Goal: Task Accomplishment & Management: Use online tool/utility

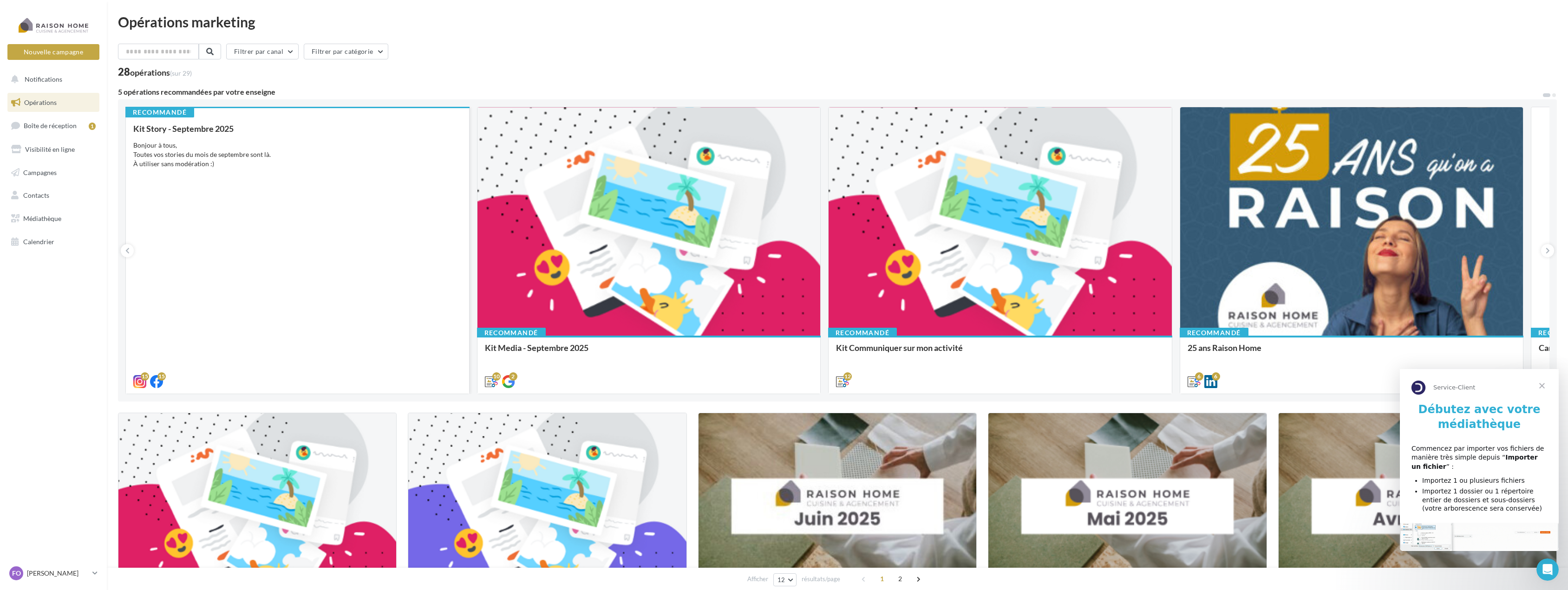
click at [380, 251] on div "Kit Story - Septembre 2025 Bonjour à tous, Toutes vos stories du mois de septem…" at bounding box center [297, 254] width 328 height 261
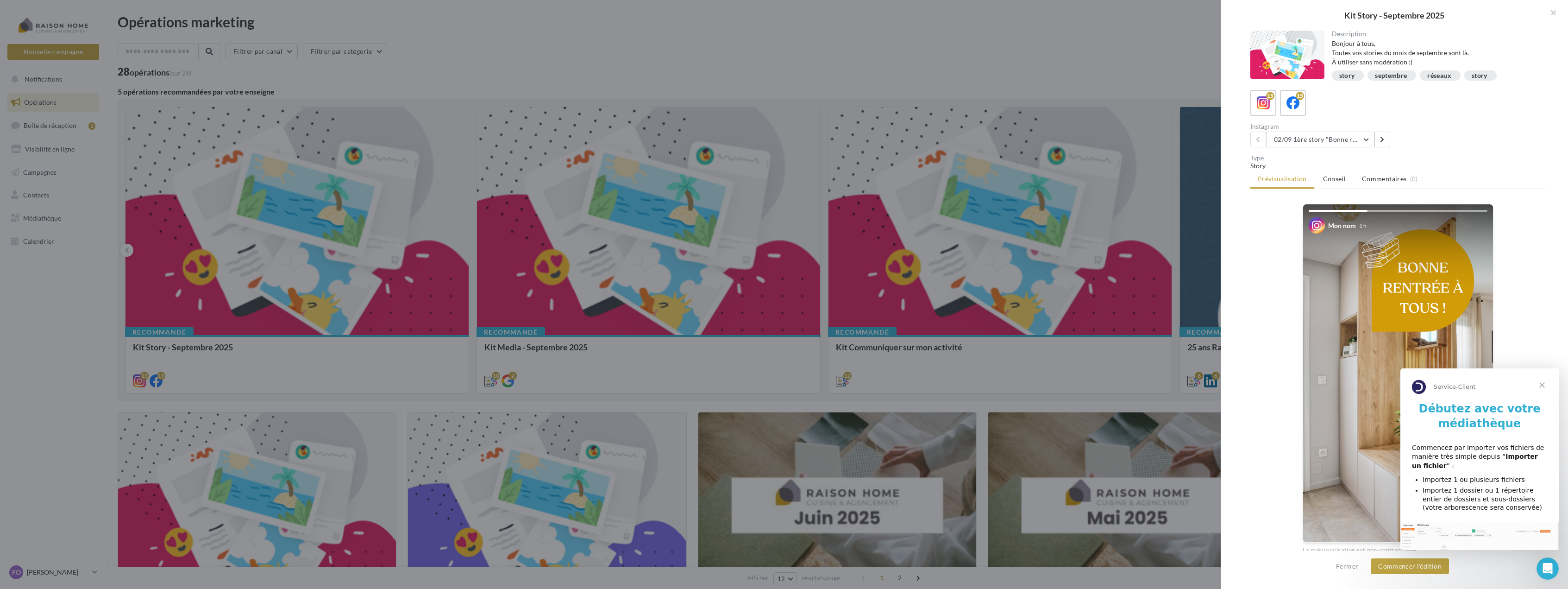
click at [1549, 384] on span "Fermer" at bounding box center [1542, 385] width 33 height 34
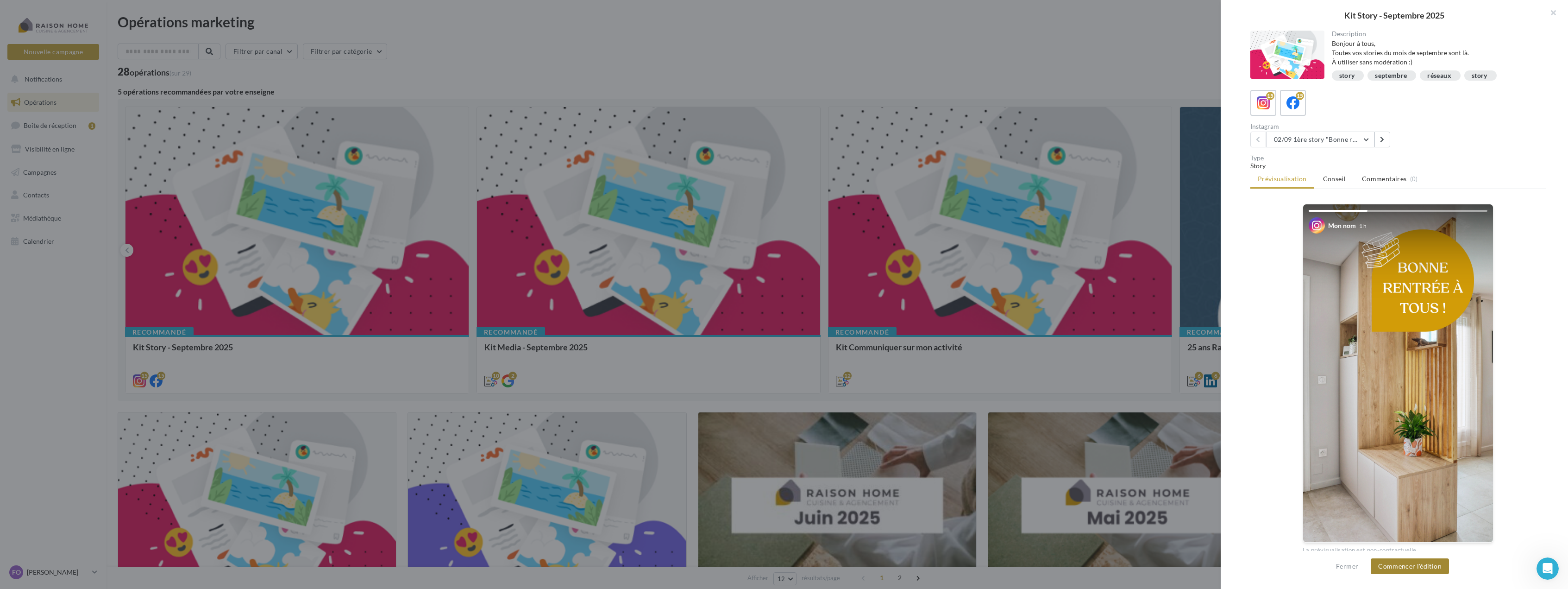
click at [1417, 565] on button "Commencer l'édition" at bounding box center [1410, 566] width 79 height 16
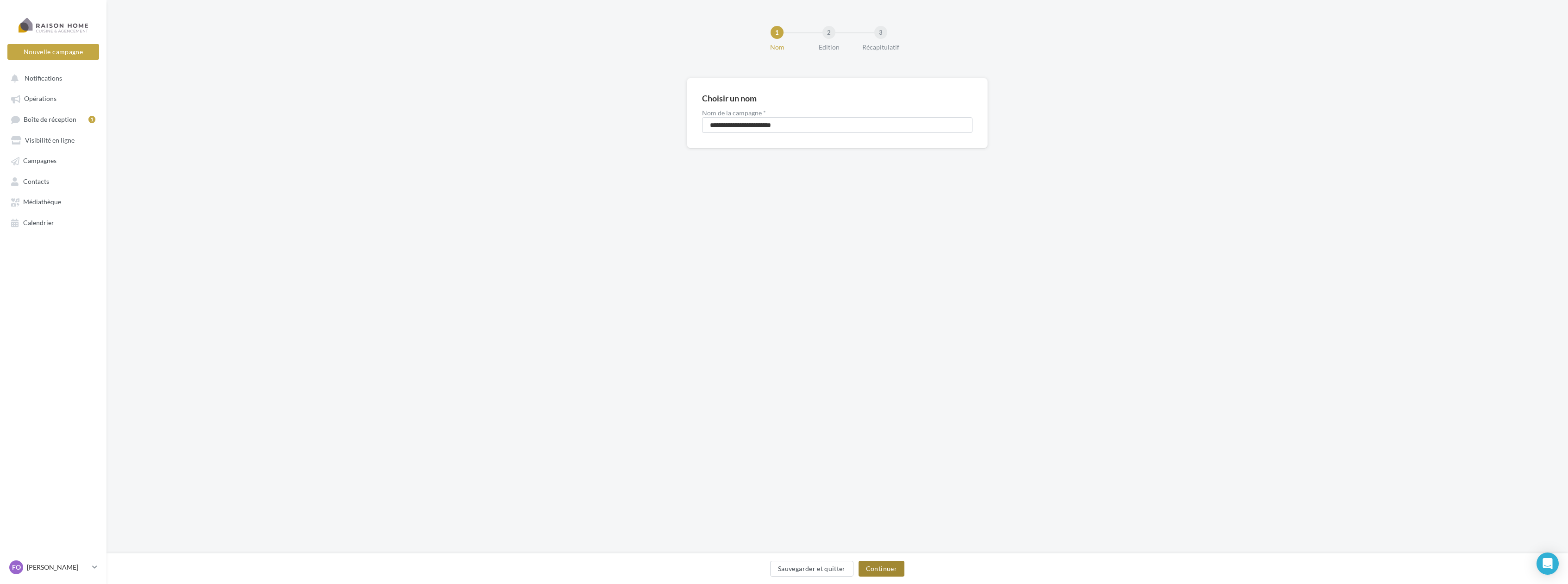
click at [875, 565] on button "Continuer" at bounding box center [881, 569] width 46 height 16
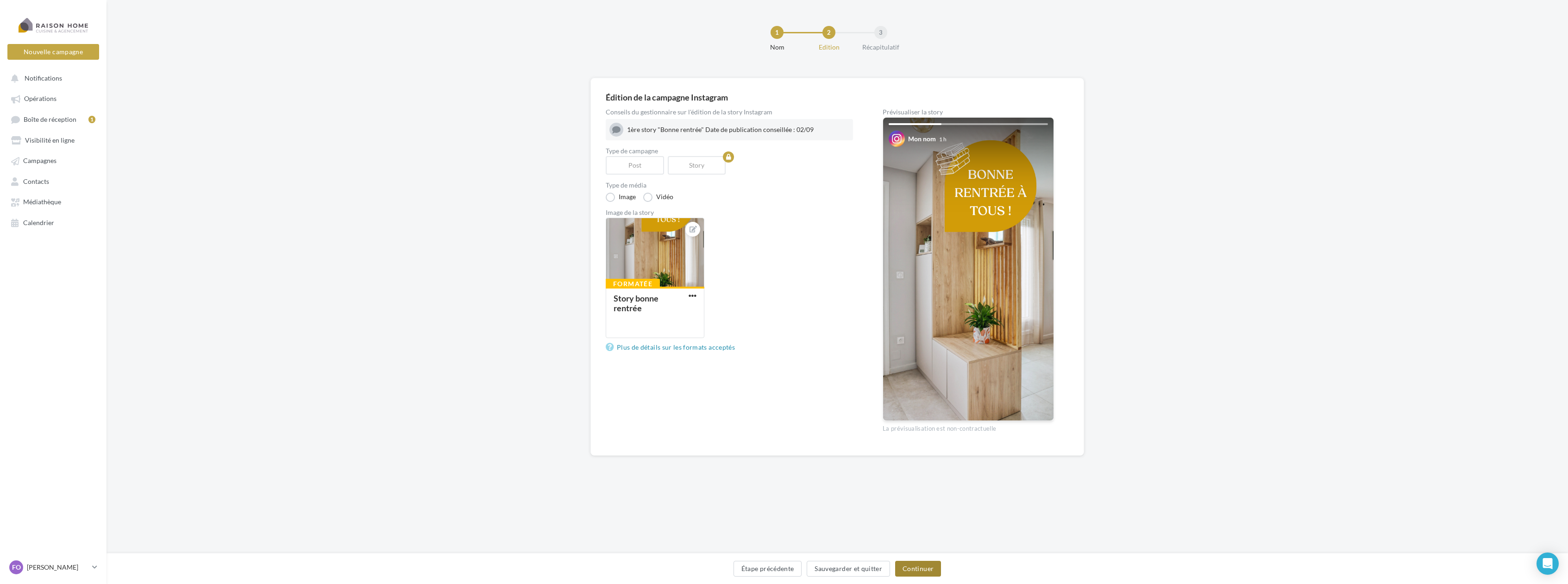
click at [930, 566] on button "Continuer" at bounding box center [918, 569] width 46 height 16
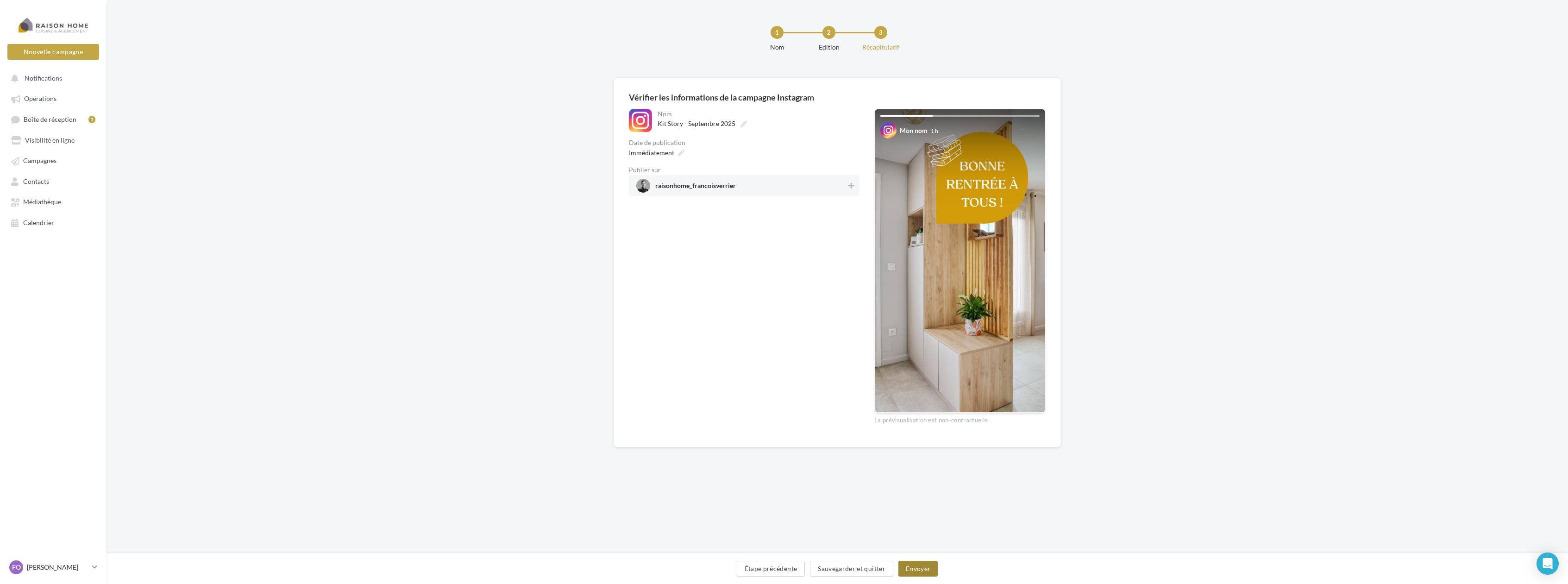
click at [920, 566] on button "Envoyer" at bounding box center [918, 569] width 40 height 16
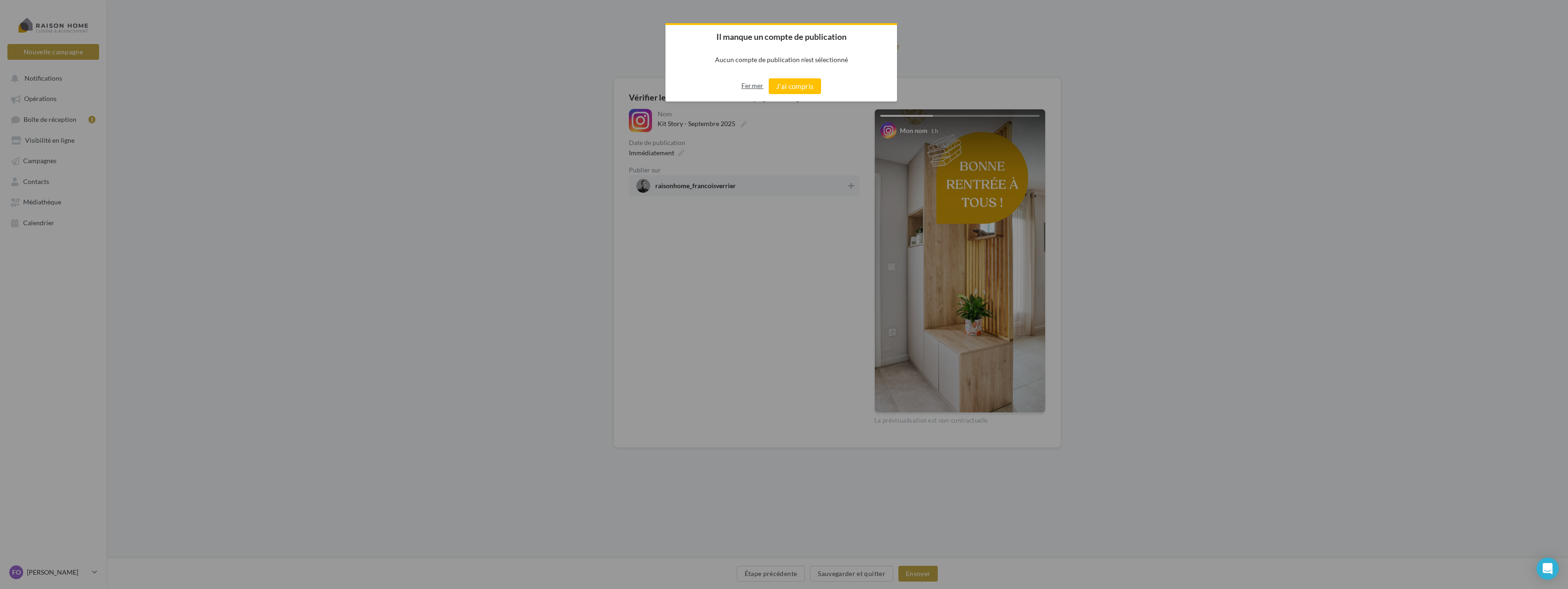
click at [761, 85] on button "Fermer" at bounding box center [752, 86] width 23 height 15
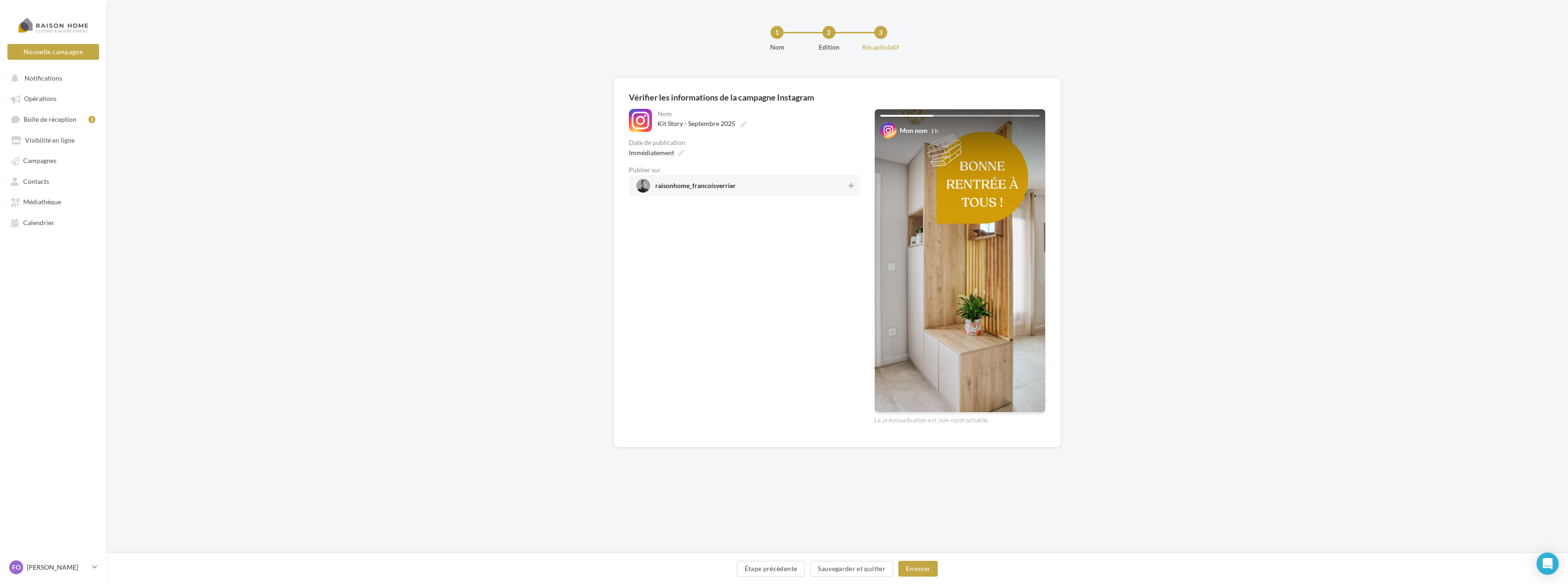
click at [785, 189] on span "raisonhome_francoisverrier" at bounding box center [741, 186] width 210 height 14
click at [917, 571] on button "Envoyer" at bounding box center [918, 569] width 40 height 16
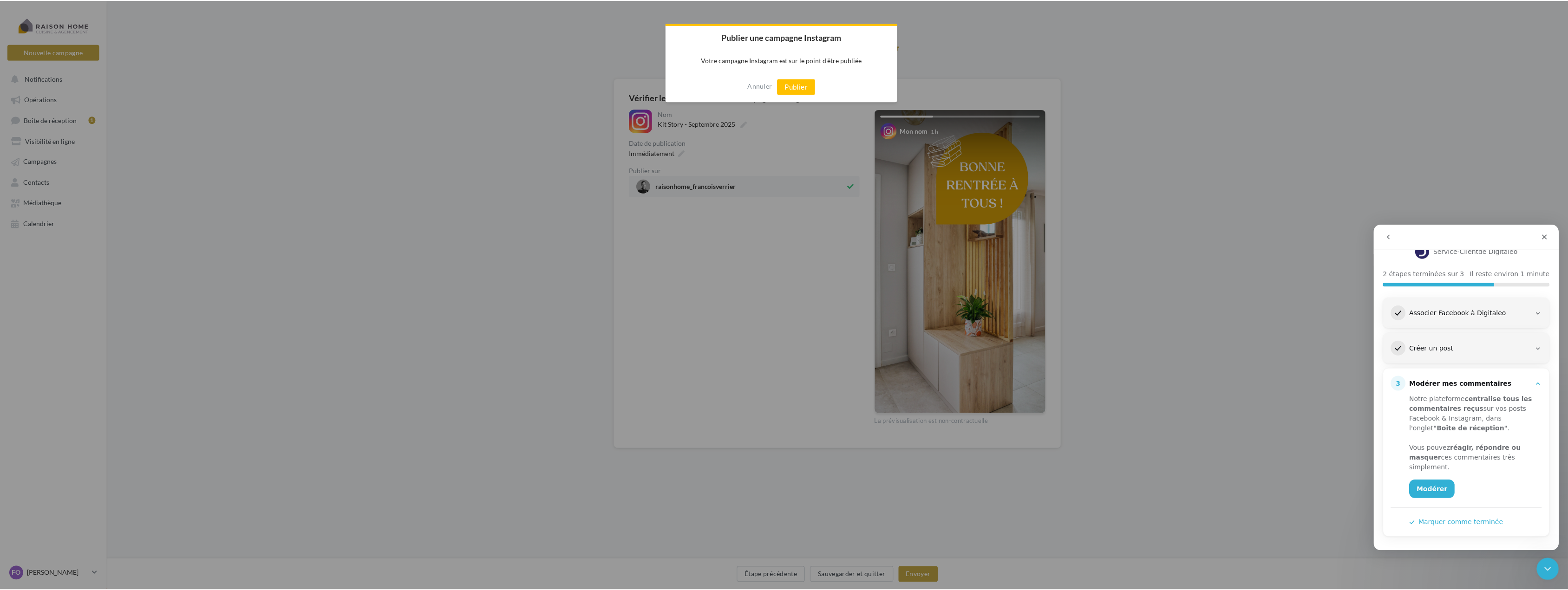
scroll to position [78, 0]
click at [797, 84] on button "Publier" at bounding box center [799, 87] width 38 height 16
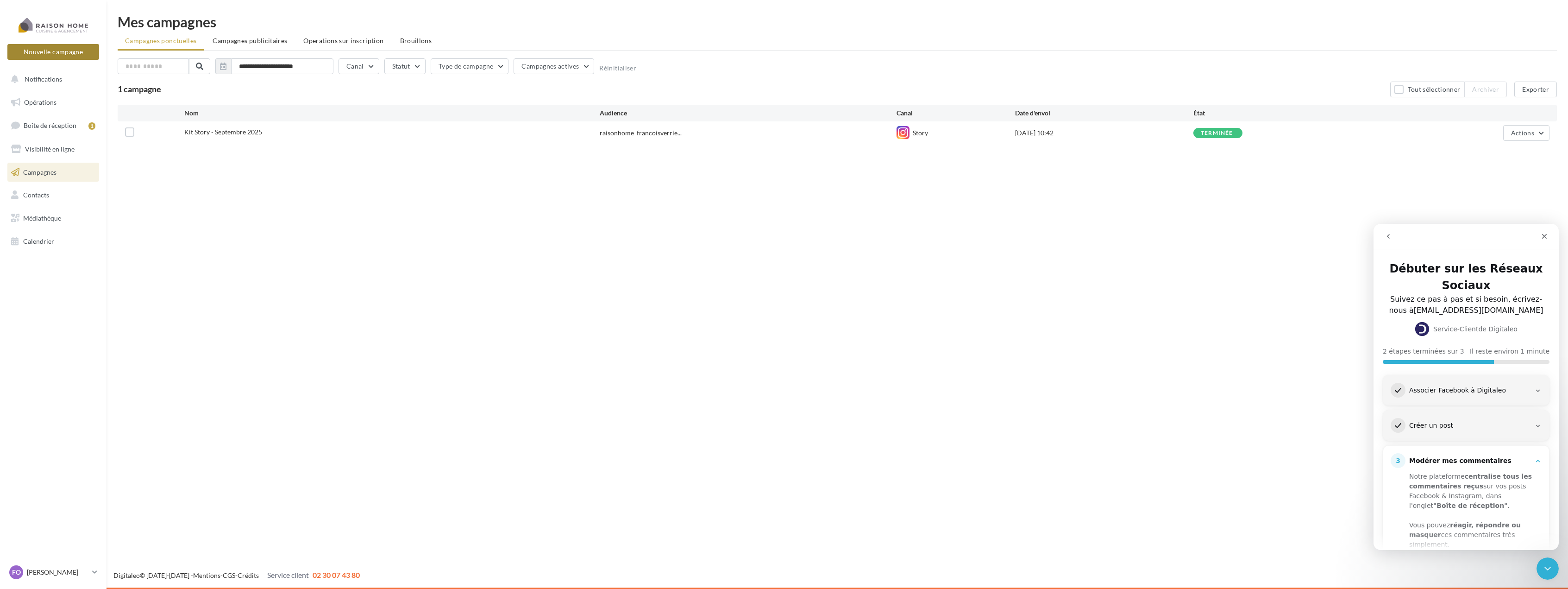
click at [67, 57] on button "Nouvelle campagne" at bounding box center [53, 52] width 92 height 16
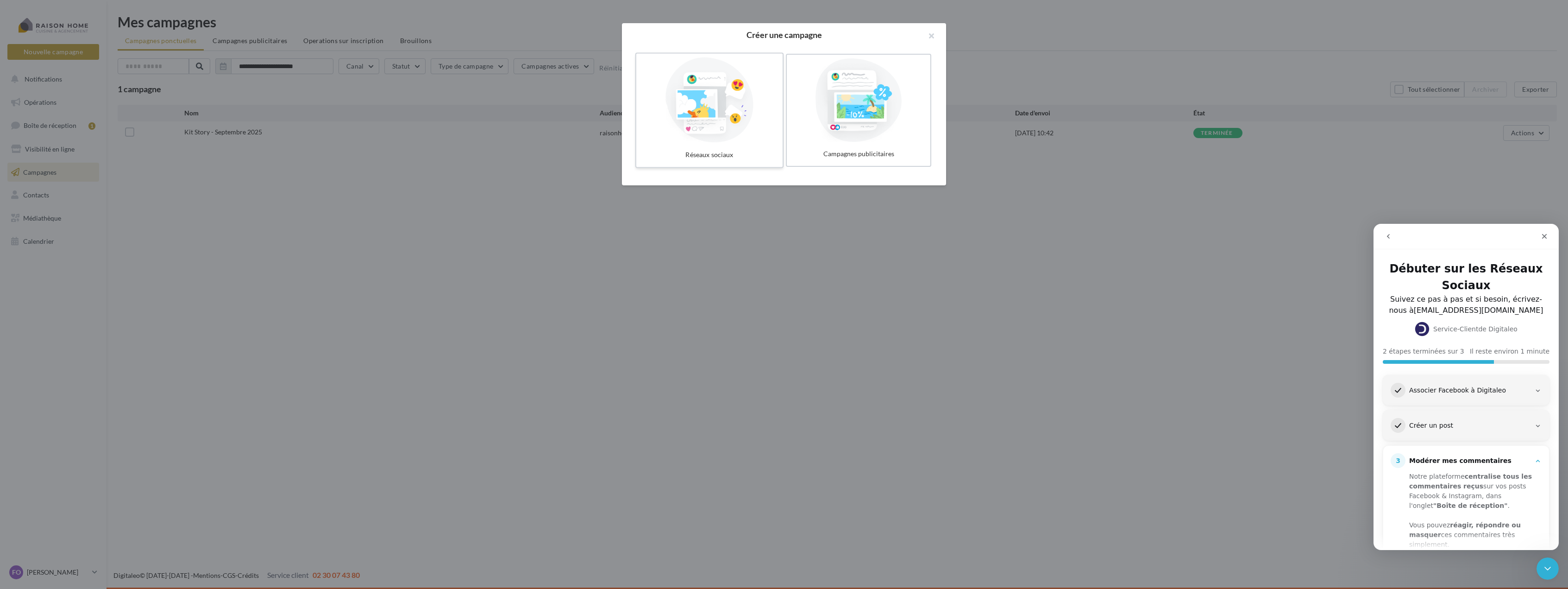
click at [770, 139] on div at bounding box center [709, 100] width 139 height 85
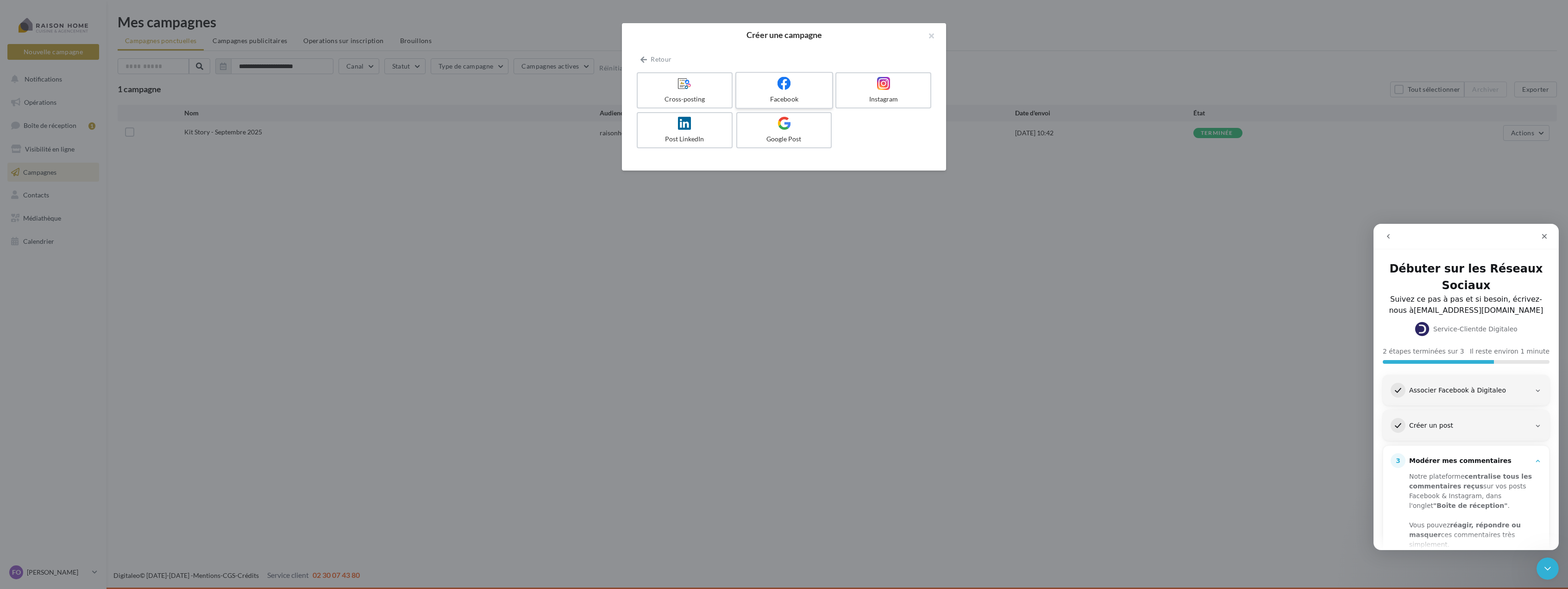
click at [789, 92] on label "Facebook" at bounding box center [784, 90] width 98 height 37
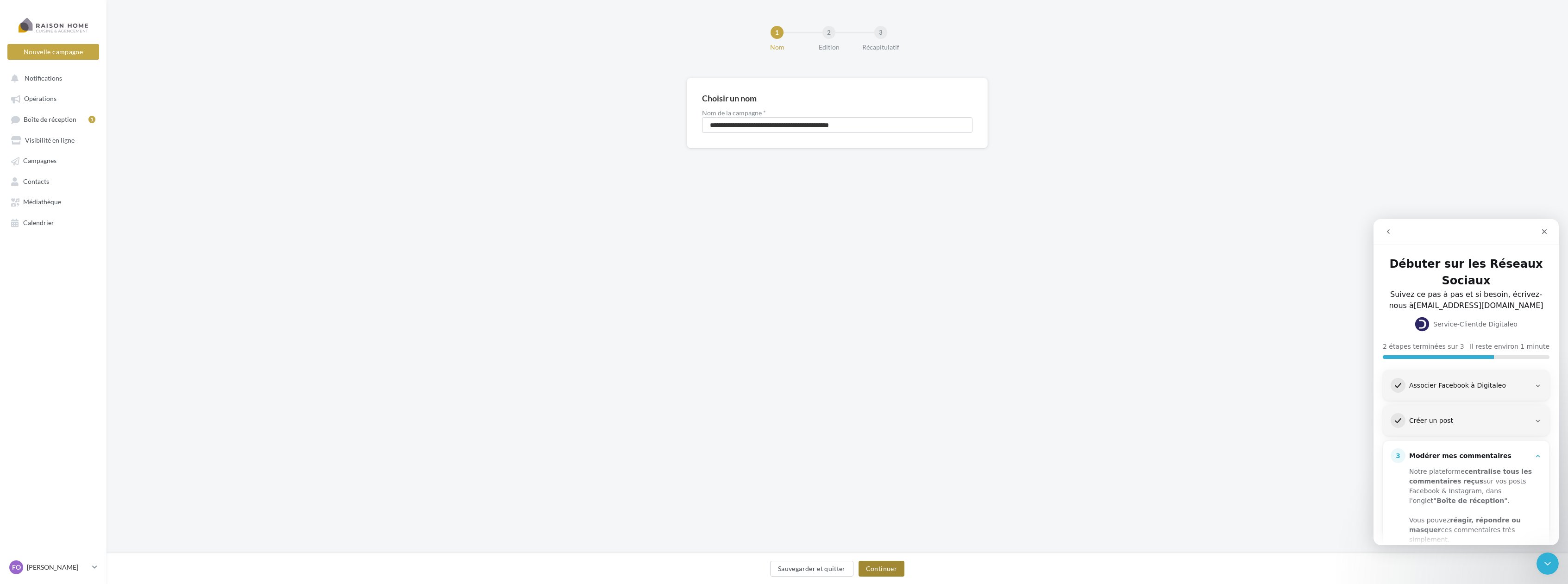
click at [873, 571] on button "Continuer" at bounding box center [881, 569] width 46 height 16
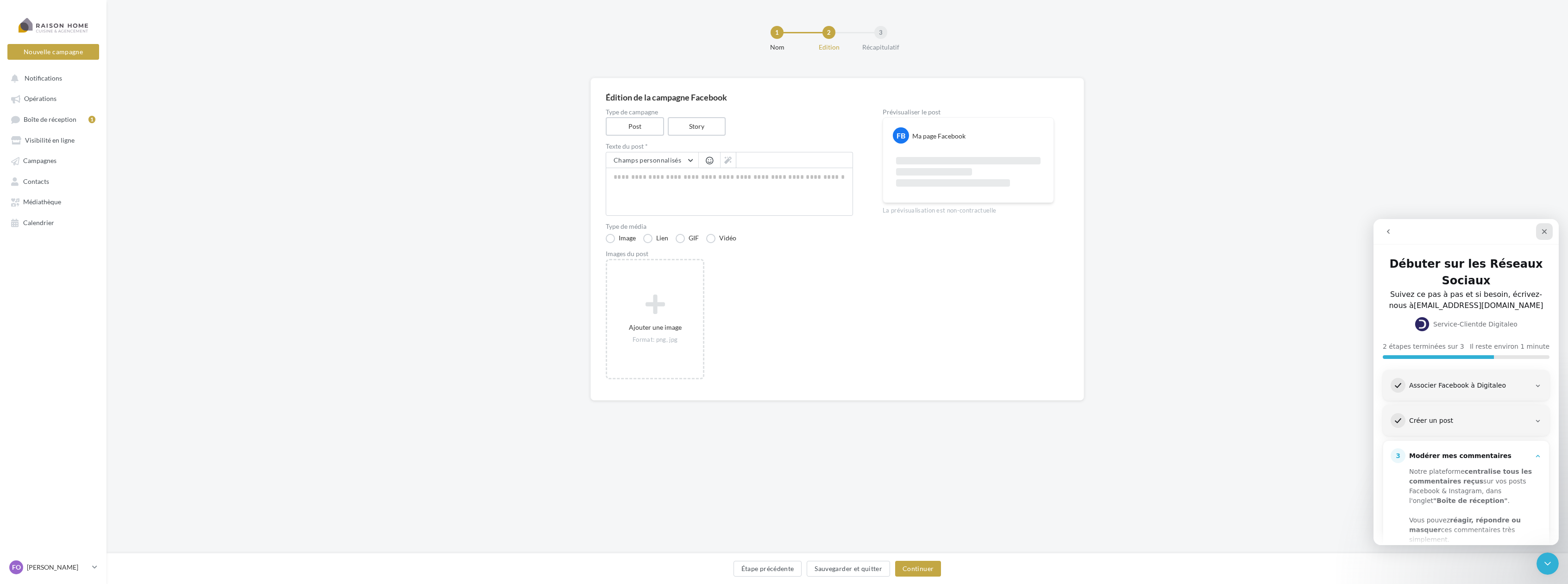
click at [1547, 230] on icon "Fermer" at bounding box center [1544, 232] width 5 height 5
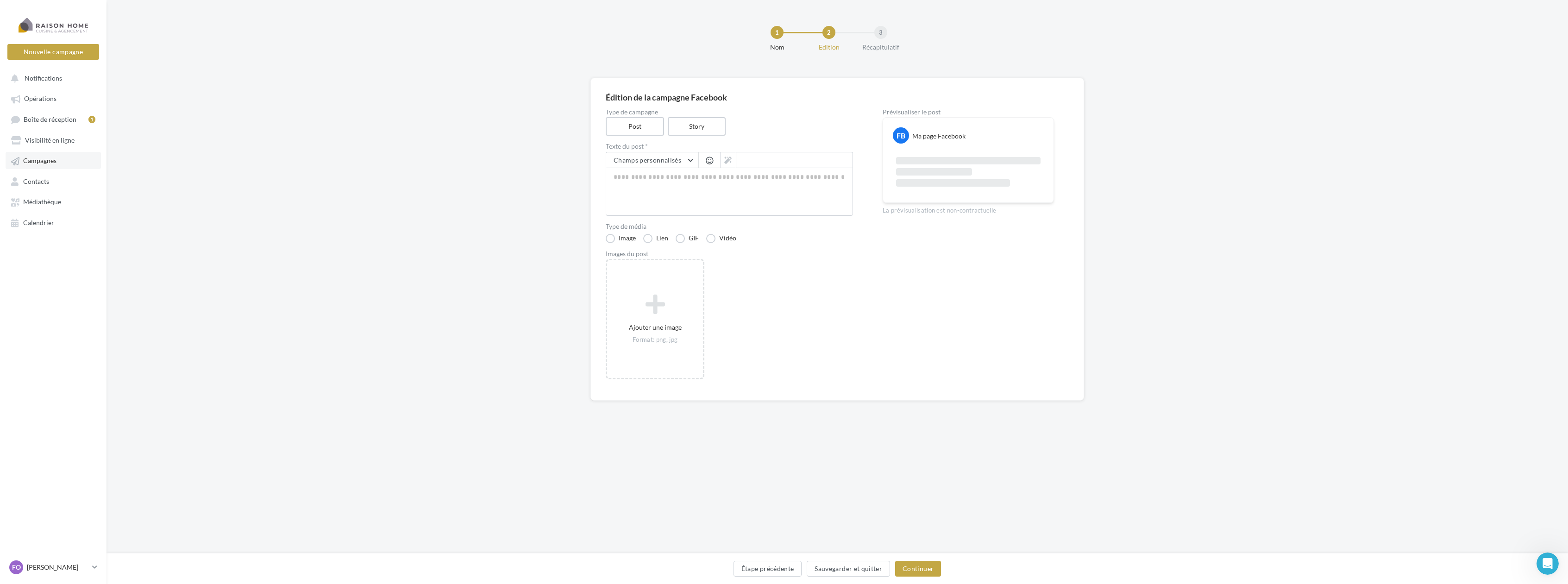
click at [41, 164] on span "Campagnes" at bounding box center [40, 161] width 33 height 8
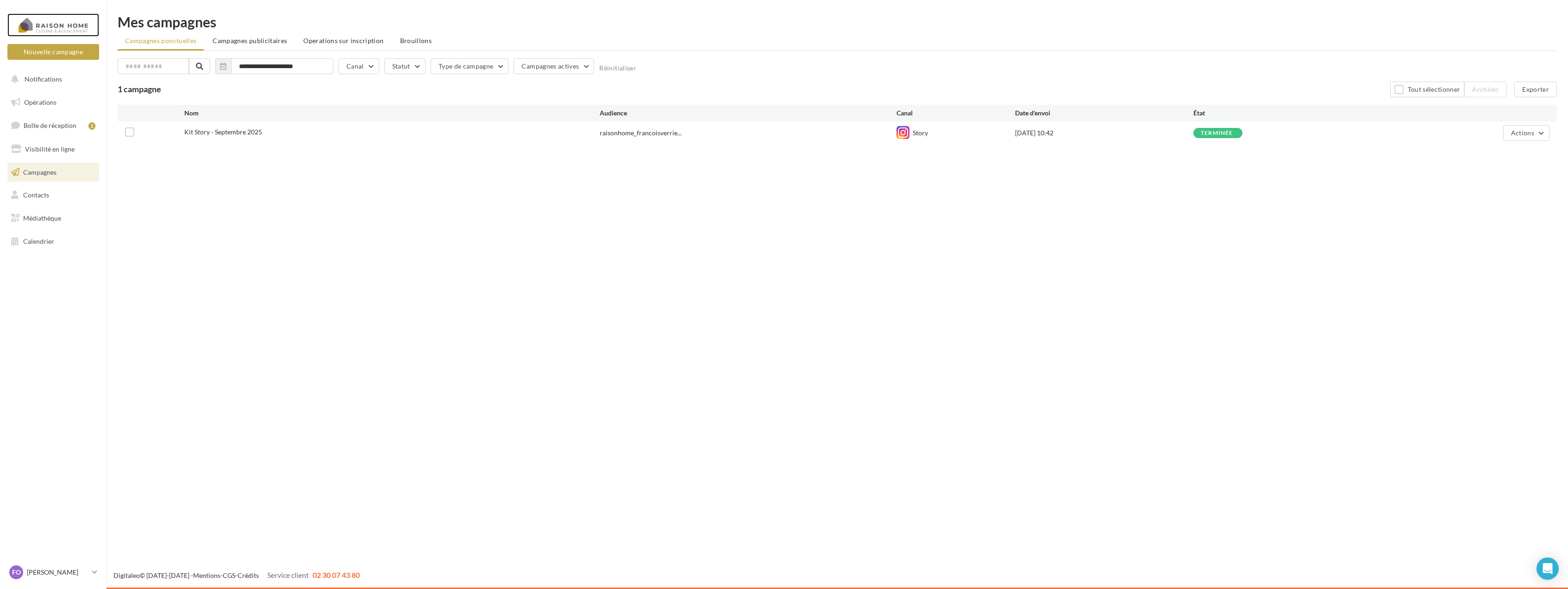
click at [72, 27] on div at bounding box center [54, 25] width 74 height 23
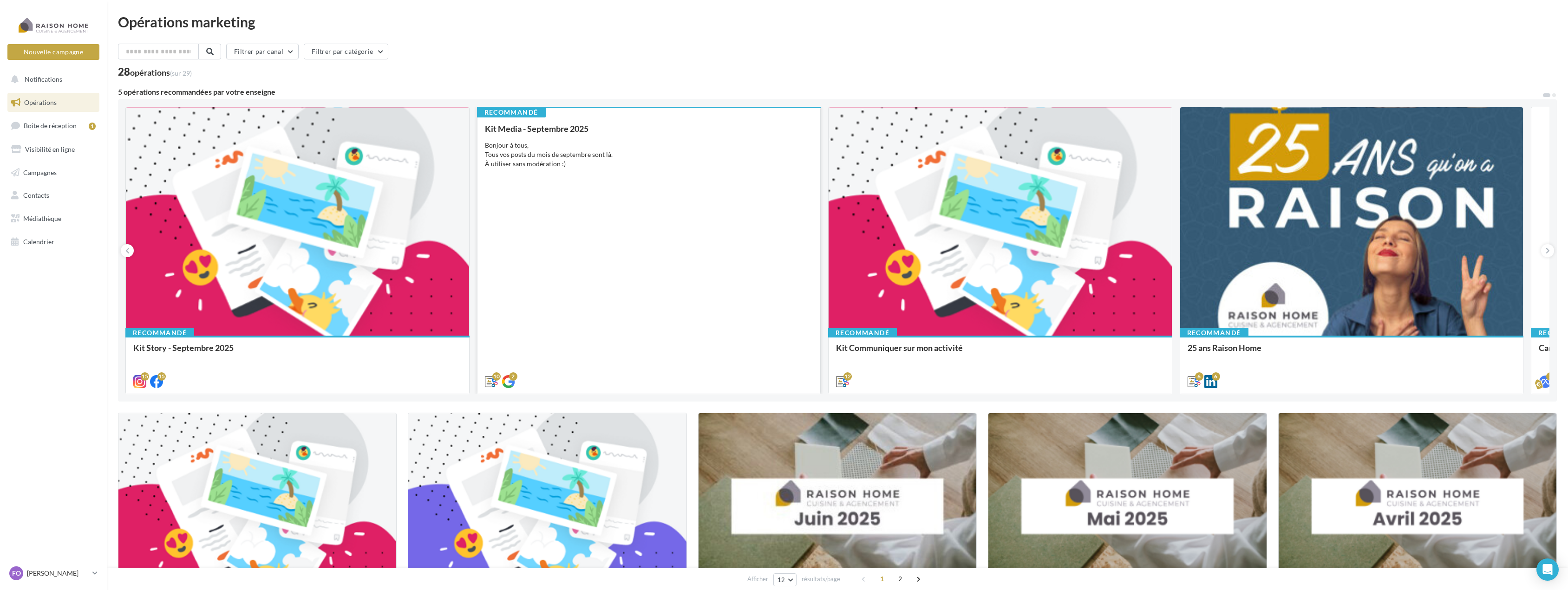
click at [669, 296] on div "Kit Media - Septembre 2025 Bonjour à tous, Tous vos posts du mois de septembre …" at bounding box center [649, 254] width 328 height 261
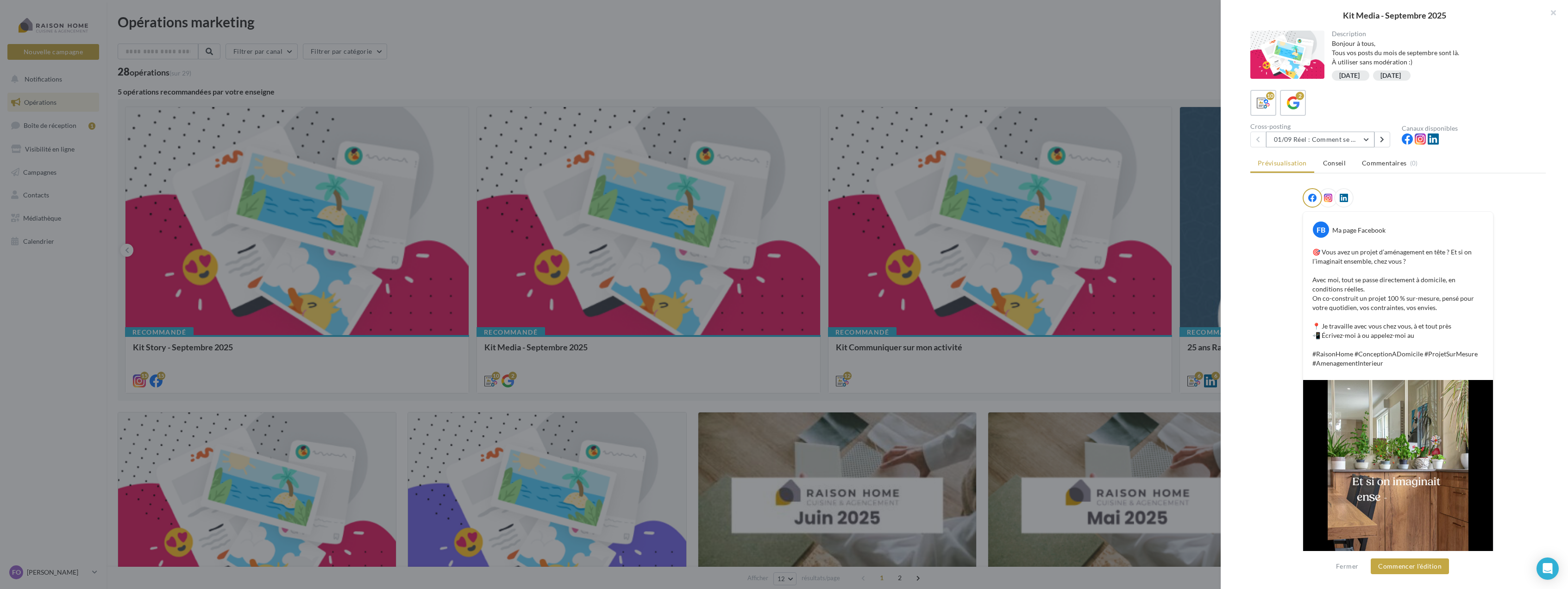
click at [1352, 140] on button "01/09 Réel : Comment se passe un projet Raison Home ?" at bounding box center [1320, 139] width 108 height 16
click at [1406, 570] on button "Commencer l'édition" at bounding box center [1410, 566] width 79 height 16
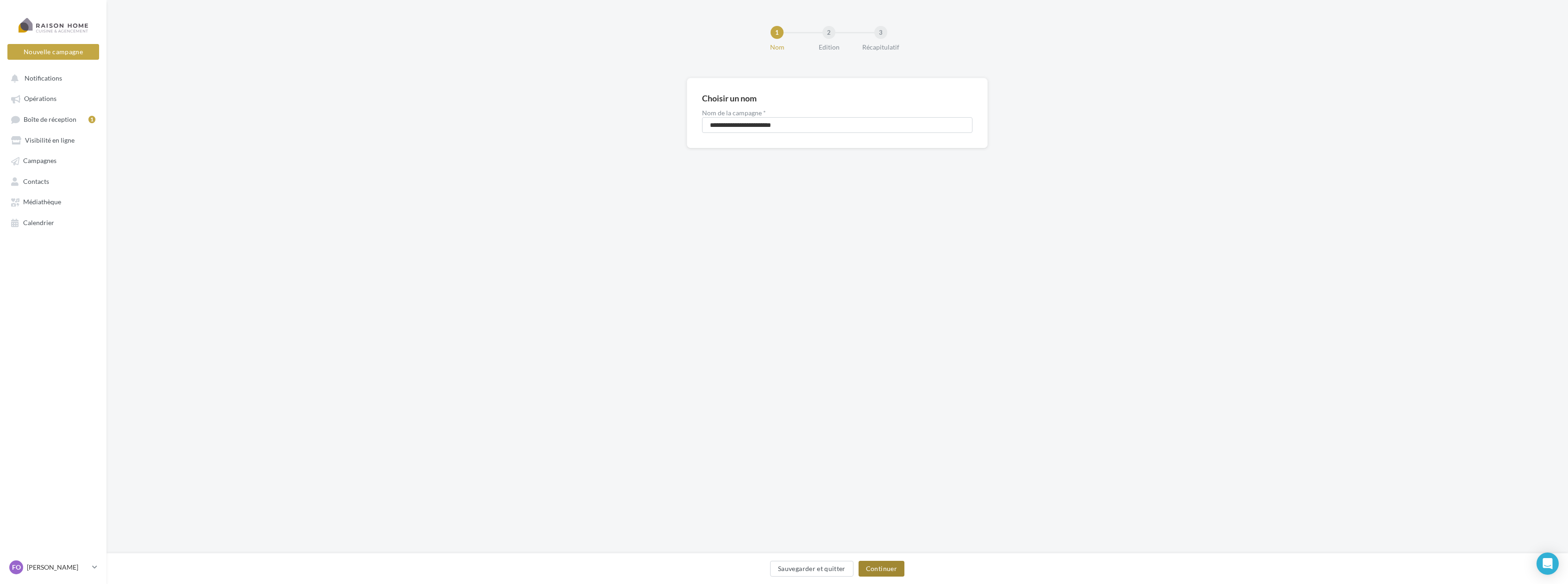
click at [887, 566] on button "Continuer" at bounding box center [881, 569] width 46 height 16
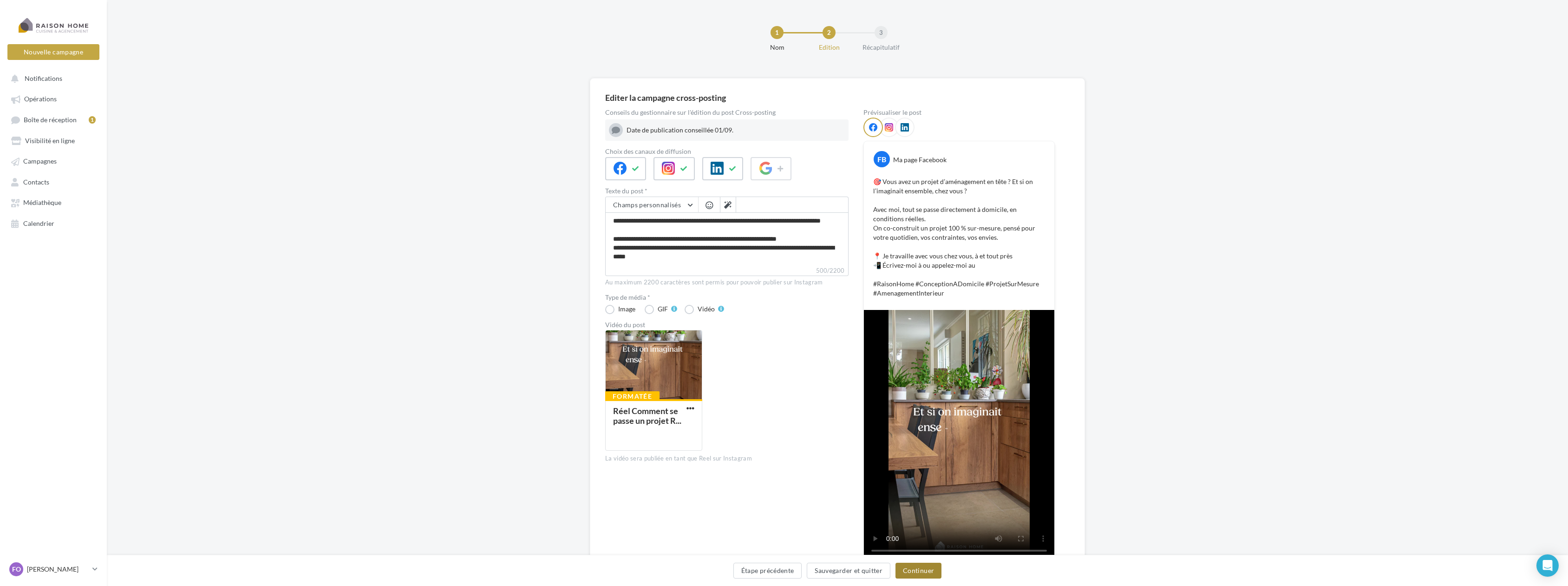
click at [927, 571] on button "Continuer" at bounding box center [918, 571] width 46 height 16
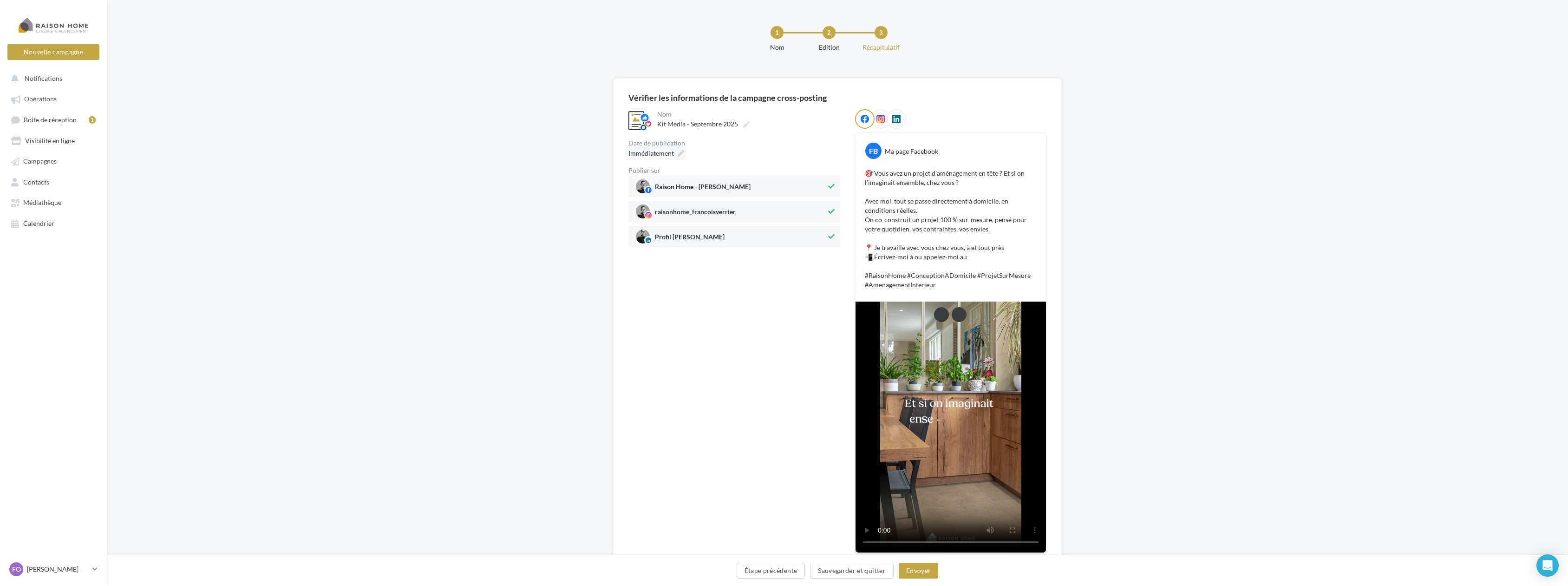
click at [681, 150] on icon at bounding box center [681, 153] width 7 height 7
click at [692, 274] on td "19" at bounding box center [689, 277] width 15 height 17
click at [931, 576] on button "Envoyer" at bounding box center [918, 571] width 40 height 16
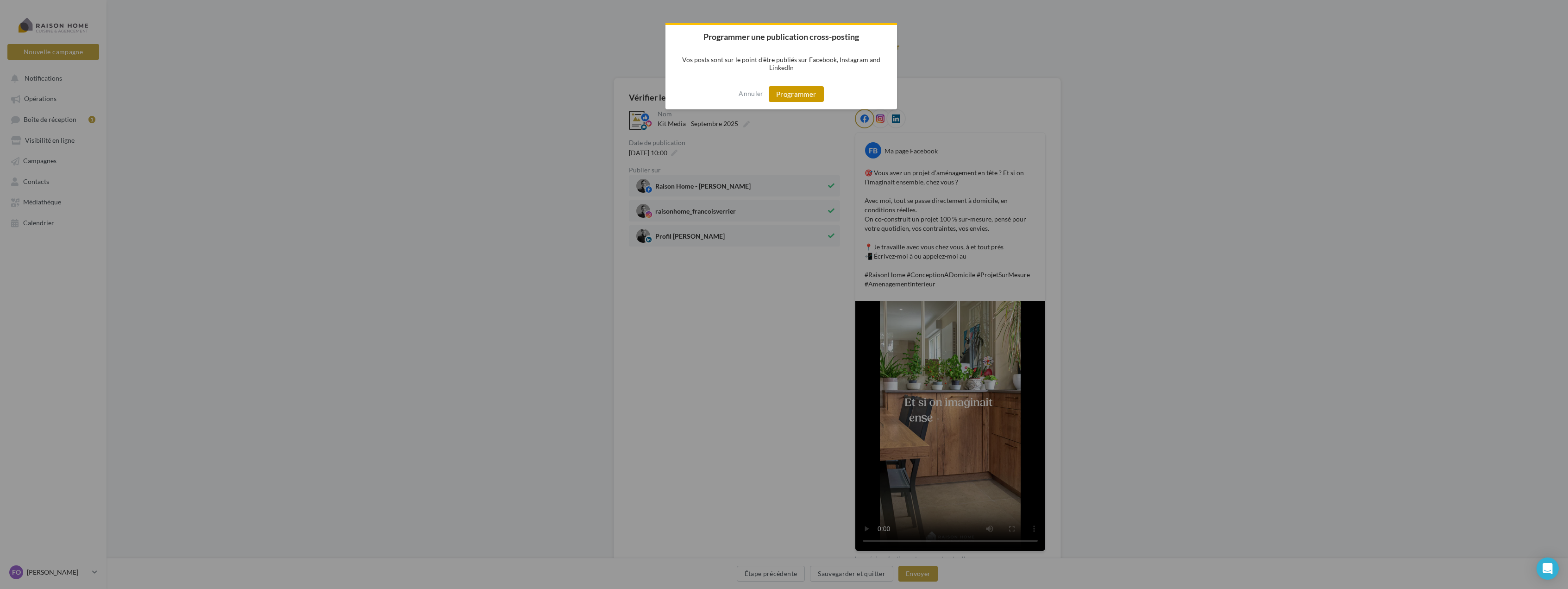
click at [794, 91] on button "Programmer" at bounding box center [796, 94] width 55 height 16
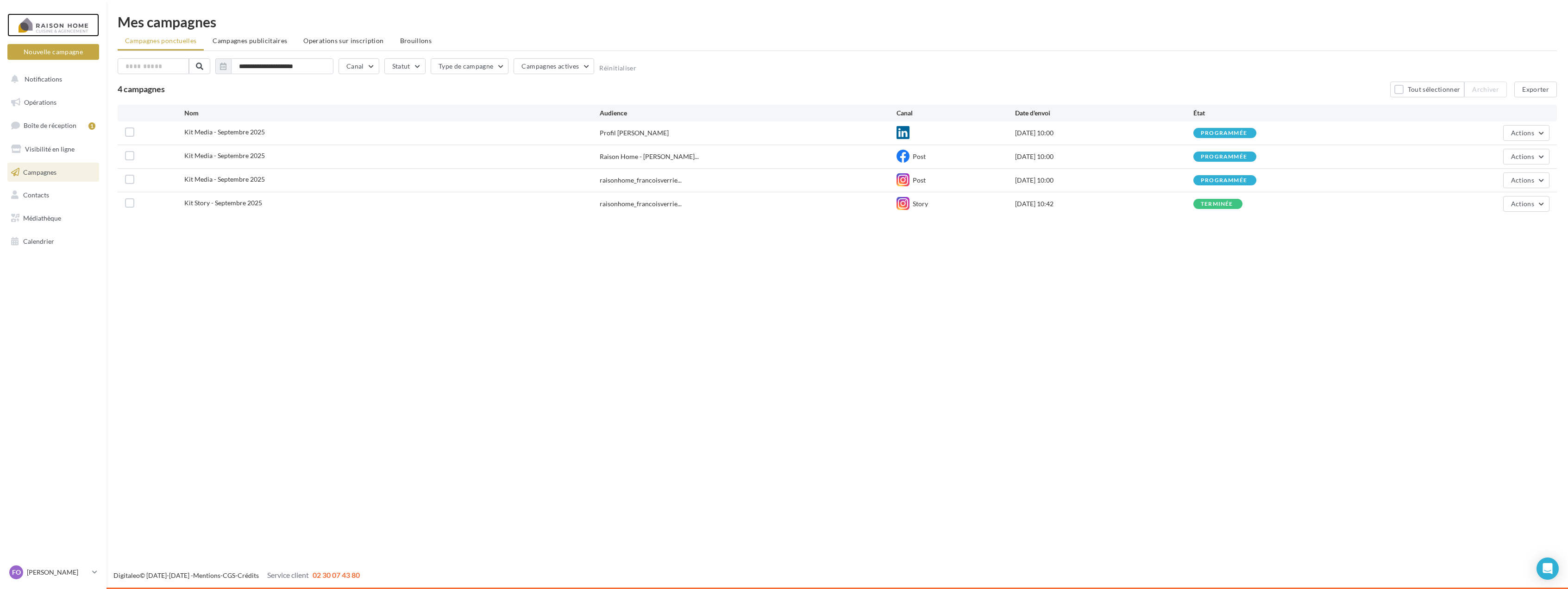
click at [79, 34] on div at bounding box center [54, 25] width 74 height 23
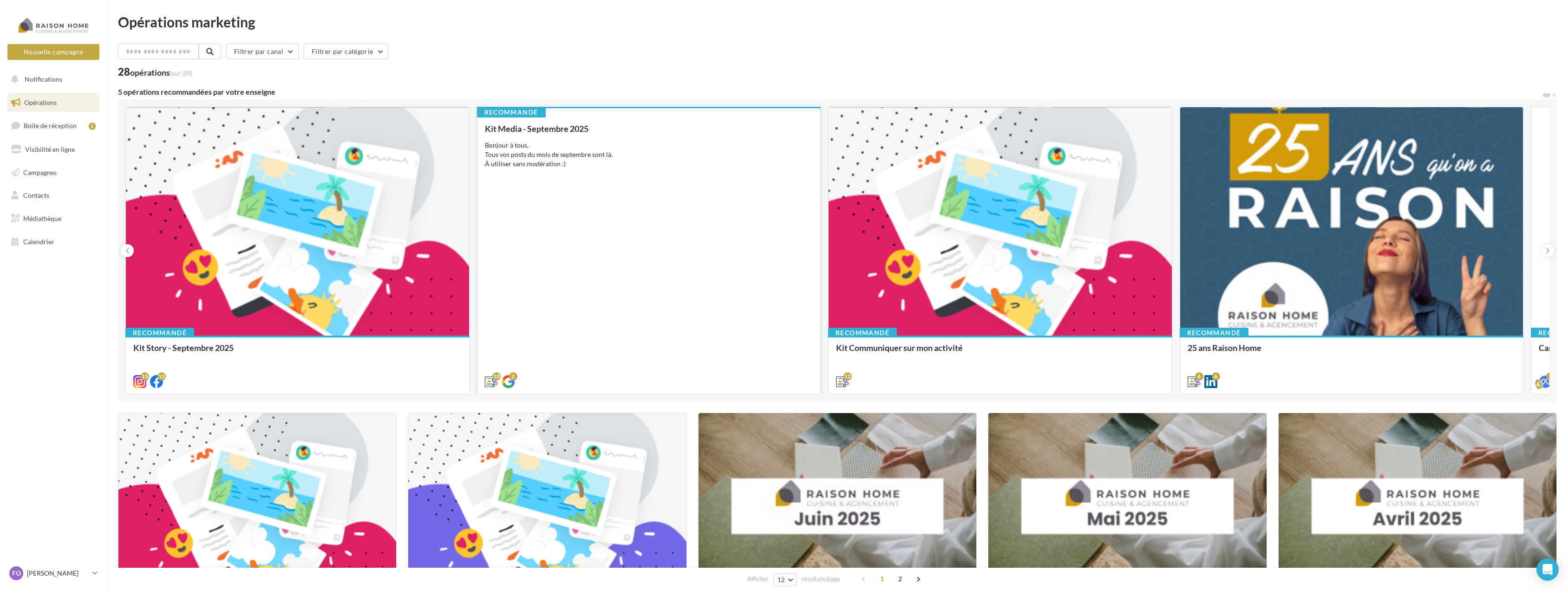
click at [684, 220] on div "Kit Media - Septembre 2025 Bonjour à tous, Tous vos posts du mois de septembre …" at bounding box center [649, 254] width 328 height 261
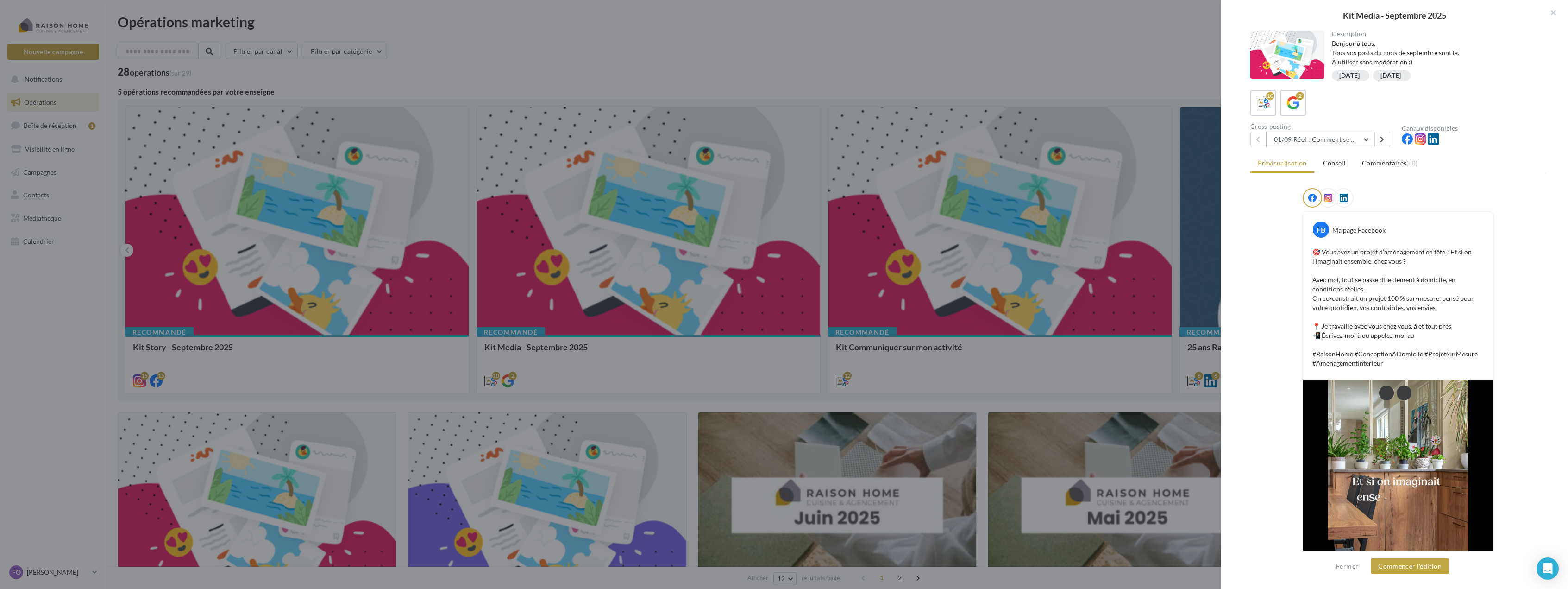
click at [1364, 142] on button "01/09 Réel : Comment se passe un projet Raison Home ?" at bounding box center [1320, 139] width 108 height 16
click at [1354, 201] on button "05/09 Carrousel : Aménager un salon avec un canapé d’angle" at bounding box center [1335, 201] width 139 height 34
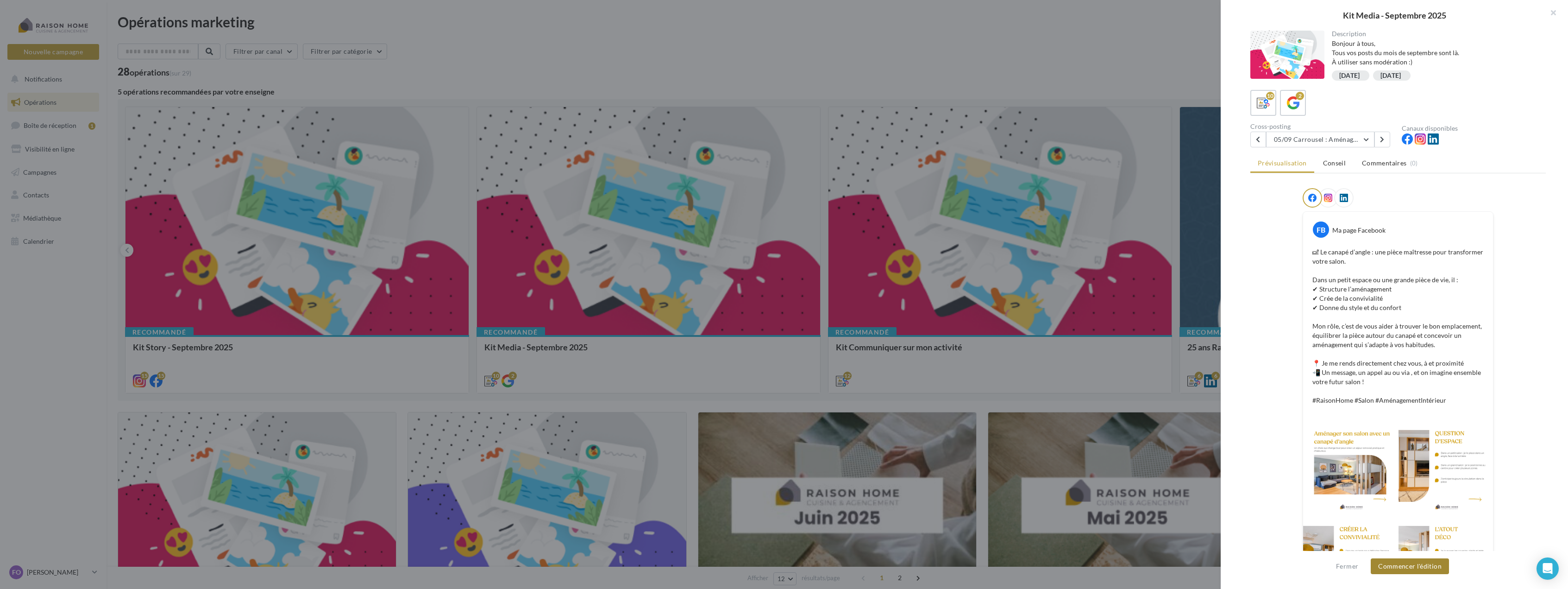
click at [1417, 563] on button "Commencer l'édition" at bounding box center [1410, 566] width 79 height 16
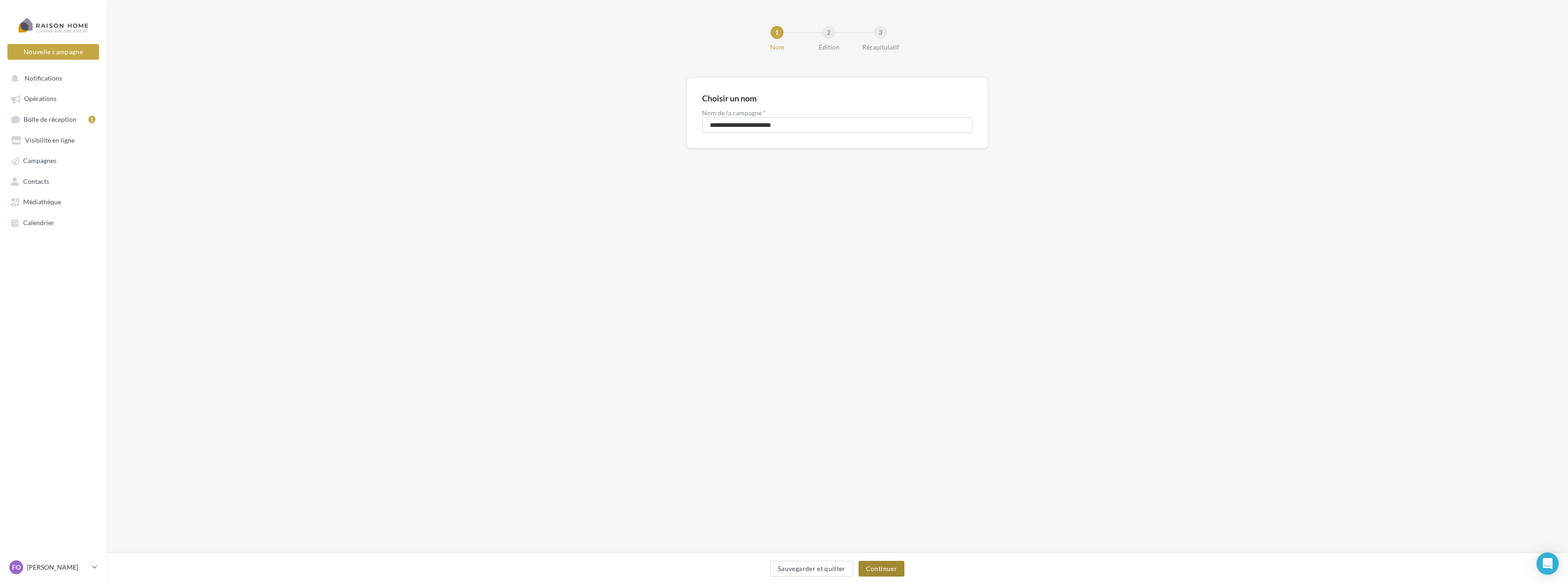
click at [879, 572] on button "Continuer" at bounding box center [881, 569] width 46 height 16
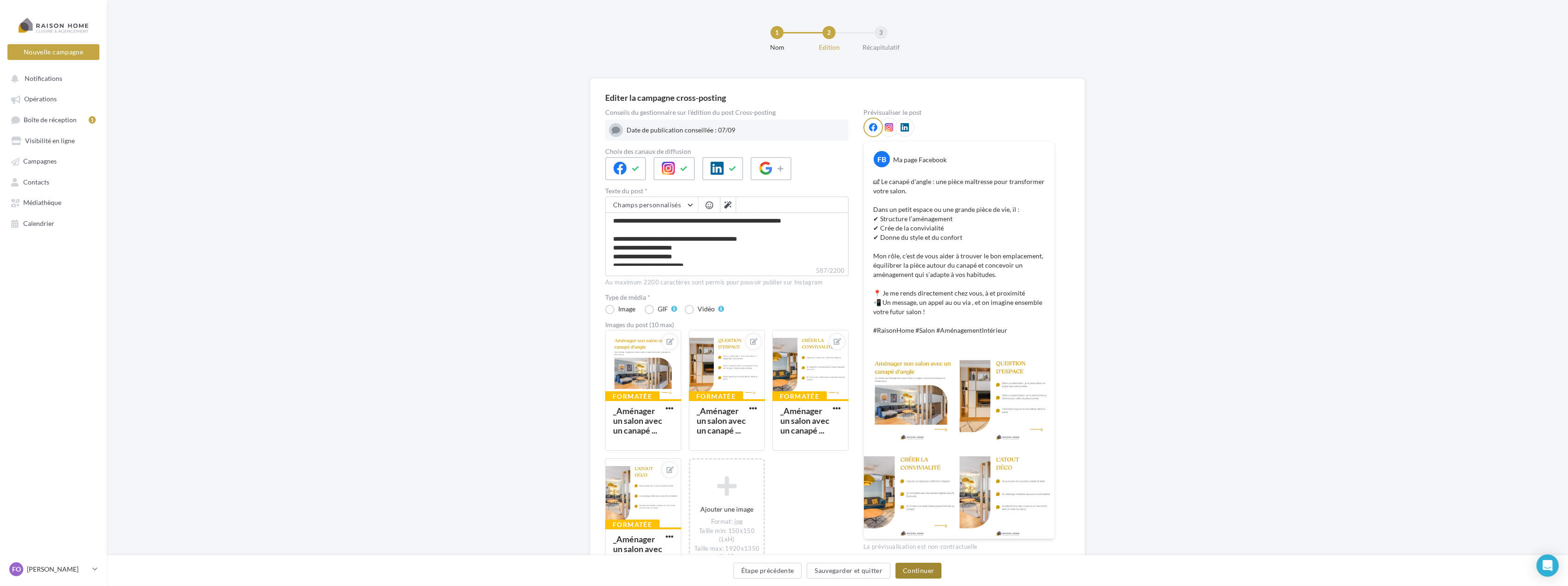
click at [916, 569] on button "Continuer" at bounding box center [918, 571] width 46 height 16
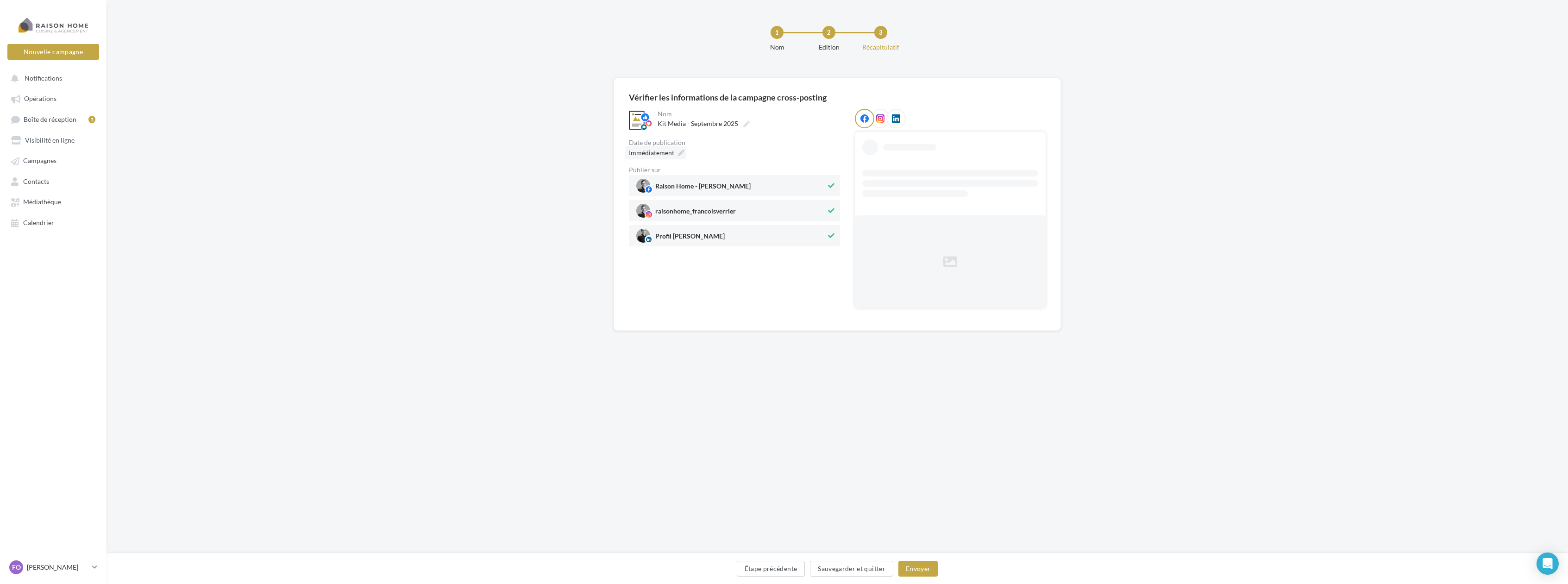
click at [678, 150] on icon at bounding box center [681, 153] width 7 height 7
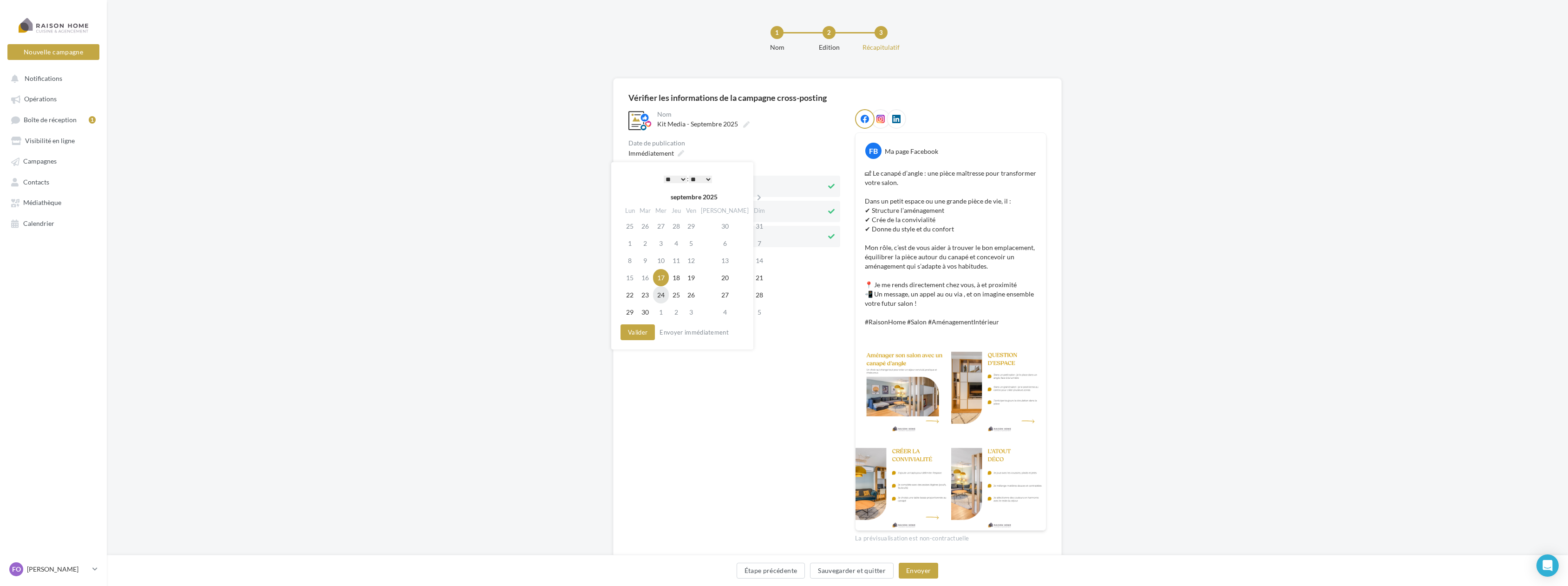
click at [659, 295] on td "24" at bounding box center [661, 295] width 16 height 17
click at [927, 570] on button "Envoyer" at bounding box center [918, 571] width 40 height 16
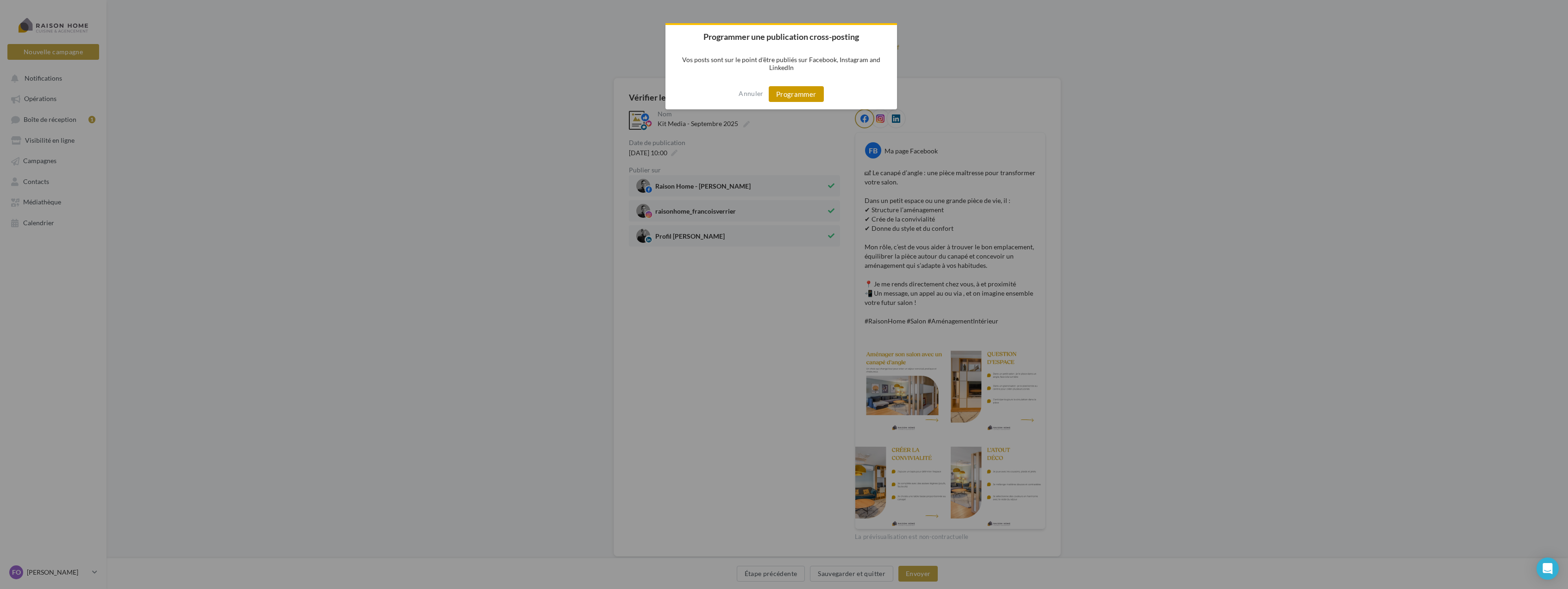
click at [803, 93] on button "Programmer" at bounding box center [796, 94] width 55 height 16
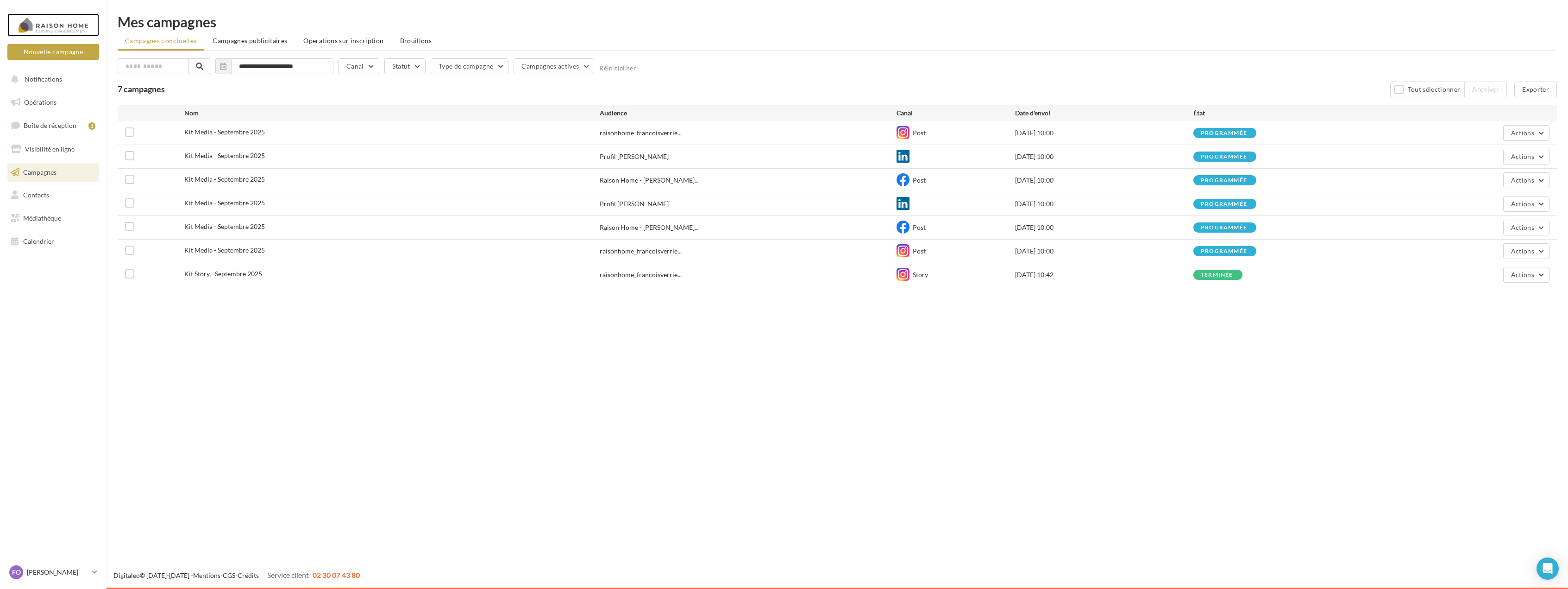
click at [74, 30] on div at bounding box center [54, 25] width 74 height 23
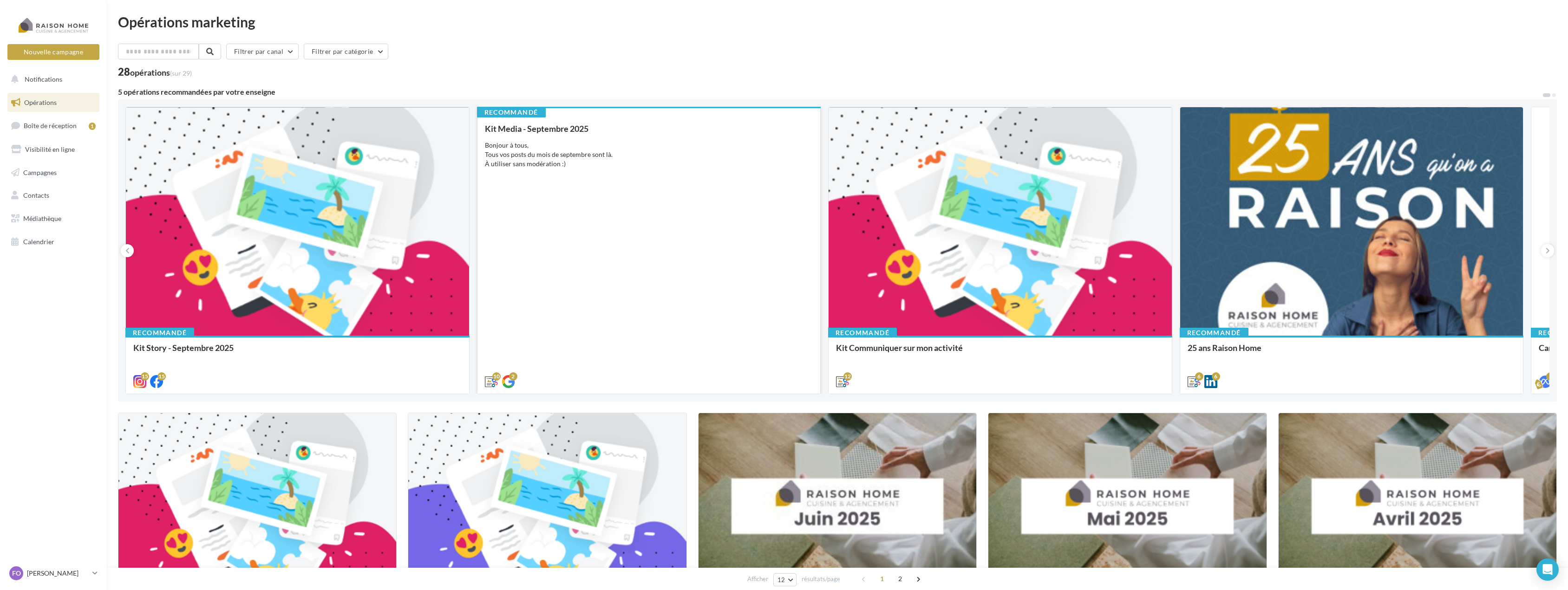
click at [647, 235] on div "Kit Media - Septembre 2025 Bonjour à tous, Tous vos posts du mois de septembre …" at bounding box center [649, 254] width 328 height 261
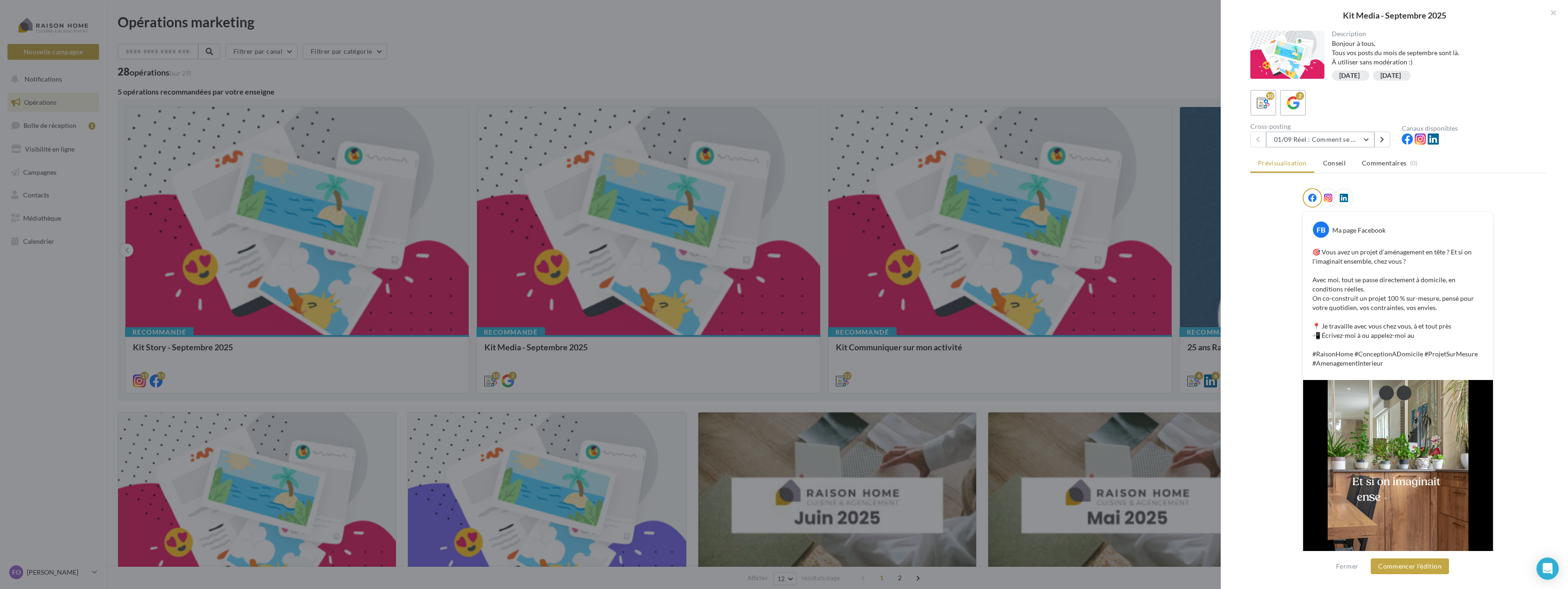
click at [1361, 135] on button "01/09 Réel : Comment se passe un projet Raison Home ?" at bounding box center [1320, 139] width 108 height 16
click at [1371, 234] on button "09/09 Réel : 10 idées pour aménager une cuisine conviviale" at bounding box center [1335, 235] width 139 height 34
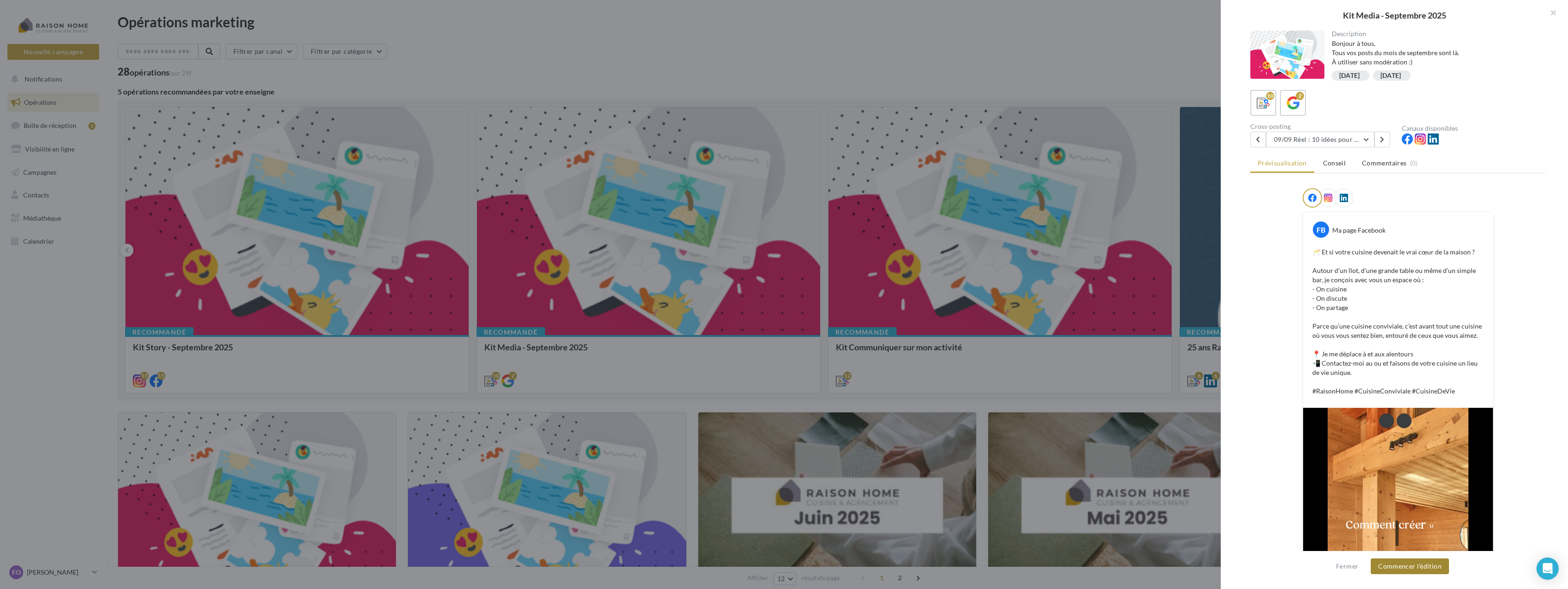
click at [1419, 565] on button "Commencer l'édition" at bounding box center [1410, 566] width 79 height 16
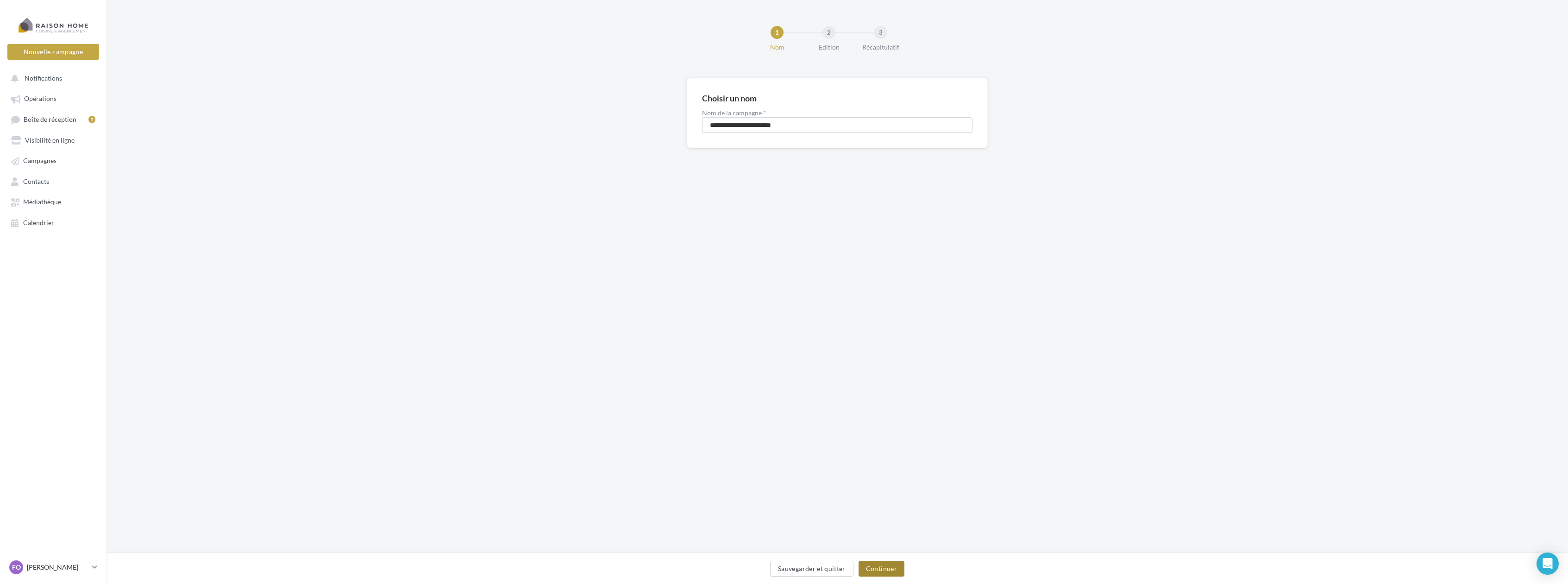
click at [892, 568] on button "Continuer" at bounding box center [881, 569] width 46 height 16
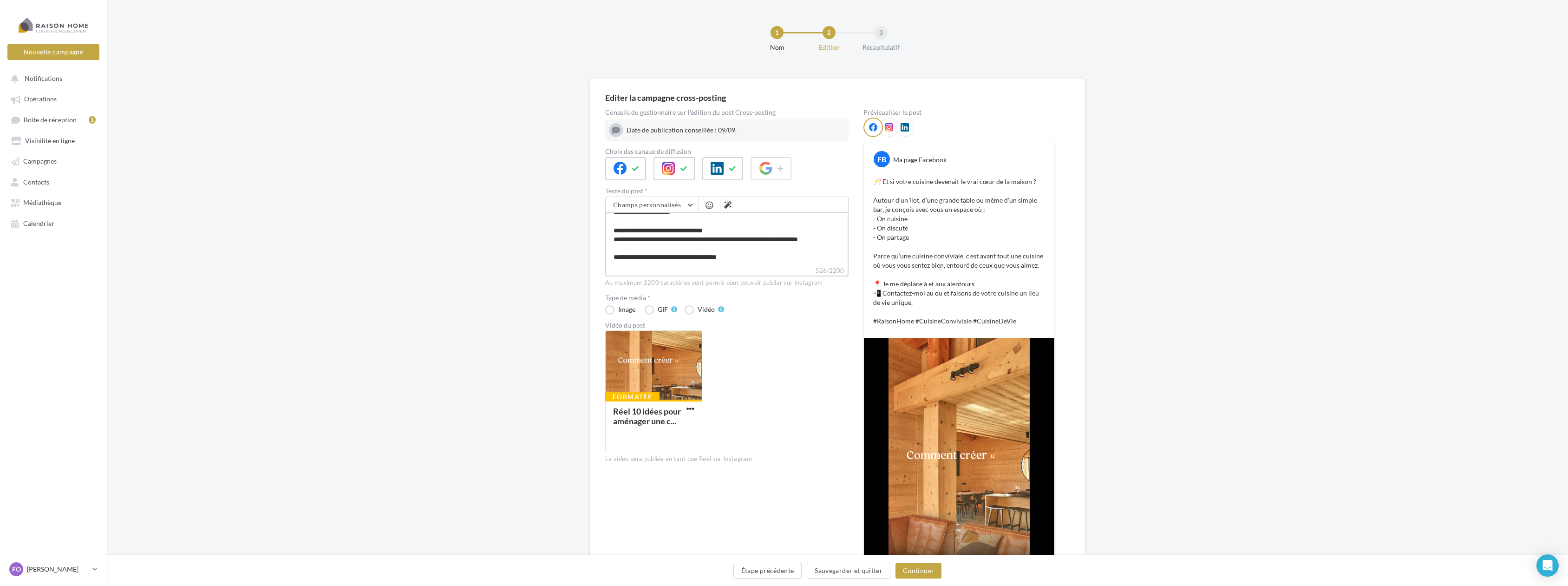
scroll to position [89, 0]
click at [669, 229] on textarea "**********" at bounding box center [727, 239] width 244 height 53
type textarea "**********"
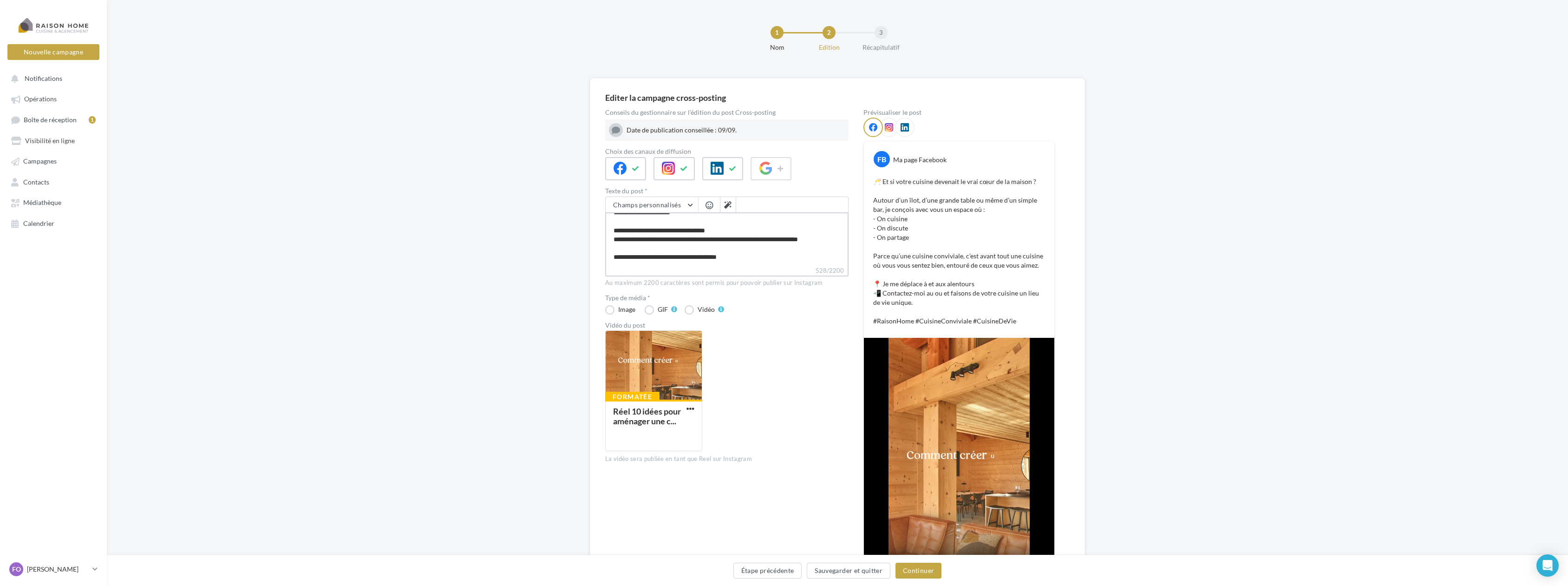
type textarea "**********"
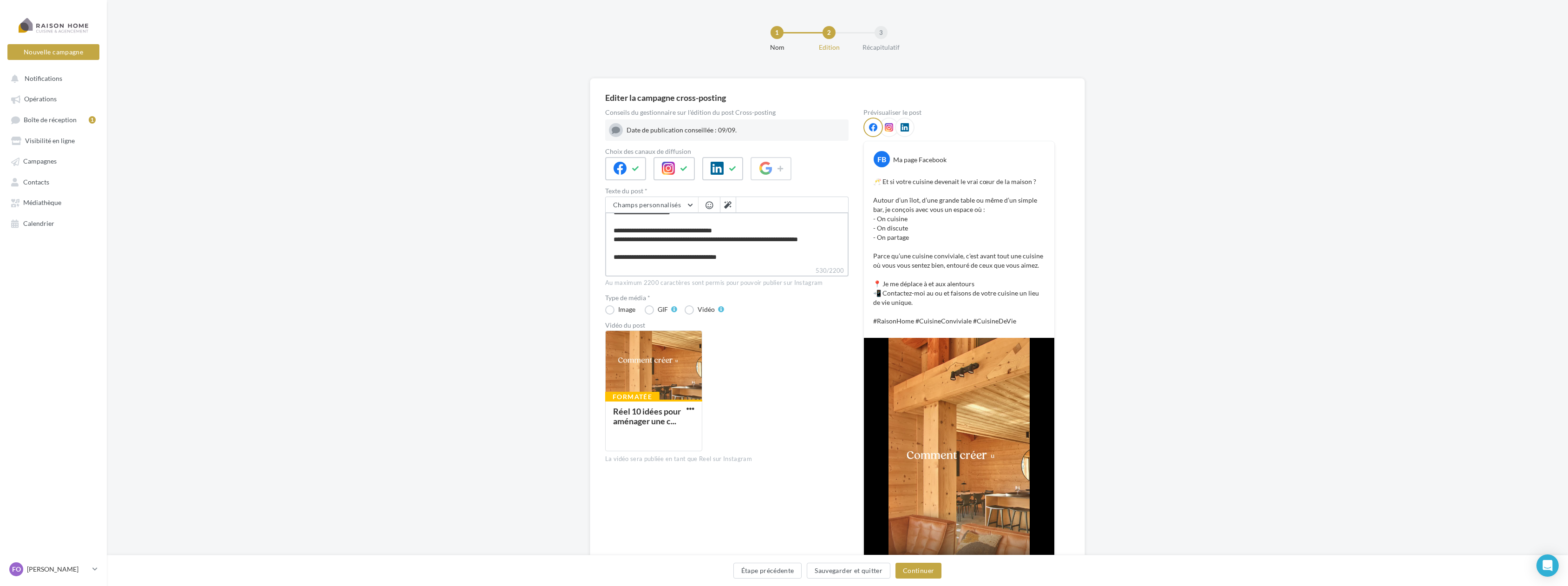
type textarea "**********"
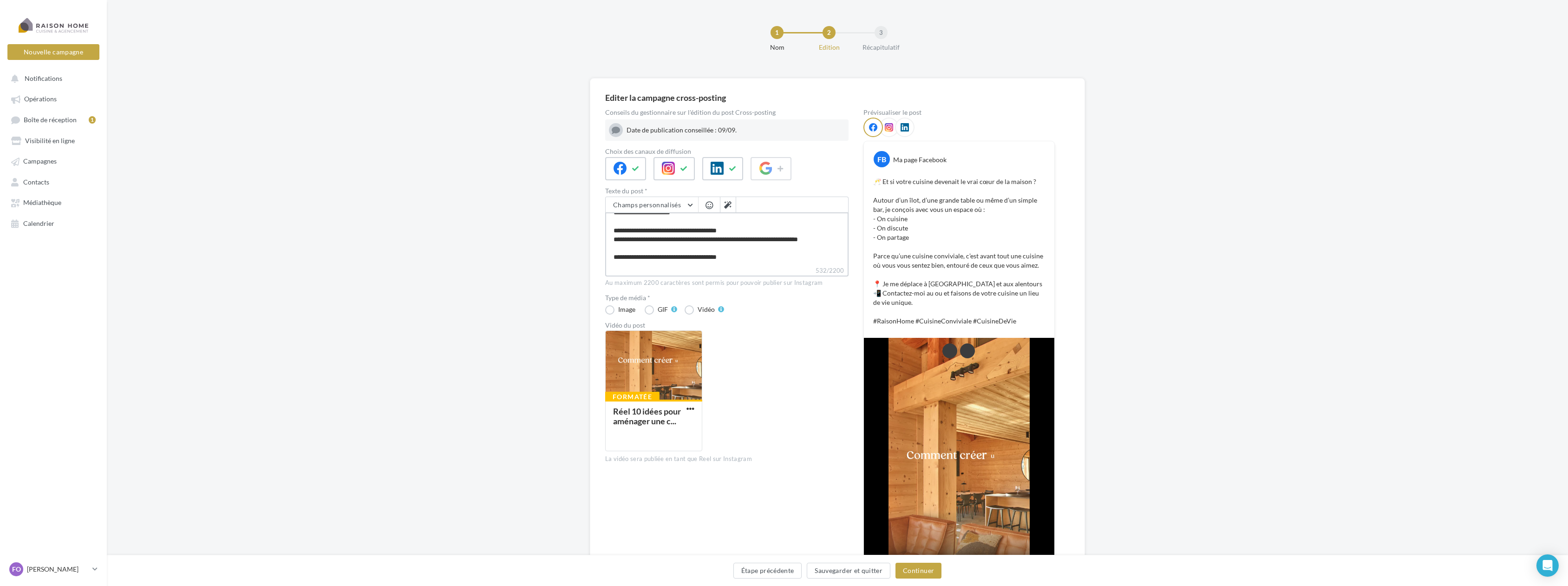
type textarea "**********"
drag, startPoint x: 689, startPoint y: 240, endPoint x: 675, endPoint y: 243, distance: 14.3
click at [675, 243] on textarea "**********" at bounding box center [727, 239] width 244 height 53
type textarea "**********"
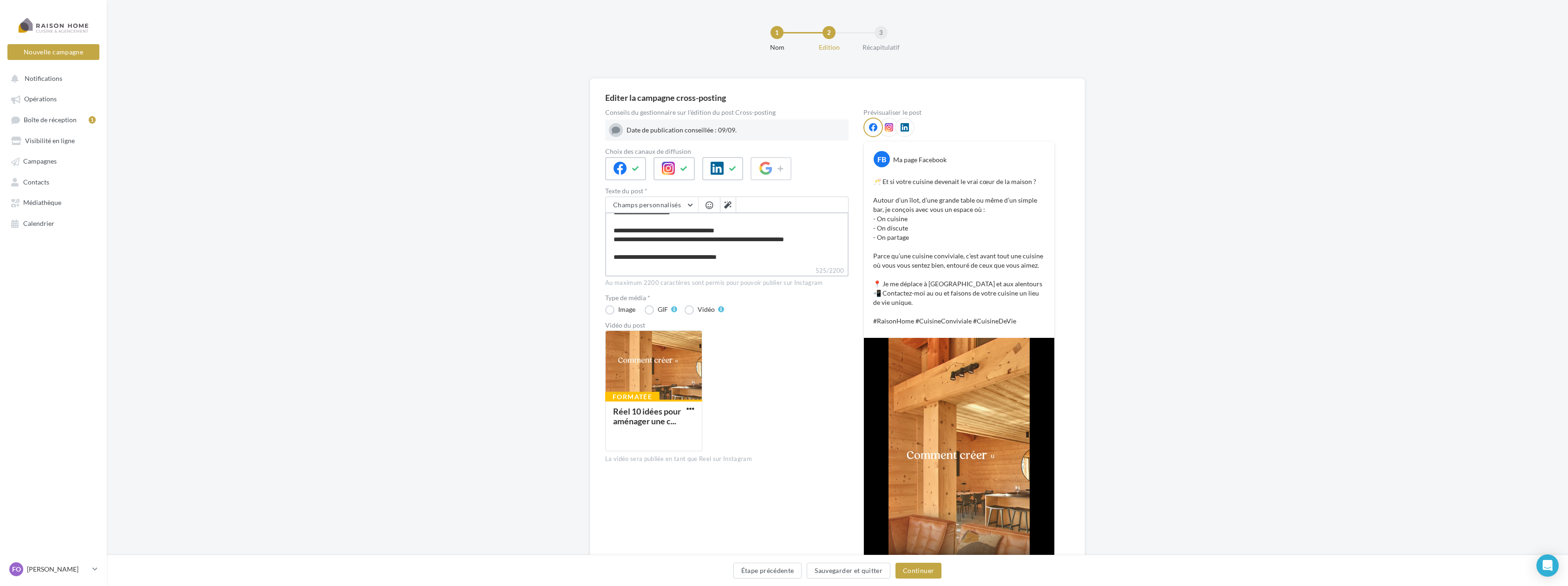
type textarea "**********"
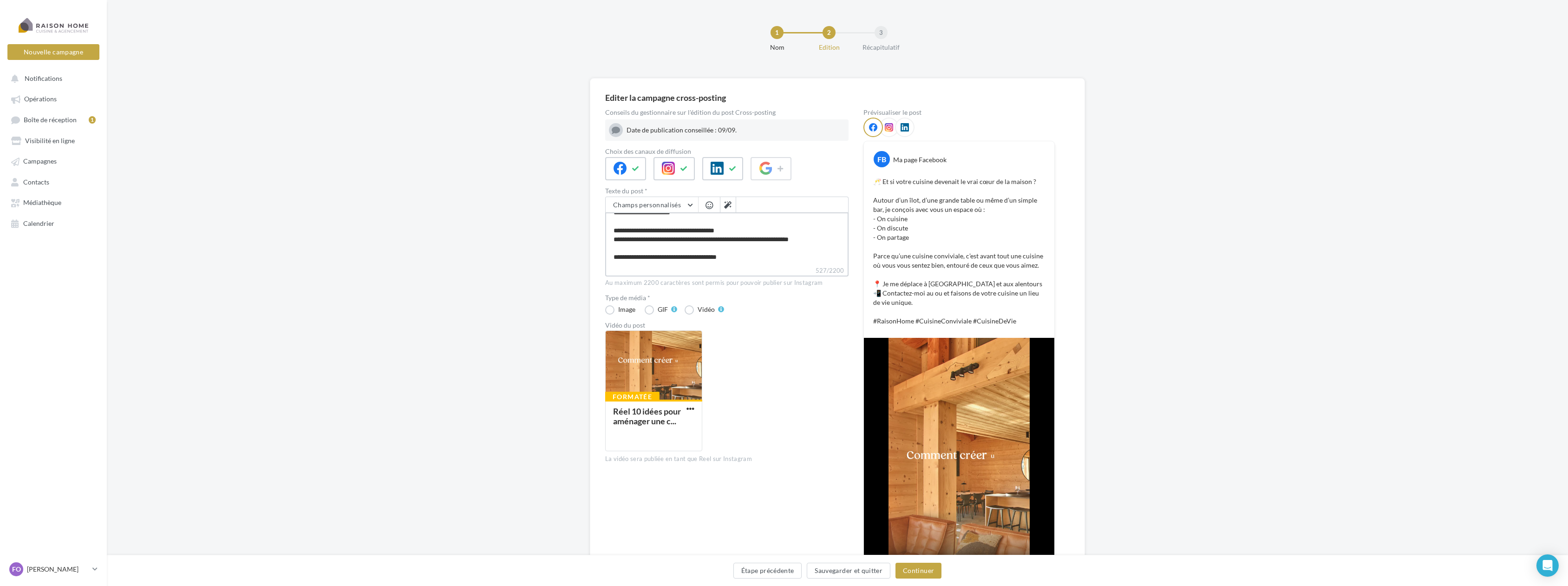
type textarea "**********"
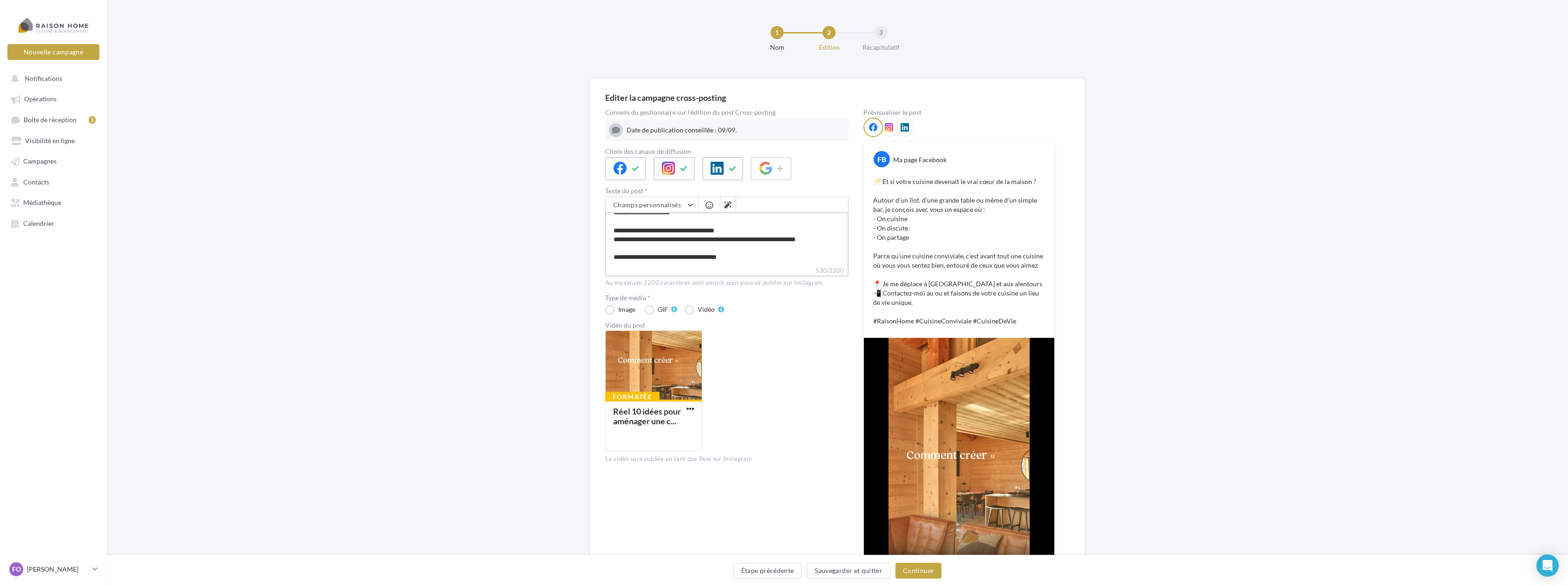
type textarea "**********"
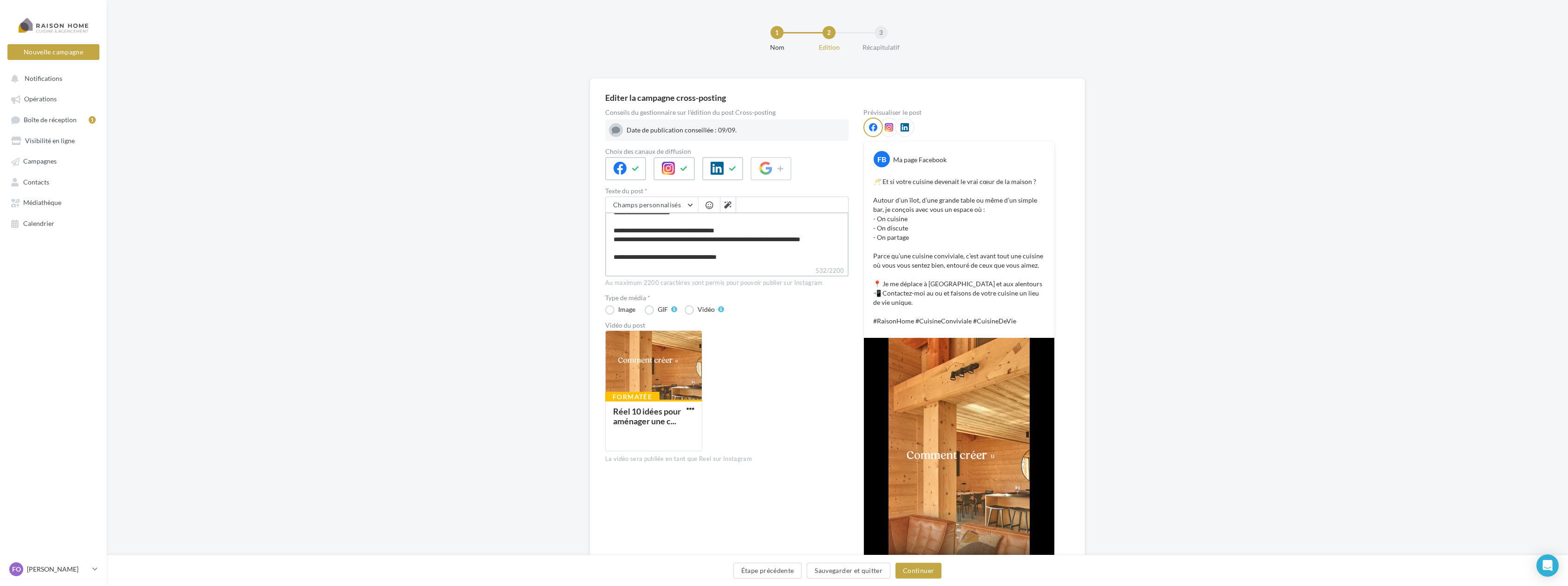
type textarea "**********"
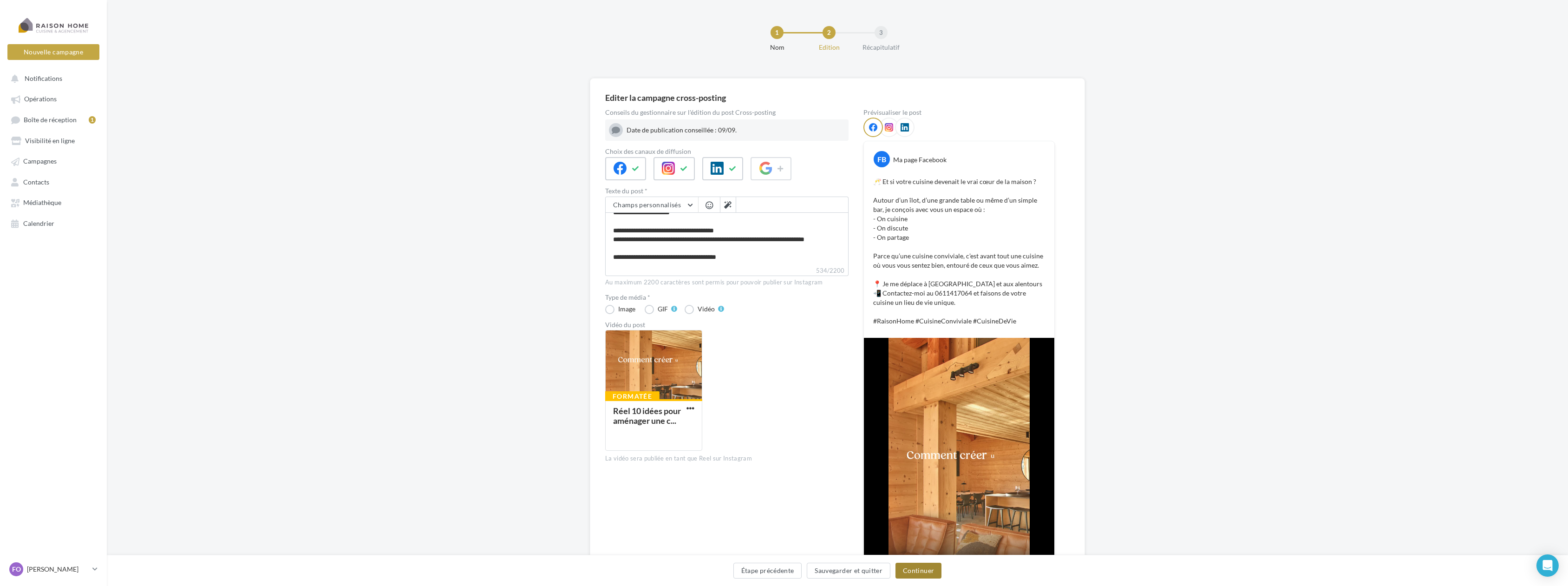
click at [927, 573] on button "Continuer" at bounding box center [918, 571] width 46 height 16
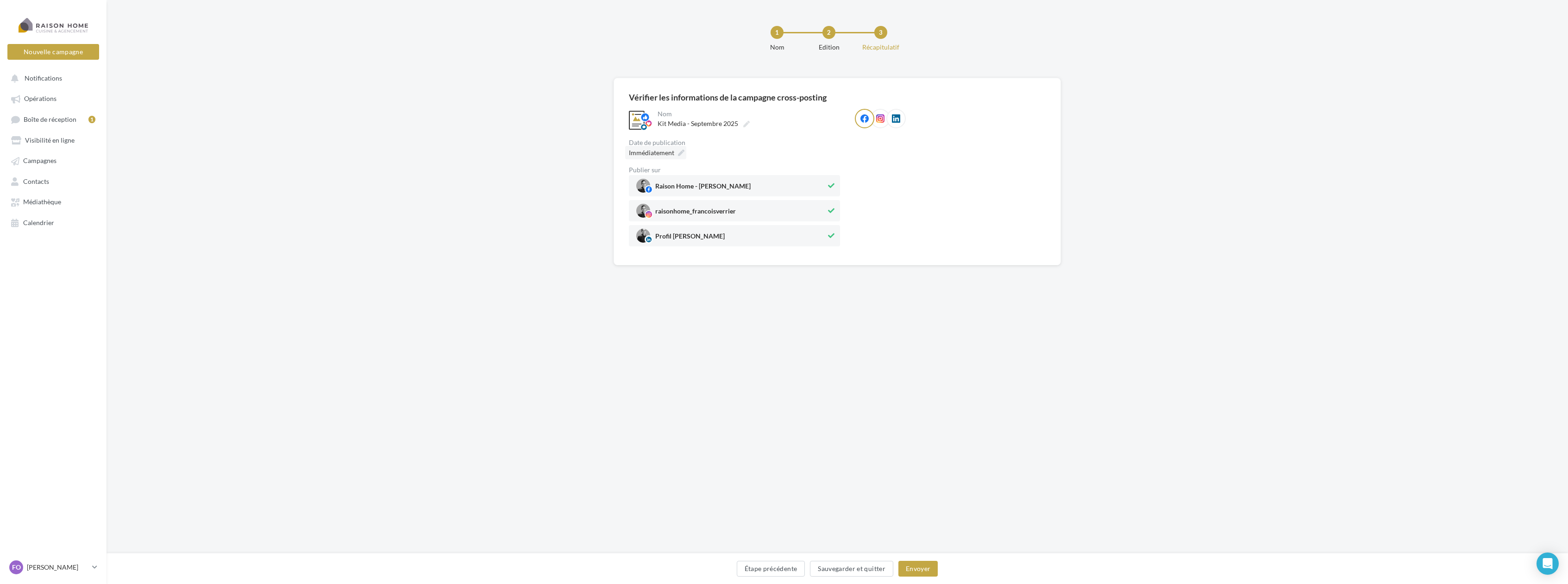
click at [679, 153] on icon at bounding box center [681, 153] width 7 height 7
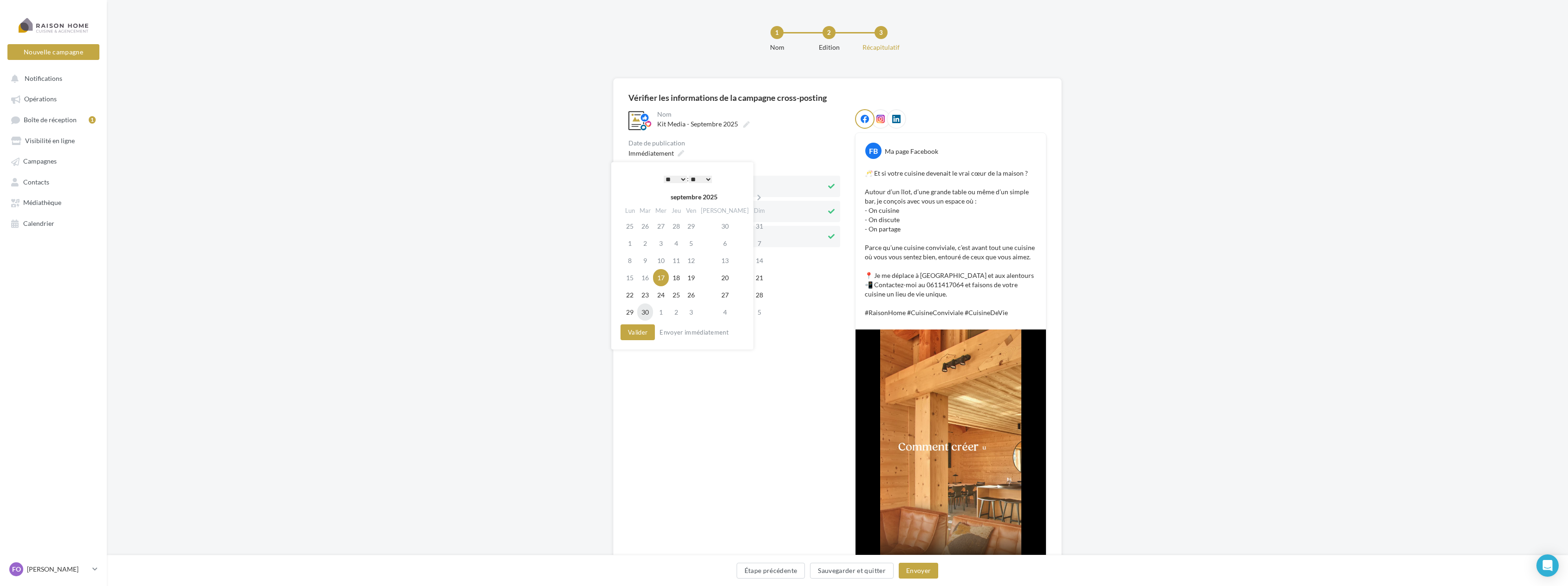
click at [650, 312] on td "30" at bounding box center [645, 312] width 16 height 17
click at [636, 329] on button "Valider" at bounding box center [636, 332] width 34 height 16
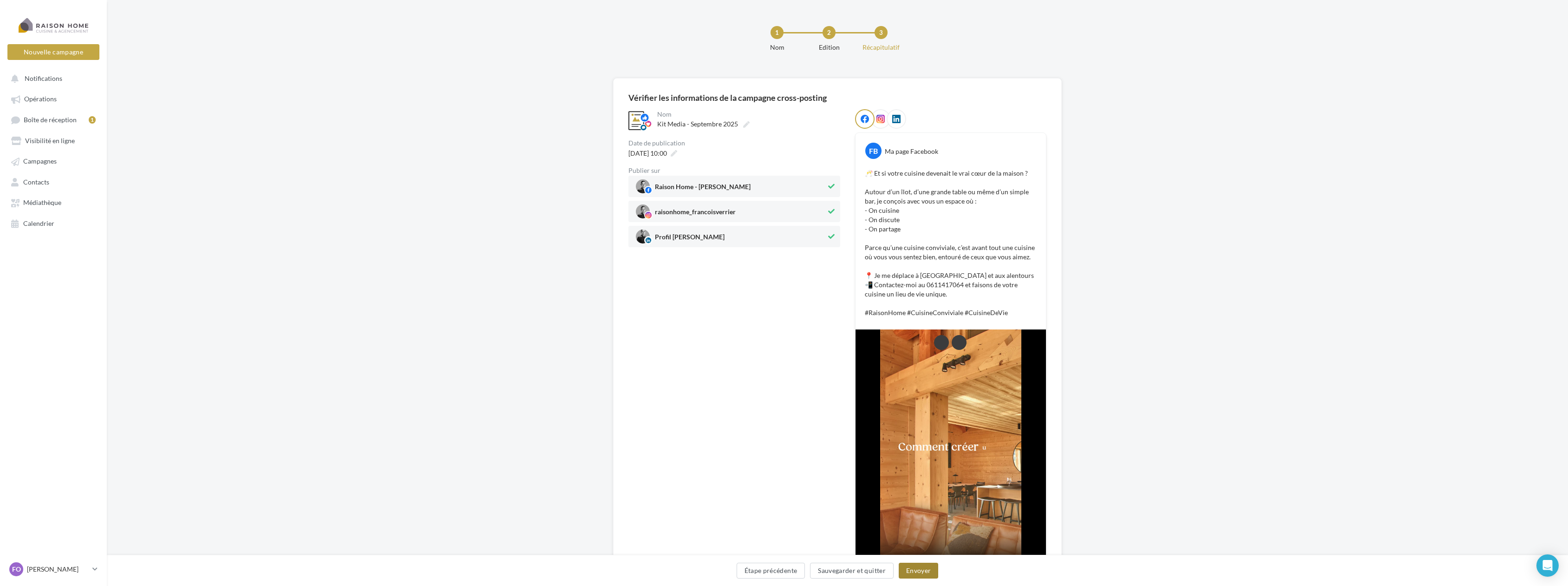
click at [927, 568] on button "Envoyer" at bounding box center [918, 571] width 40 height 16
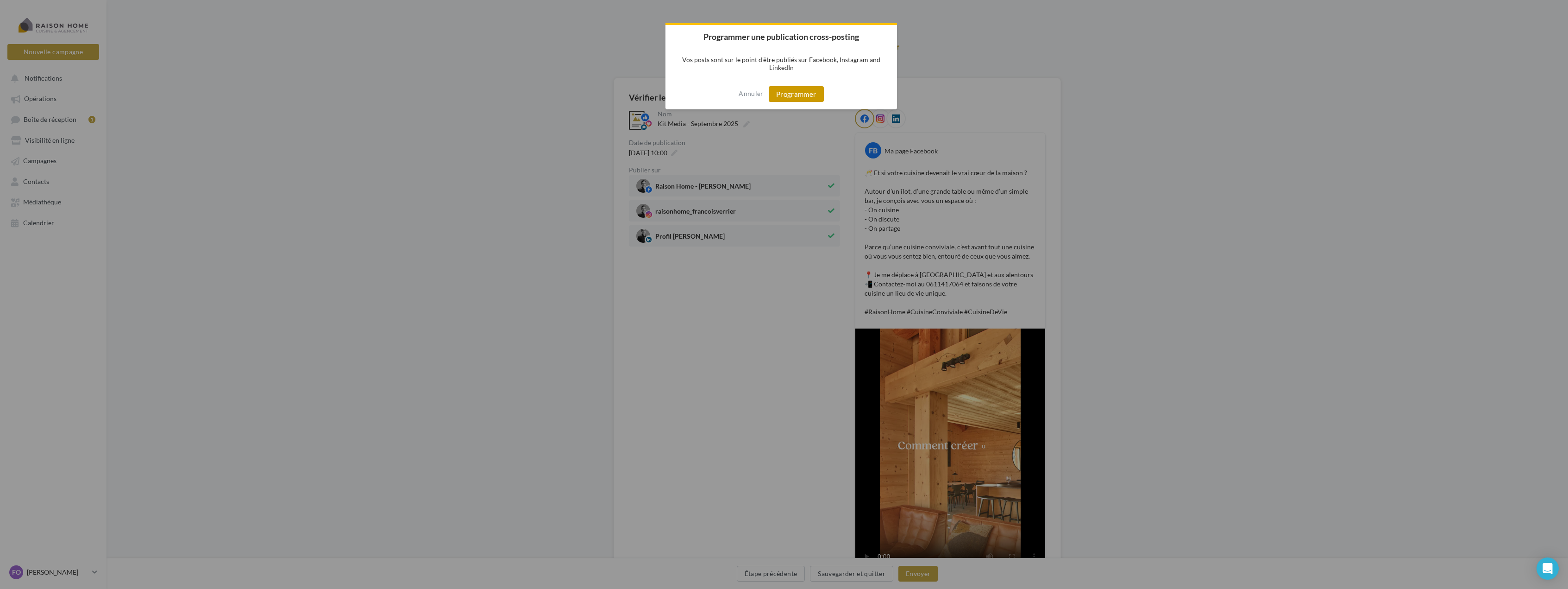
click at [800, 92] on button "Programmer" at bounding box center [796, 94] width 55 height 16
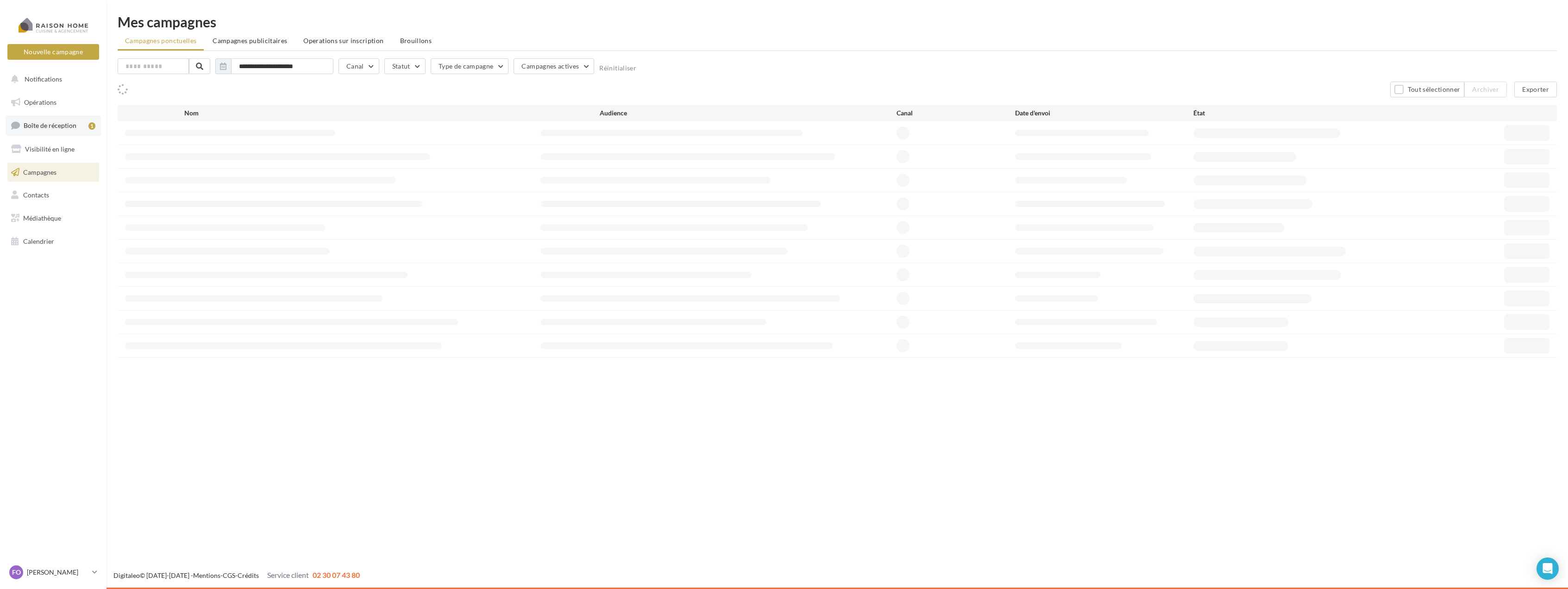
click at [51, 123] on span "Boîte de réception" at bounding box center [50, 125] width 53 height 8
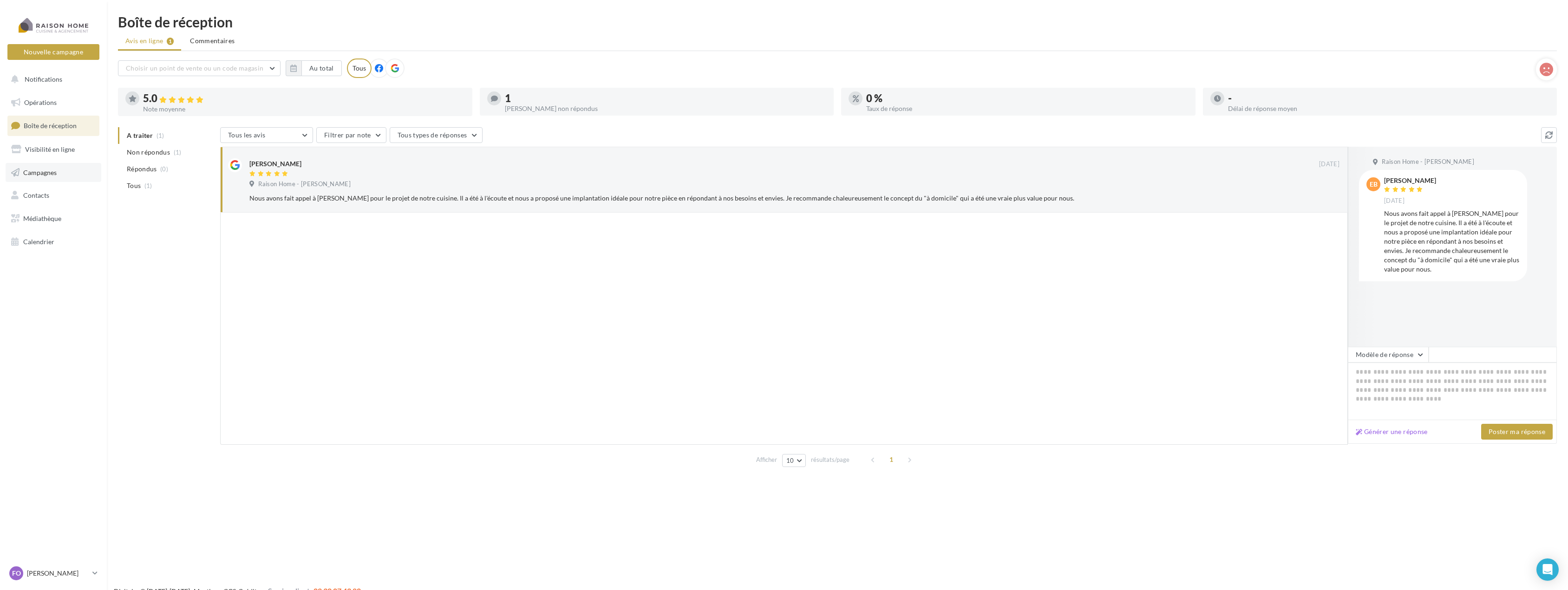
click at [71, 172] on link "Campagnes" at bounding box center [53, 173] width 96 height 20
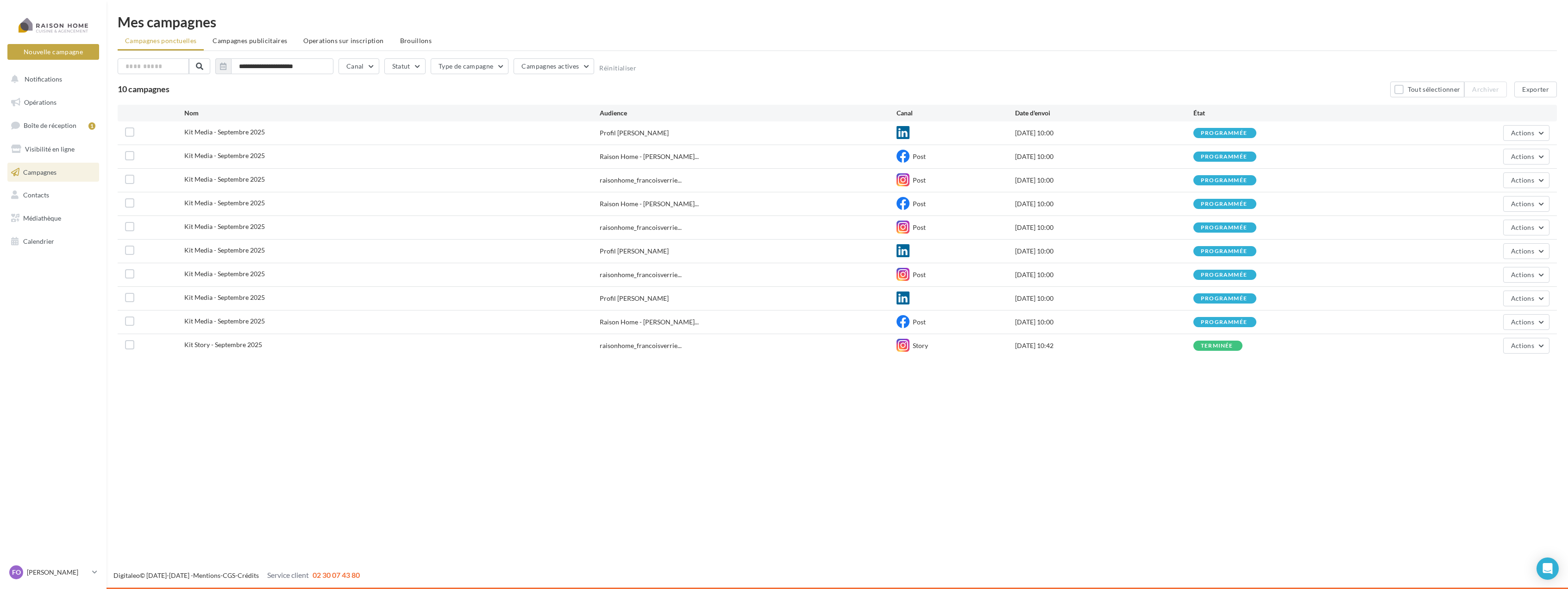
click at [194, 208] on div "Kit Media - Septembre 2025" at bounding box center [392, 204] width 415 height 12
click at [130, 202] on label at bounding box center [129, 203] width 9 height 9
click at [1538, 199] on button "Actions" at bounding box center [1526, 204] width 46 height 16
click at [1482, 302] on button "Annuler" at bounding box center [1503, 298] width 93 height 24
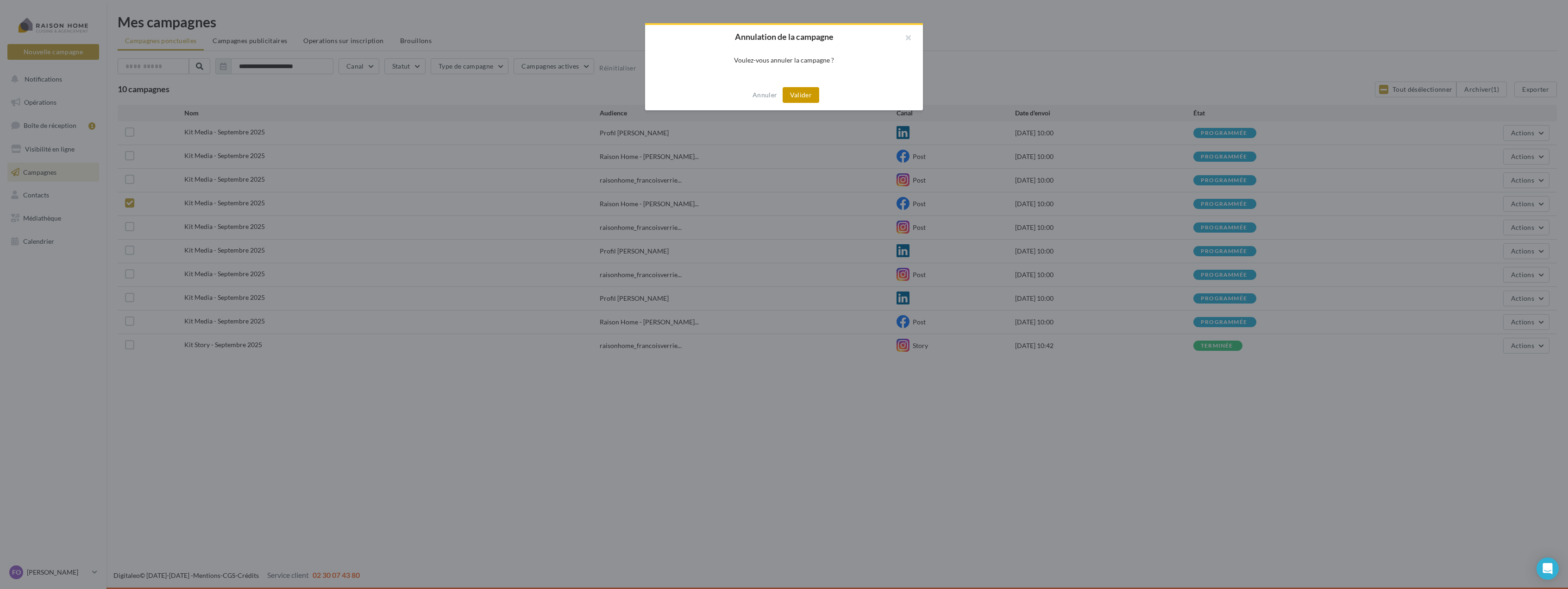
click at [802, 95] on button "Valider" at bounding box center [801, 95] width 37 height 16
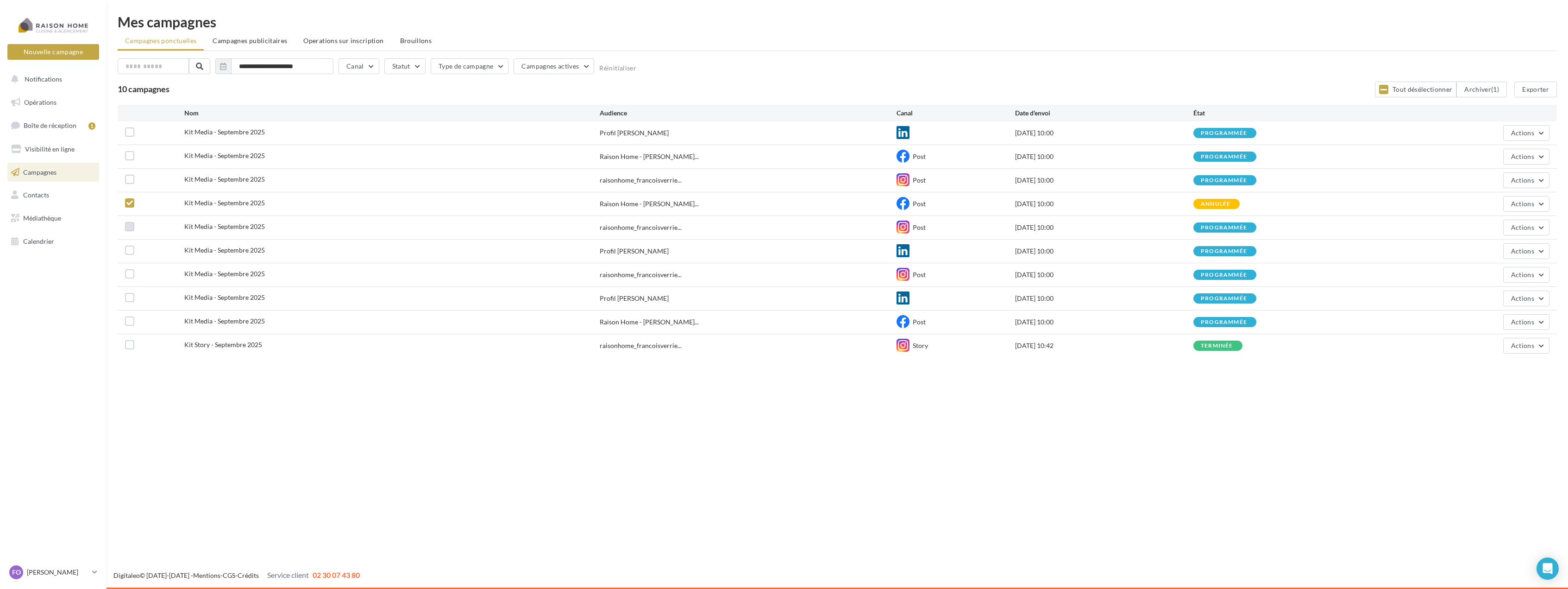
click at [130, 227] on label at bounding box center [129, 226] width 9 height 9
click at [128, 250] on label at bounding box center [129, 250] width 9 height 9
click at [129, 275] on label at bounding box center [129, 273] width 9 height 9
click at [131, 302] on label at bounding box center [129, 297] width 9 height 9
click at [130, 320] on label at bounding box center [129, 321] width 9 height 9
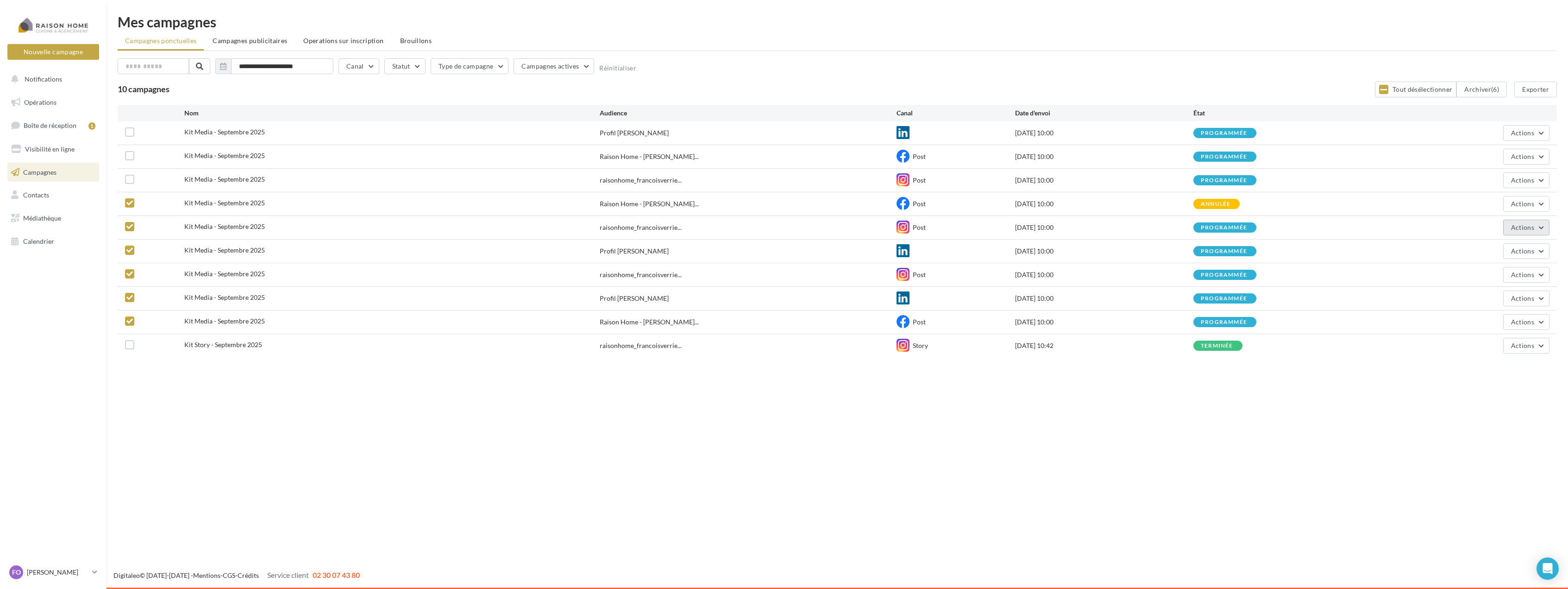
click at [1542, 231] on button "Actions" at bounding box center [1526, 228] width 46 height 16
click at [1491, 325] on button "Annuler" at bounding box center [1503, 322] width 93 height 24
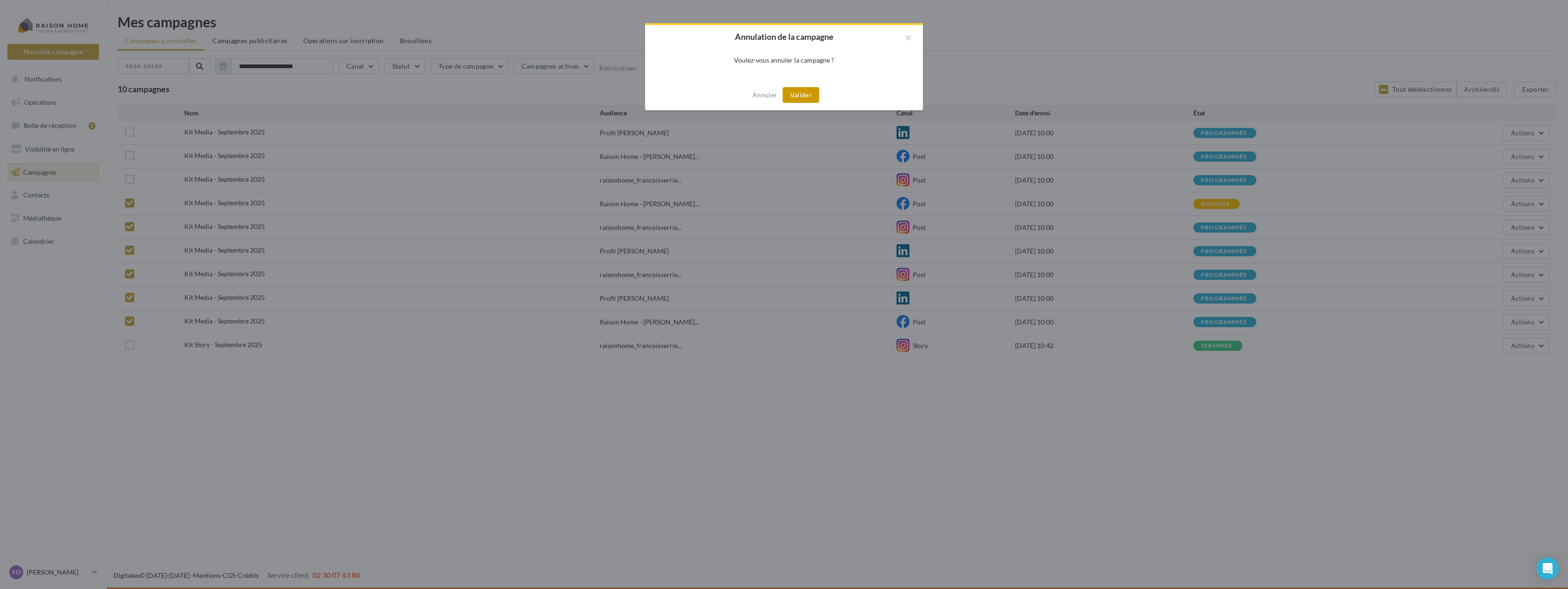
click at [800, 97] on button "Valider" at bounding box center [801, 95] width 37 height 16
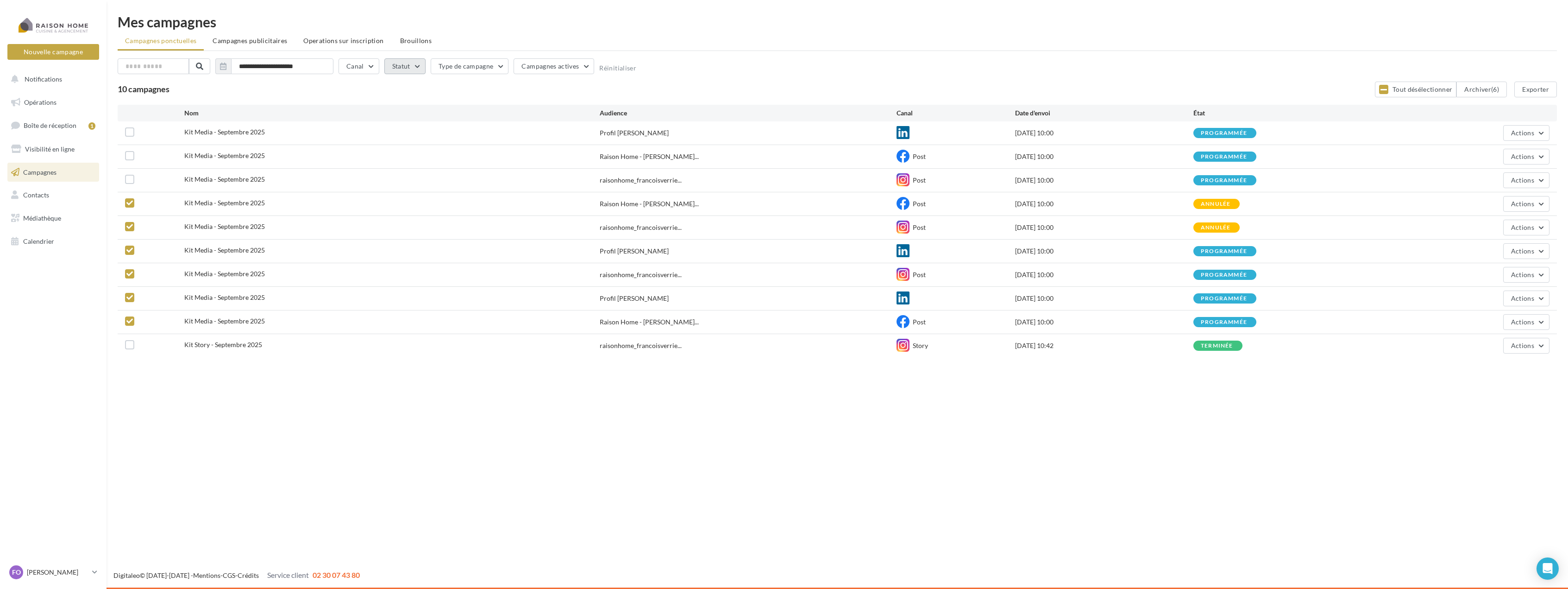
click at [407, 64] on button "Statut" at bounding box center [405, 66] width 41 height 16
click at [398, 133] on label at bounding box center [396, 132] width 9 height 9
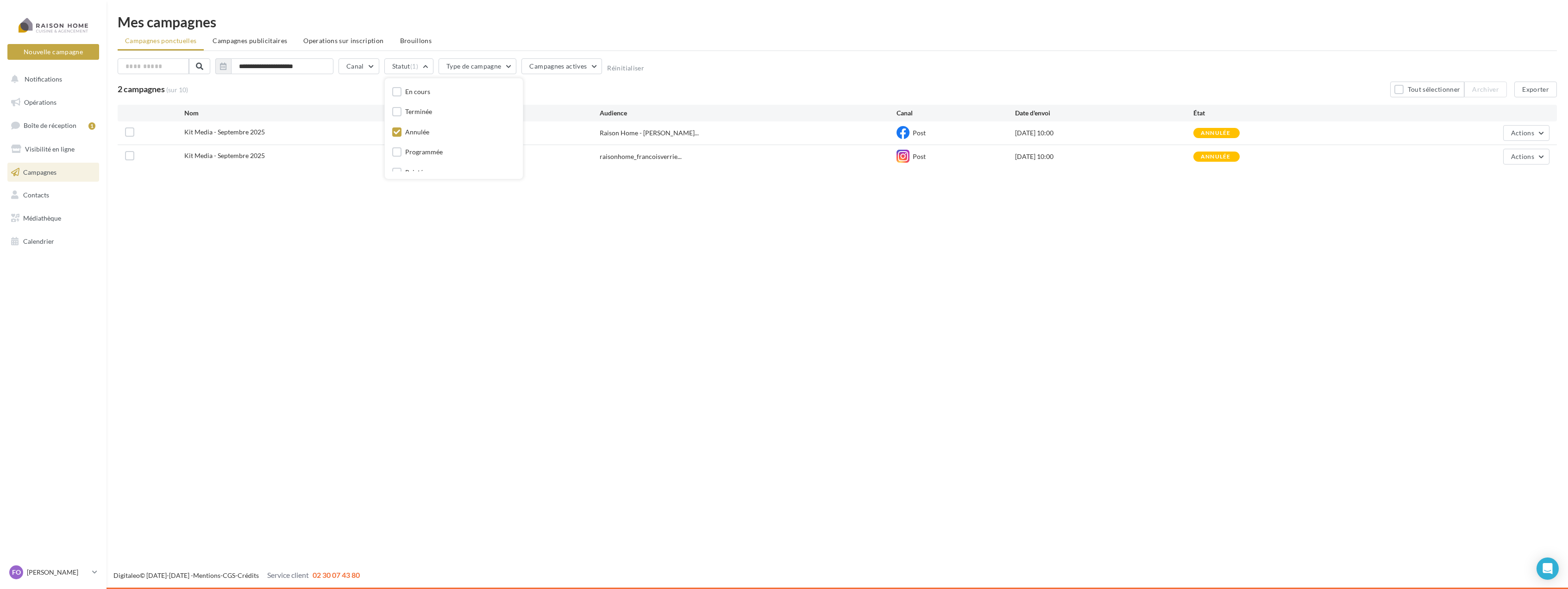
click at [398, 133] on icon at bounding box center [397, 132] width 7 height 7
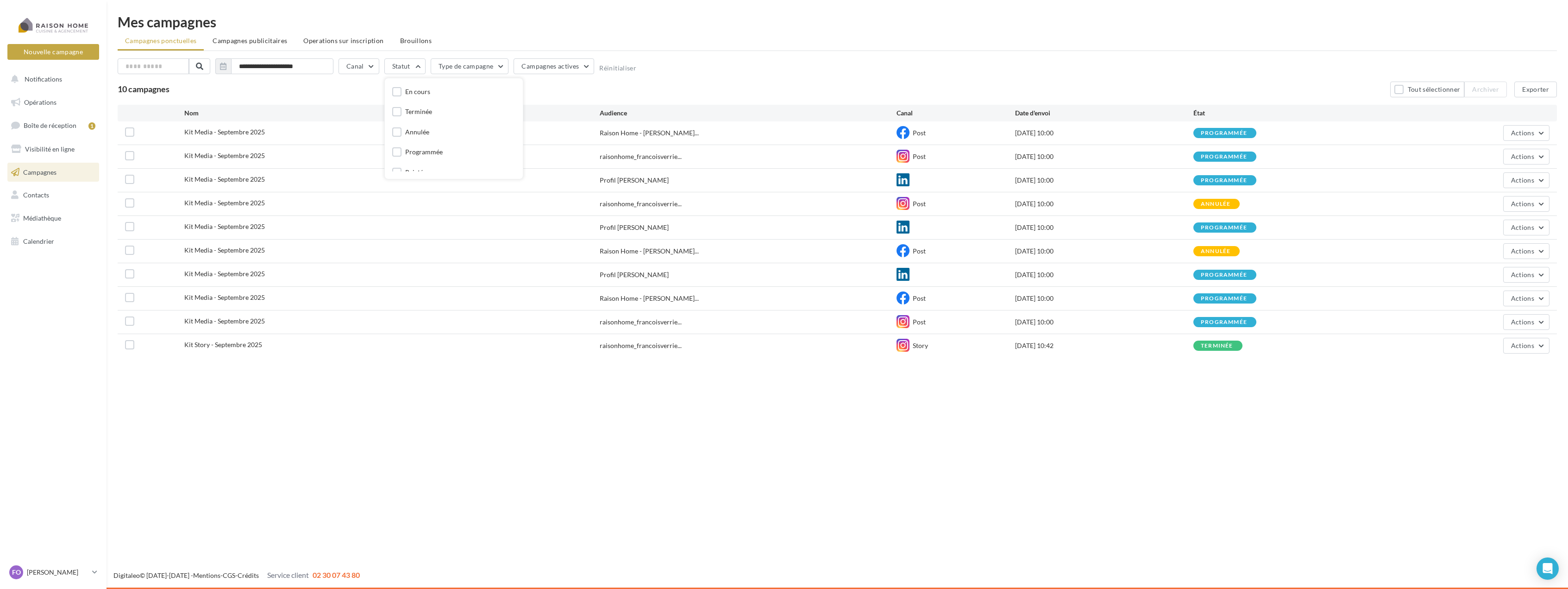
click at [1068, 231] on div "24/09/2025 10:00" at bounding box center [1104, 227] width 178 height 9
click at [1533, 225] on span "Actions" at bounding box center [1522, 227] width 23 height 8
click at [1497, 278] on button "Renommer" at bounding box center [1503, 273] width 93 height 24
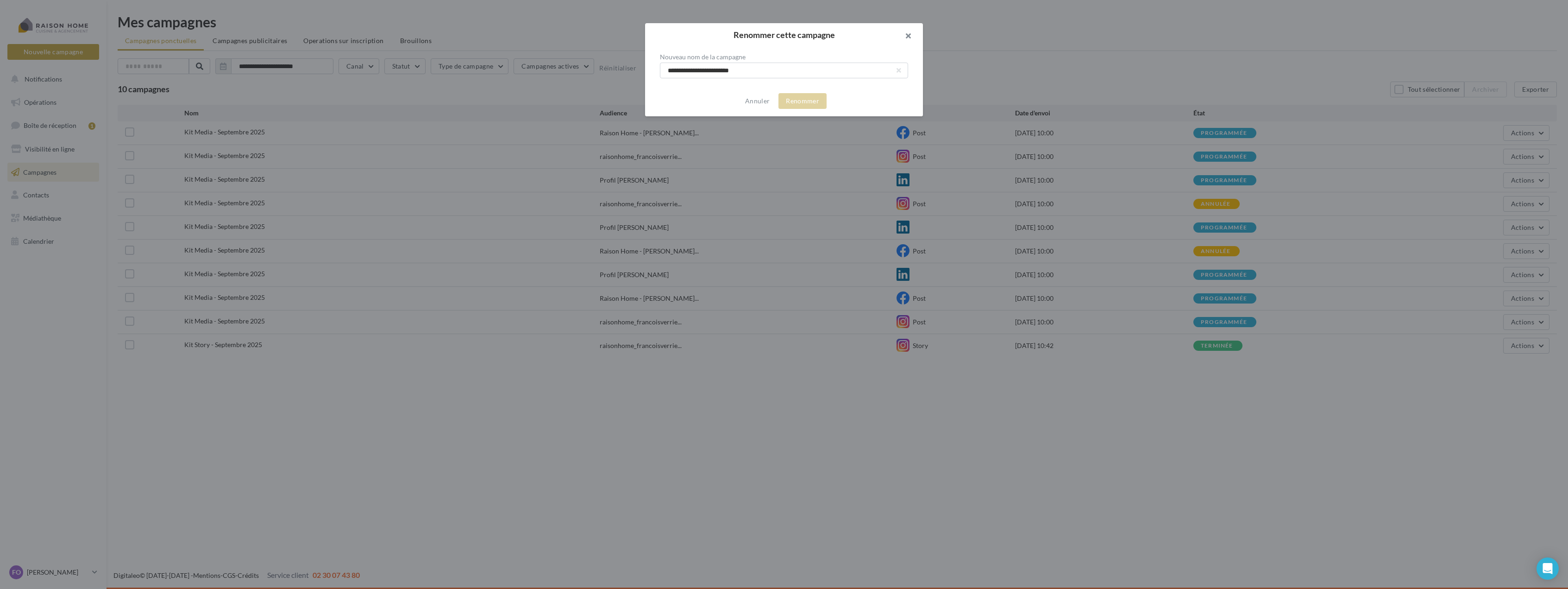
click at [908, 36] on button "button" at bounding box center [904, 37] width 37 height 28
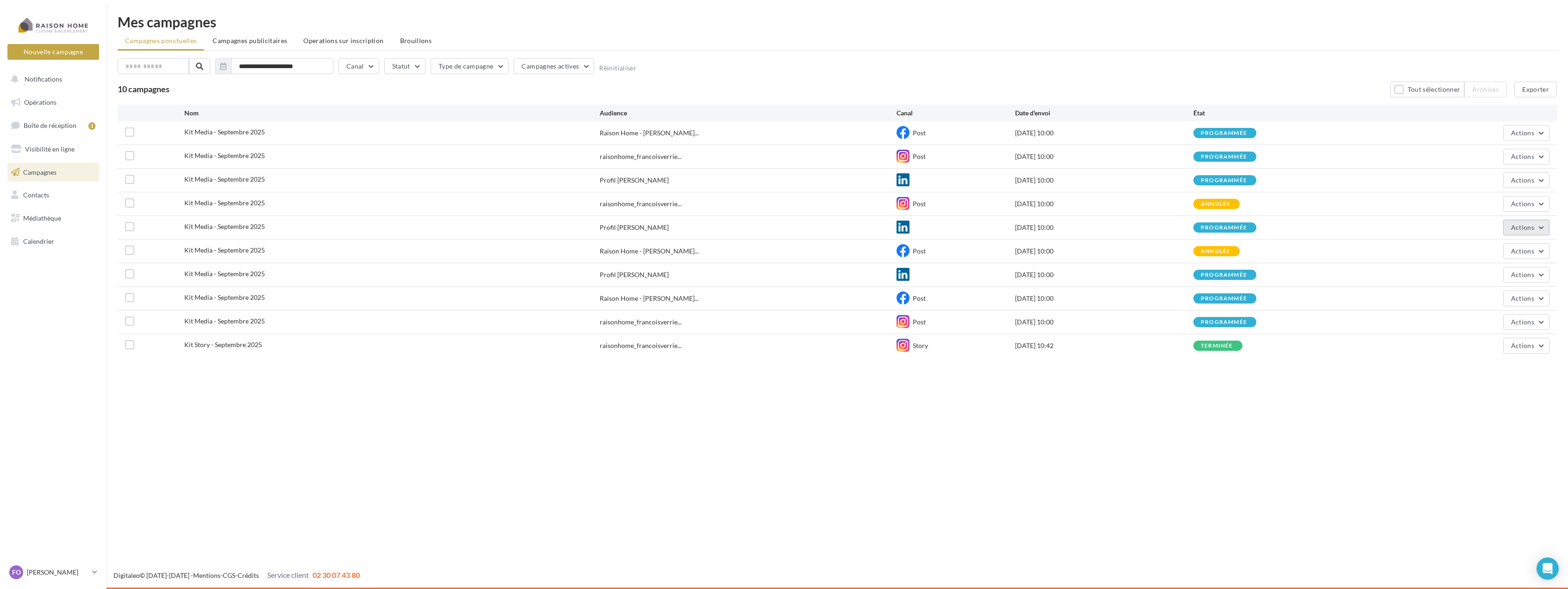
click at [1542, 229] on button "Actions" at bounding box center [1526, 228] width 46 height 16
click at [1488, 325] on button "Annuler" at bounding box center [1503, 322] width 93 height 24
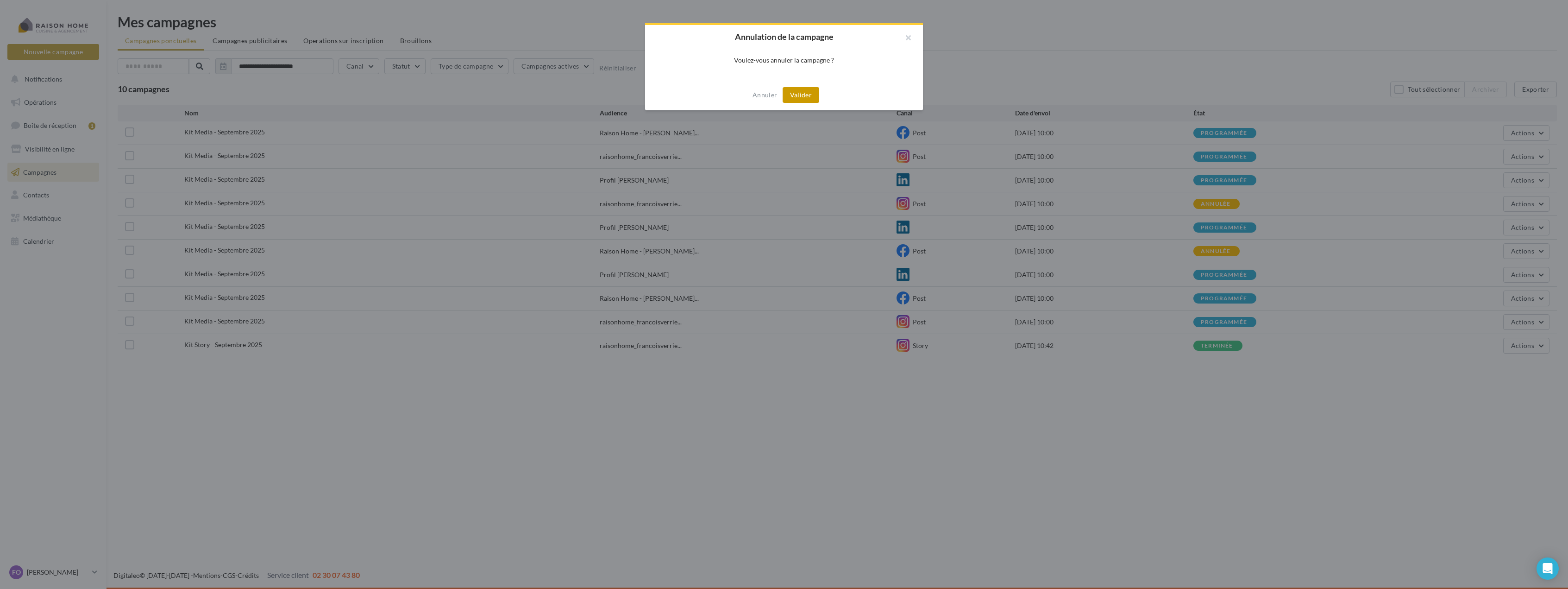
click at [802, 92] on button "Valider" at bounding box center [801, 95] width 37 height 16
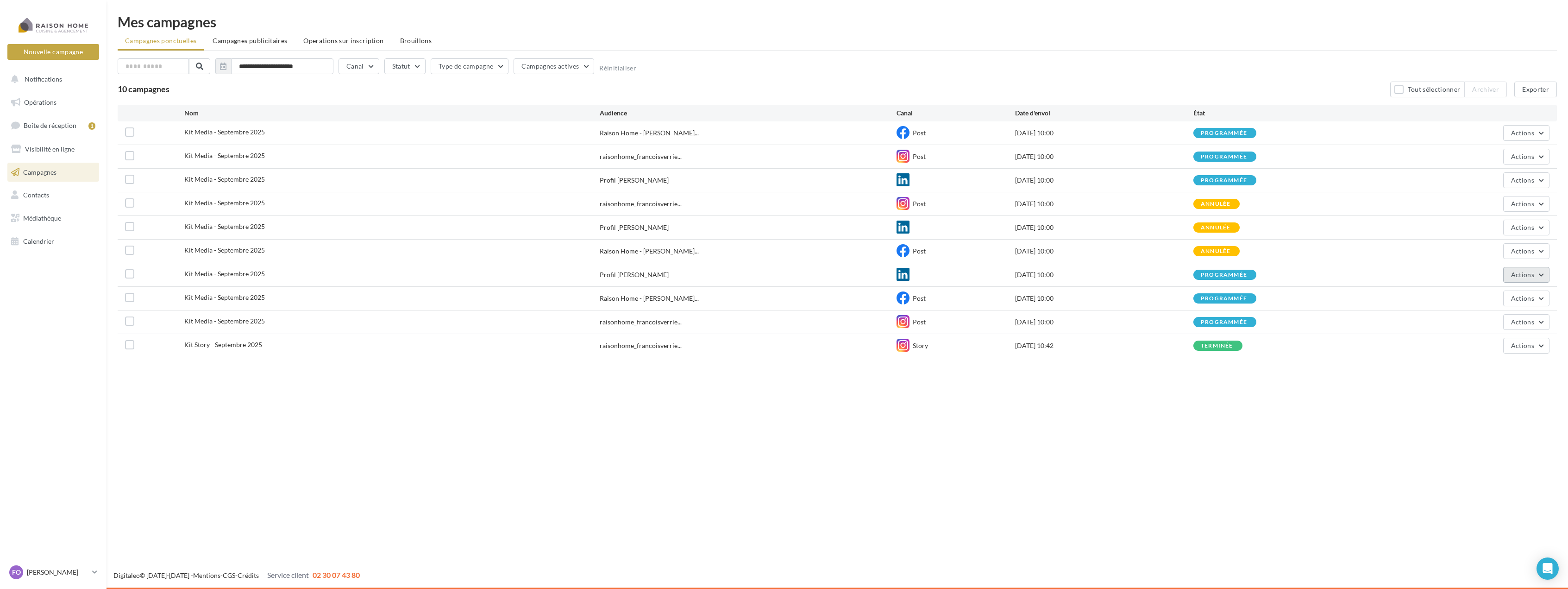
click at [1540, 272] on button "Actions" at bounding box center [1526, 275] width 46 height 16
click at [1497, 367] on button "Annuler" at bounding box center [1503, 369] width 93 height 24
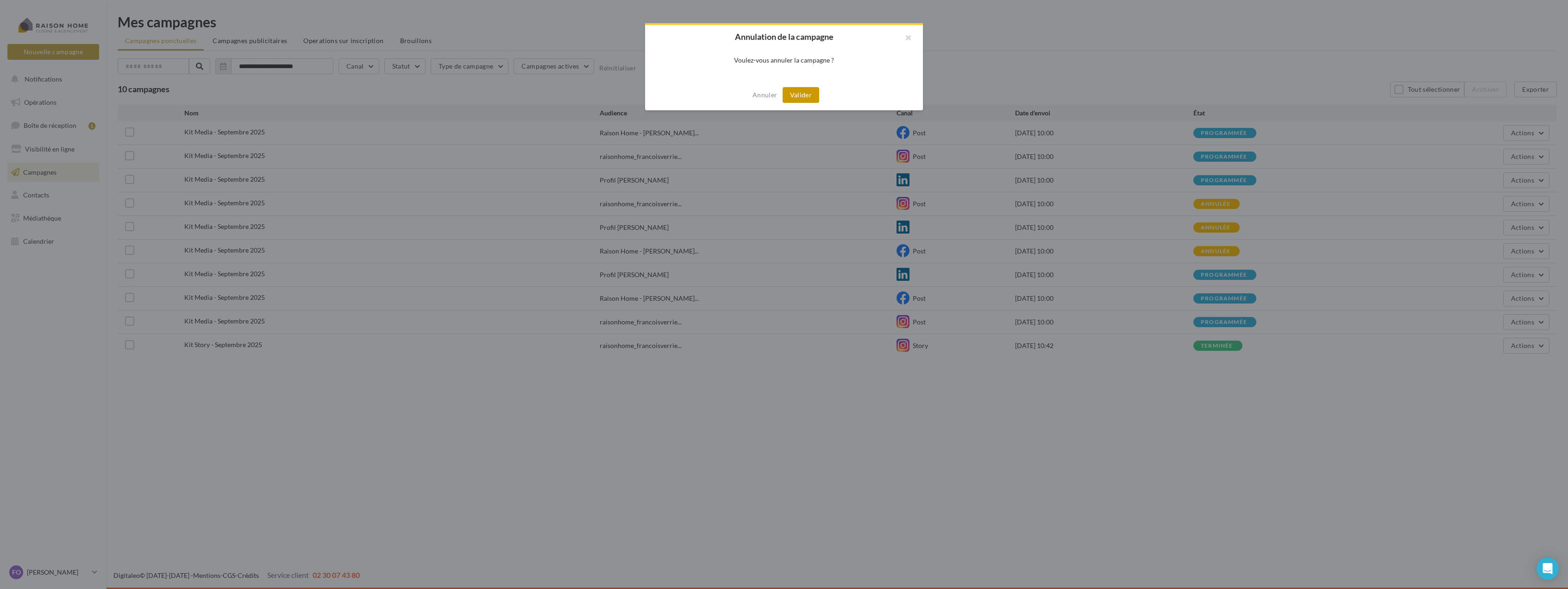
click at [800, 88] on button "Valider" at bounding box center [801, 95] width 37 height 16
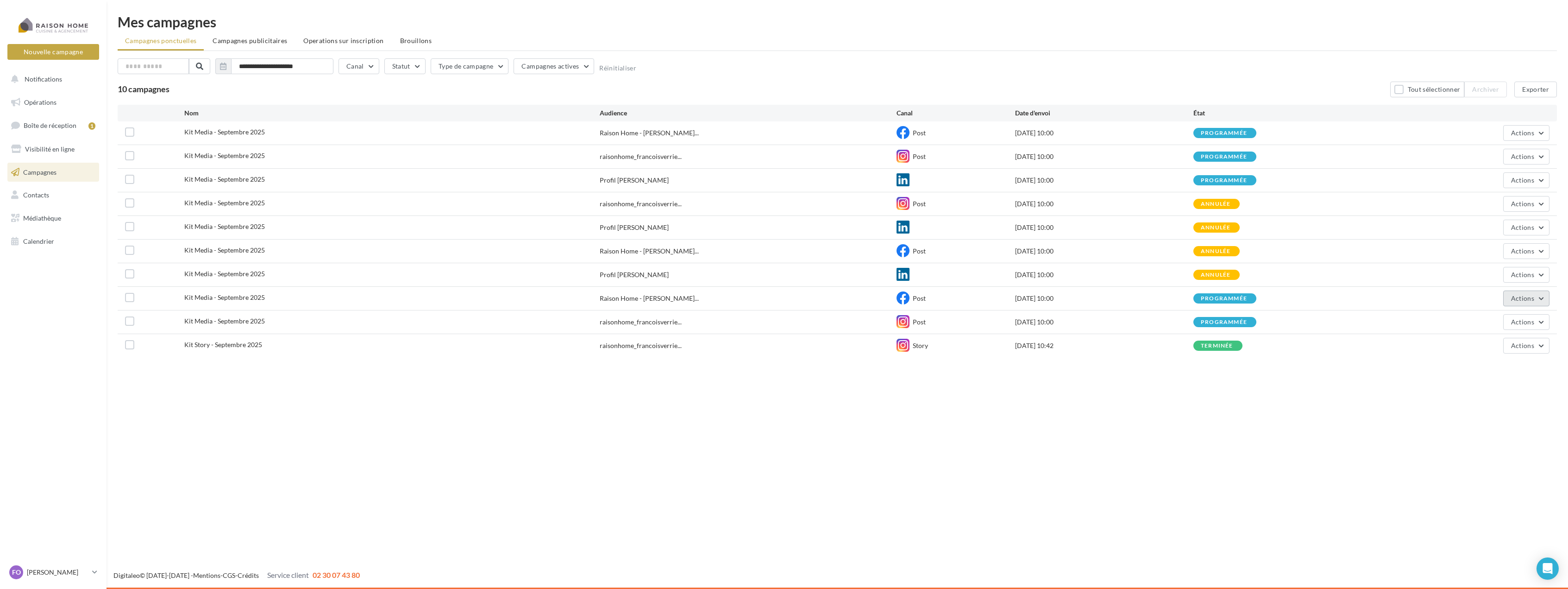
click at [1544, 303] on button "Actions" at bounding box center [1526, 298] width 46 height 16
click at [1496, 389] on button "Annuler" at bounding box center [1503, 393] width 93 height 24
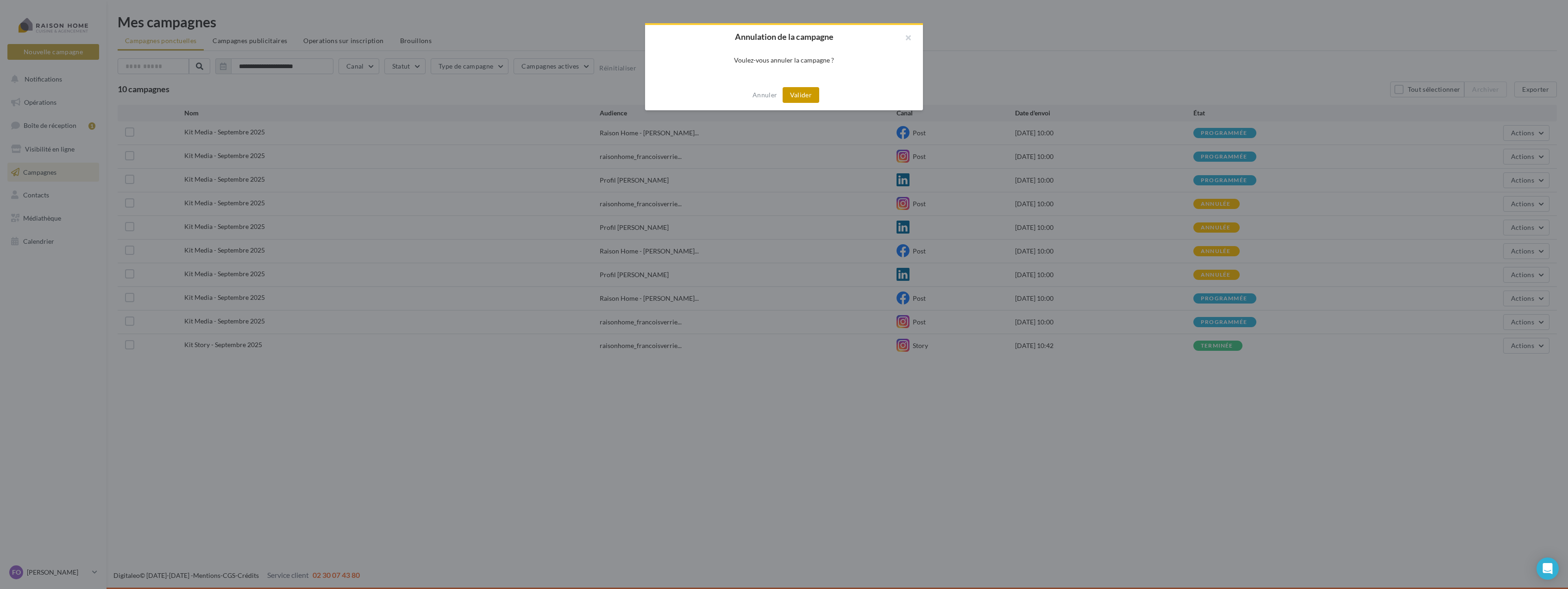
click at [805, 94] on button "Valider" at bounding box center [801, 95] width 37 height 16
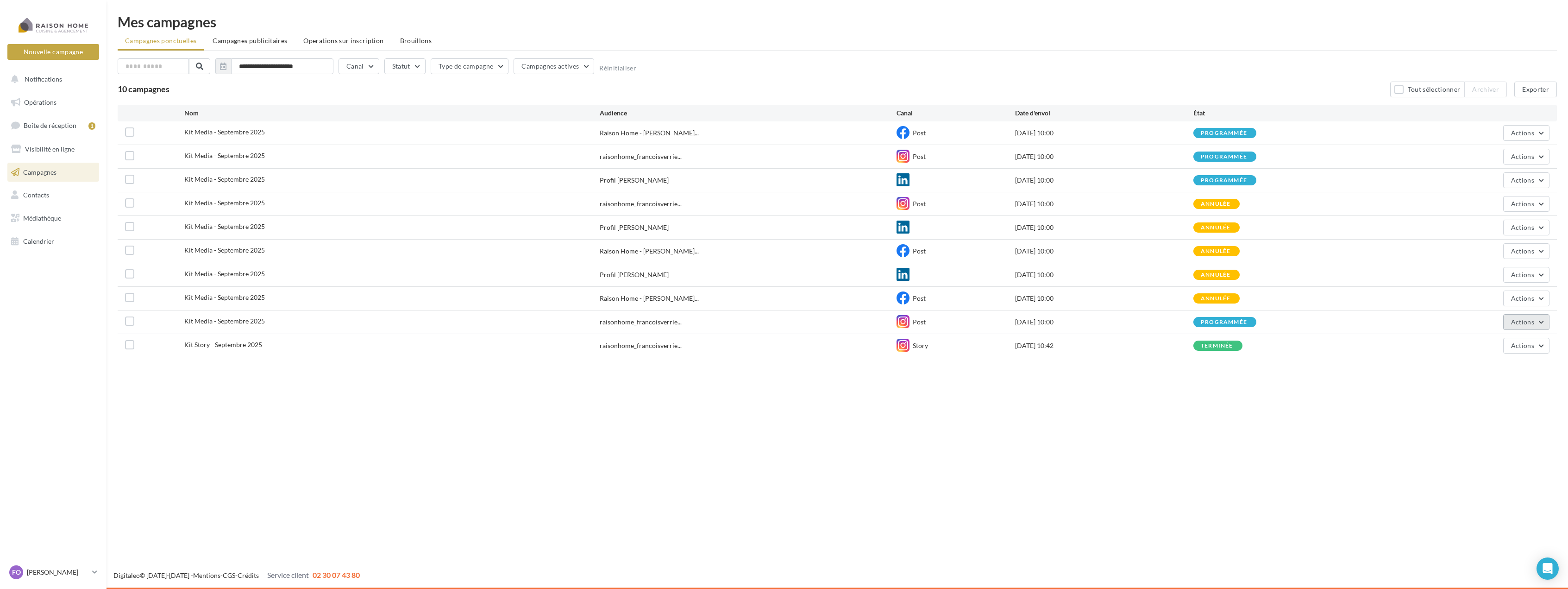
click at [1544, 323] on button "Actions" at bounding box center [1526, 322] width 46 height 16
click at [1502, 414] on button "Annuler" at bounding box center [1503, 416] width 93 height 24
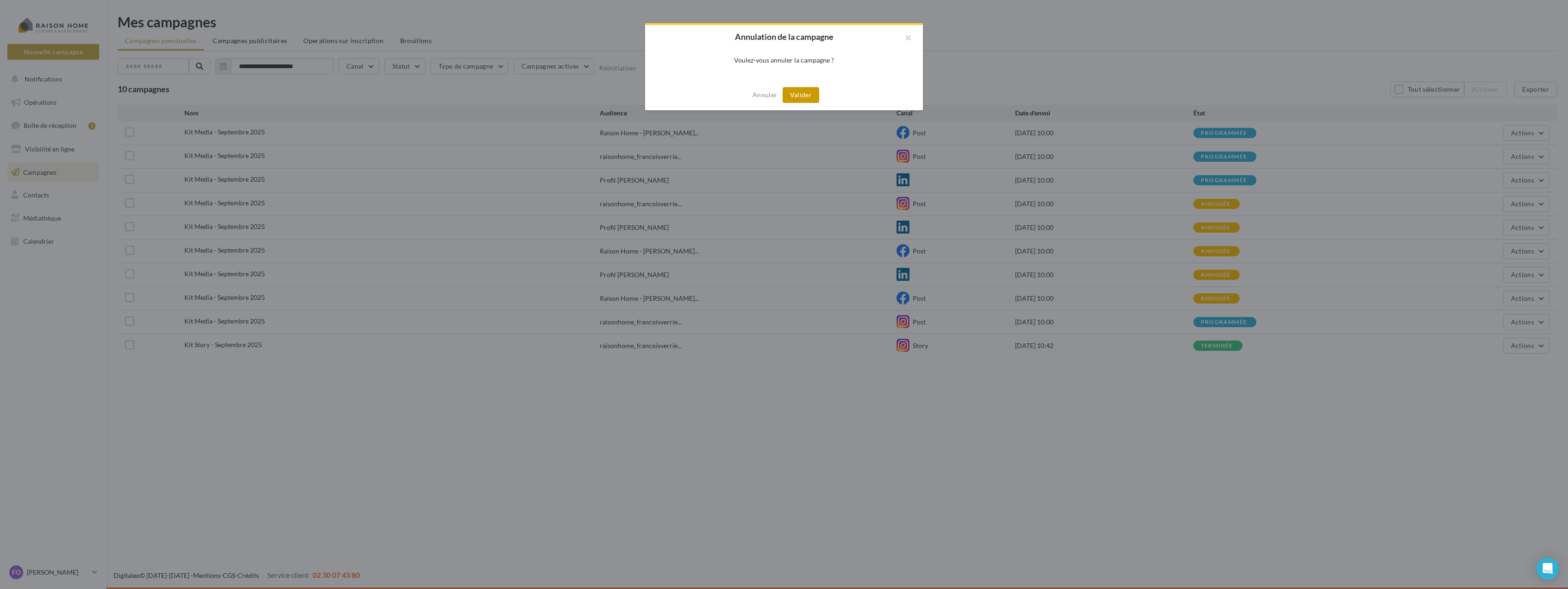
click at [803, 96] on button "Valider" at bounding box center [801, 95] width 37 height 16
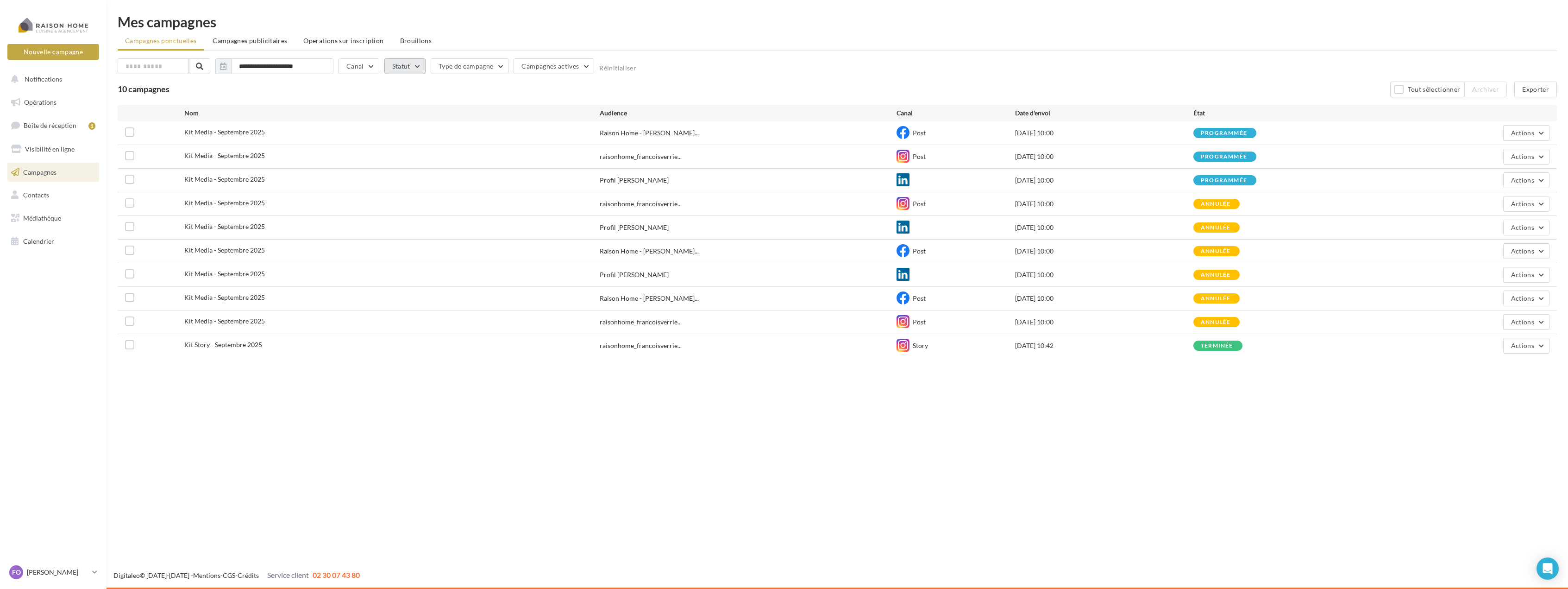
click at [421, 66] on button "Statut" at bounding box center [405, 66] width 41 height 16
click at [794, 60] on div "**********" at bounding box center [837, 68] width 1440 height 19
click at [79, 23] on div at bounding box center [54, 25] width 74 height 23
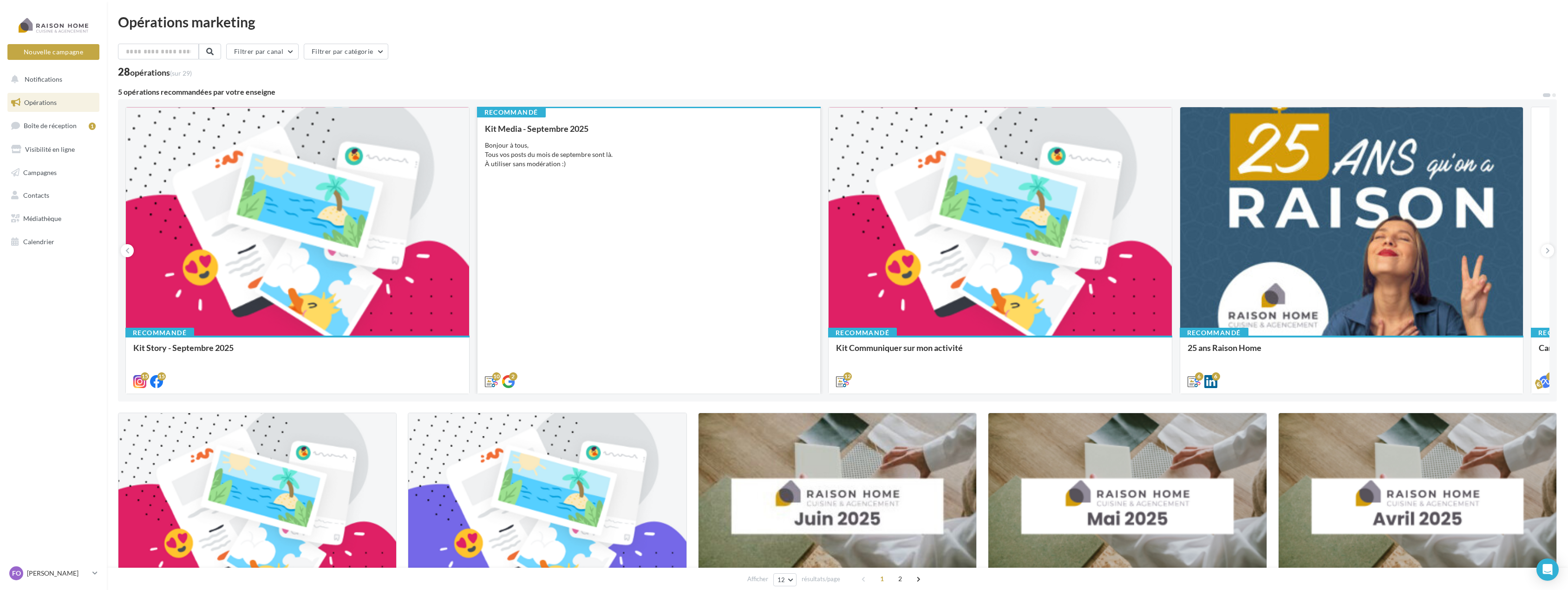
click at [642, 220] on div "Kit Media - Septembre 2025 Bonjour à tous, Tous vos posts du mois de septembre …" at bounding box center [649, 254] width 328 height 261
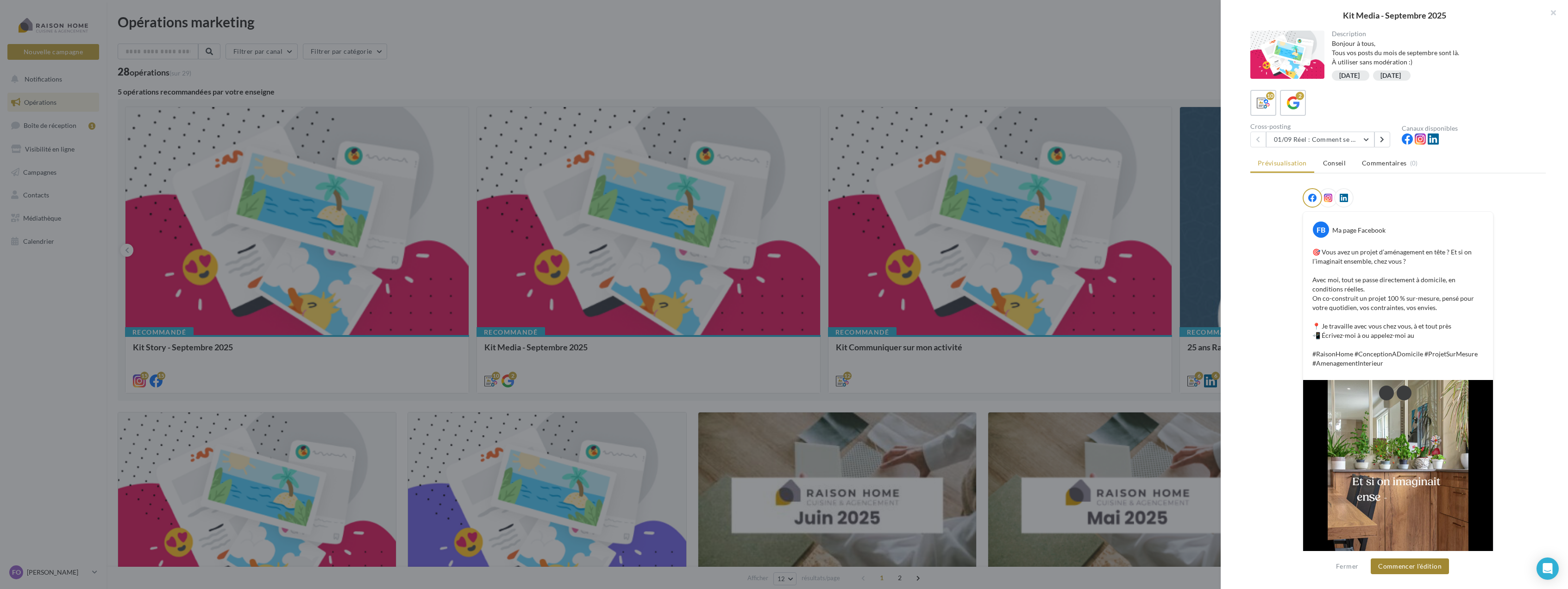
click at [1405, 566] on button "Commencer l'édition" at bounding box center [1410, 566] width 79 height 16
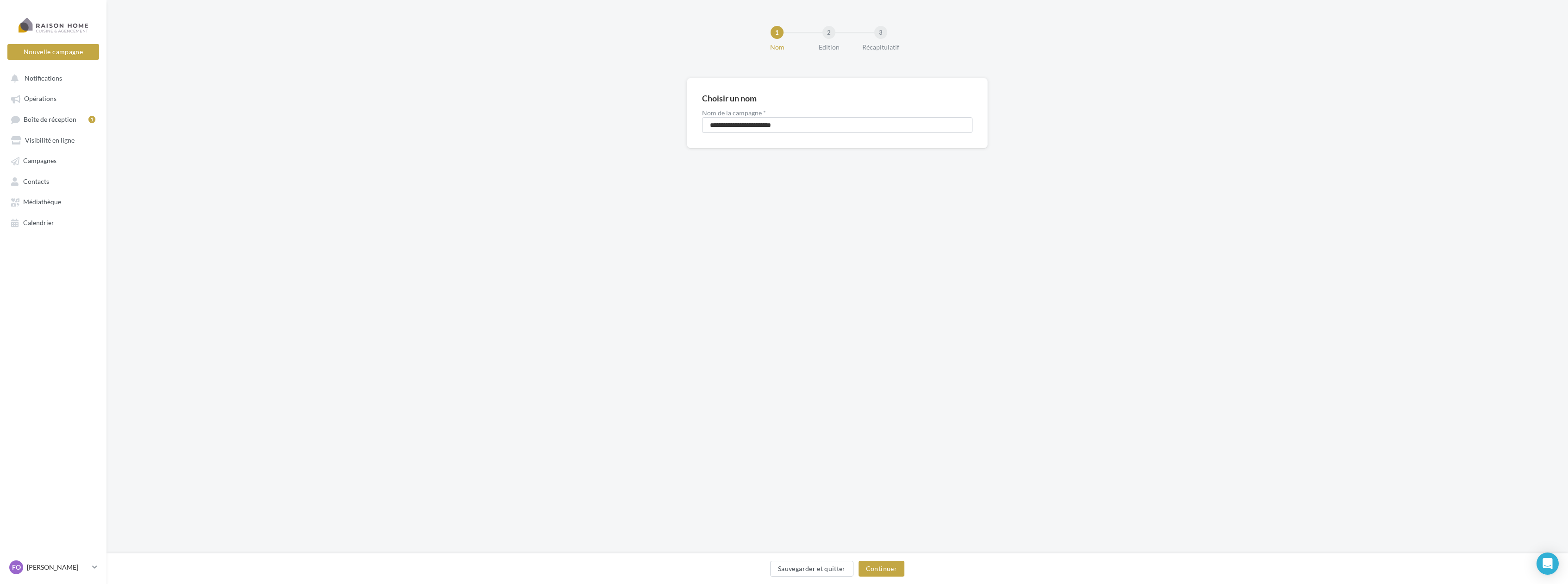
click at [886, 577] on div "Sauvegarder et quitter Continuer" at bounding box center [837, 571] width 1447 height 19
click at [886, 571] on button "Continuer" at bounding box center [881, 569] width 46 height 16
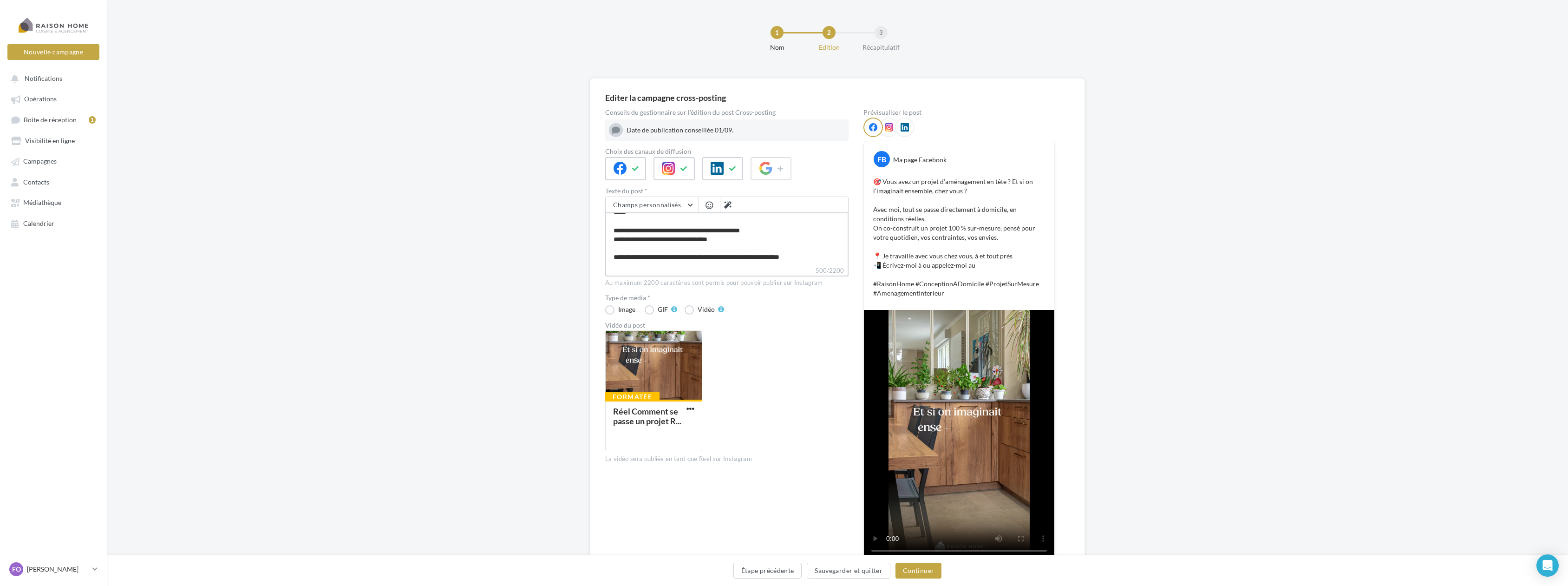
scroll to position [47, 0]
click at [720, 236] on textarea "**********" at bounding box center [727, 239] width 244 height 53
type textarea "**********"
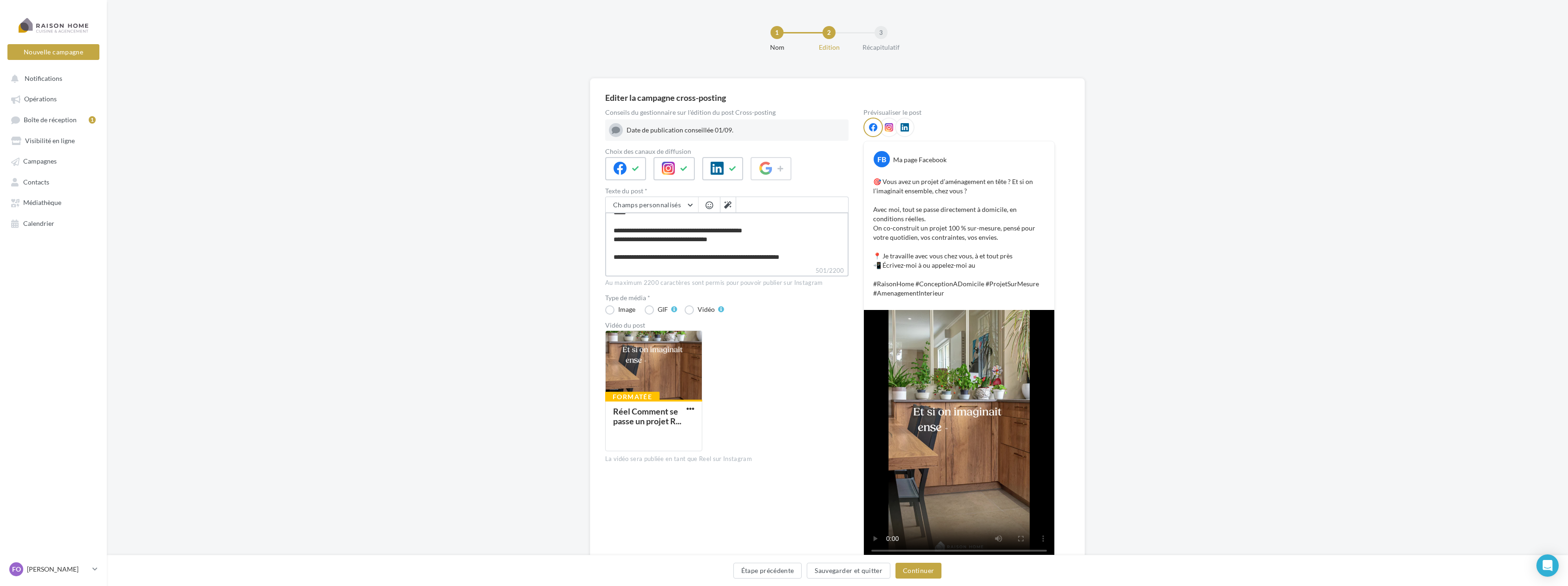
type textarea "**********"
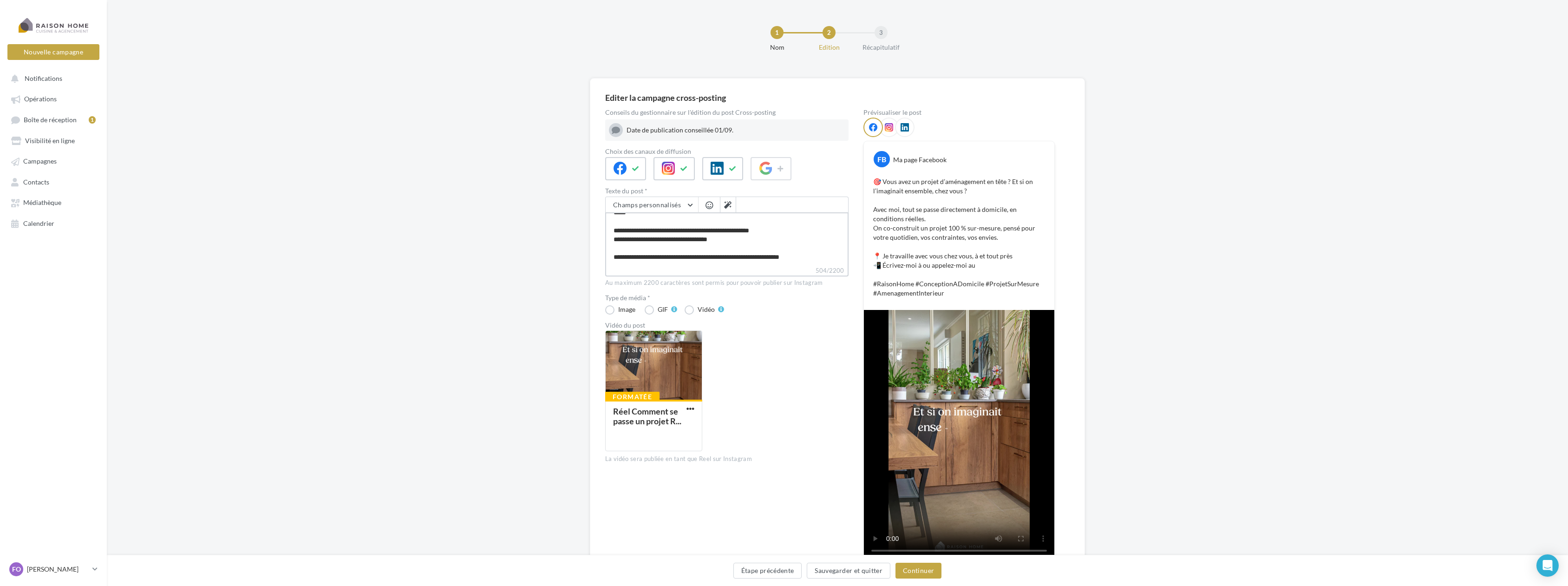
type textarea "**********"
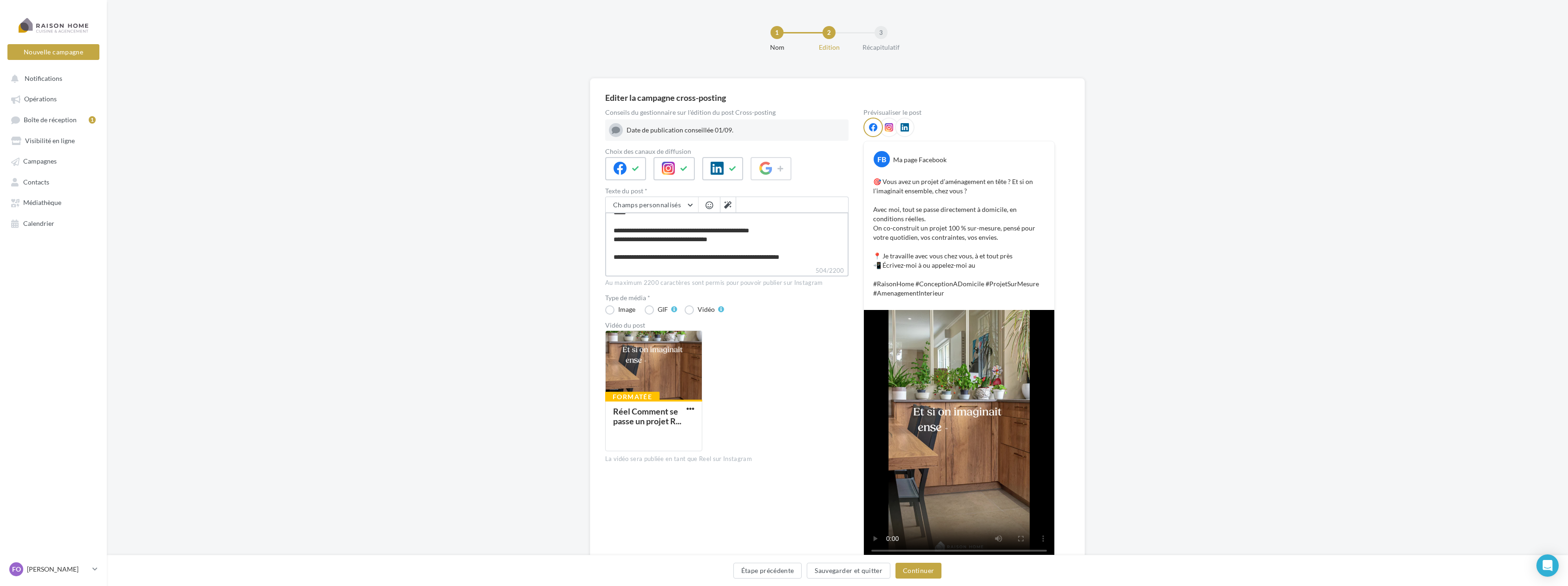
type textarea "**********"
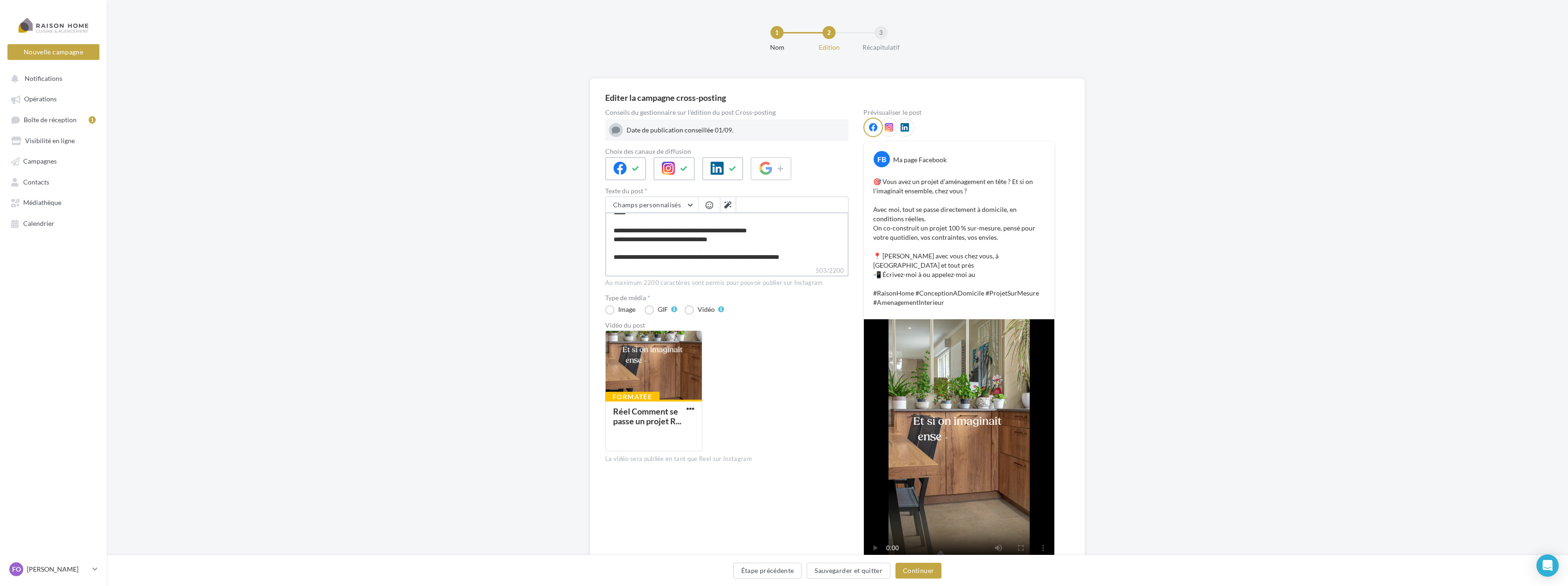
type textarea "**********"
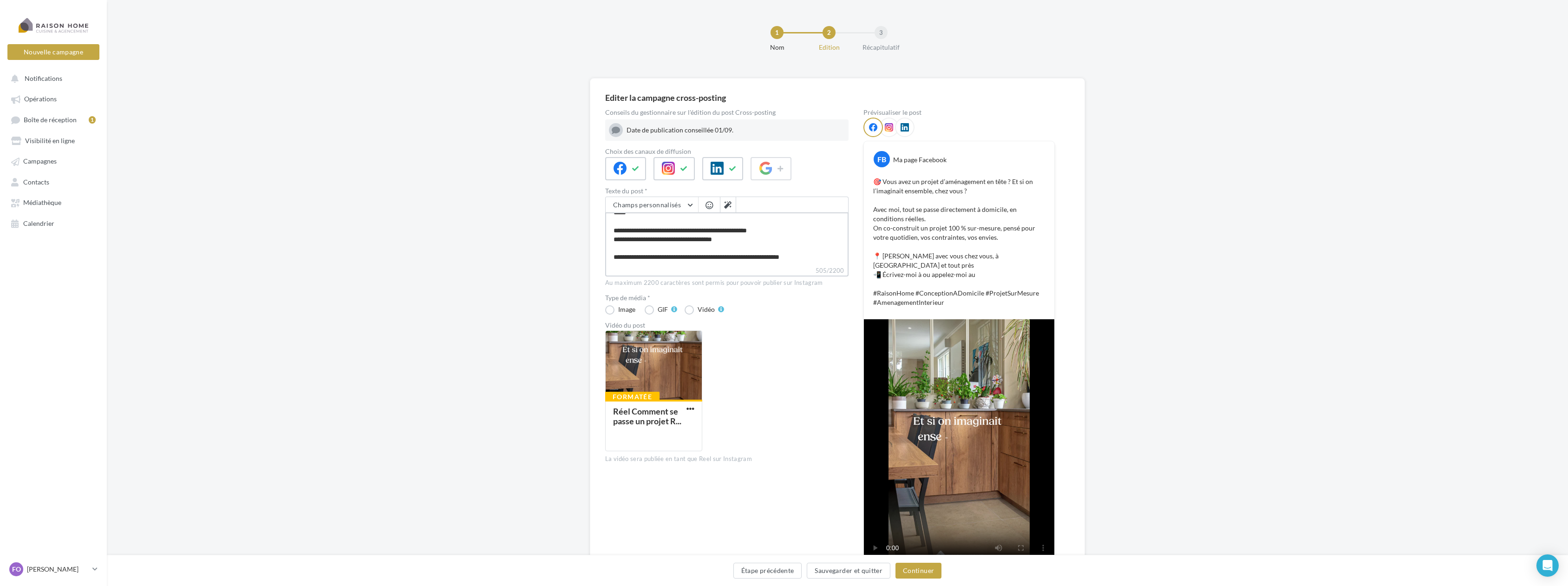
type textarea "**********"
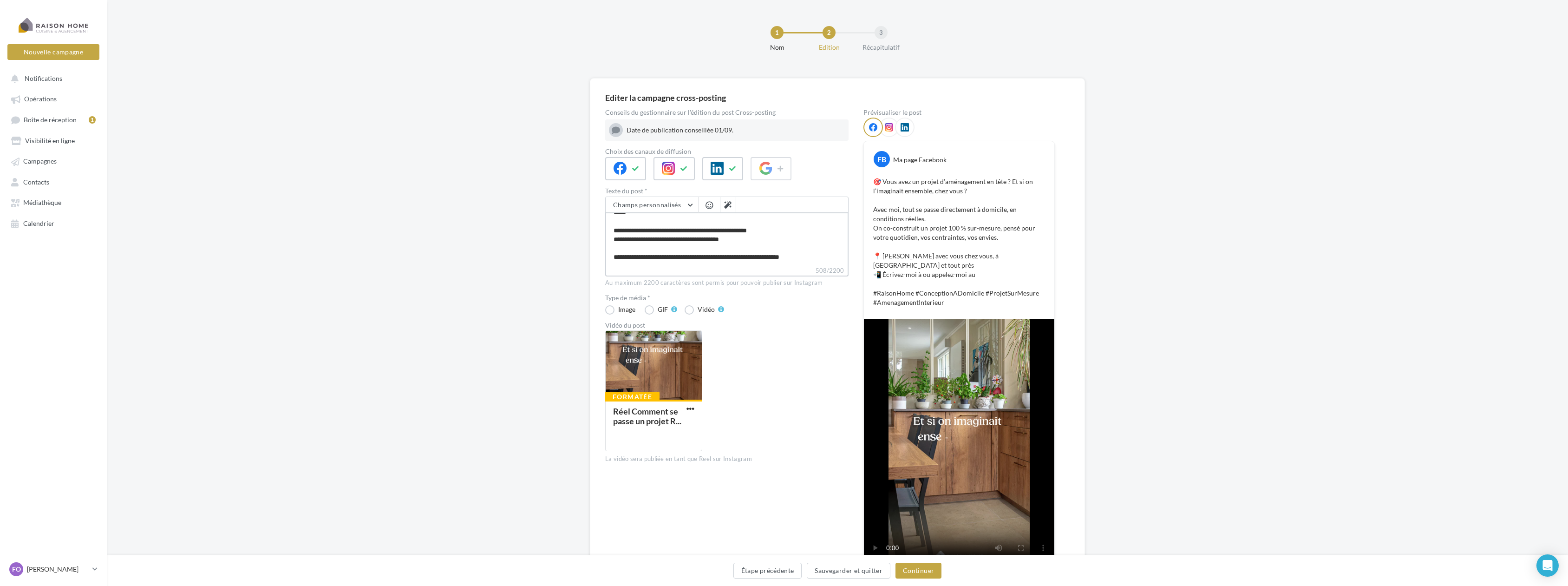
type textarea "**********"
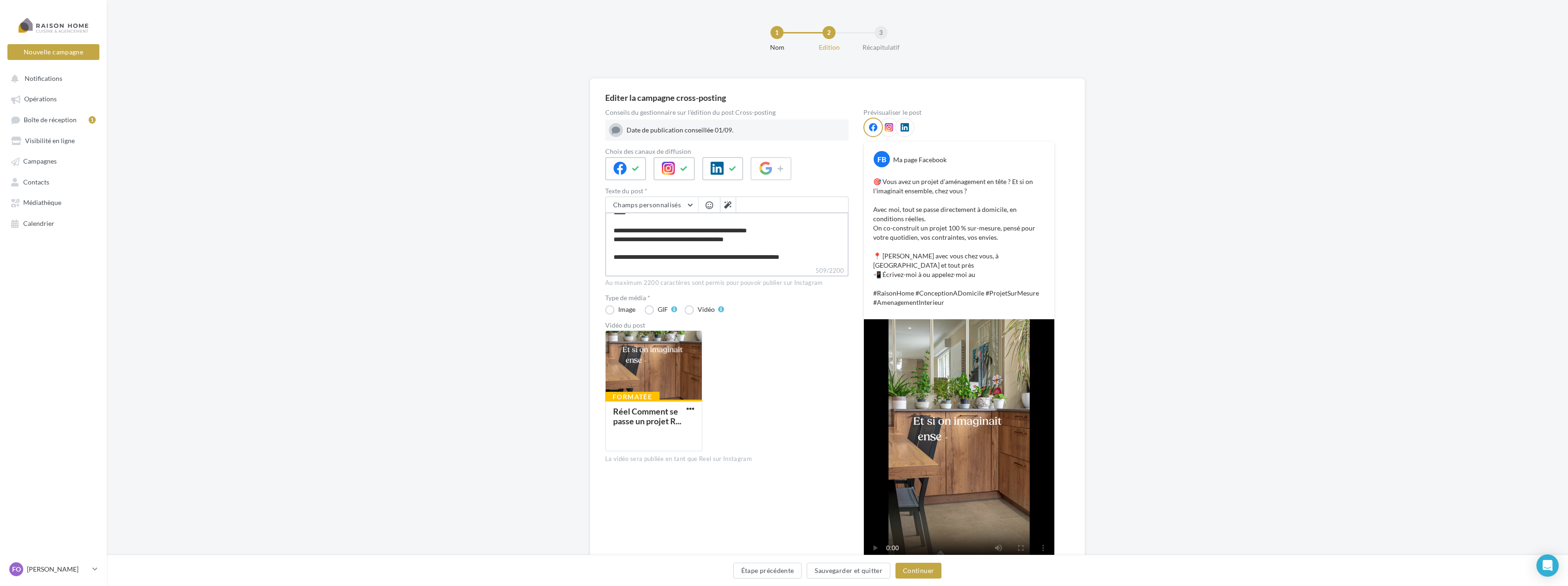
type textarea "**********"
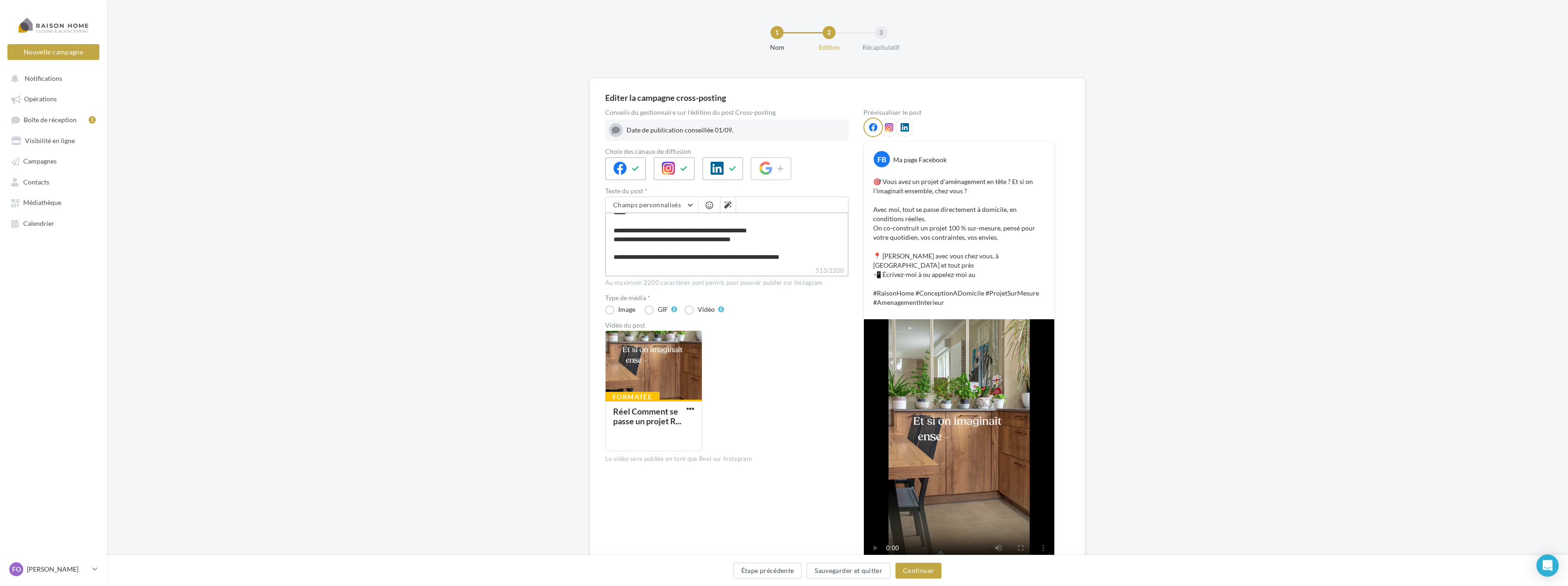
type textarea "**********"
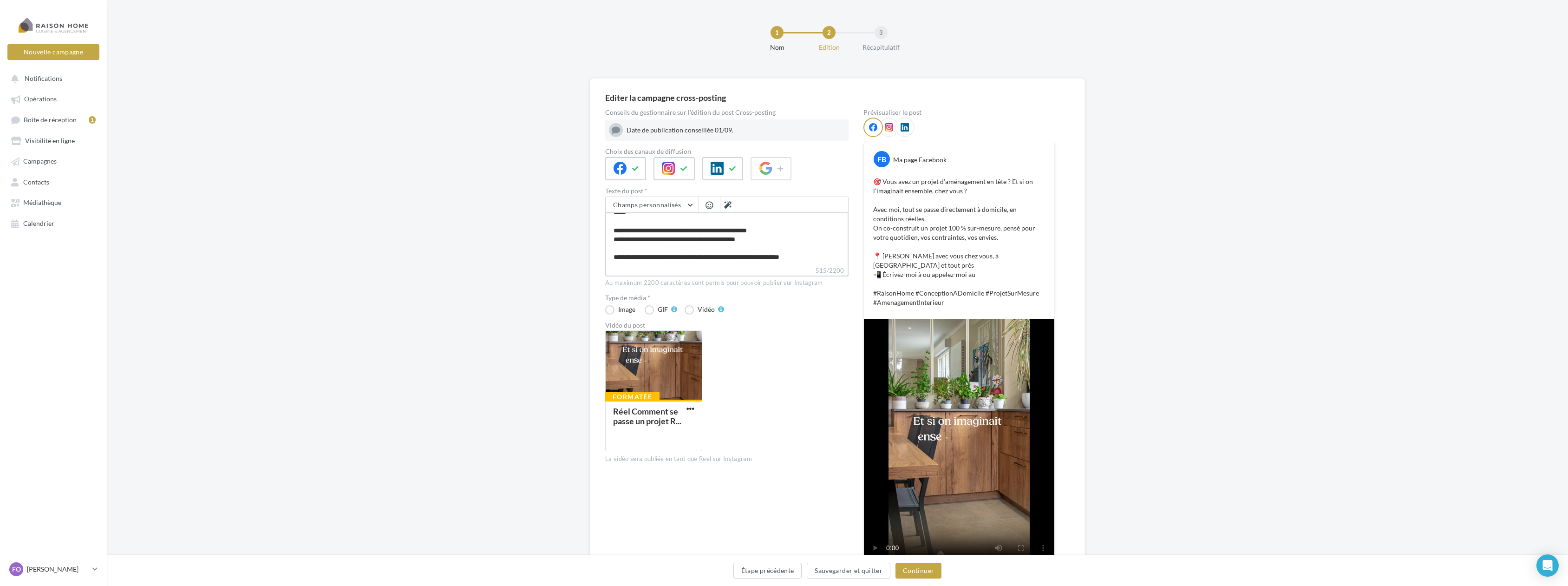
type textarea "**********"
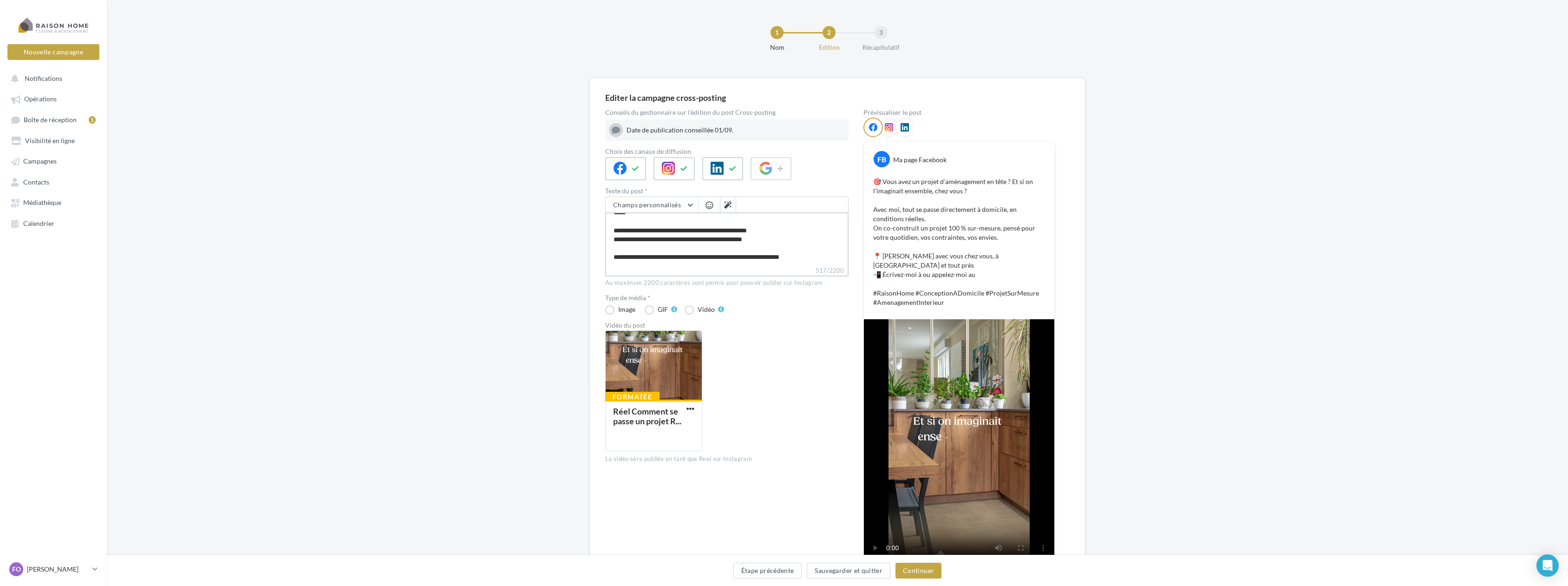
type textarea "**********"
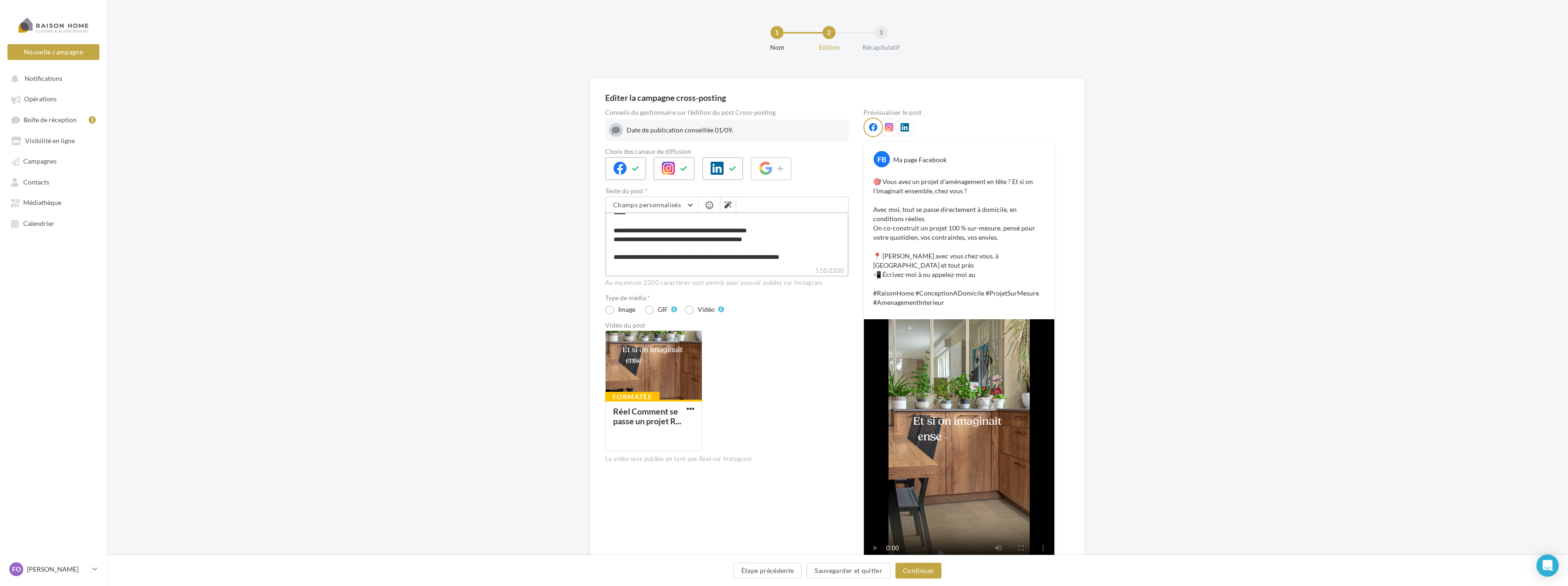
type textarea "**********"
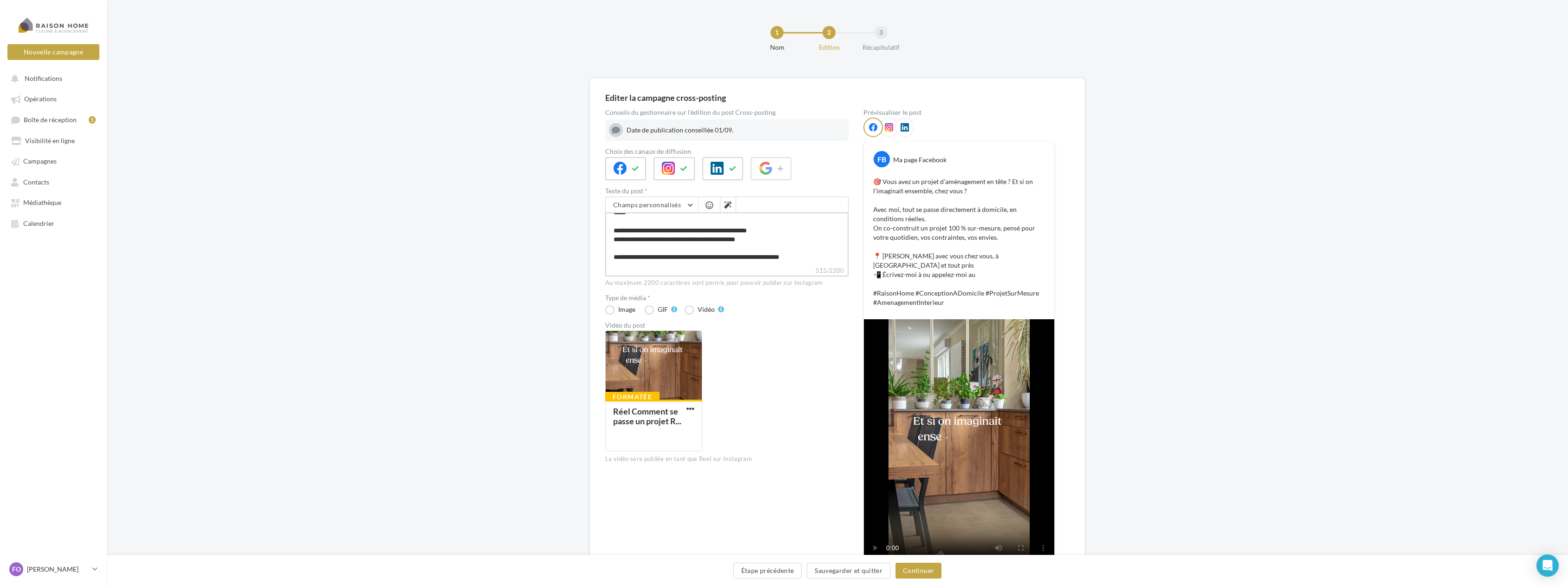
type textarea "**********"
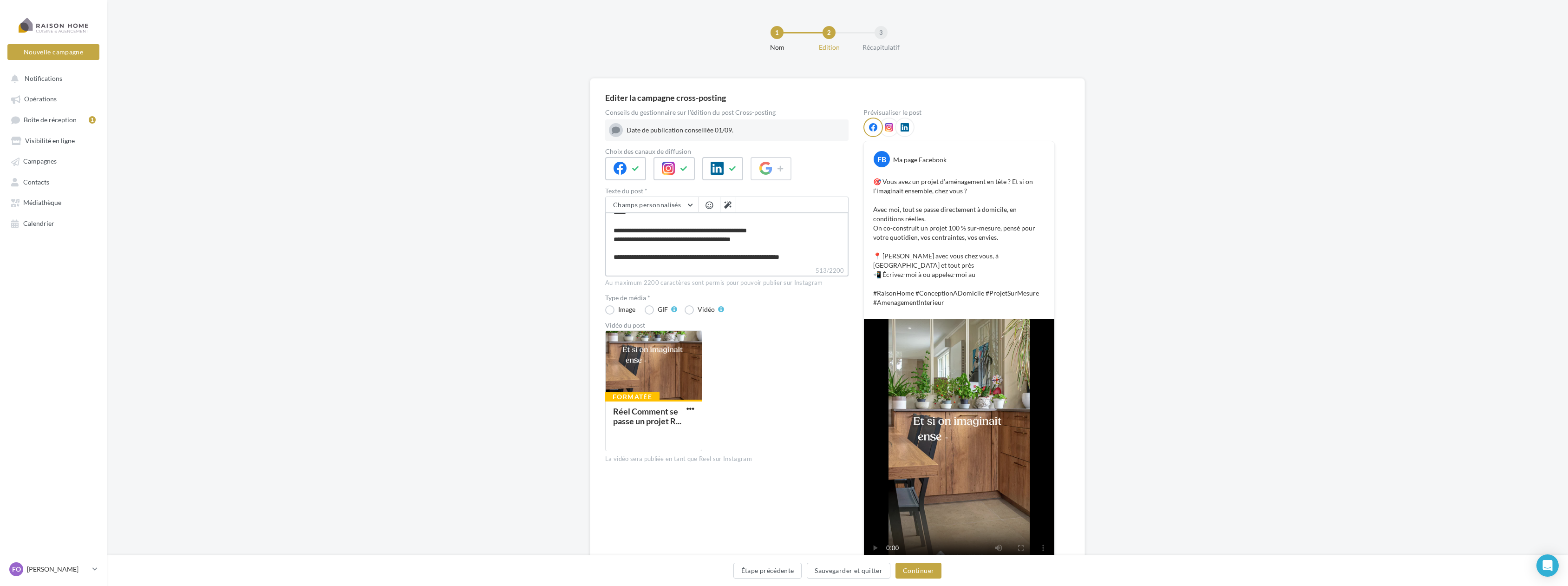
type textarea "**********"
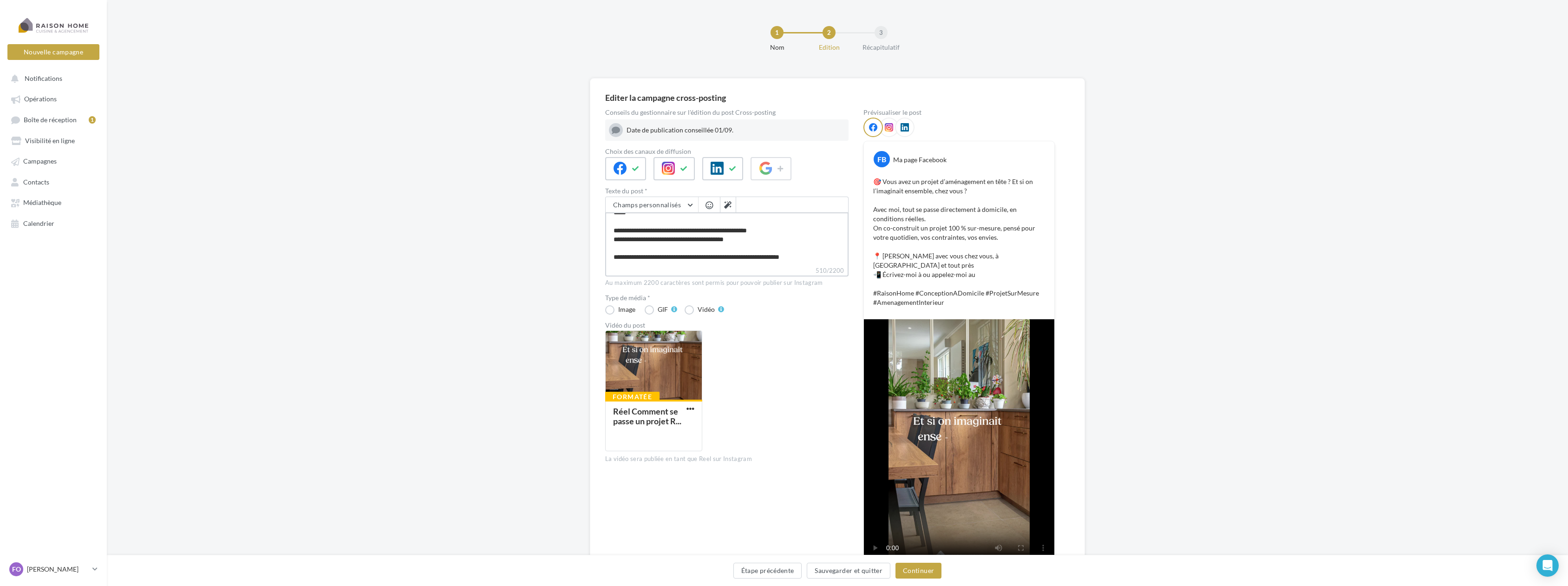
type textarea "**********"
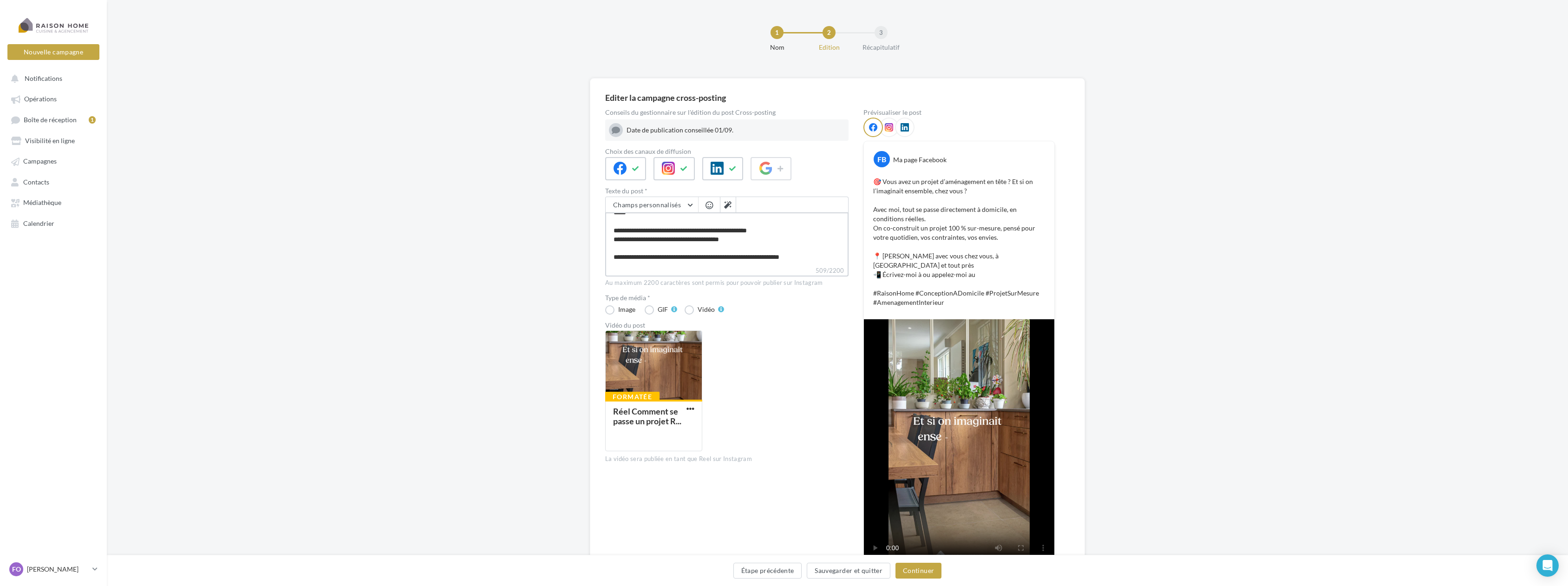
type textarea "**********"
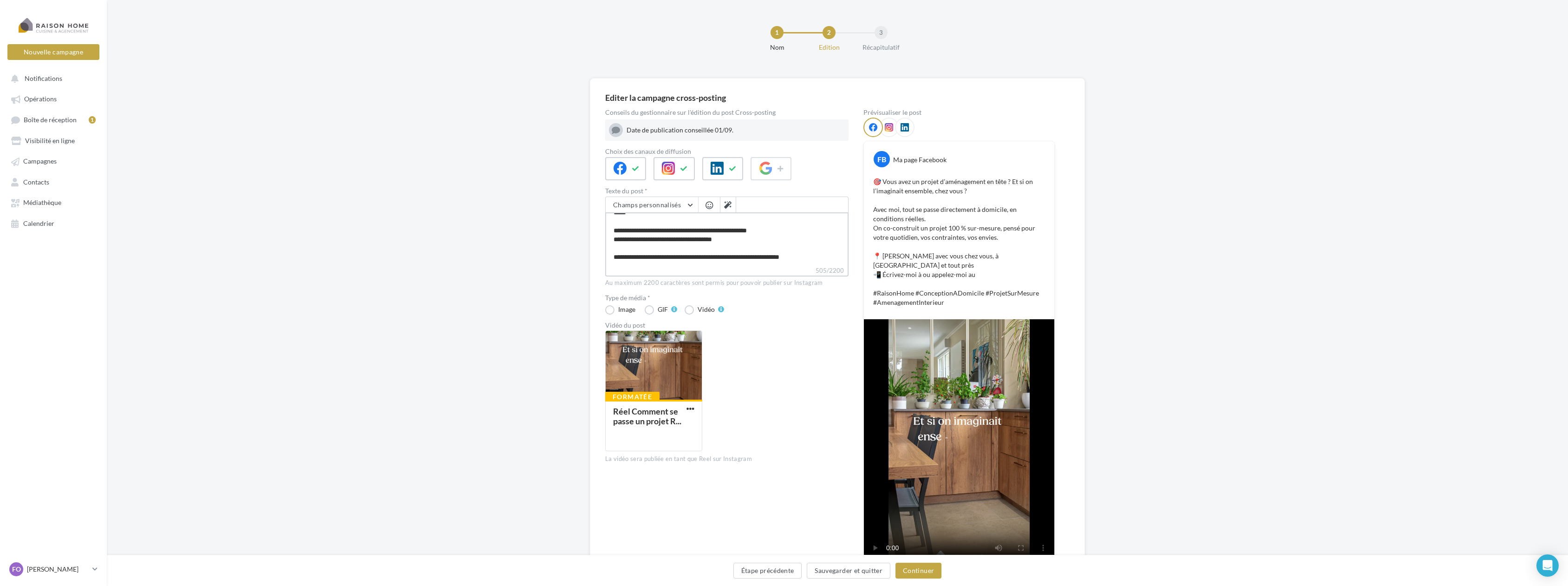
type textarea "**********"
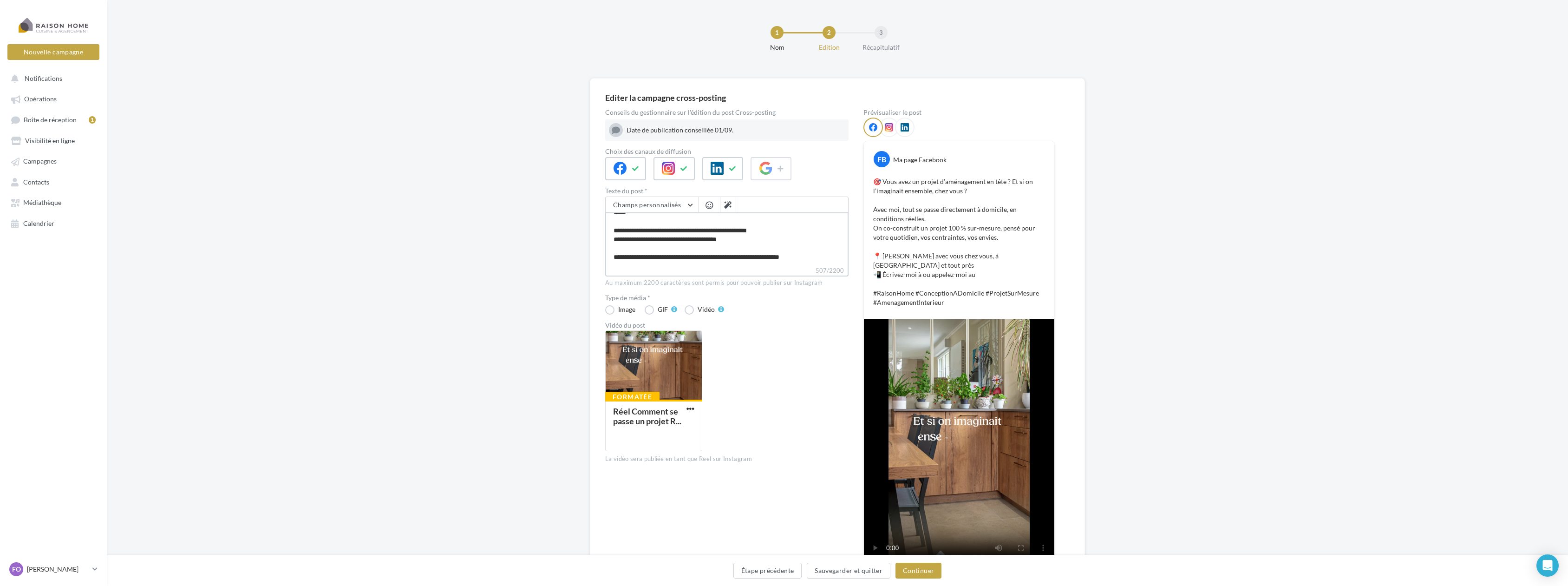
type textarea "**********"
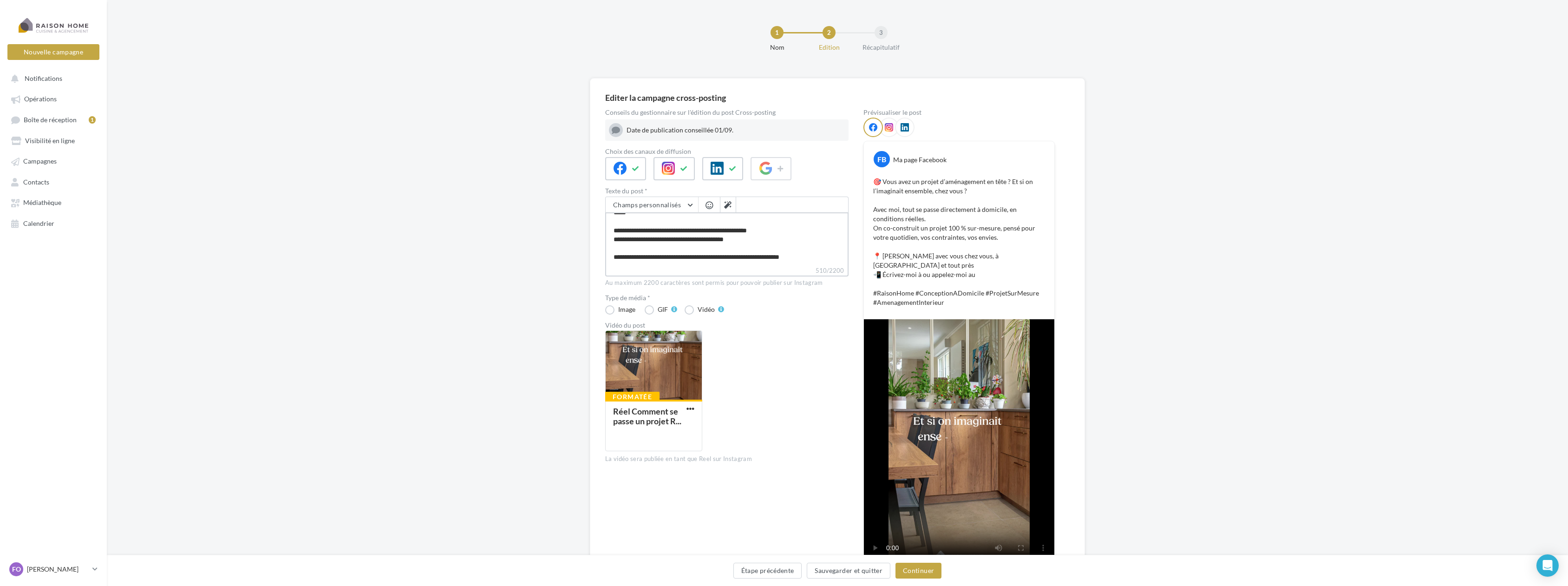
type textarea "**********"
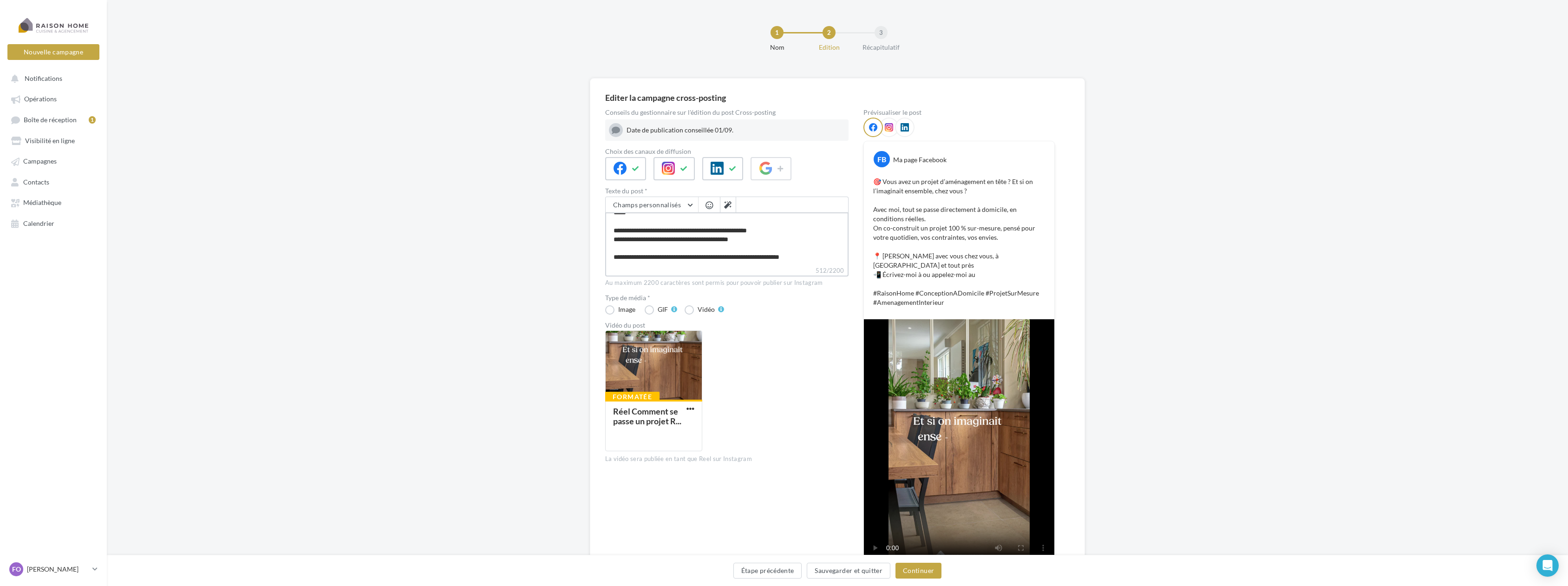
type textarea "**********"
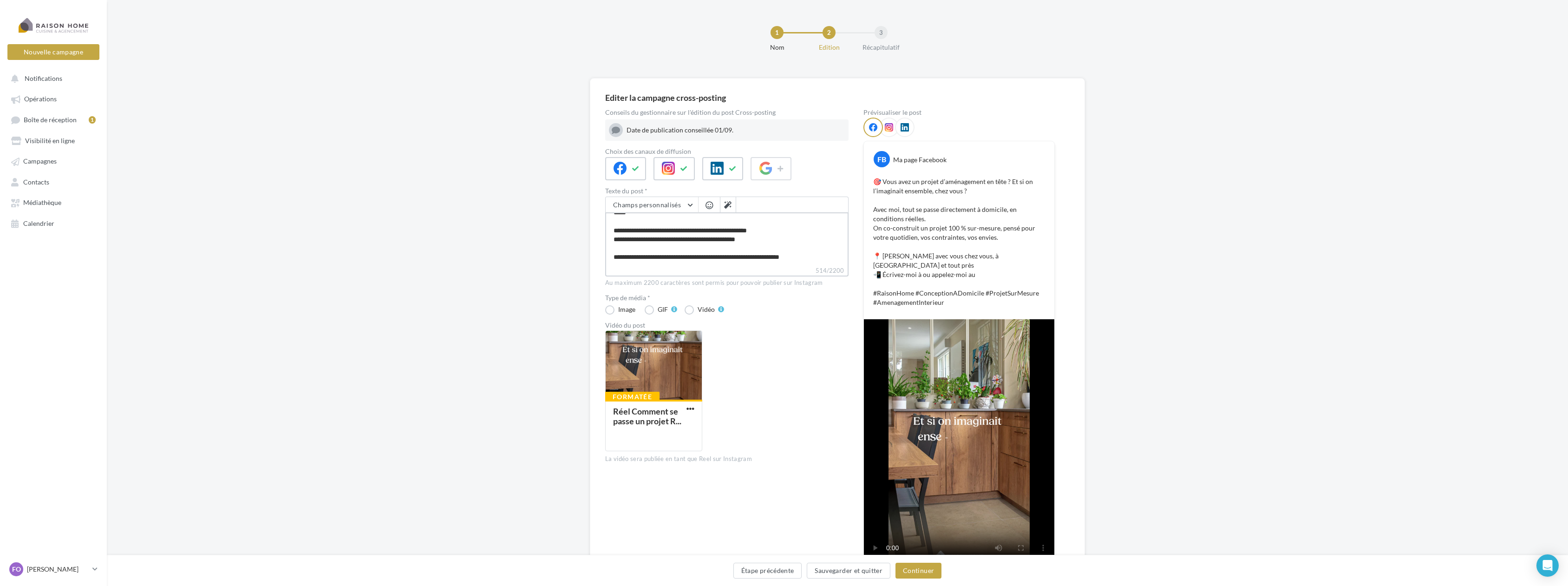
type textarea "**********"
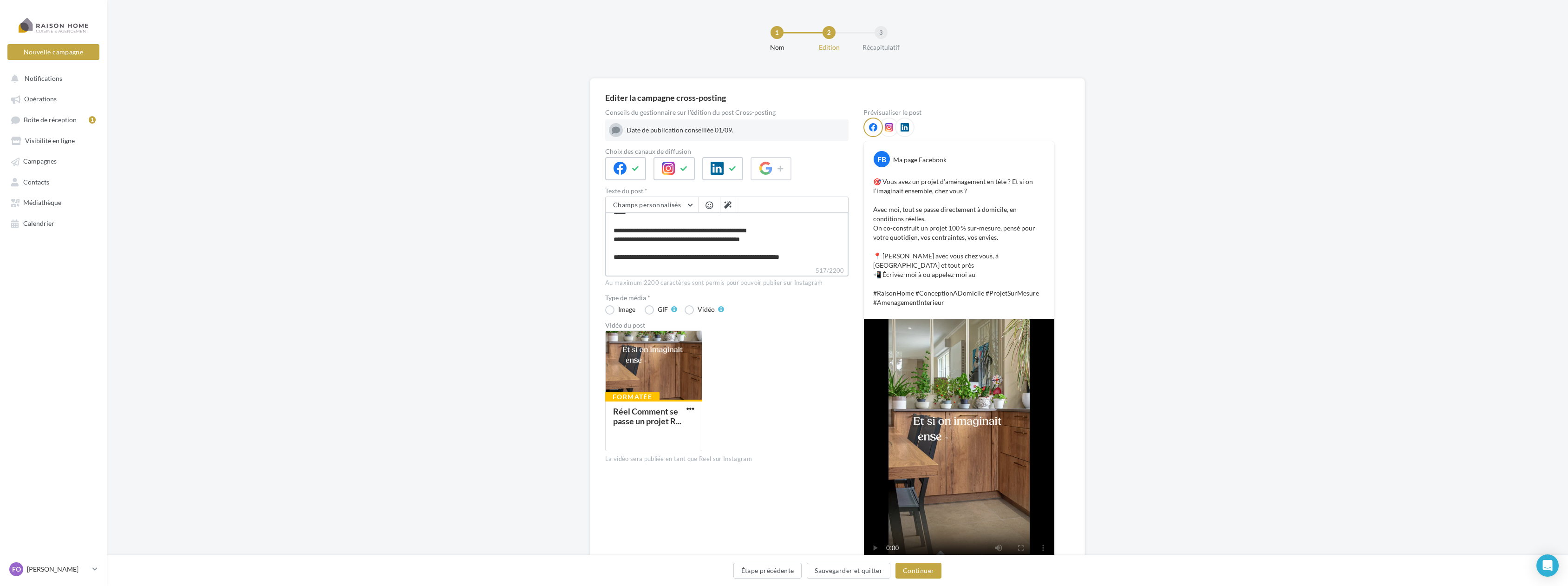
type textarea "**********"
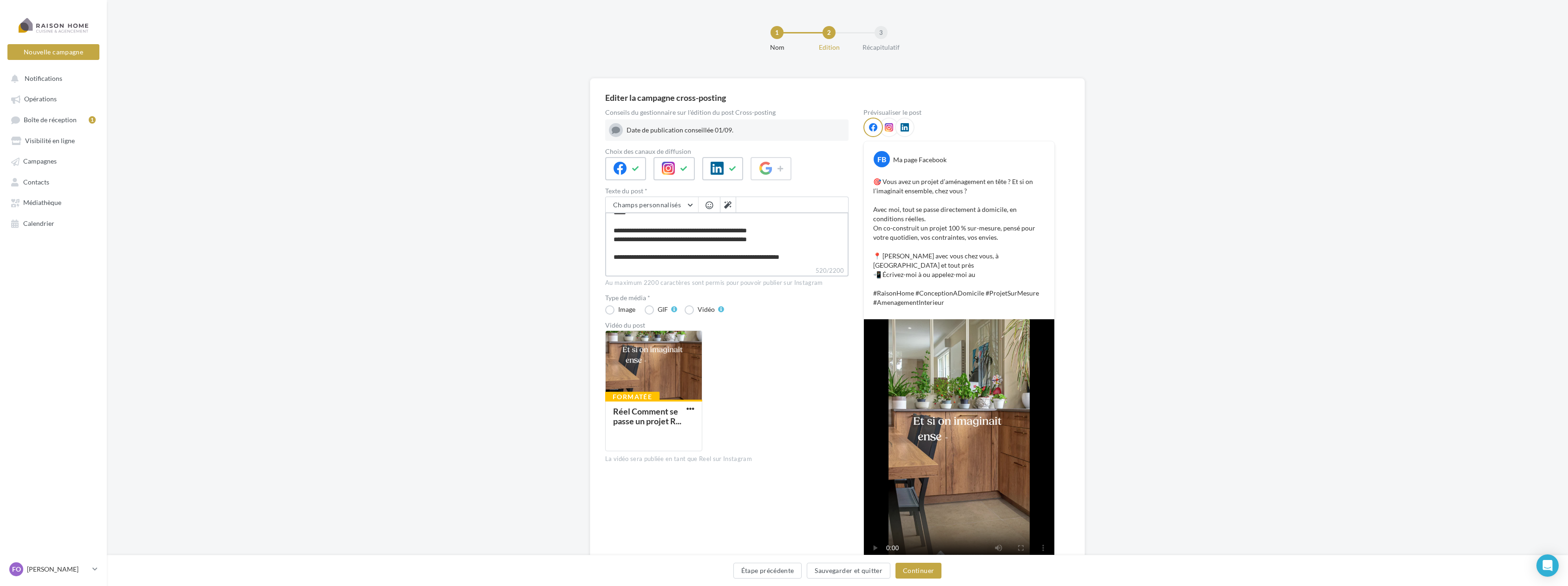
type textarea "**********"
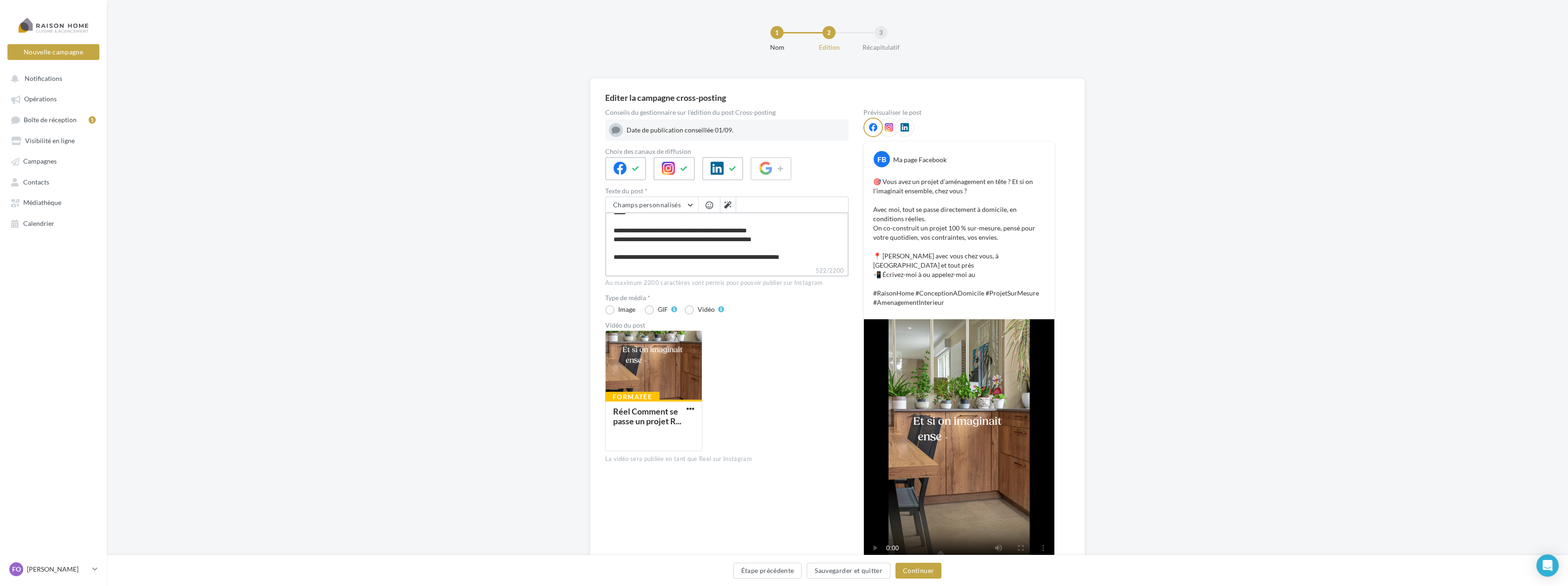
type textarea "**********"
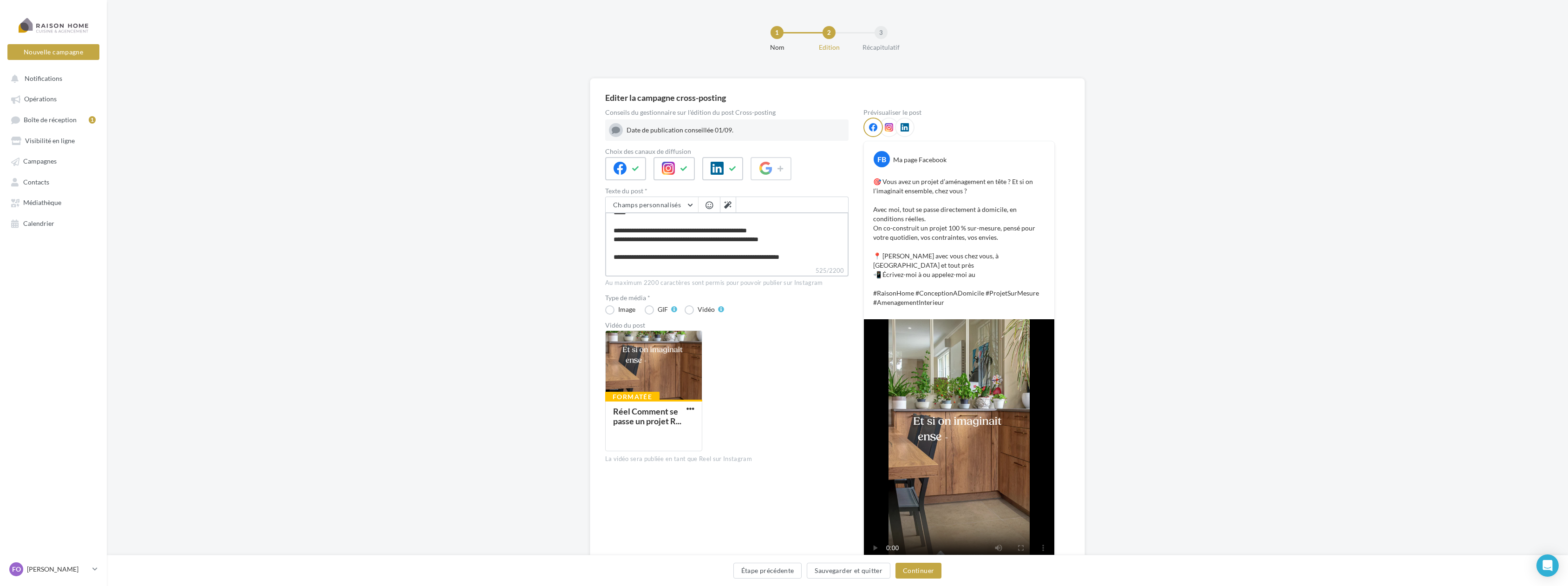
type textarea "**********"
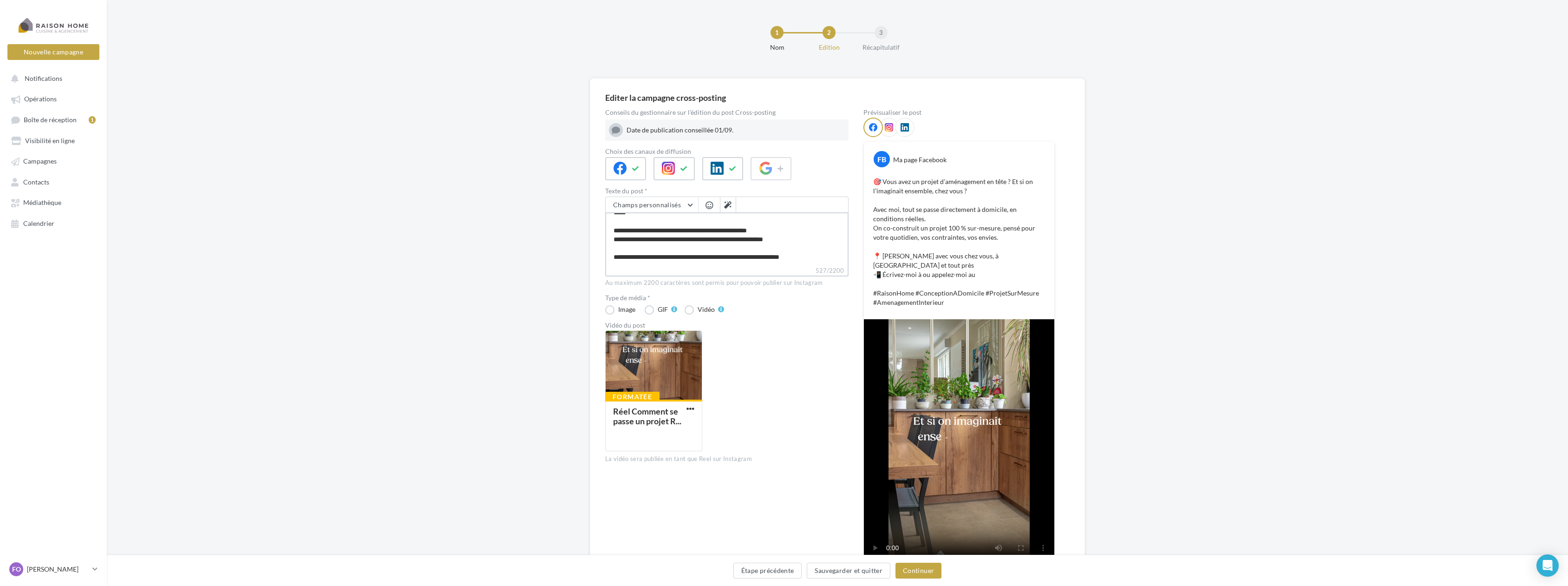
type textarea "**********"
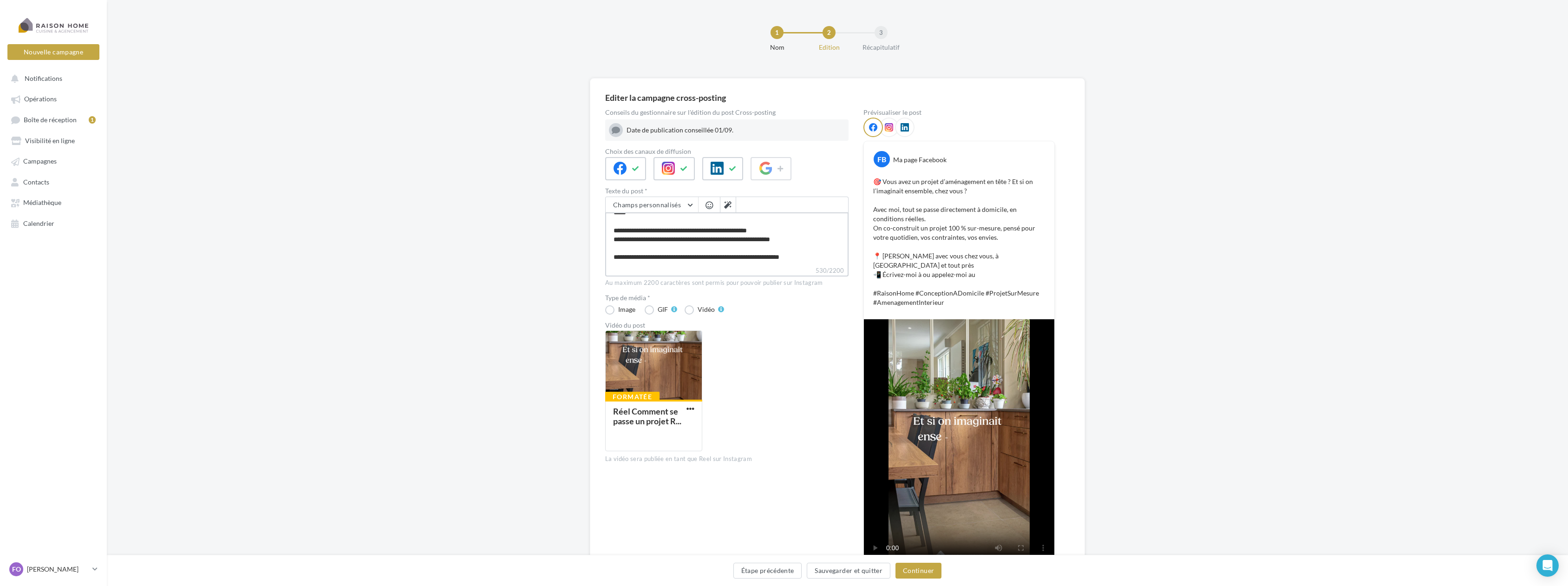
type textarea "**********"
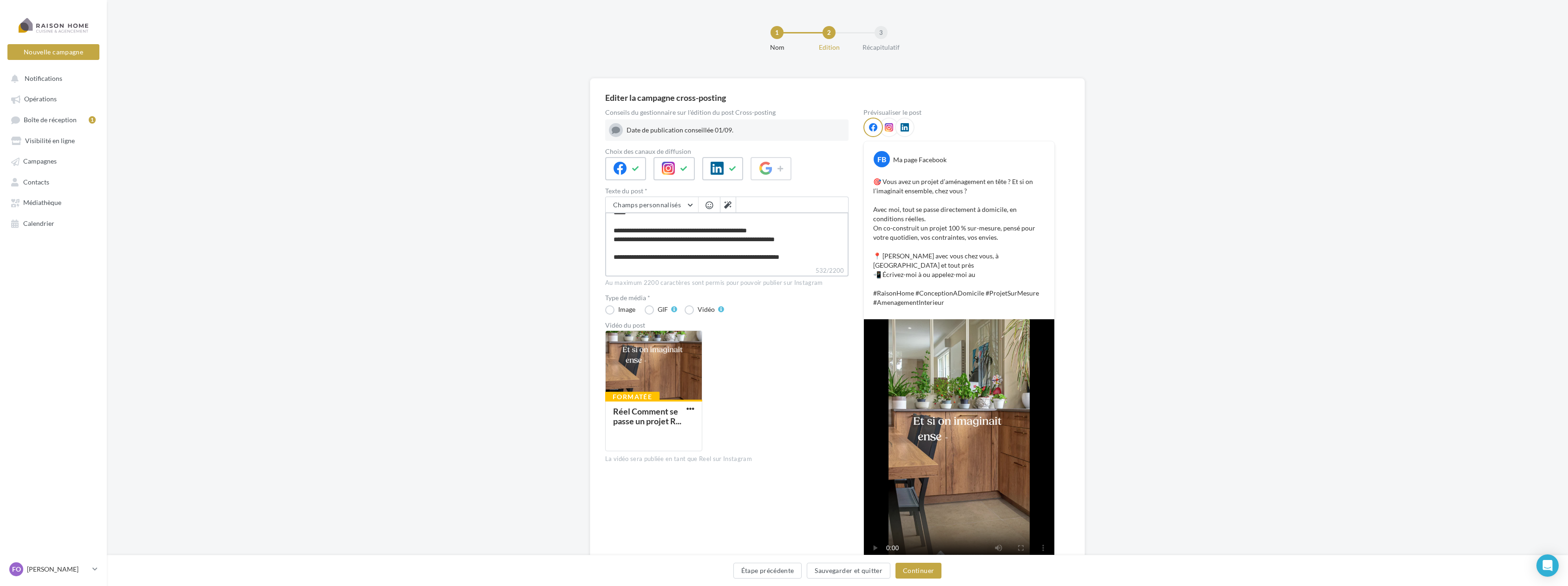
type textarea "**********"
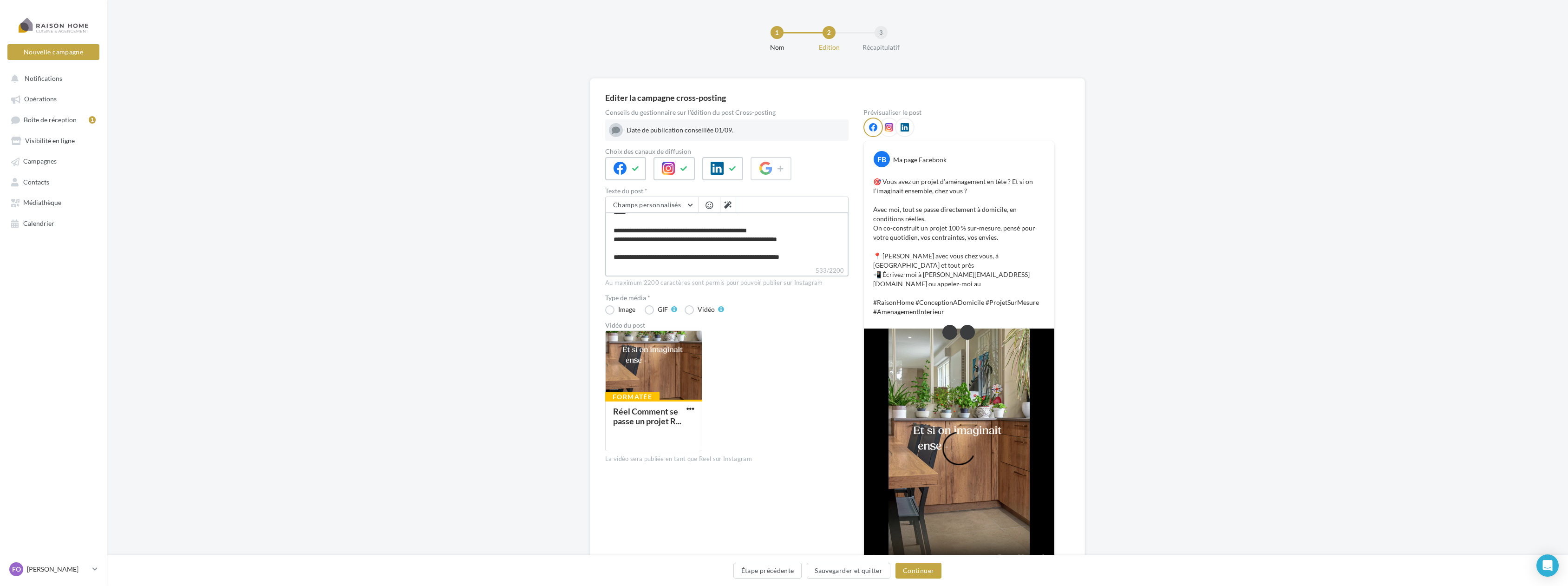
type textarea "**********"
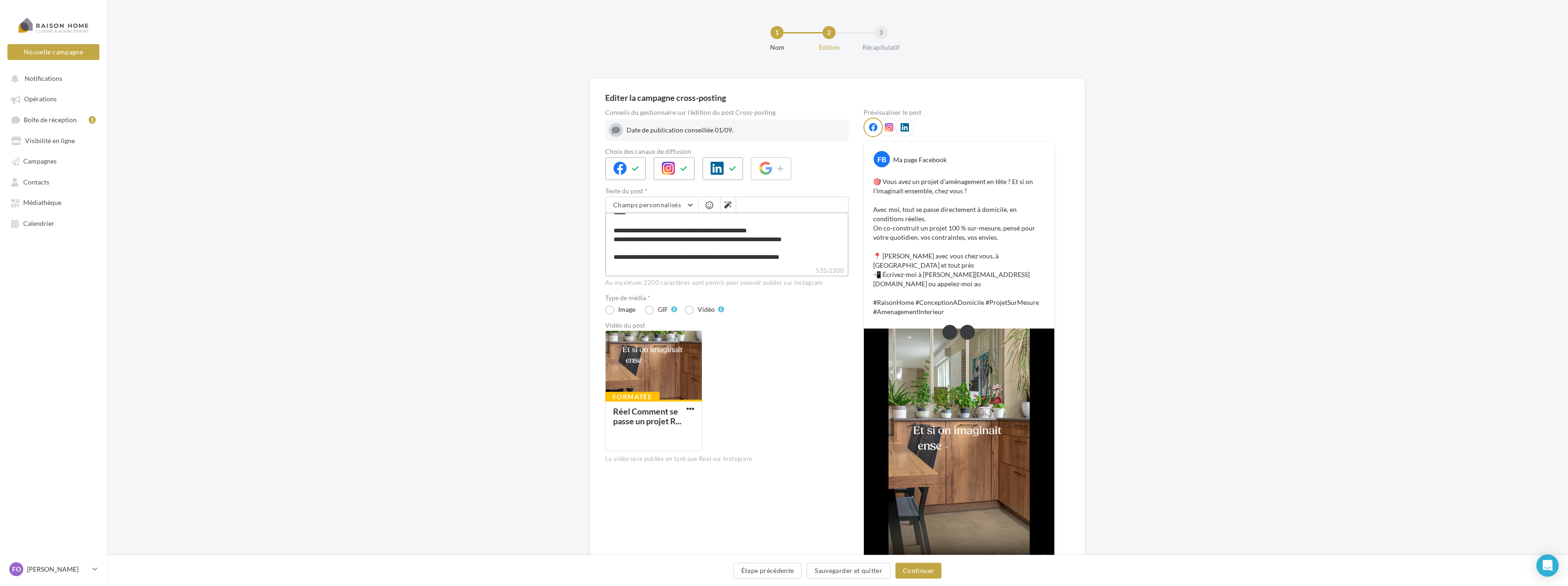
type textarea "**********"
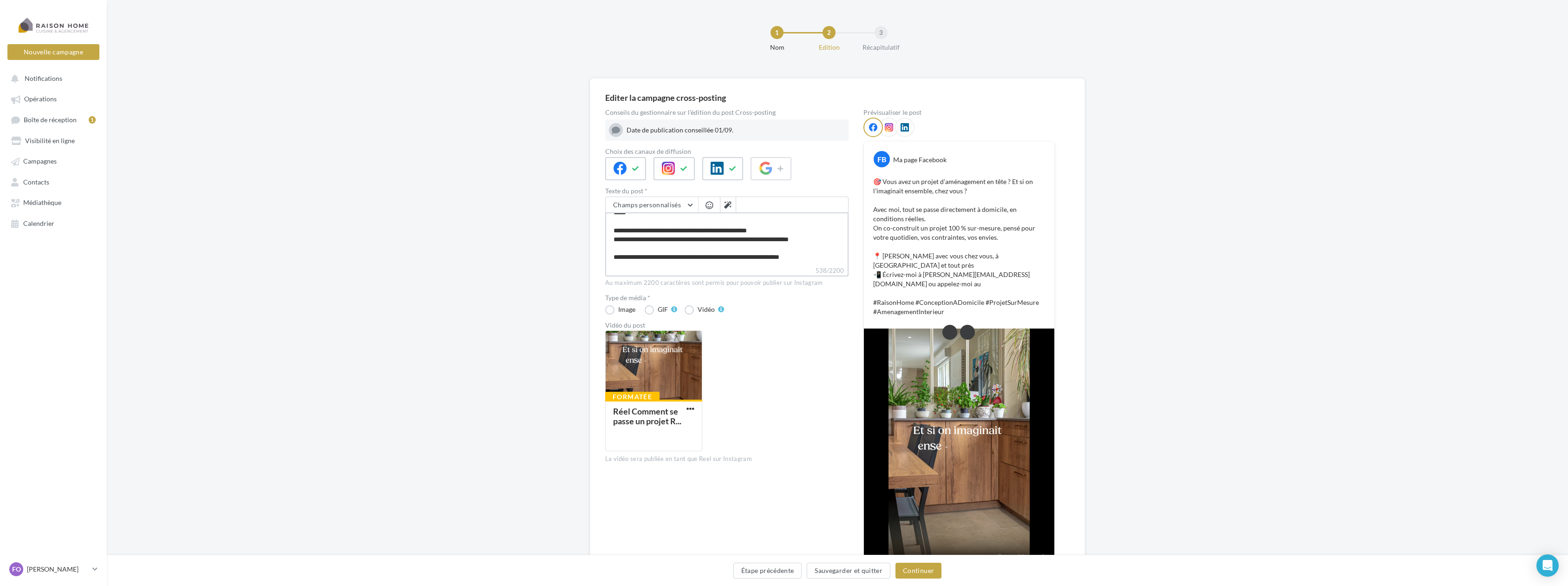
type textarea "**********"
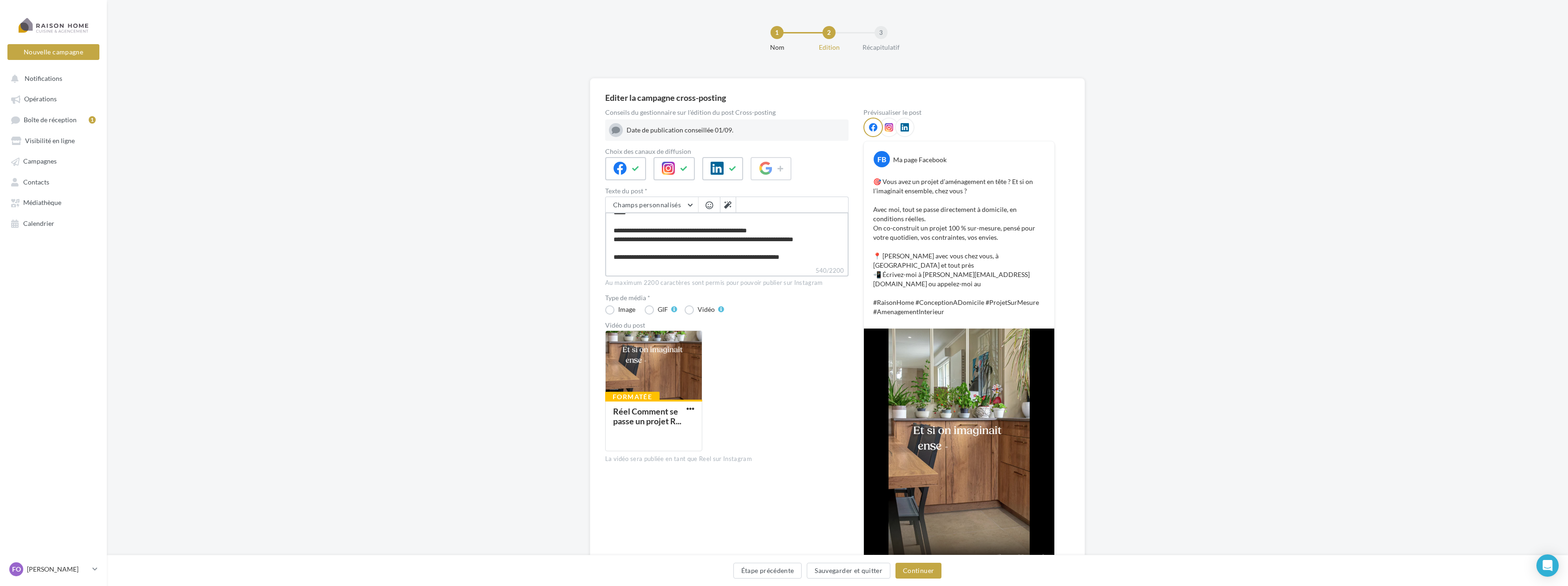
type textarea "**********"
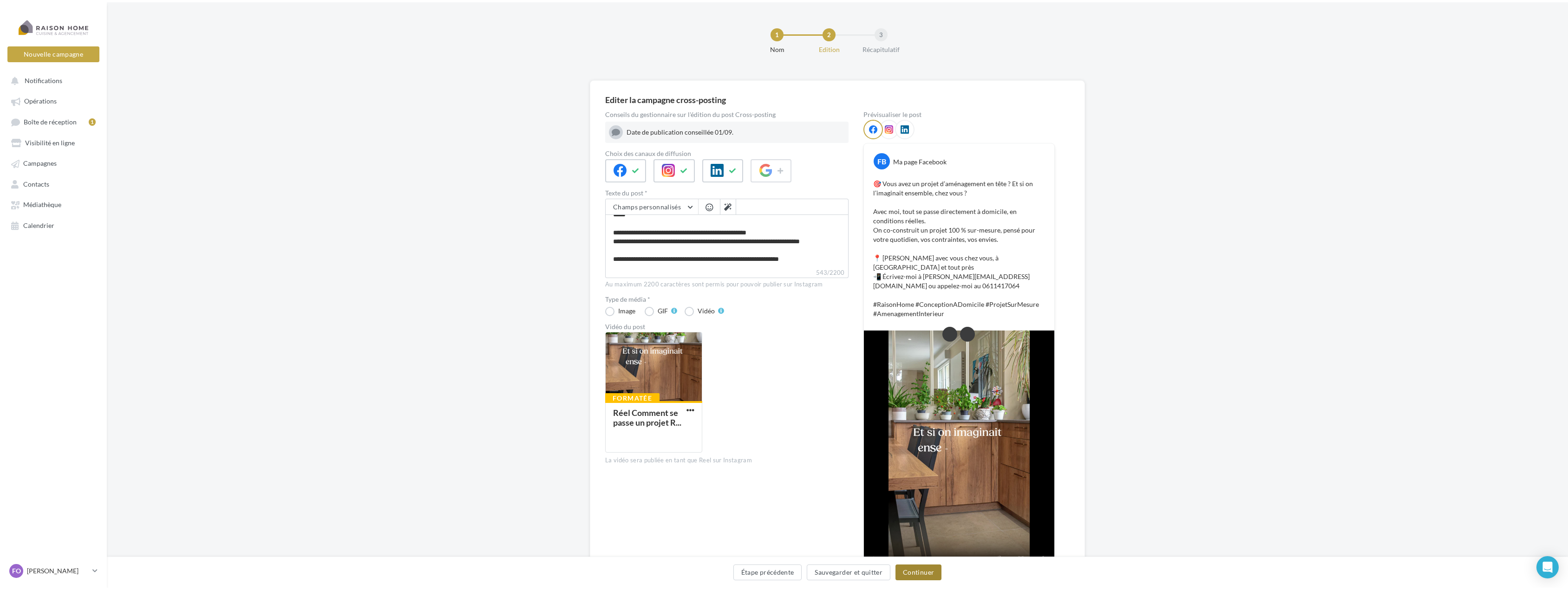
scroll to position [46, 0]
click at [934, 572] on button "Continuer" at bounding box center [918, 570] width 46 height 16
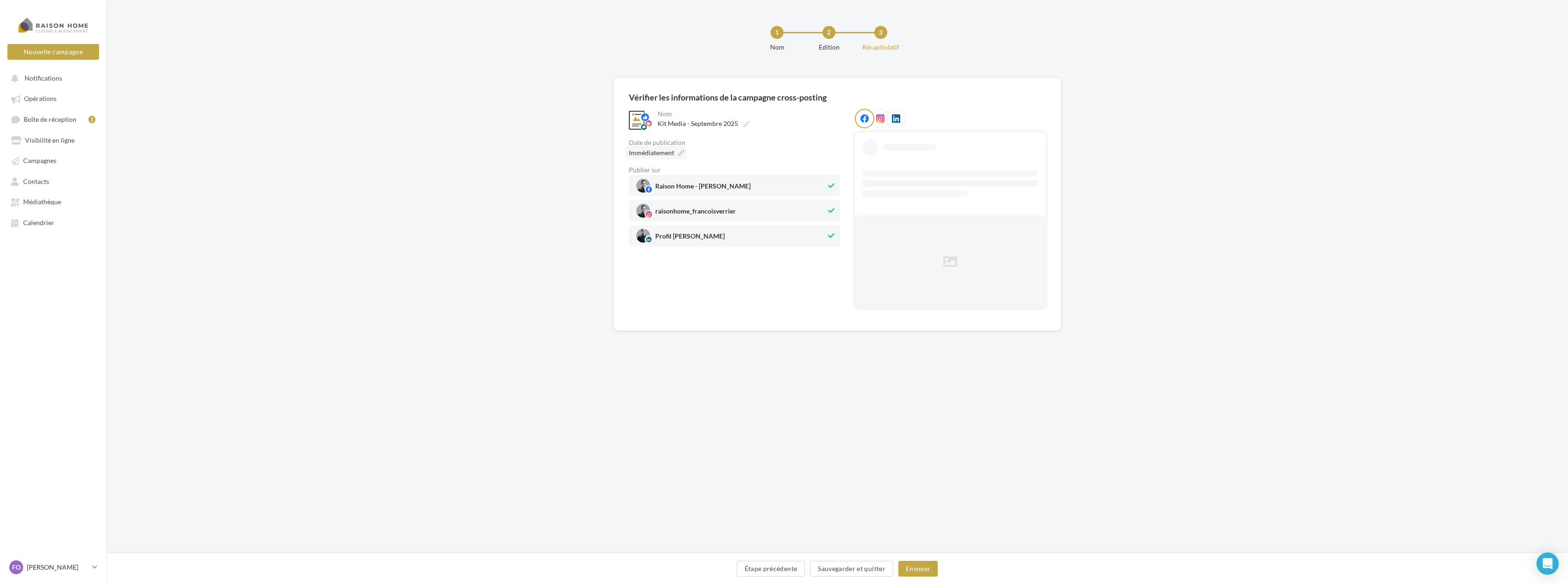
click at [679, 154] on icon at bounding box center [681, 153] width 7 height 7
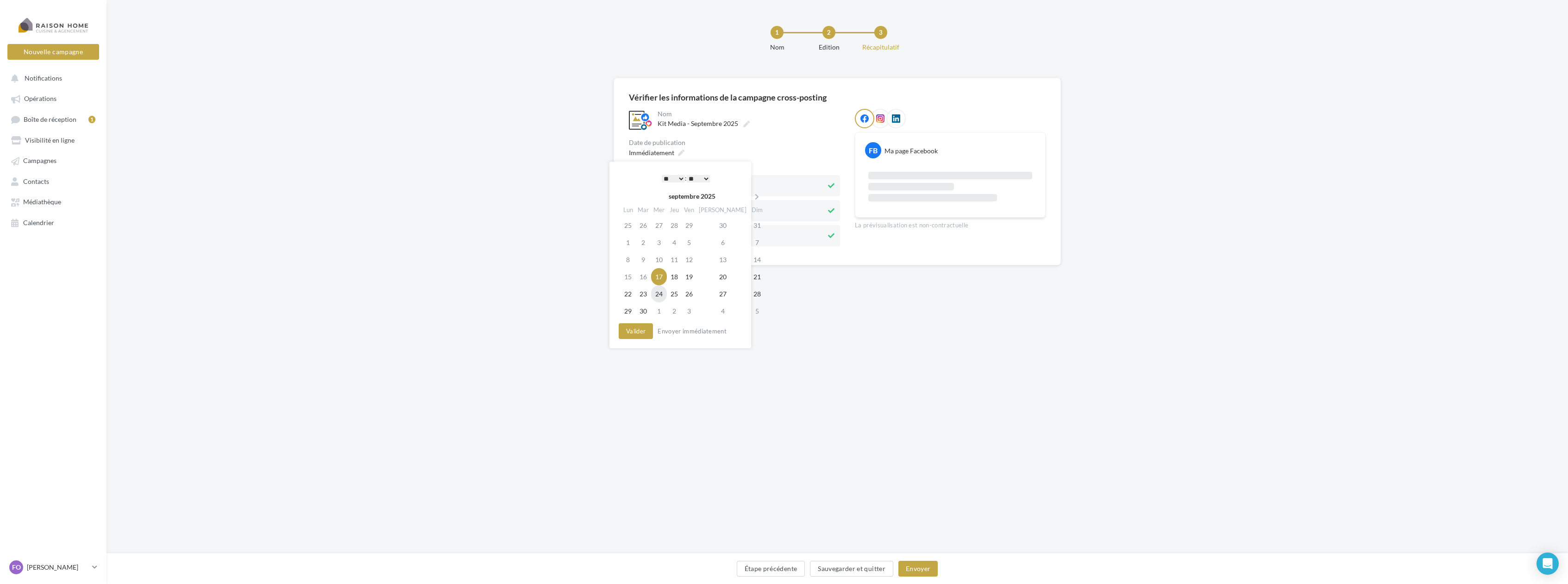
click at [664, 295] on td "24" at bounding box center [659, 294] width 16 height 17
click at [918, 565] on button "Envoyer" at bounding box center [918, 569] width 40 height 16
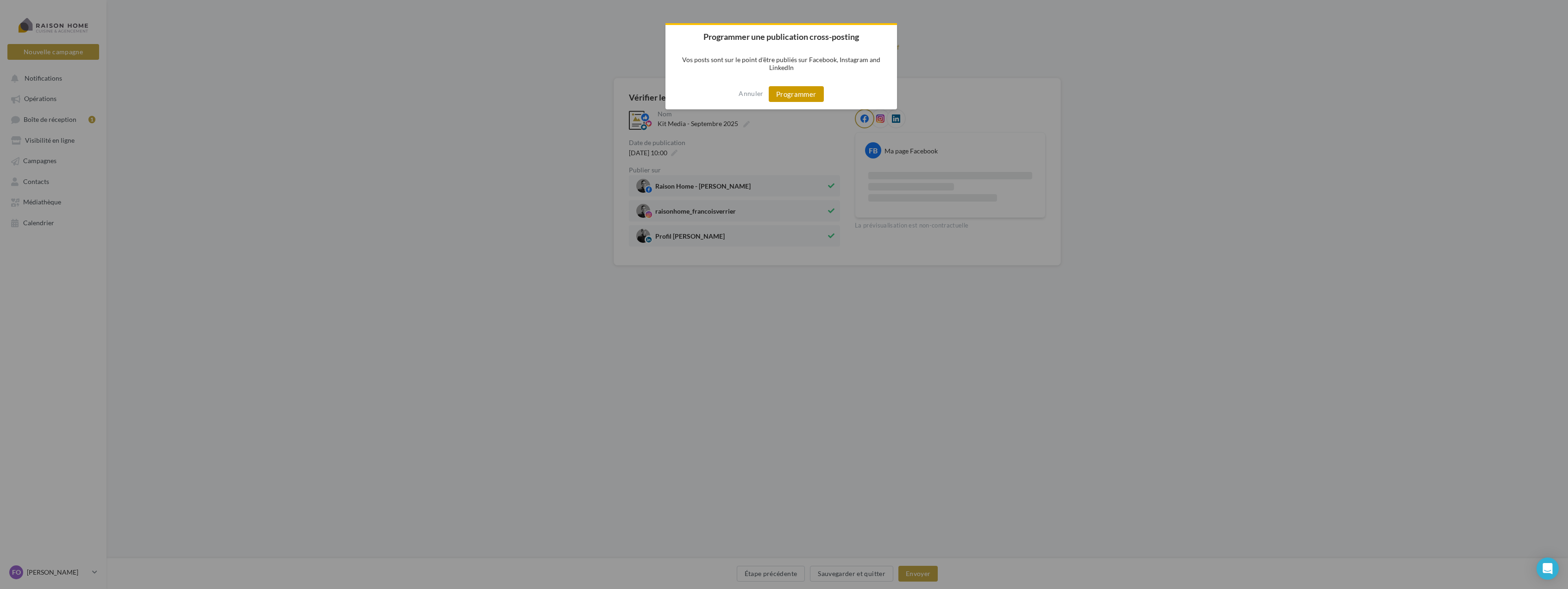
click at [797, 88] on button "Programmer" at bounding box center [796, 94] width 55 height 16
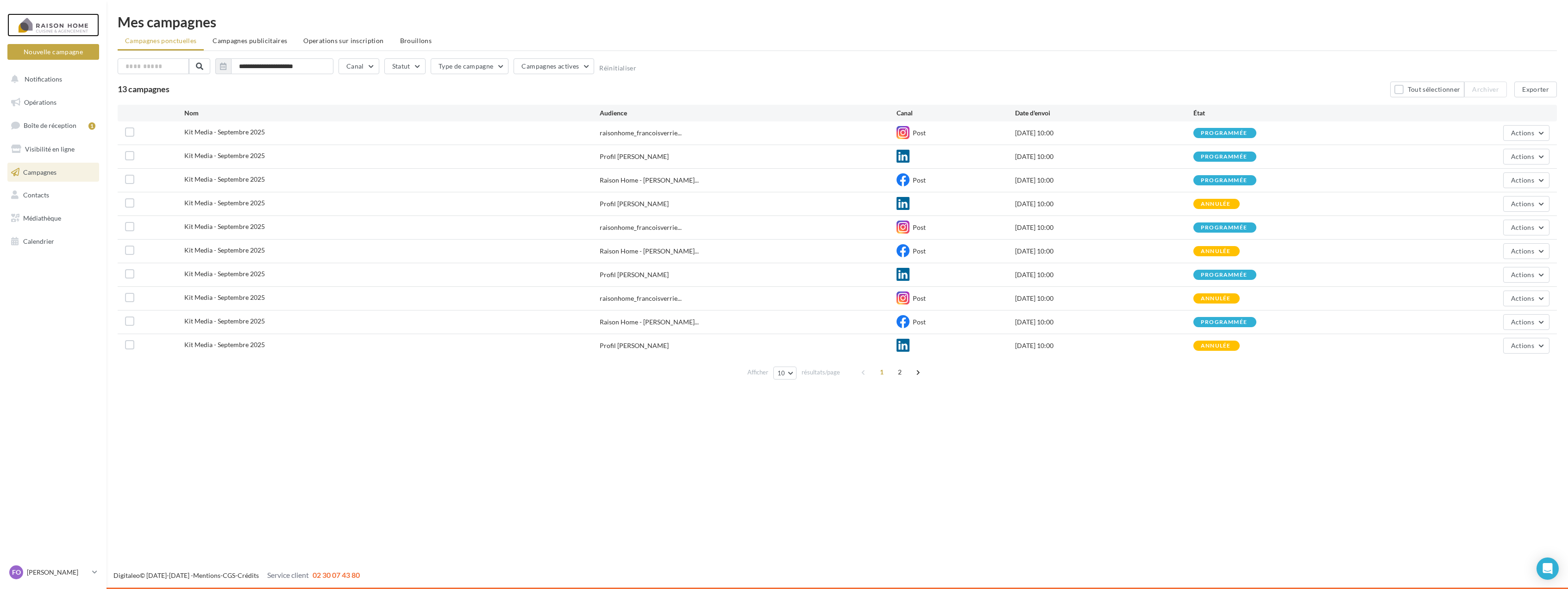
click at [71, 23] on div at bounding box center [54, 25] width 74 height 23
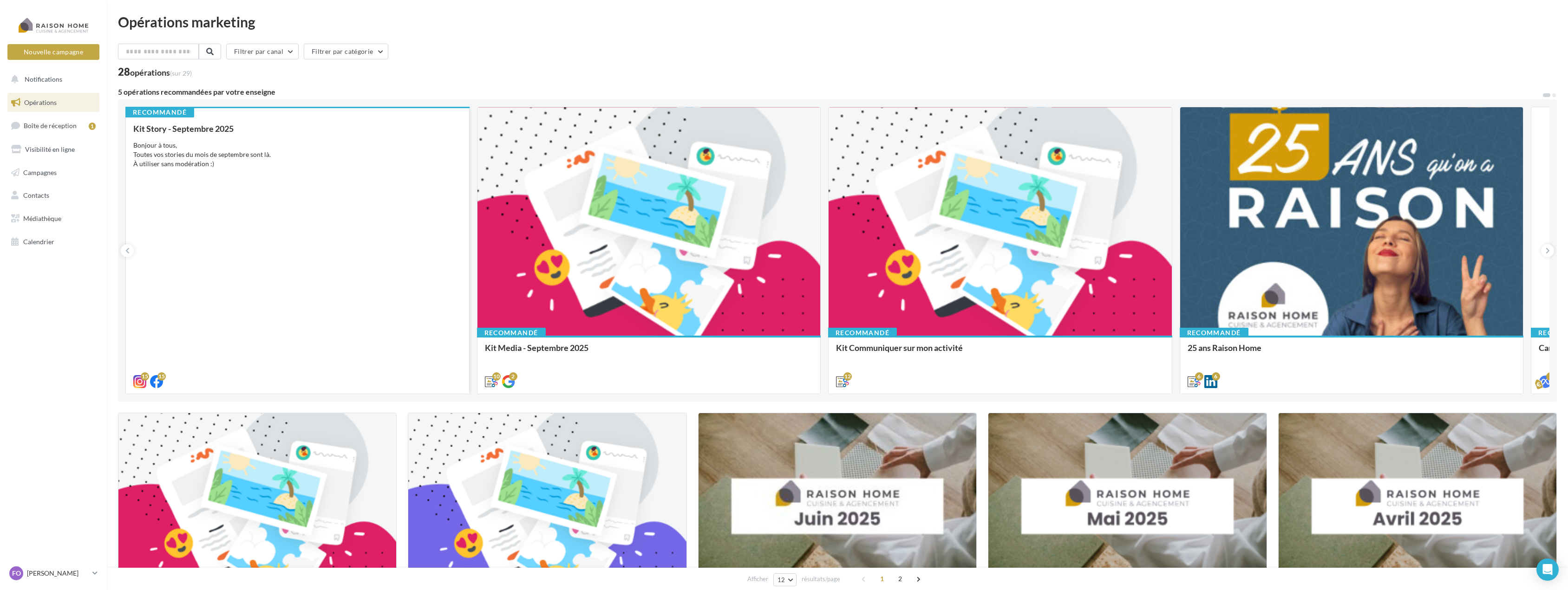
click at [282, 209] on div "Kit Story - [DATE] Bonjour à tous, Toutes vos stories du mois de septembre sont…" at bounding box center [297, 254] width 328 height 261
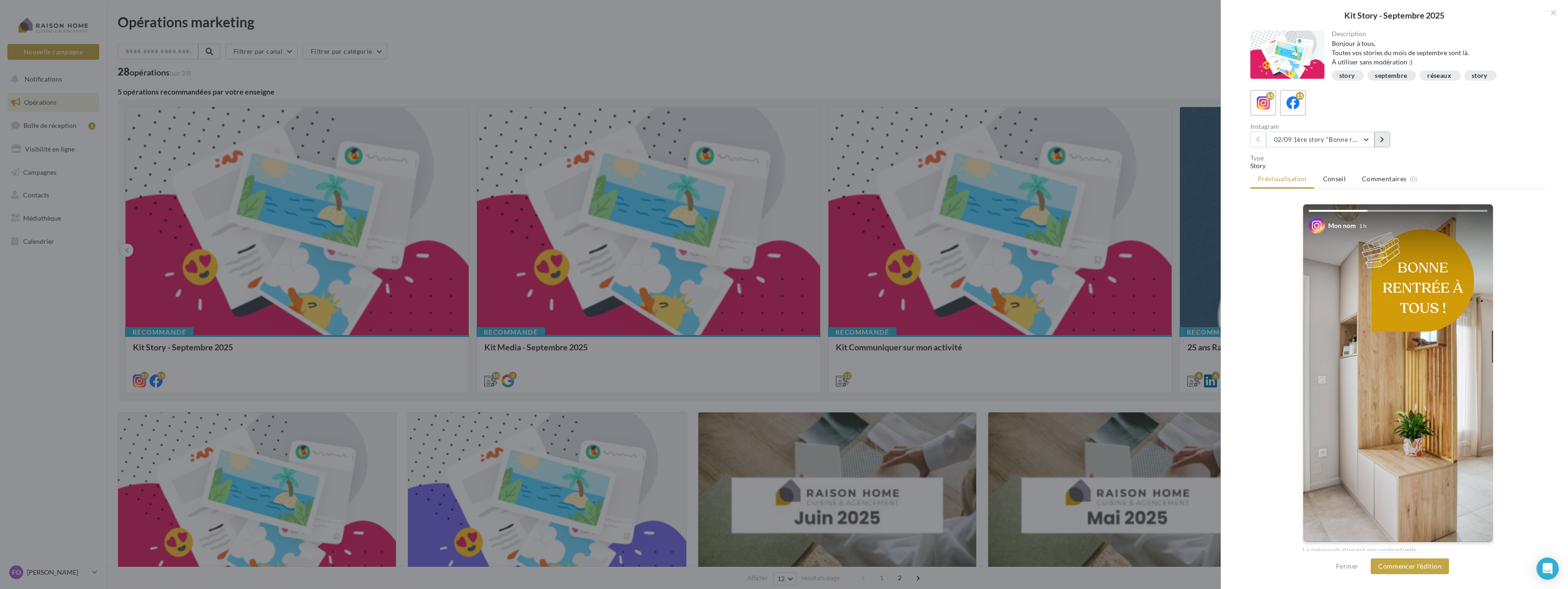
click at [1380, 139] on icon at bounding box center [1382, 139] width 4 height 7
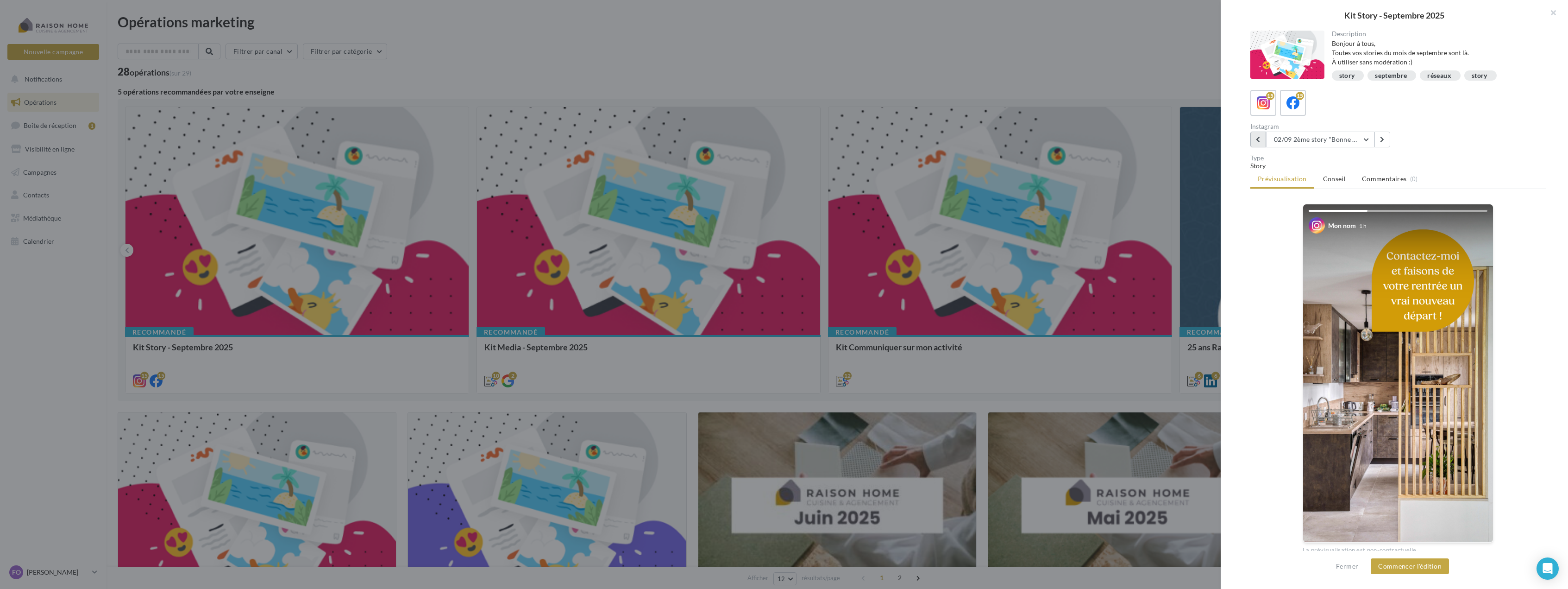
click at [1258, 138] on icon at bounding box center [1258, 139] width 4 height 7
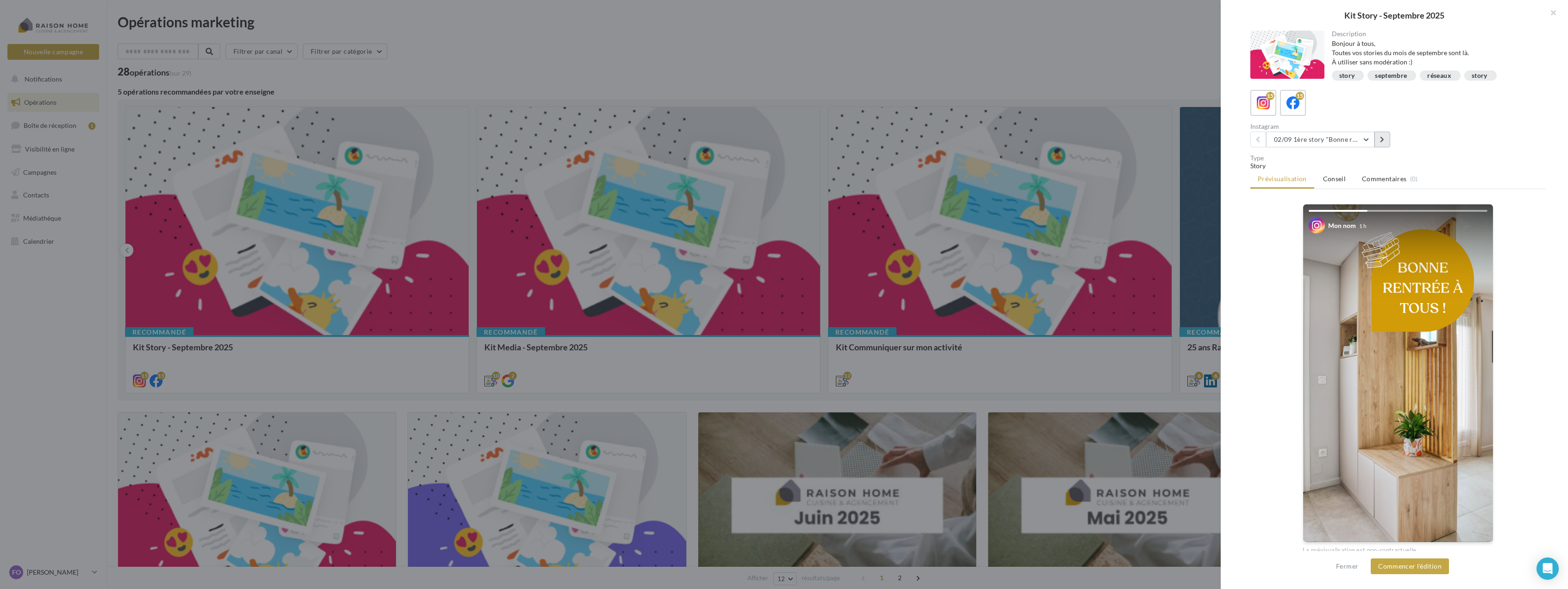
click at [1376, 140] on button at bounding box center [1382, 139] width 16 height 16
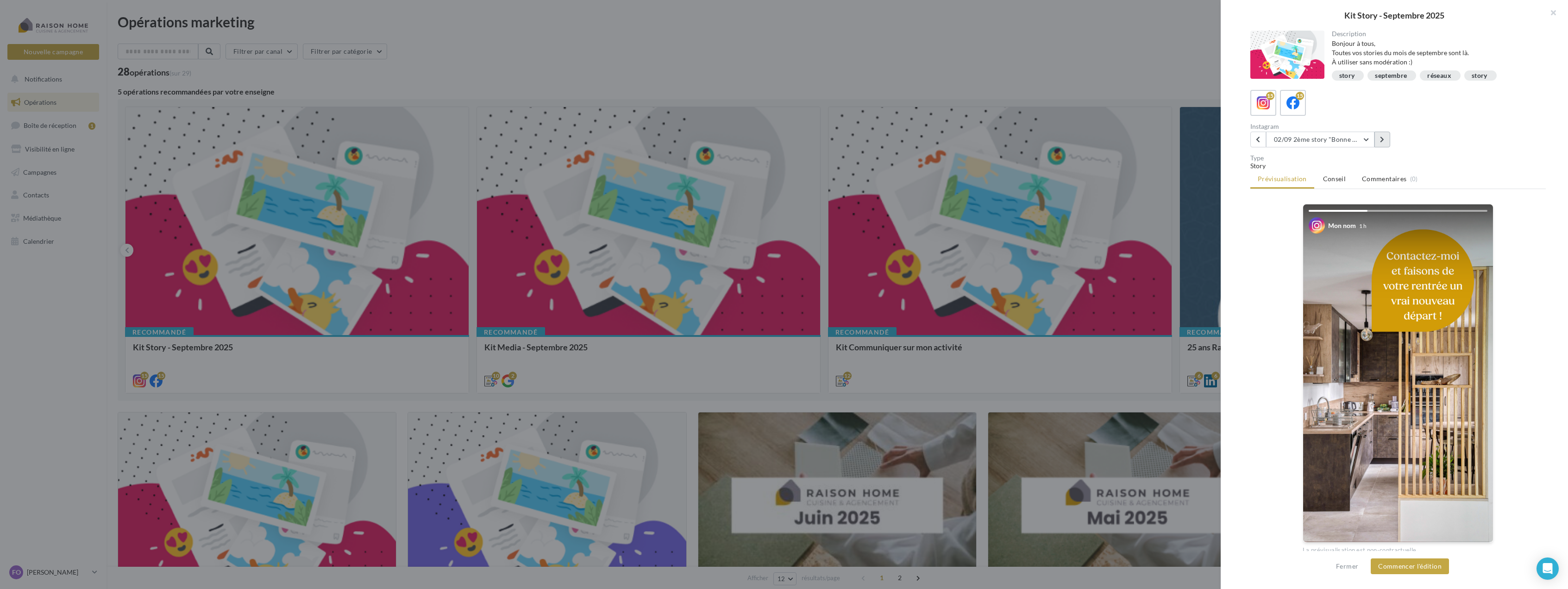
click at [1377, 140] on button at bounding box center [1382, 139] width 16 height 16
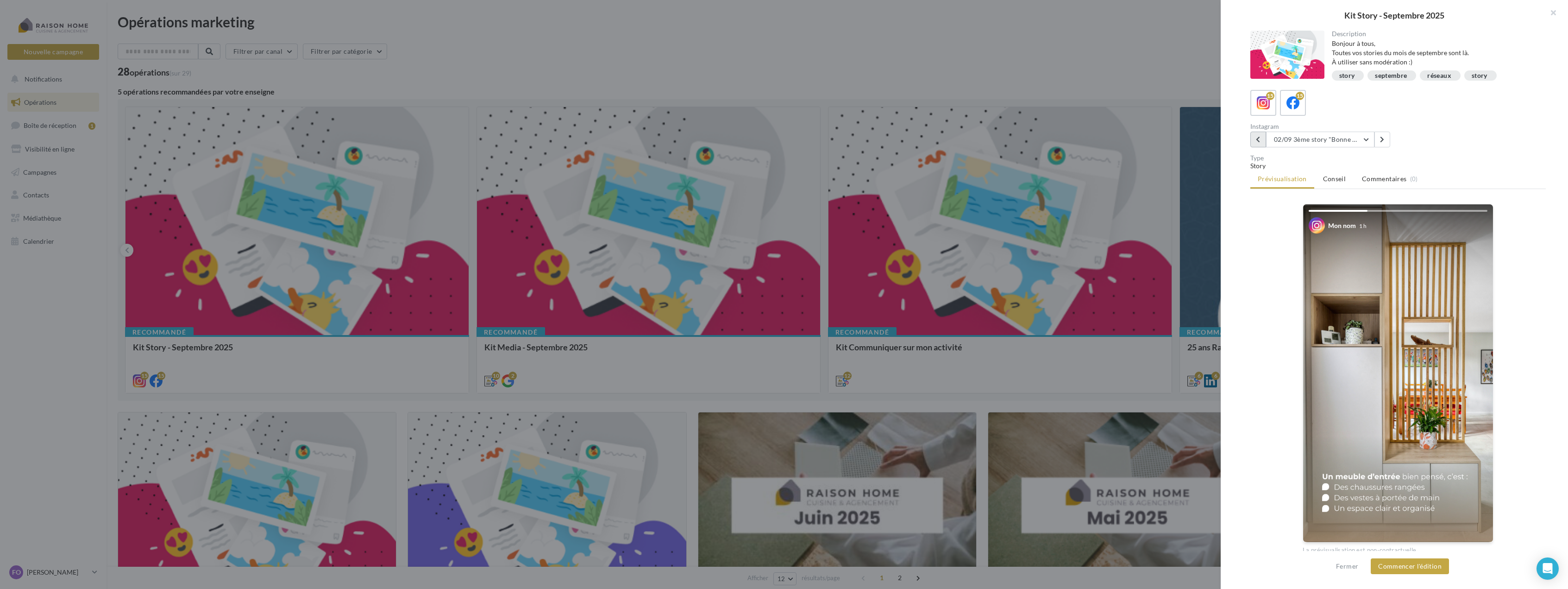
click at [1259, 139] on icon at bounding box center [1258, 139] width 4 height 7
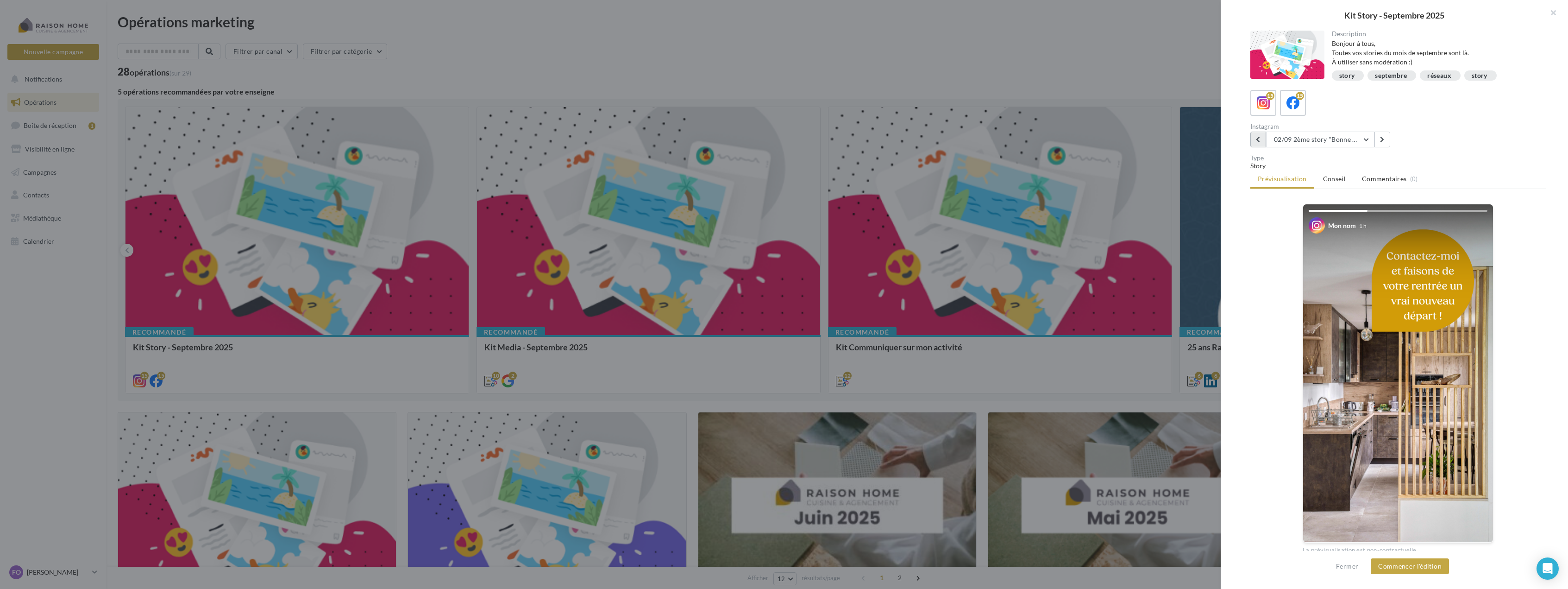
click at [1259, 139] on icon at bounding box center [1258, 139] width 4 height 7
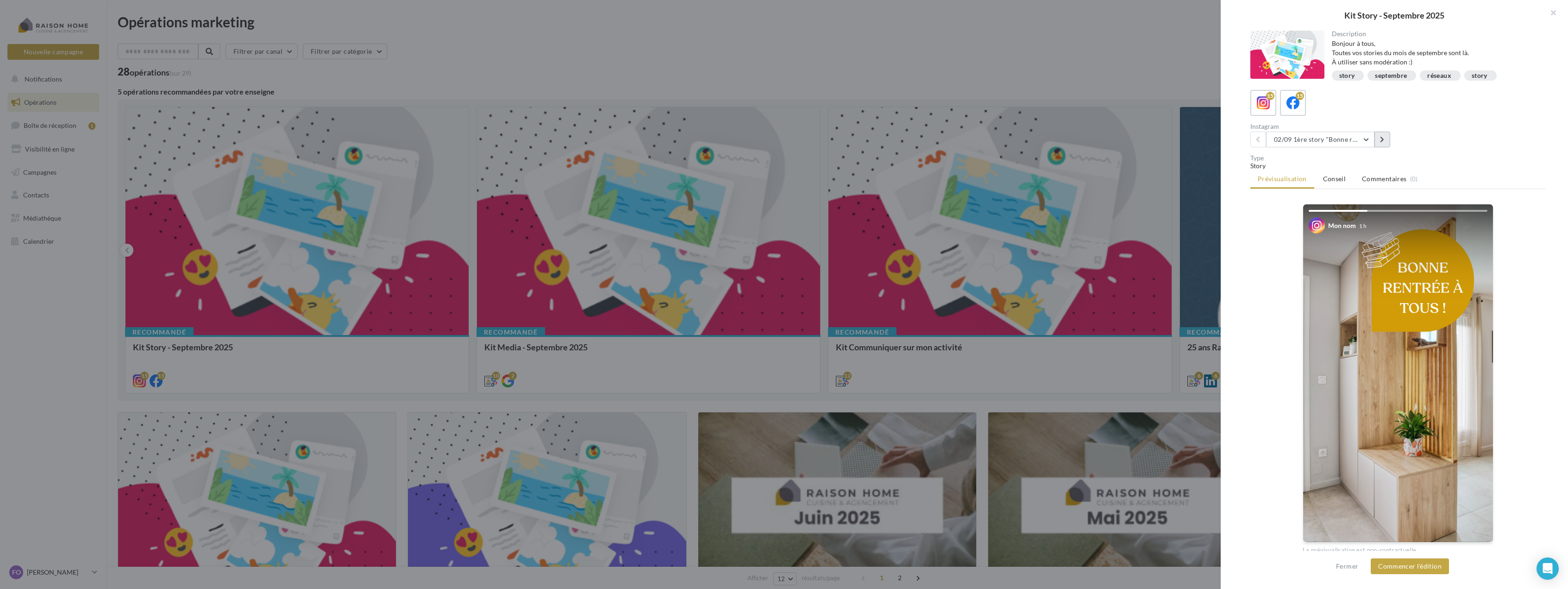
click at [1387, 141] on button at bounding box center [1382, 139] width 16 height 16
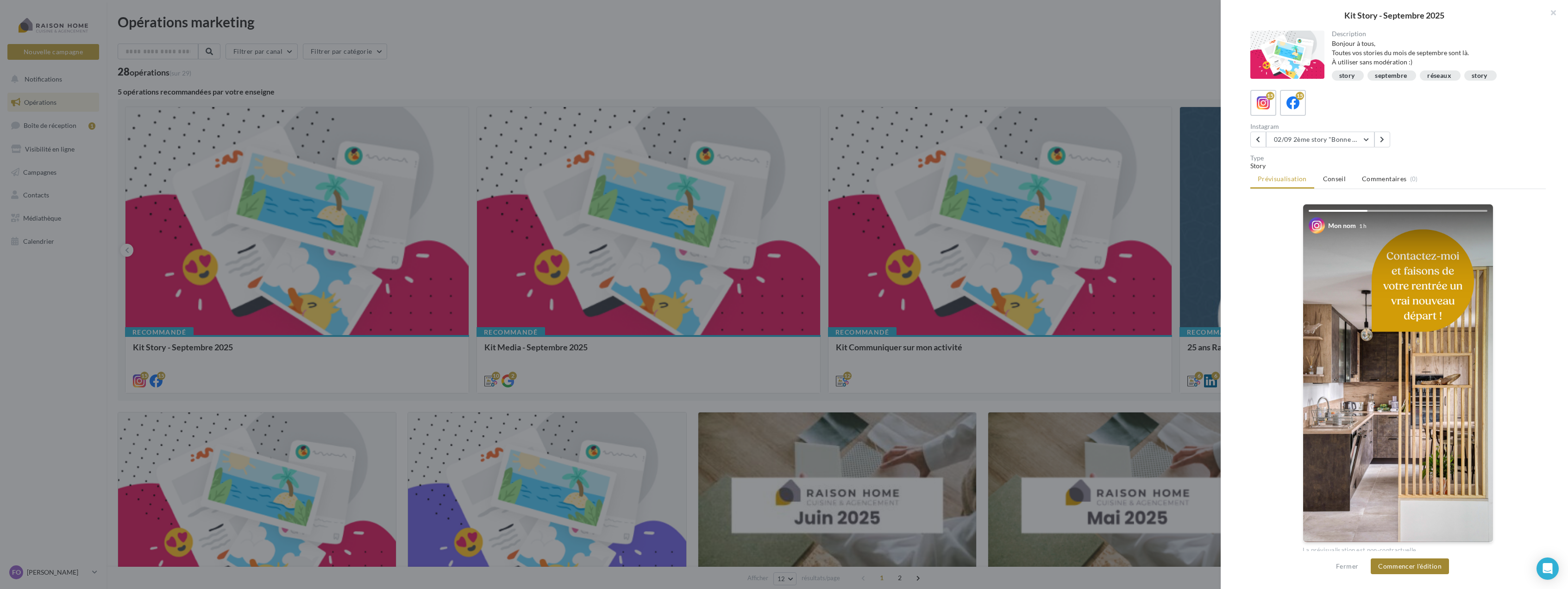
click at [1429, 564] on button "Commencer l'édition" at bounding box center [1410, 566] width 79 height 16
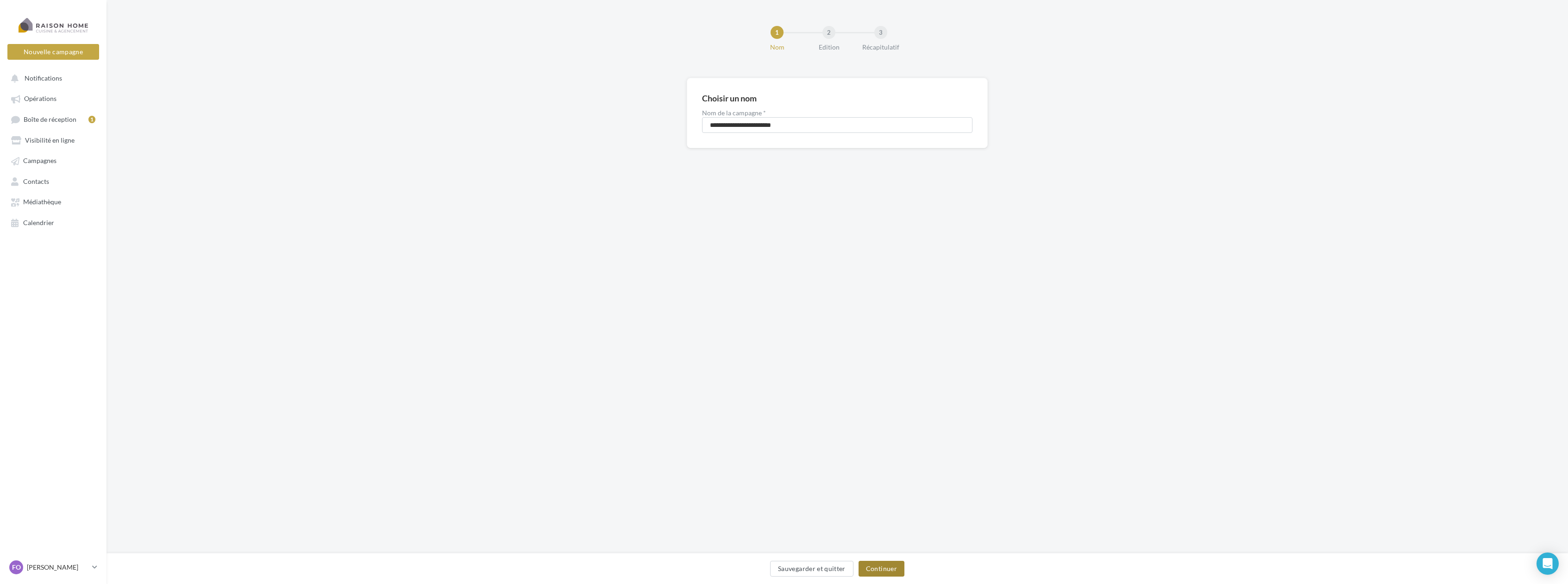
click at [889, 566] on button "Continuer" at bounding box center [881, 569] width 46 height 16
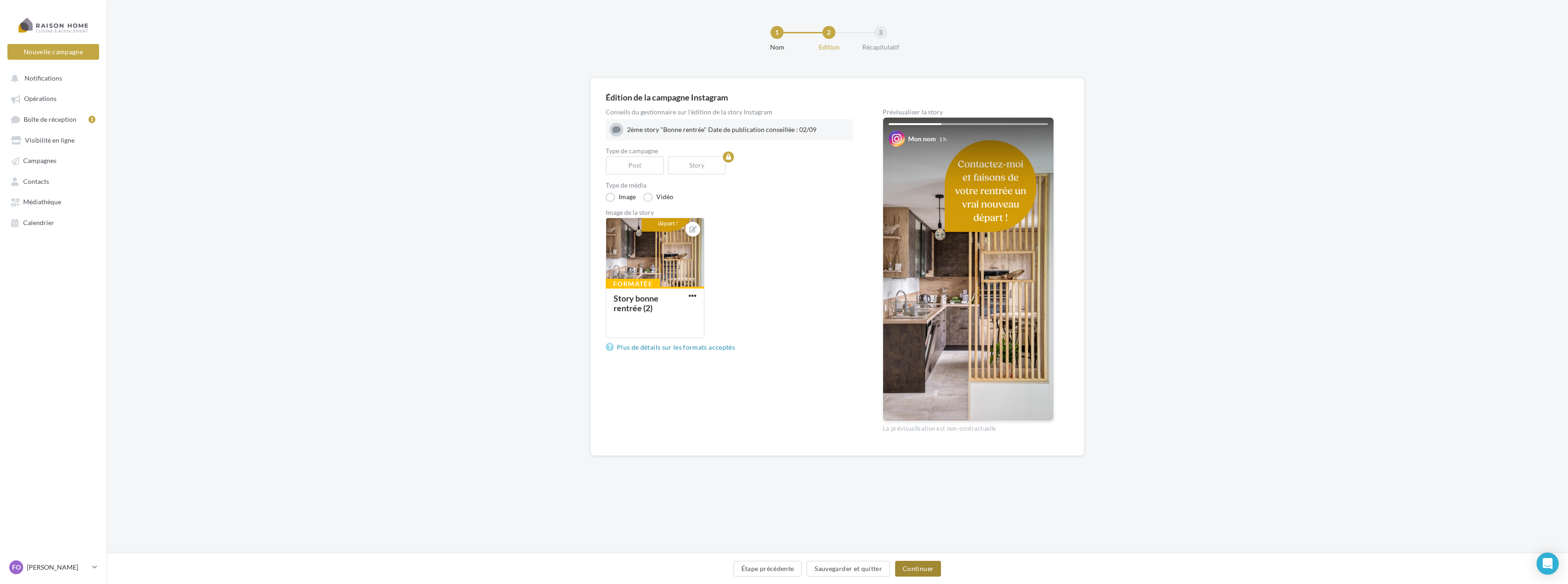
click at [914, 571] on button "Continuer" at bounding box center [918, 569] width 46 height 16
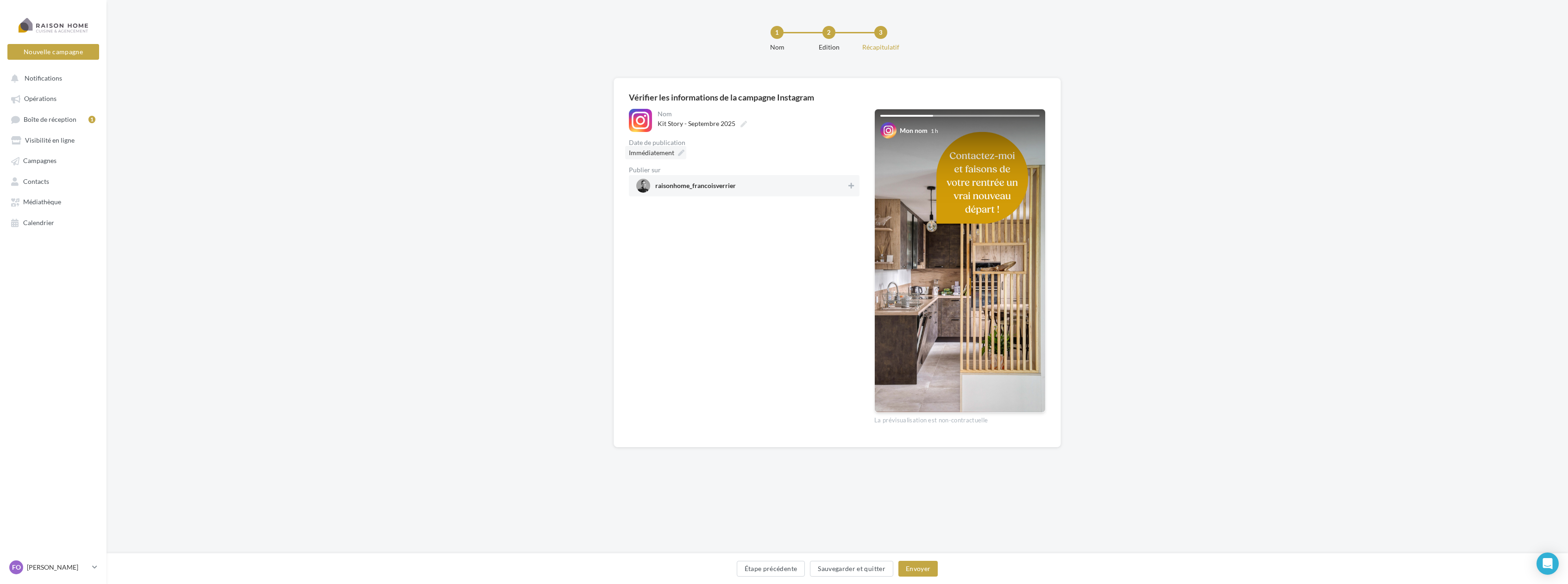
click at [682, 152] on icon at bounding box center [681, 153] width 7 height 7
click at [682, 277] on td "18" at bounding box center [674, 276] width 15 height 17
click at [649, 333] on button "Valider" at bounding box center [635, 331] width 34 height 16
click at [922, 568] on button "Envoyer" at bounding box center [918, 569] width 40 height 16
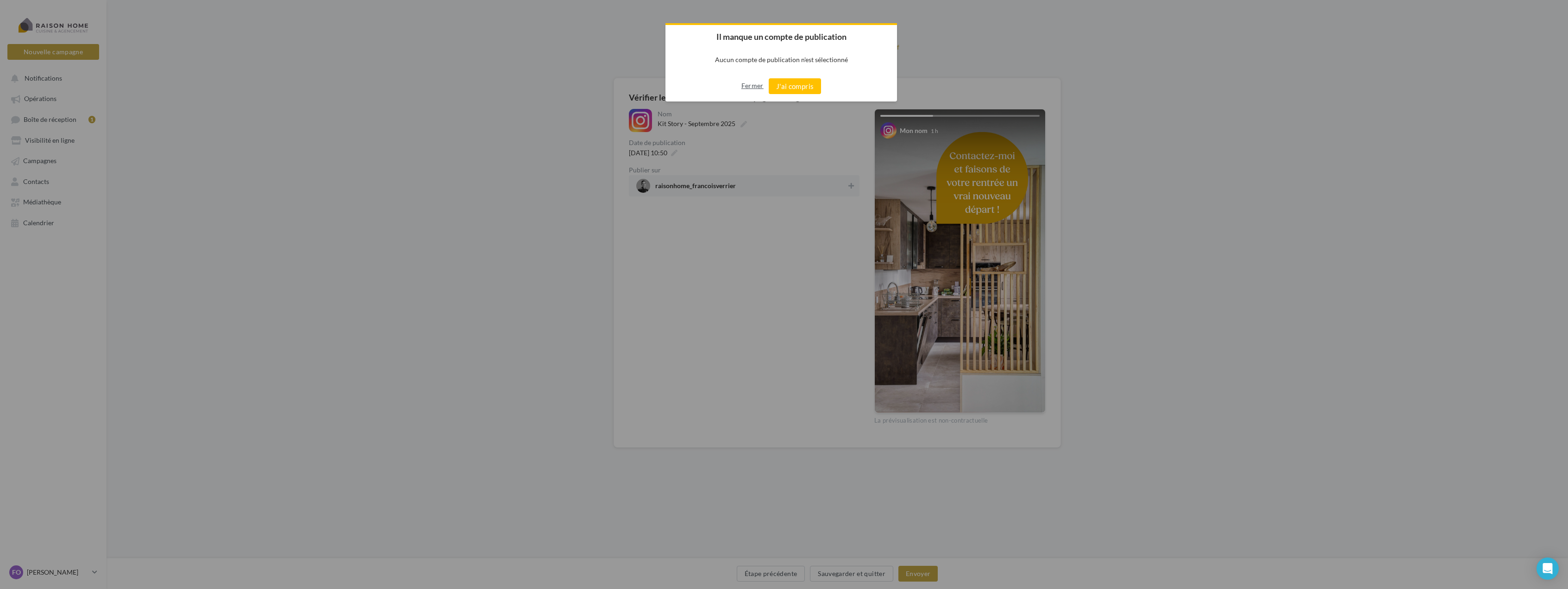
click at [763, 84] on button "Fermer" at bounding box center [752, 86] width 23 height 15
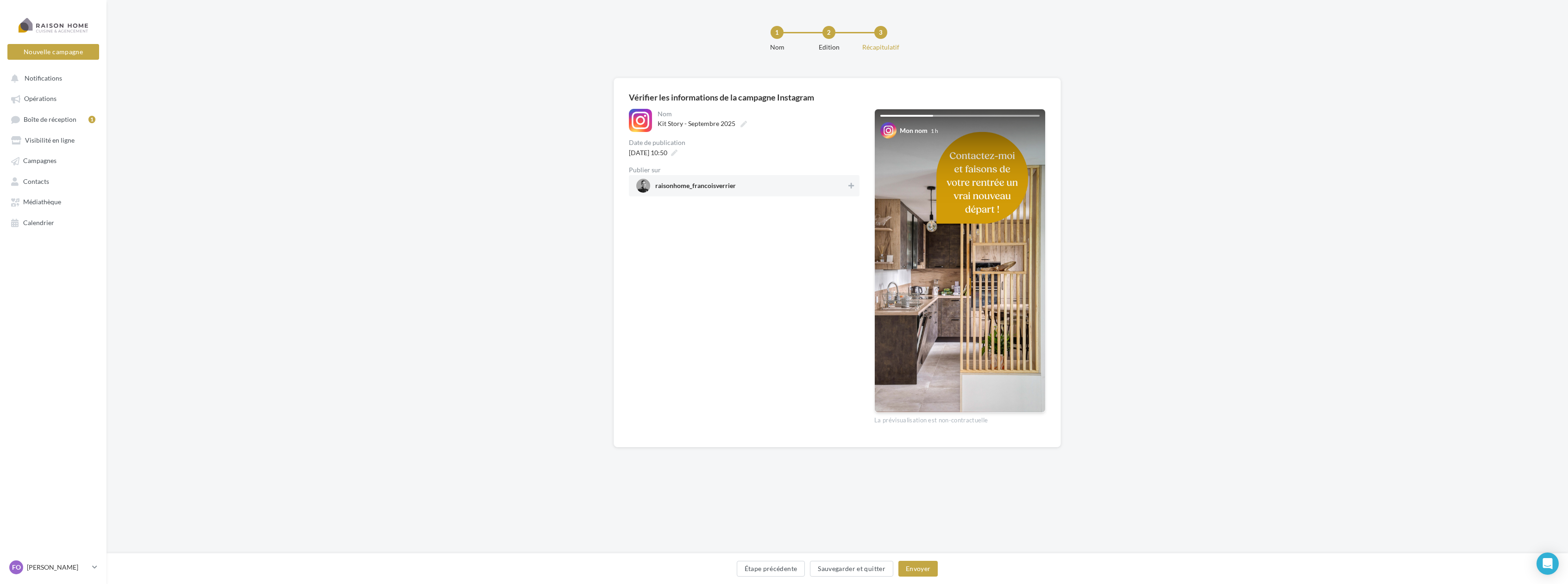
click at [825, 188] on span "raisonhome_francoisverrier" at bounding box center [741, 186] width 210 height 14
click at [924, 572] on button "Envoyer" at bounding box center [918, 569] width 40 height 16
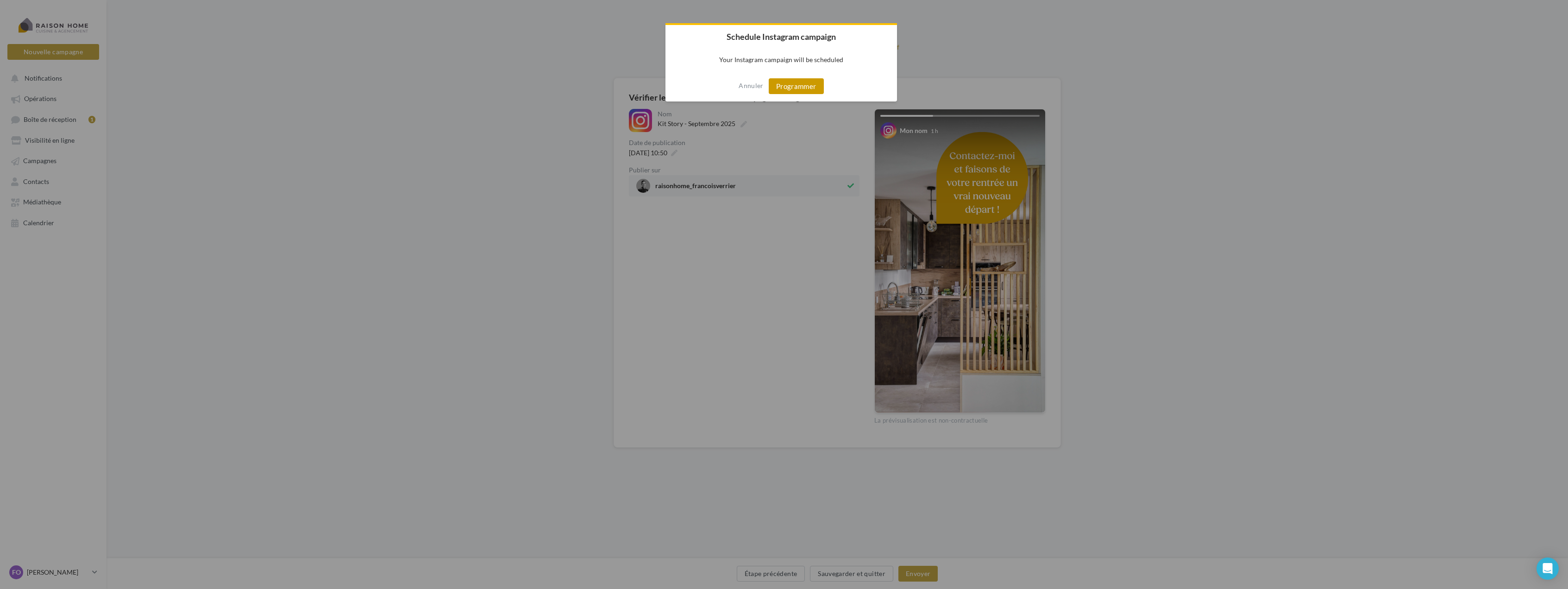
click at [806, 86] on button "Programmer" at bounding box center [796, 86] width 55 height 16
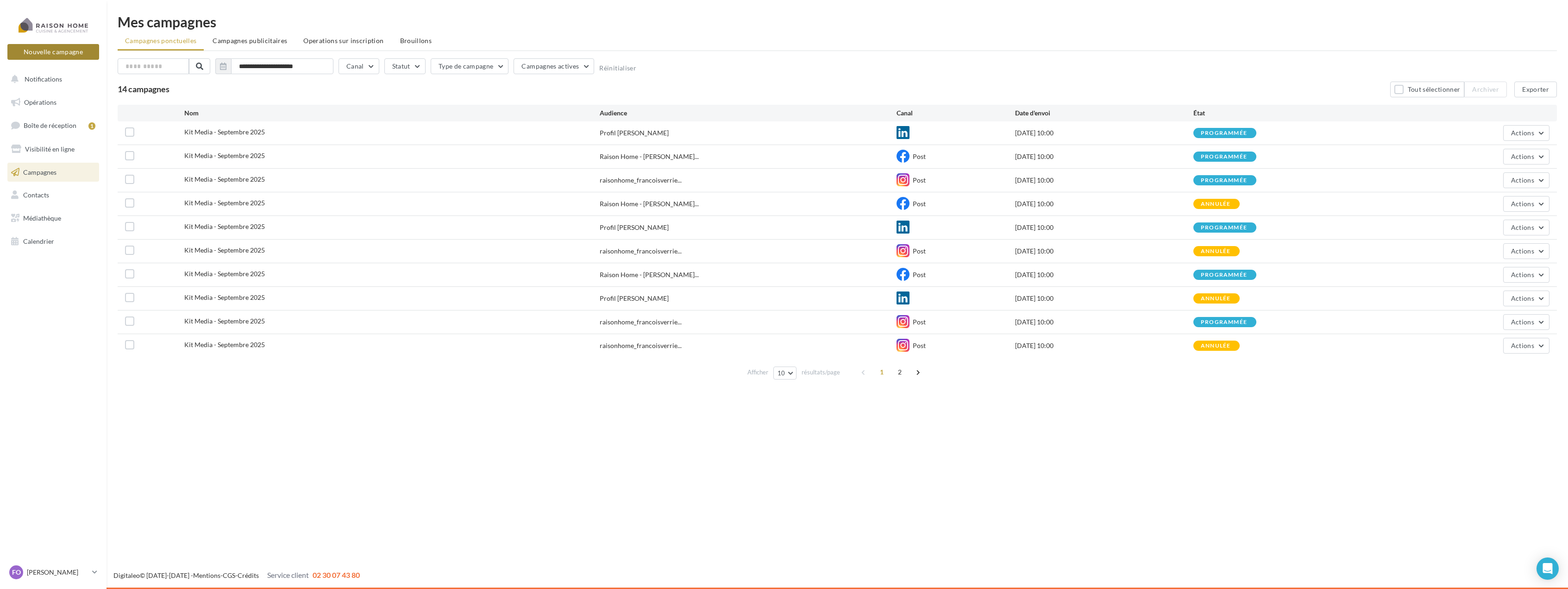
click at [71, 52] on button "Nouvelle campagne" at bounding box center [53, 52] width 92 height 16
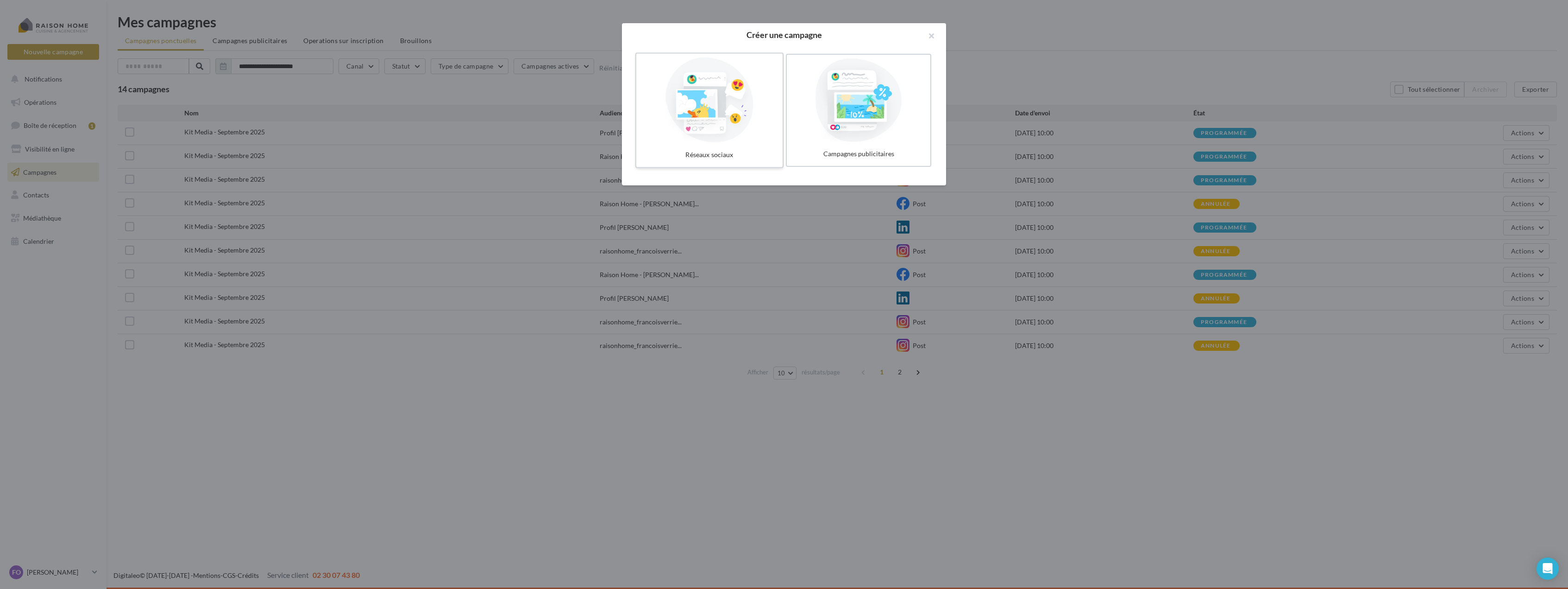
click at [687, 102] on div at bounding box center [709, 100] width 139 height 85
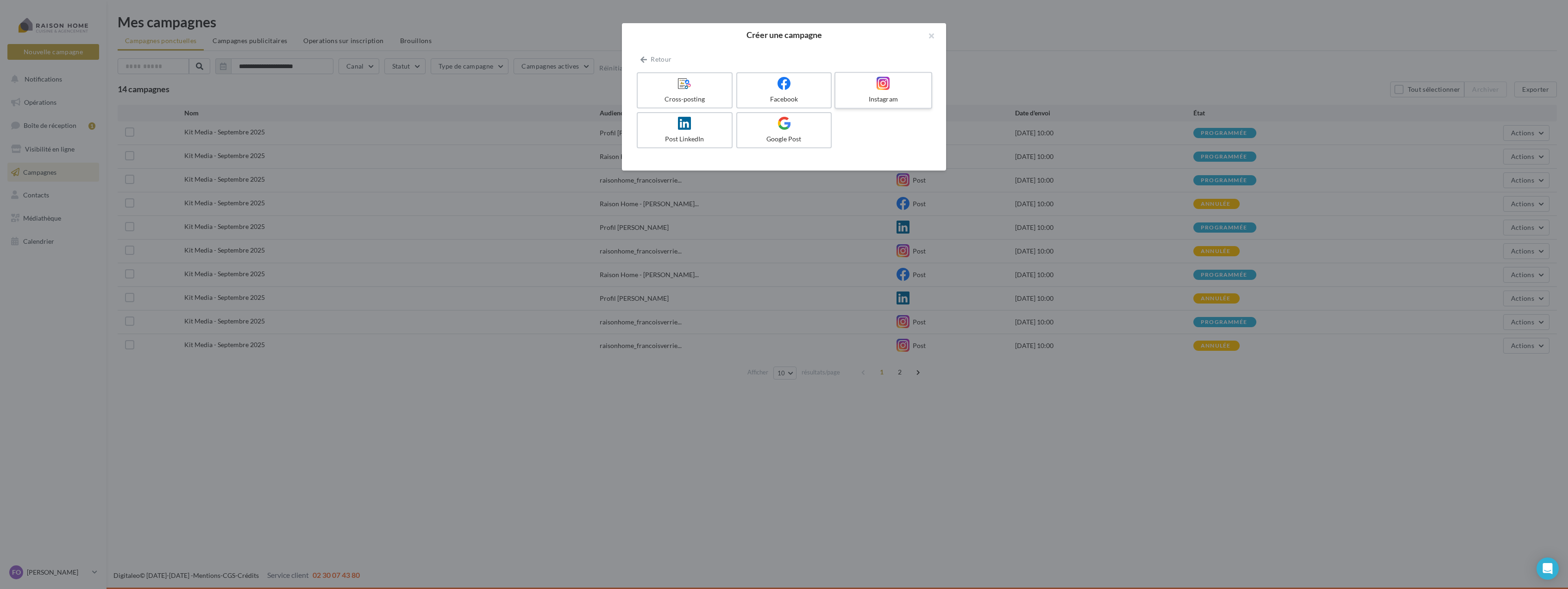
click at [887, 92] on label "Instagram" at bounding box center [883, 90] width 98 height 37
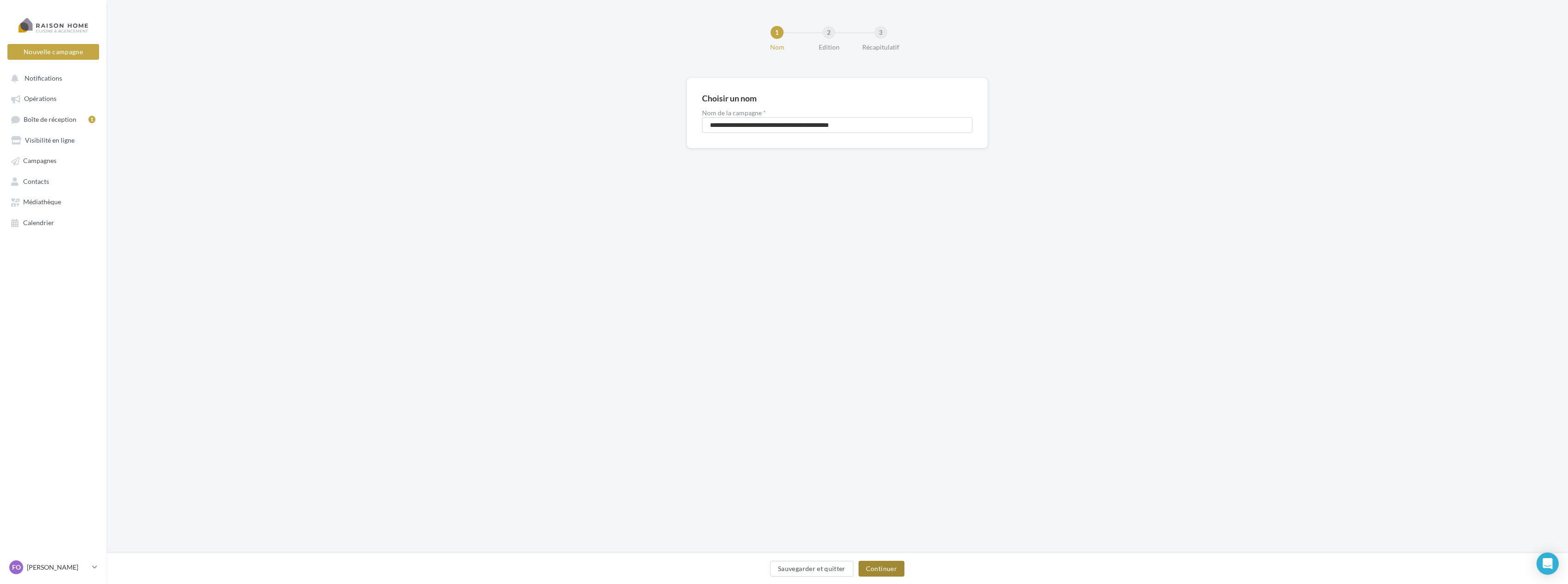
click at [886, 568] on button "Continuer" at bounding box center [881, 569] width 46 height 16
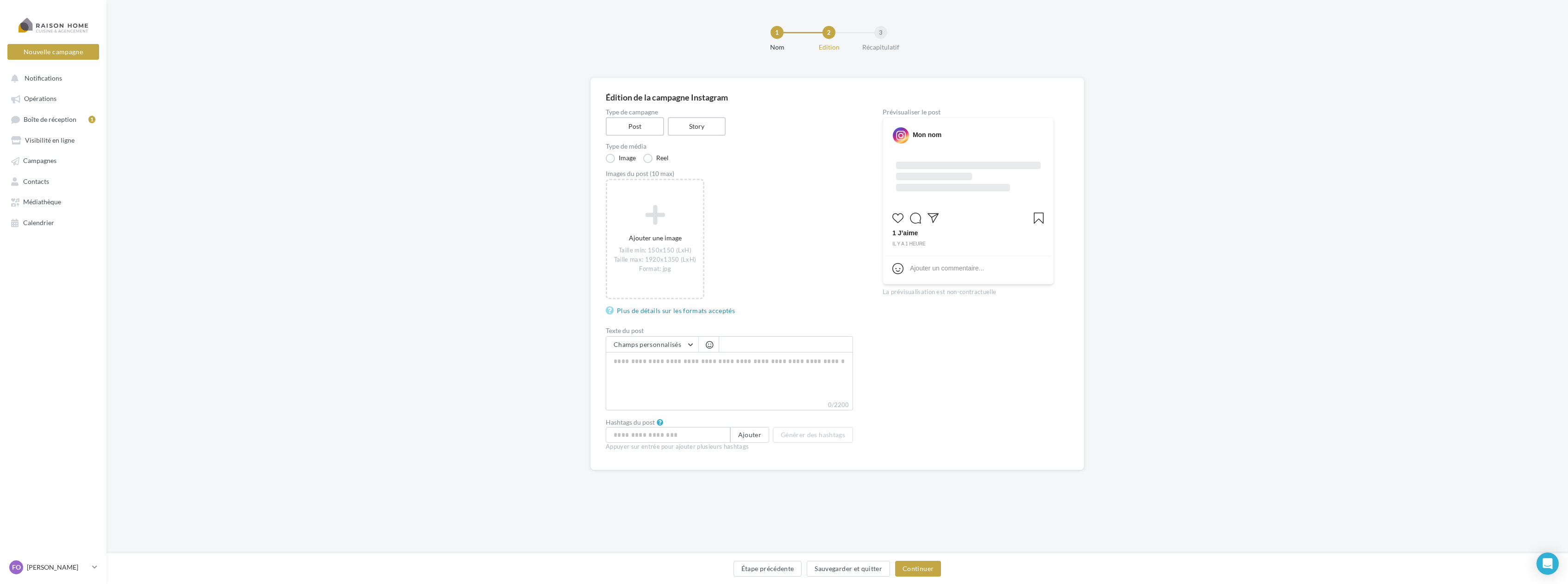
click at [100, 32] on nav "Nouvelle campagne Nouvelle campagne Notifications Opérations Boîte de réception…" at bounding box center [53, 292] width 107 height 584
click at [79, 26] on div at bounding box center [54, 25] width 74 height 23
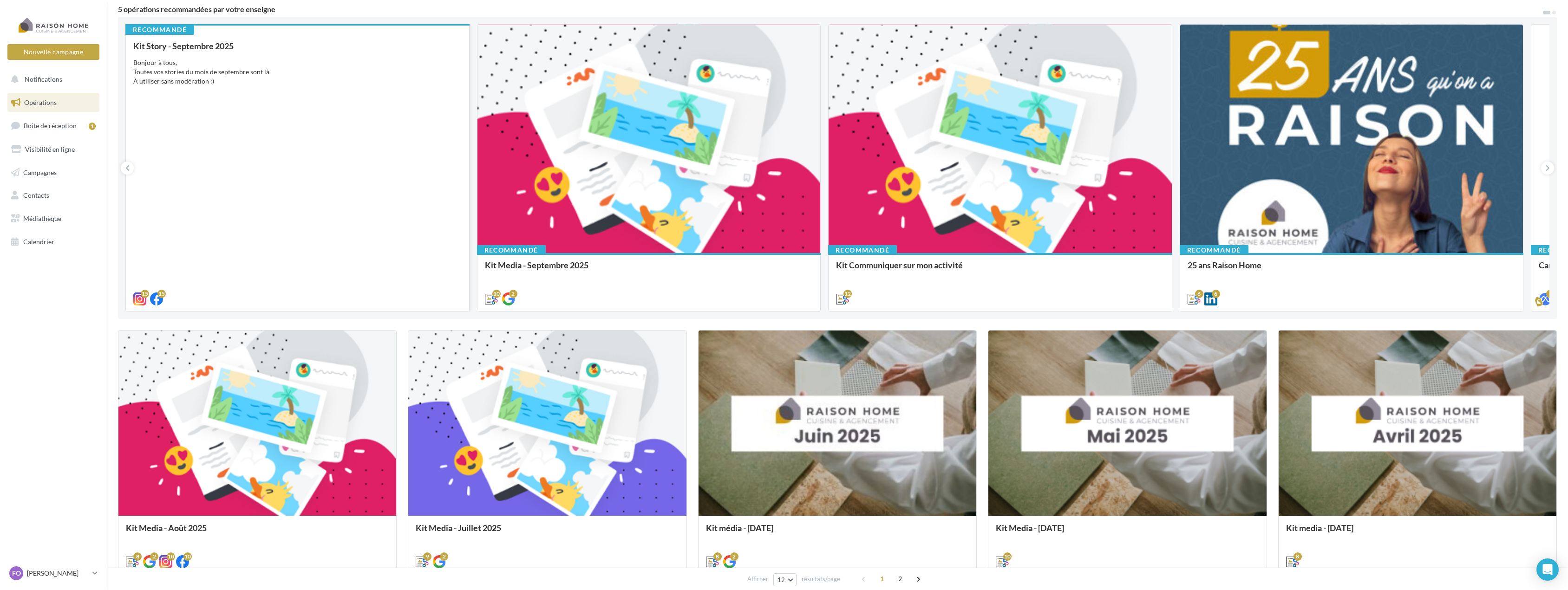
scroll to position [93, 0]
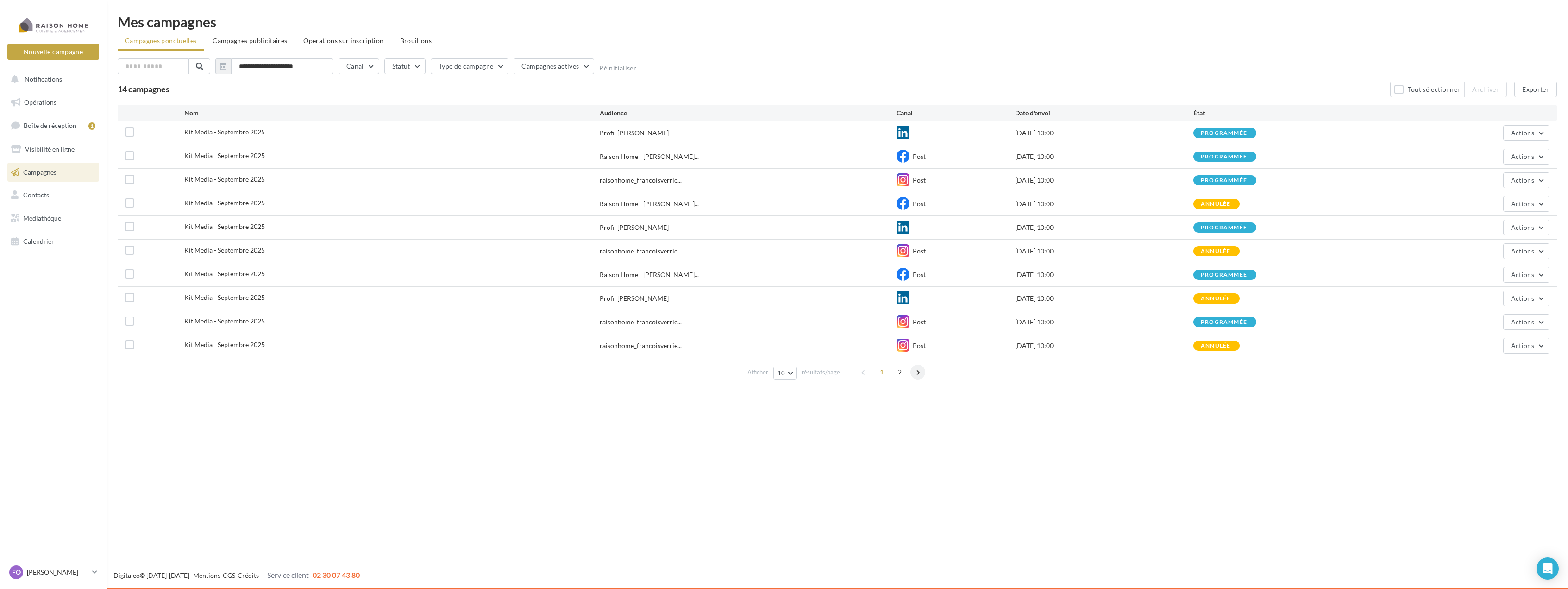
click at [915, 369] on span at bounding box center [918, 372] width 15 height 15
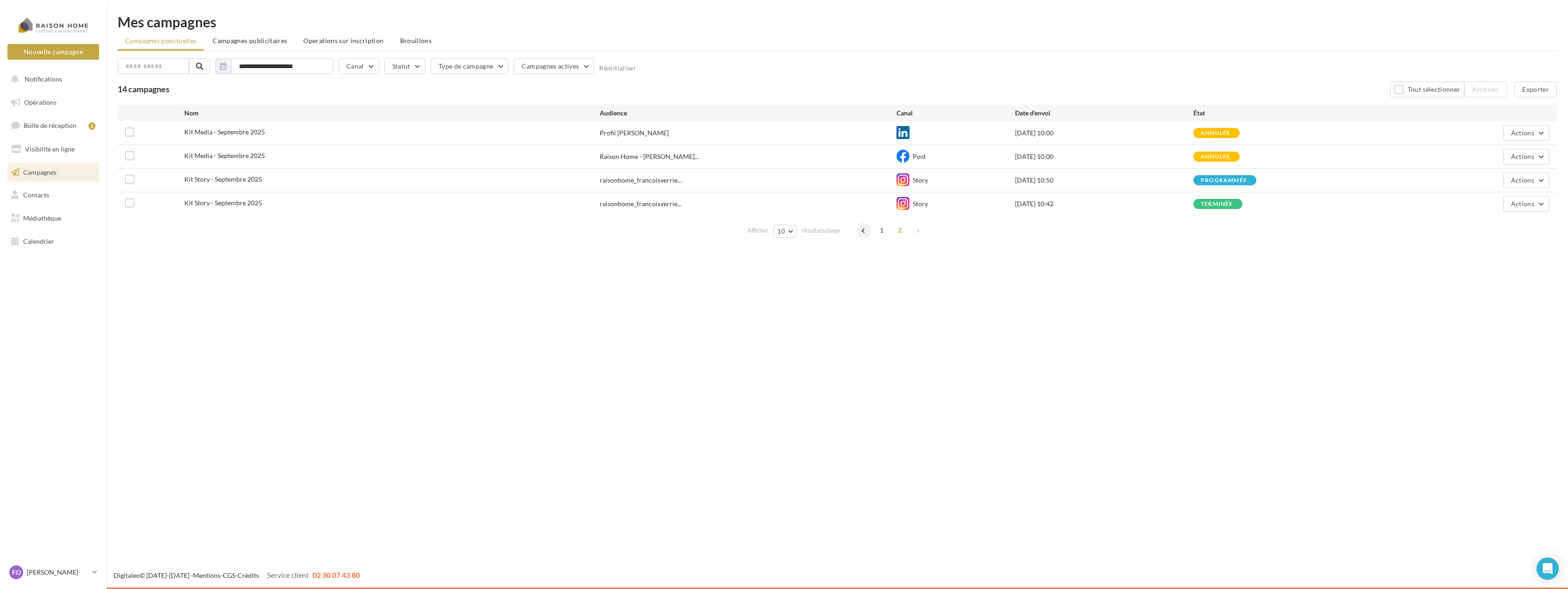
click at [863, 230] on span at bounding box center [864, 230] width 15 height 15
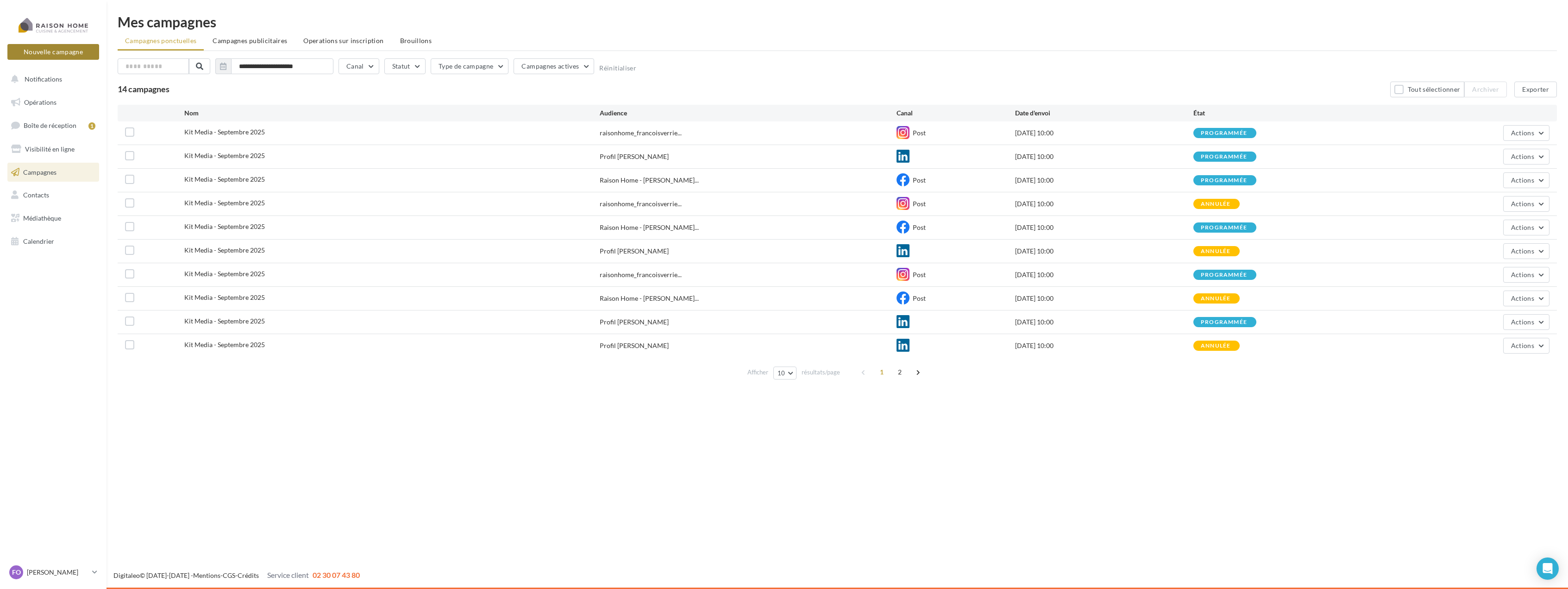
click at [74, 55] on button "Nouvelle campagne" at bounding box center [53, 52] width 92 height 16
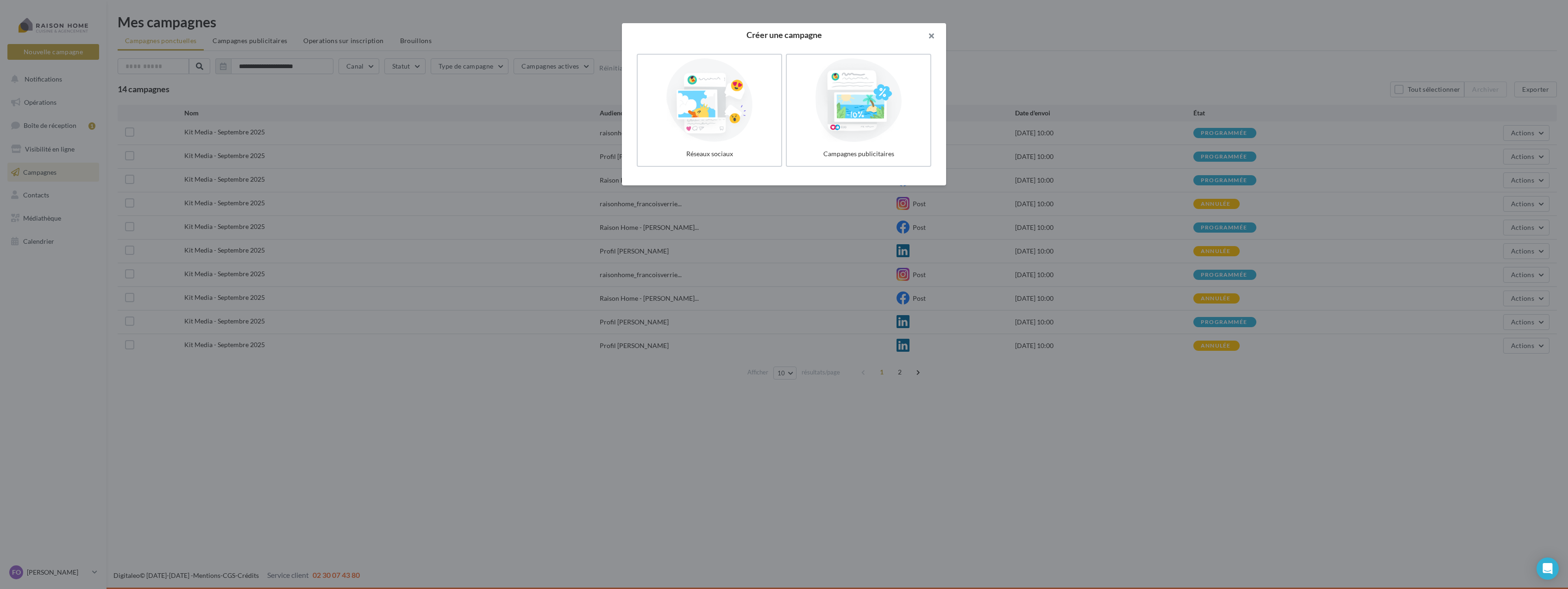
click at [936, 34] on button "button" at bounding box center [927, 37] width 37 height 28
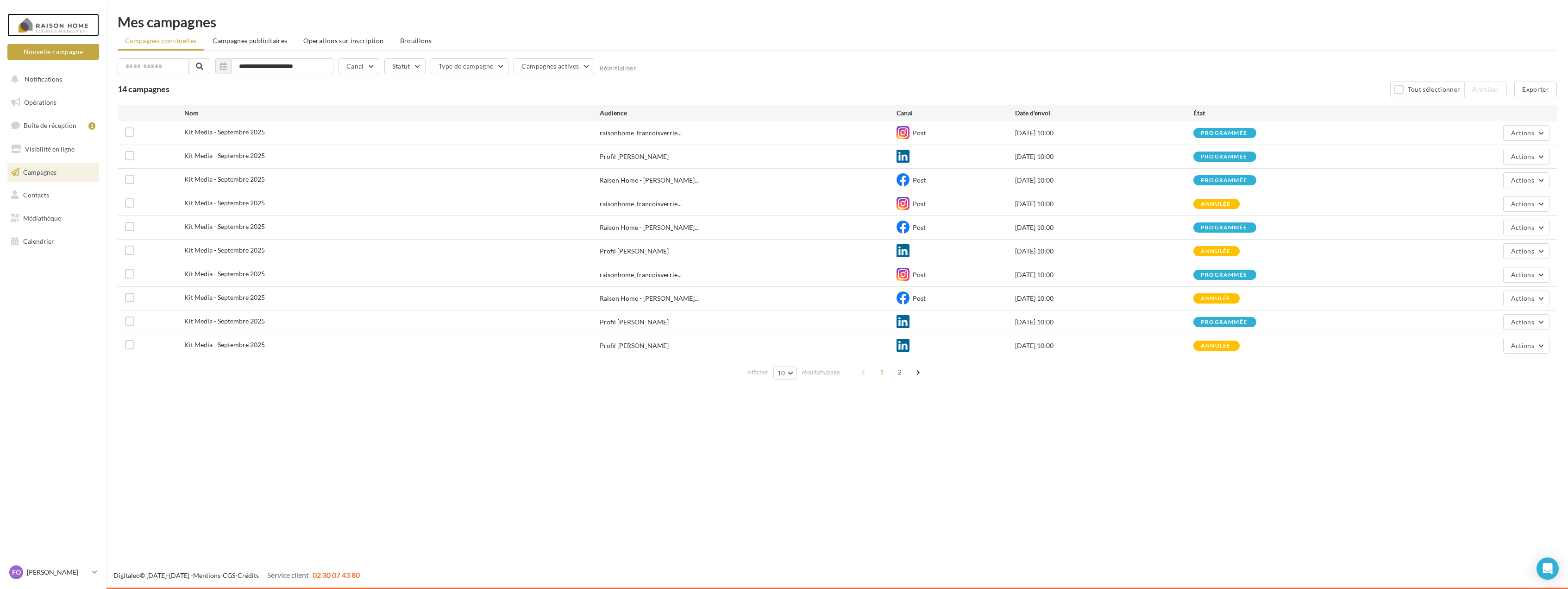
click at [44, 18] on div at bounding box center [54, 25] width 74 height 23
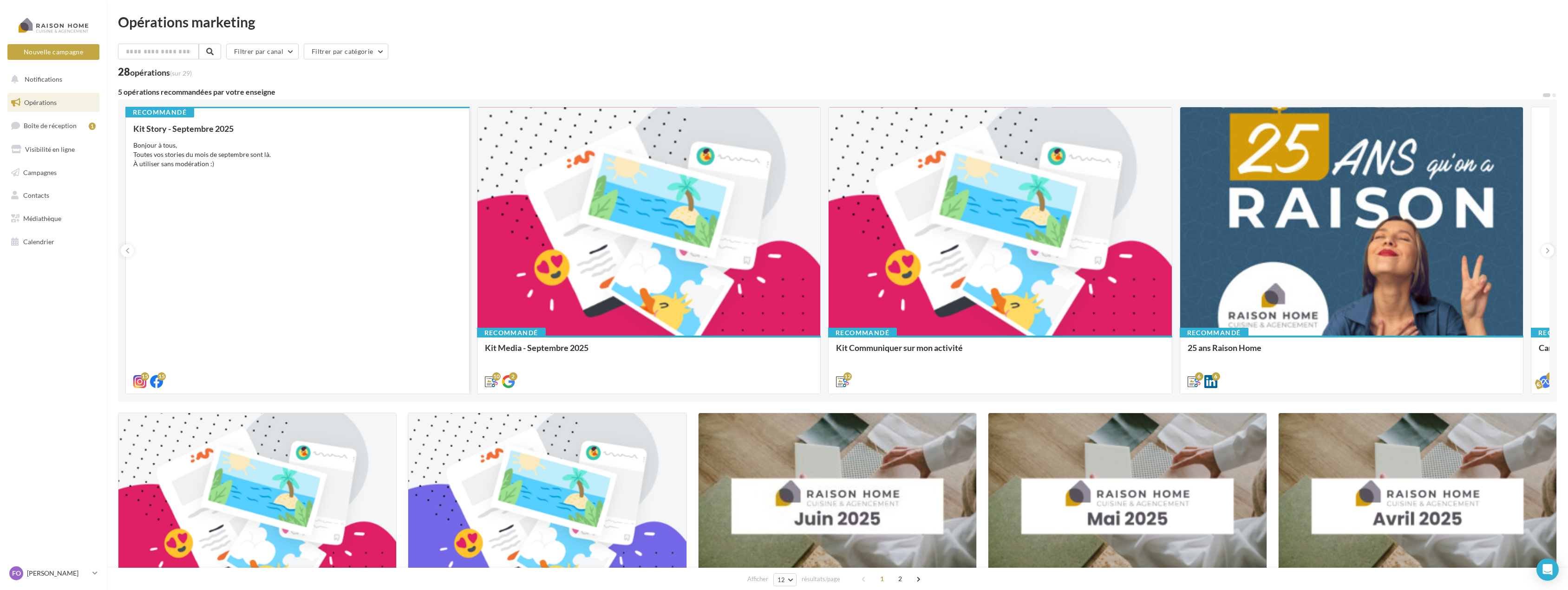
click at [294, 257] on div "Kit Story - [DATE] Bonjour à tous, Toutes vos stories du mois de septembre sont…" at bounding box center [297, 254] width 328 height 261
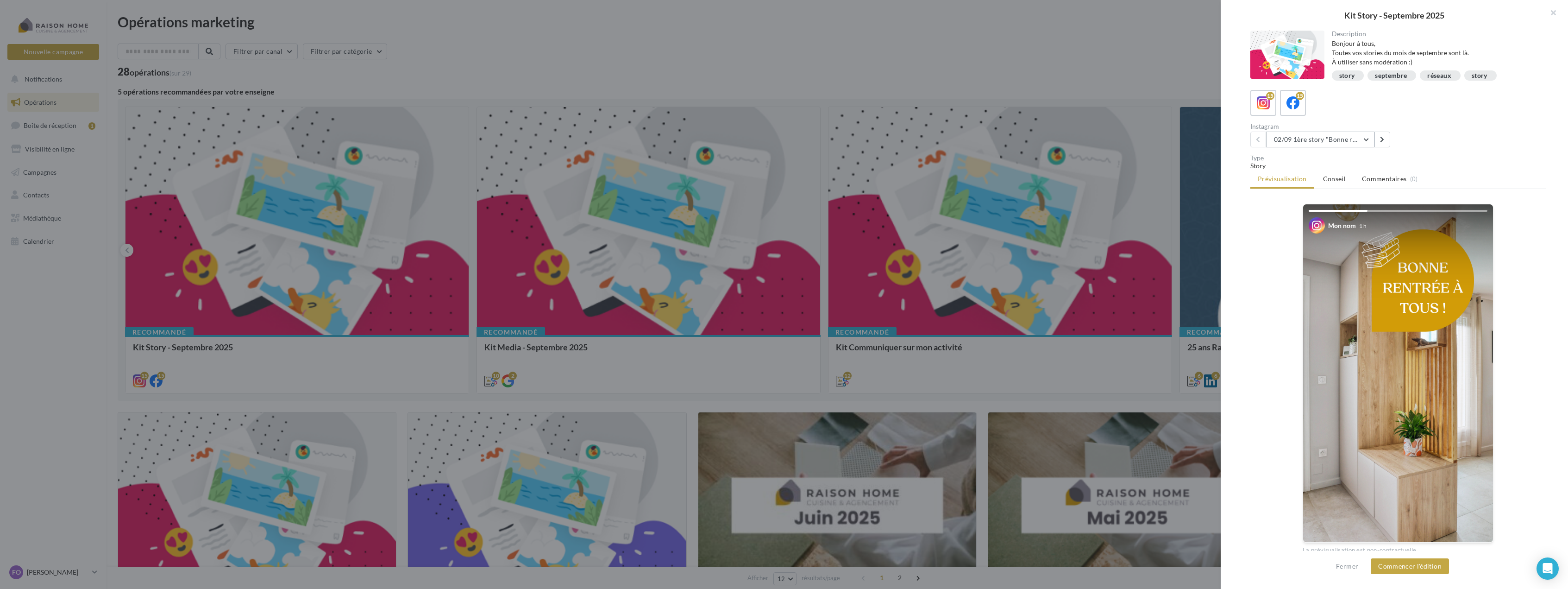
click at [1367, 138] on button "02/09 1ère story "Bonne rentrée"" at bounding box center [1320, 139] width 108 height 16
click at [1337, 238] on span "11/09 : Story 1 : 3 erreurs à éviter quand on conçoit une cuisine" at bounding box center [1328, 240] width 96 height 17
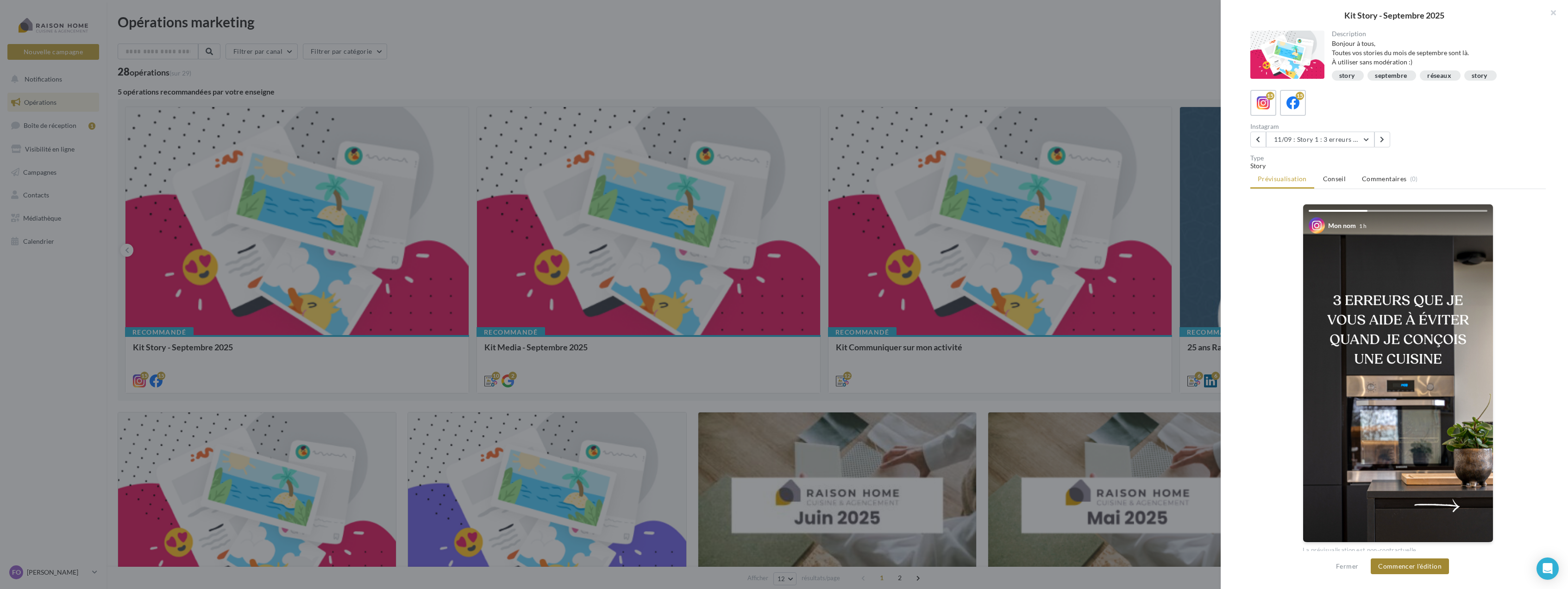
click at [1399, 563] on button "Commencer l'édition" at bounding box center [1410, 566] width 79 height 16
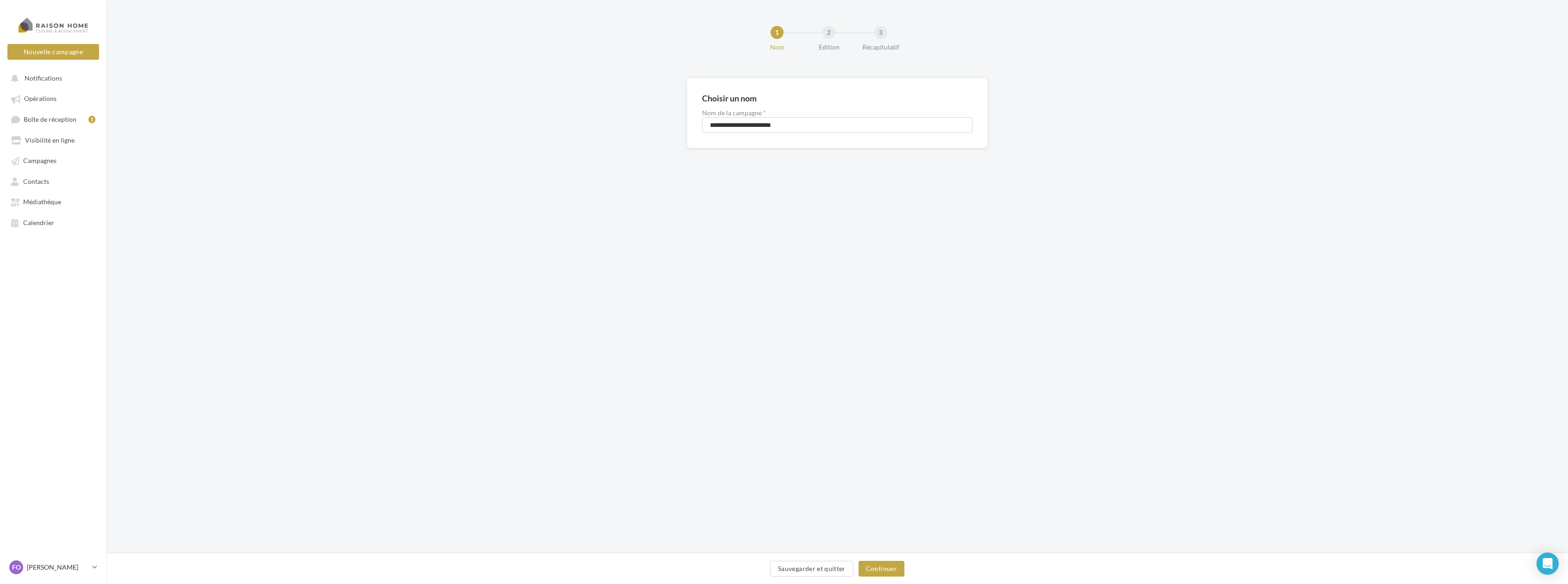
click at [887, 578] on div "Sauvegarder et quitter Continuer" at bounding box center [837, 571] width 1447 height 19
click at [888, 571] on button "Continuer" at bounding box center [881, 569] width 46 height 16
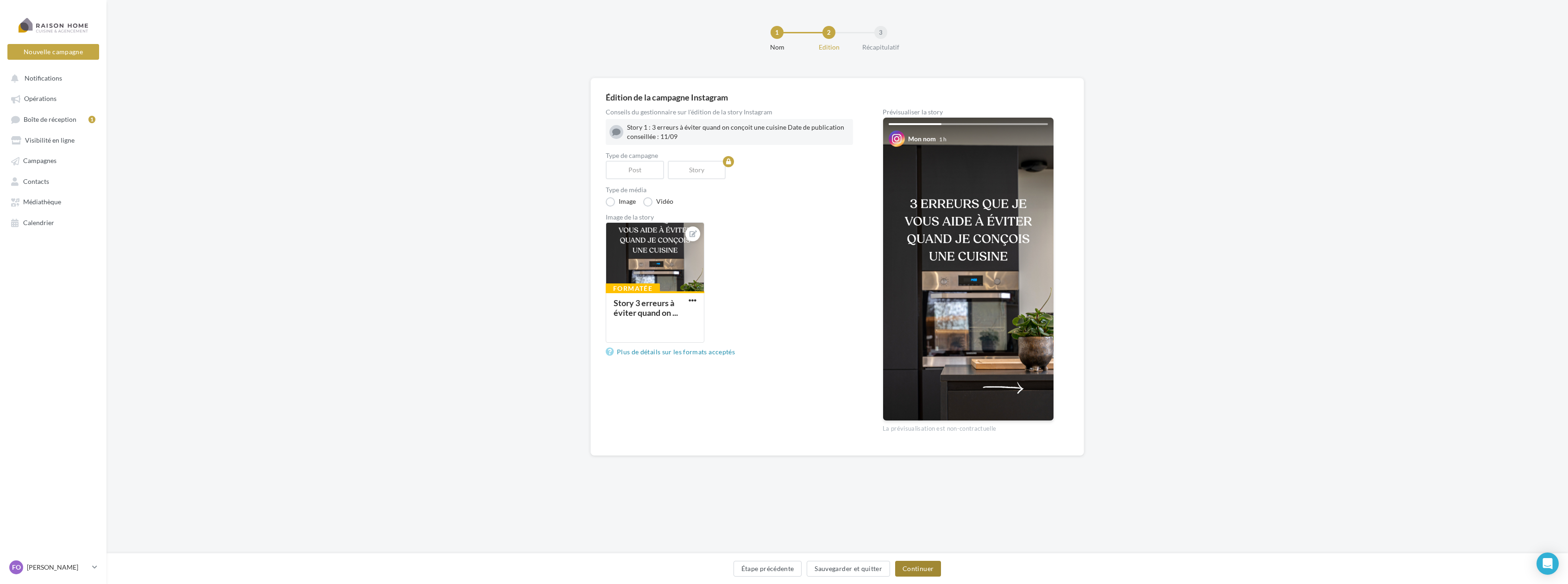
click at [921, 566] on button "Continuer" at bounding box center [918, 569] width 46 height 16
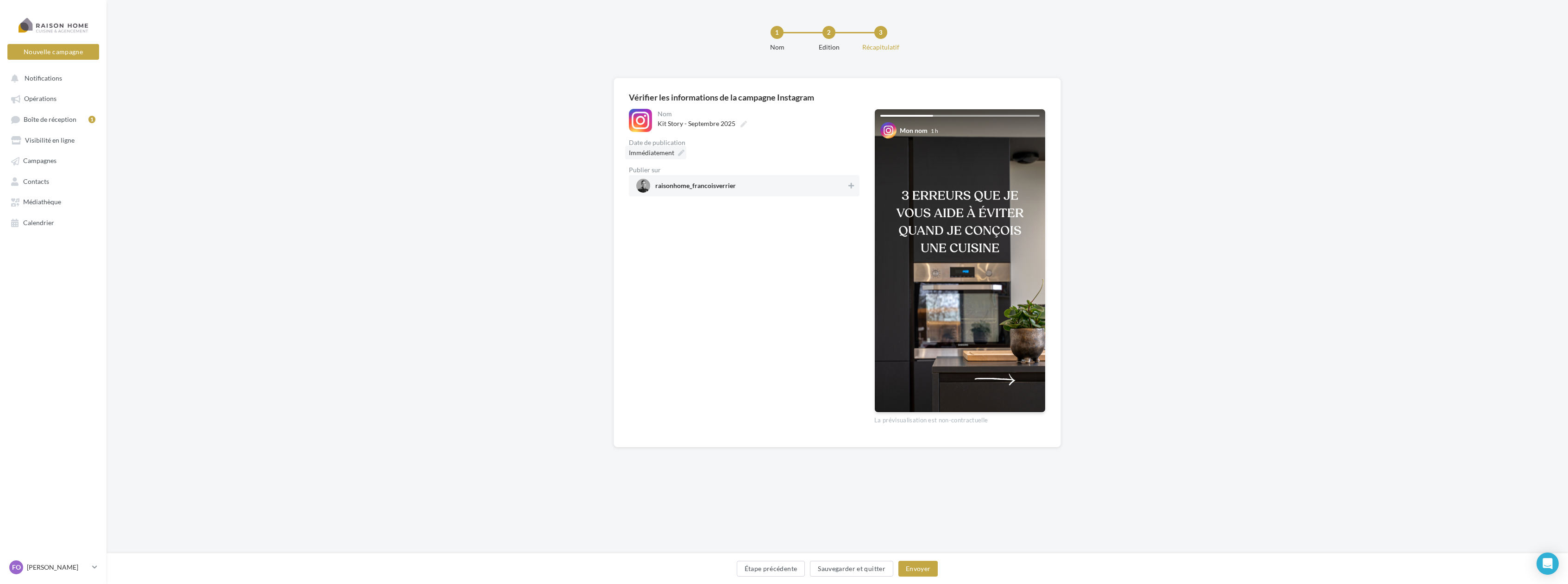
click at [679, 151] on icon at bounding box center [681, 153] width 7 height 7
click at [696, 280] on td "19" at bounding box center [689, 276] width 15 height 17
click at [632, 330] on button "Valider" at bounding box center [635, 331] width 34 height 16
click at [847, 185] on button at bounding box center [851, 186] width 9 height 11
click at [921, 568] on button "Envoyer" at bounding box center [918, 569] width 40 height 16
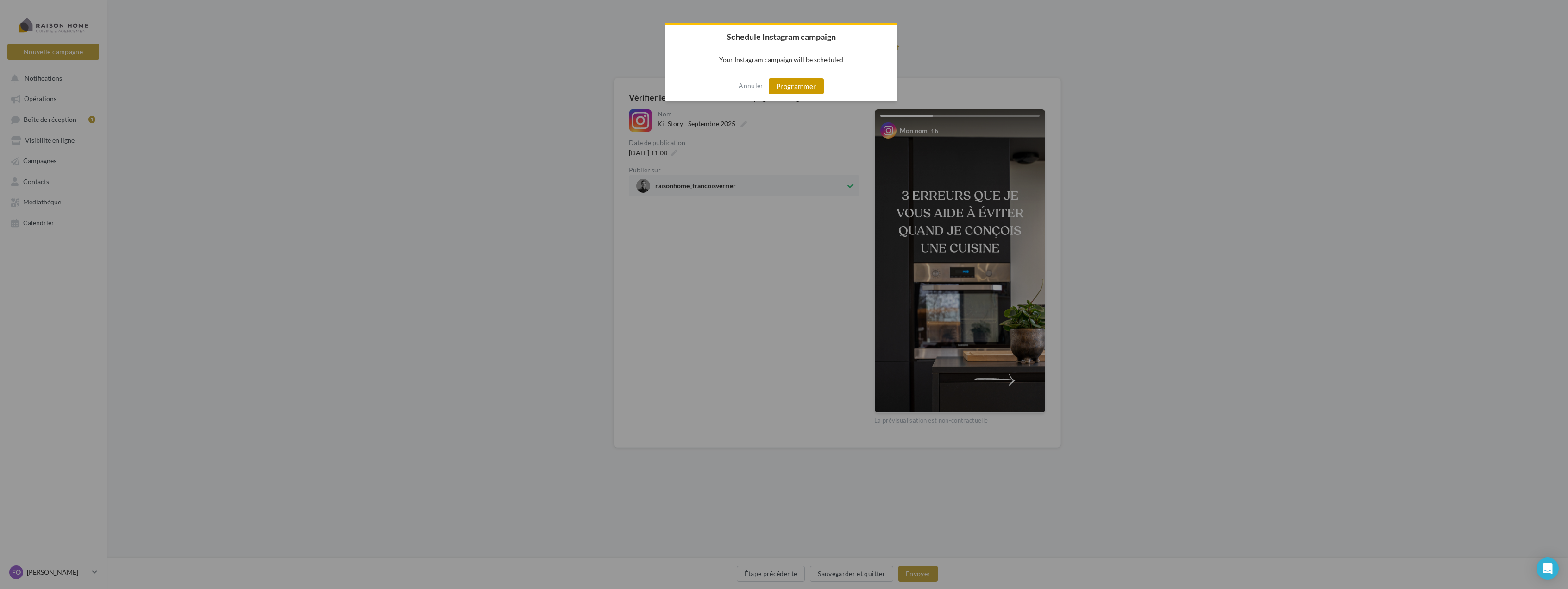
click at [803, 85] on button "Programmer" at bounding box center [796, 86] width 55 height 16
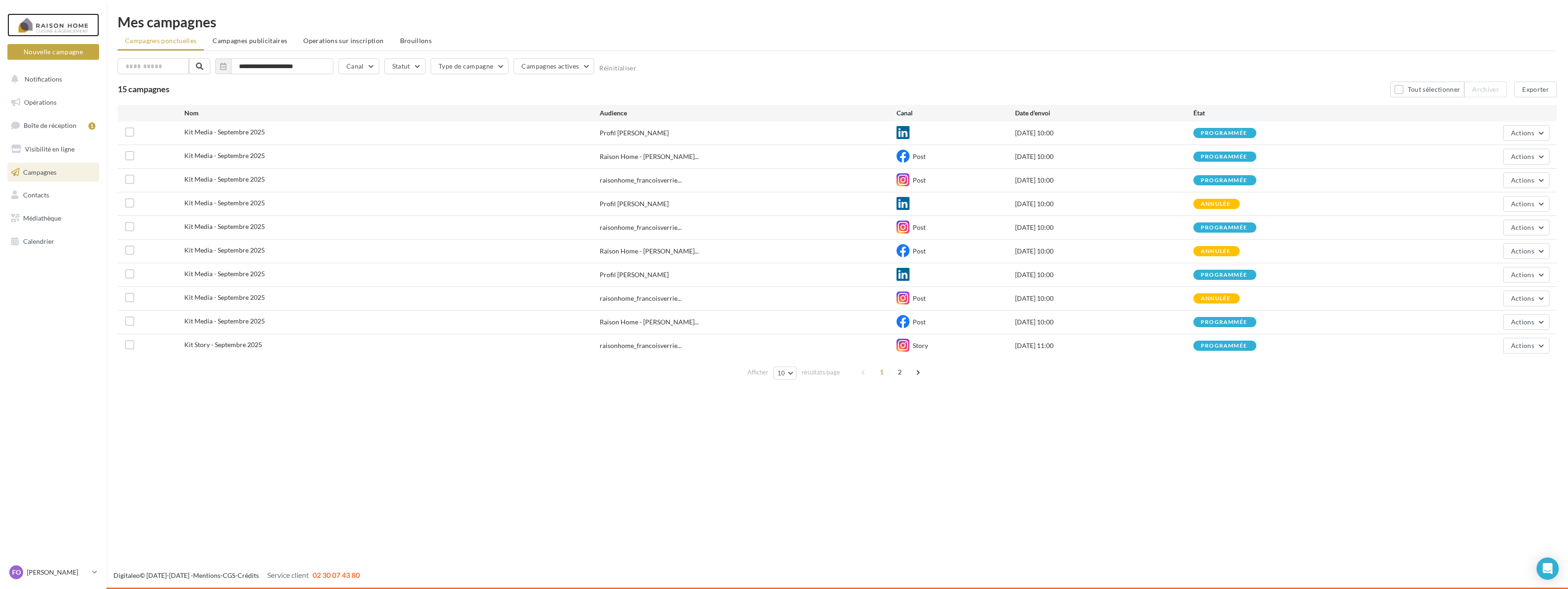
click at [80, 26] on div at bounding box center [54, 25] width 74 height 23
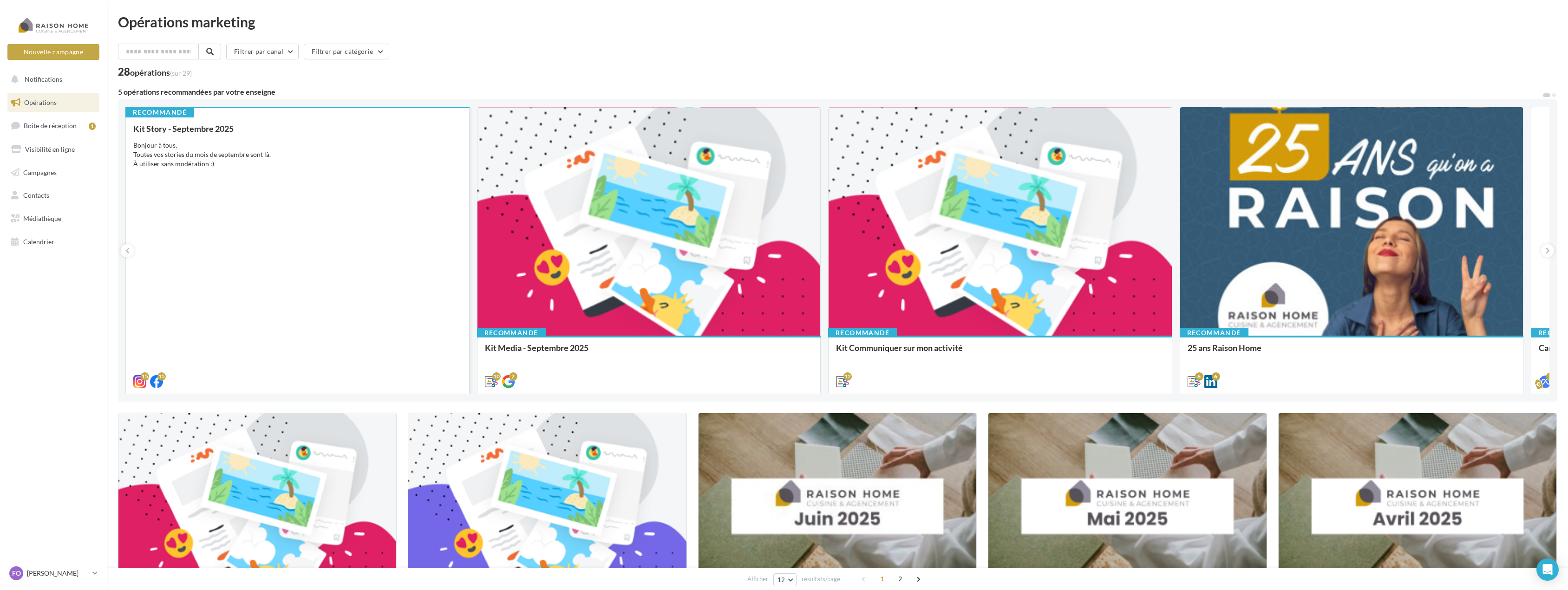
click at [369, 270] on div "Kit Story - [DATE] Bonjour à tous, Toutes vos stories du mois de septembre sont…" at bounding box center [297, 254] width 328 height 261
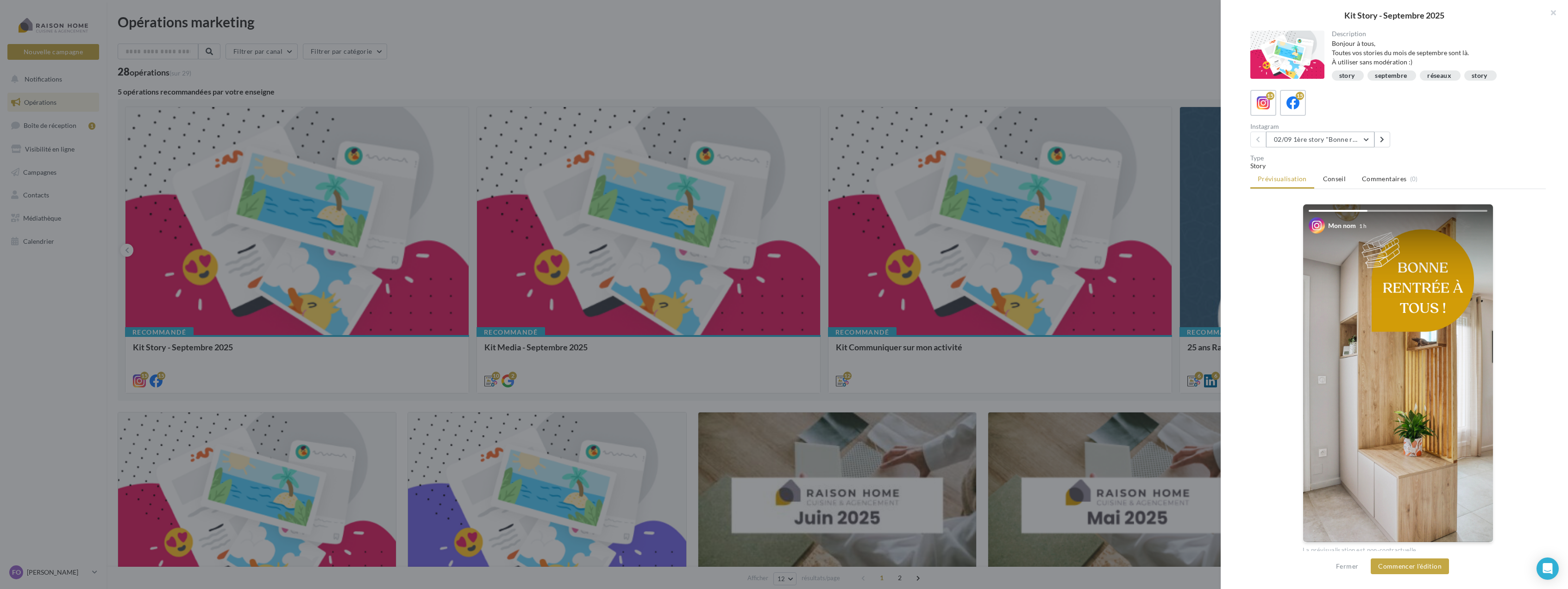
click at [1370, 140] on button "02/09 1ère story "Bonne rentrée"" at bounding box center [1320, 139] width 108 height 16
click at [1346, 225] on span "11/09 : Story 2 : 3 erreurs à éviter quand on conçoit une cuisine" at bounding box center [1328, 227] width 96 height 17
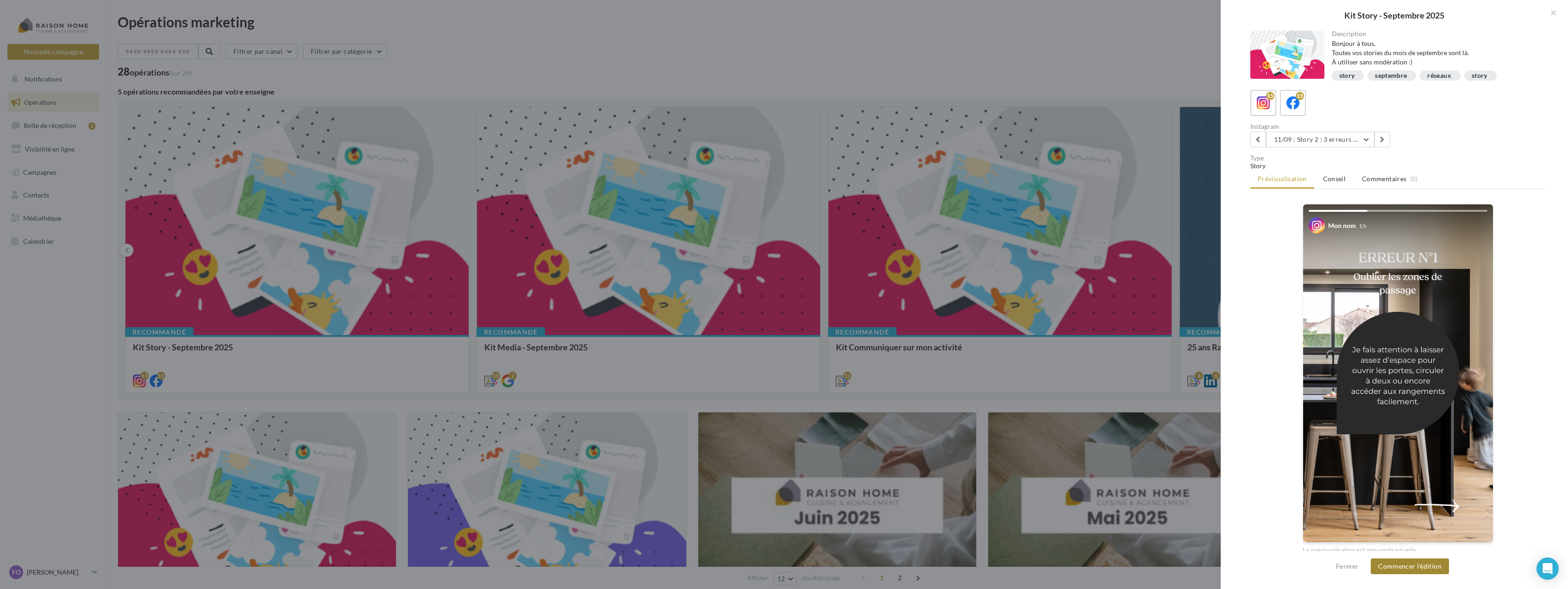
click at [1413, 563] on button "Commencer l'édition" at bounding box center [1410, 566] width 79 height 16
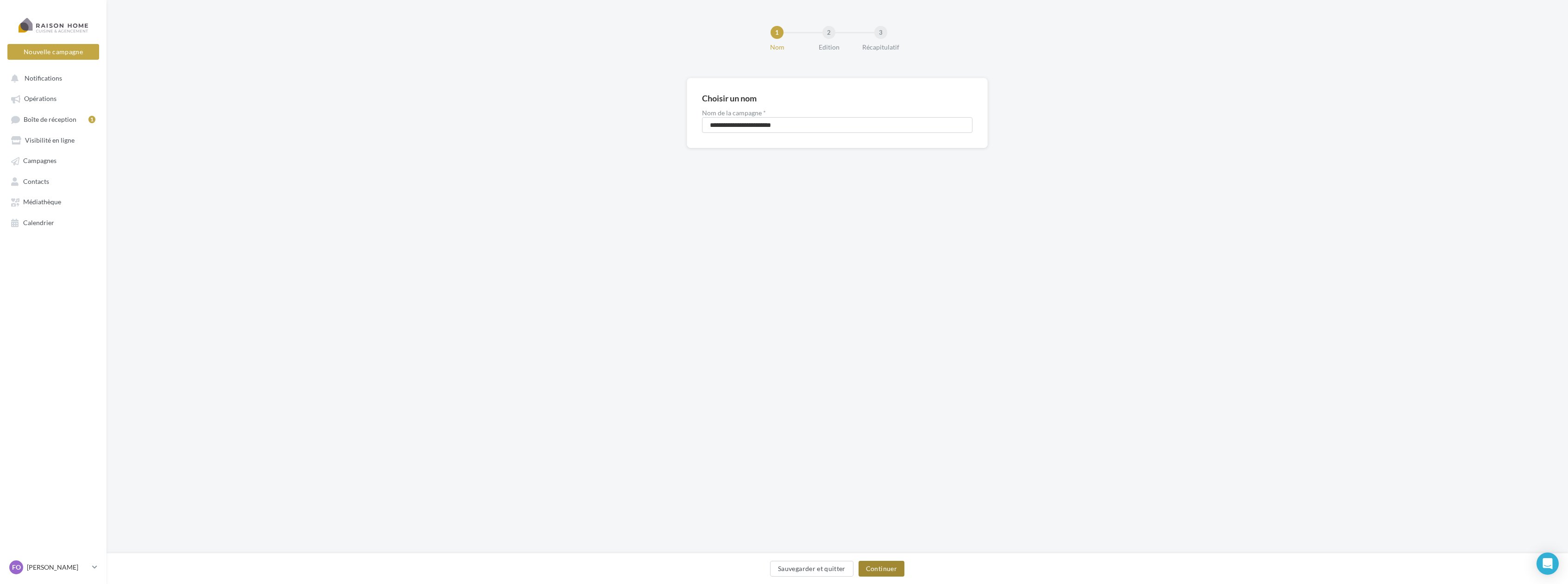
click at [883, 569] on button "Continuer" at bounding box center [881, 569] width 46 height 16
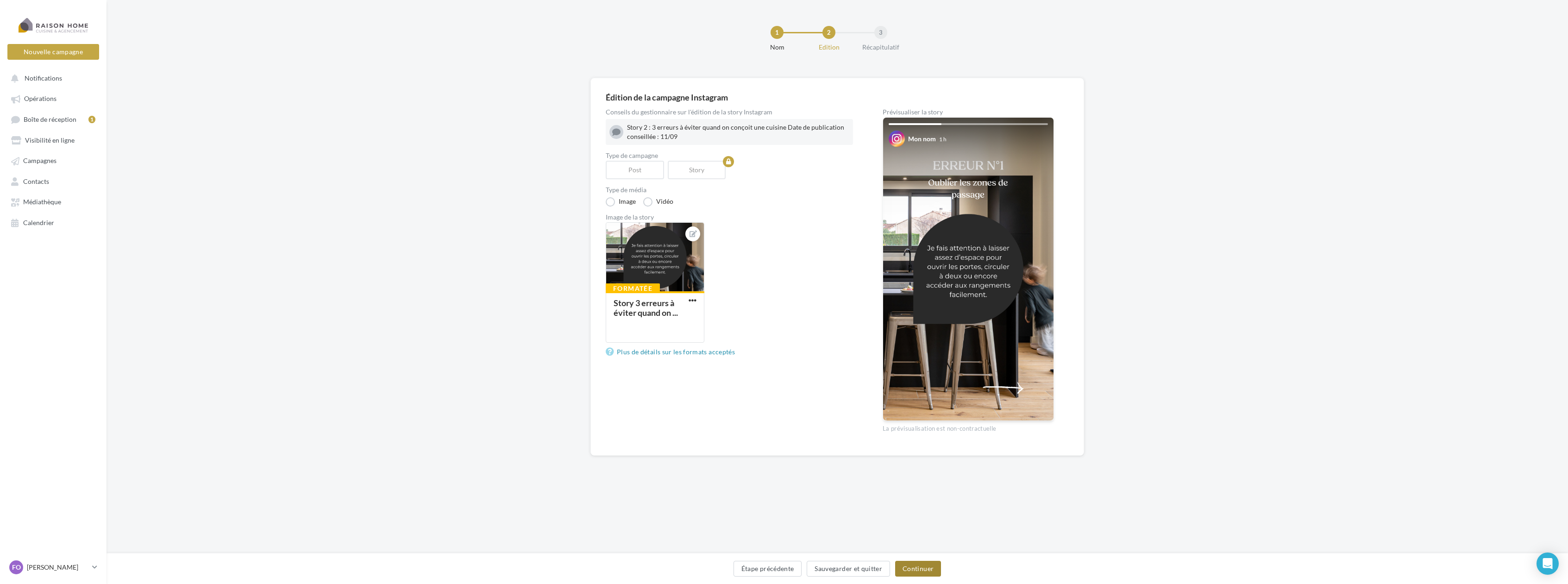
click at [922, 567] on button "Continuer" at bounding box center [918, 569] width 46 height 16
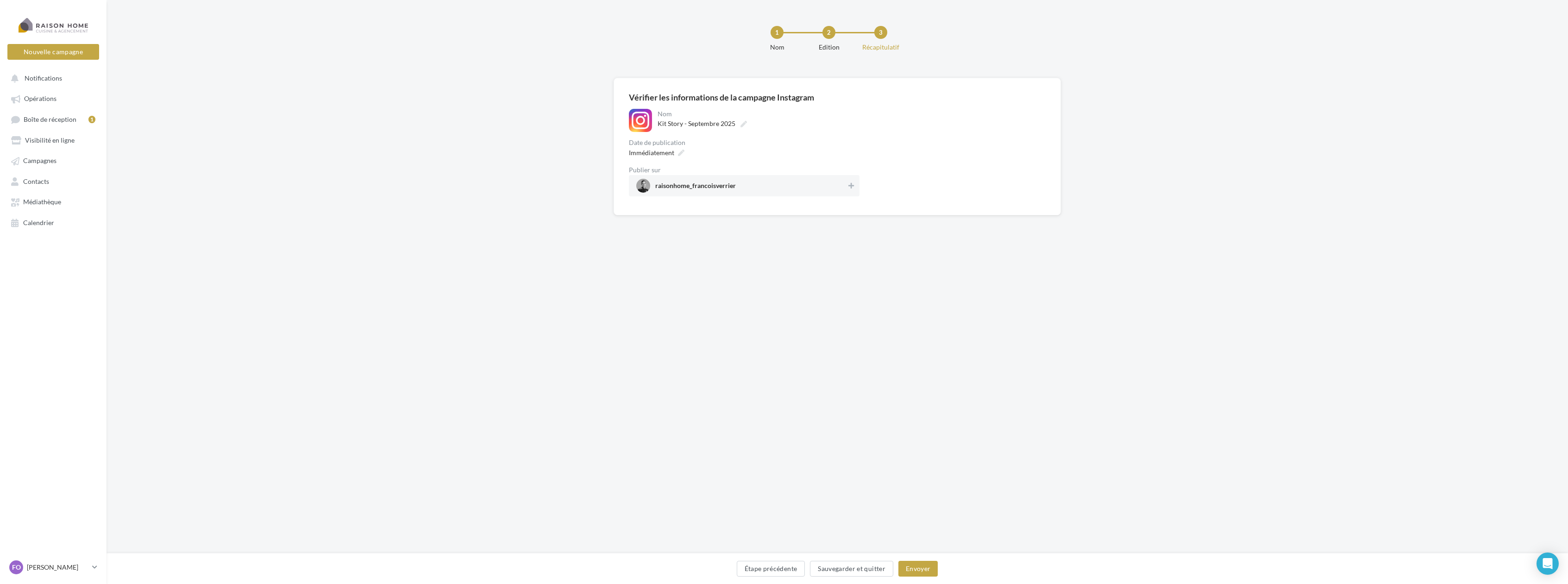
click at [859, 188] on div "raisonhome_francoisverrier" at bounding box center [744, 186] width 231 height 21
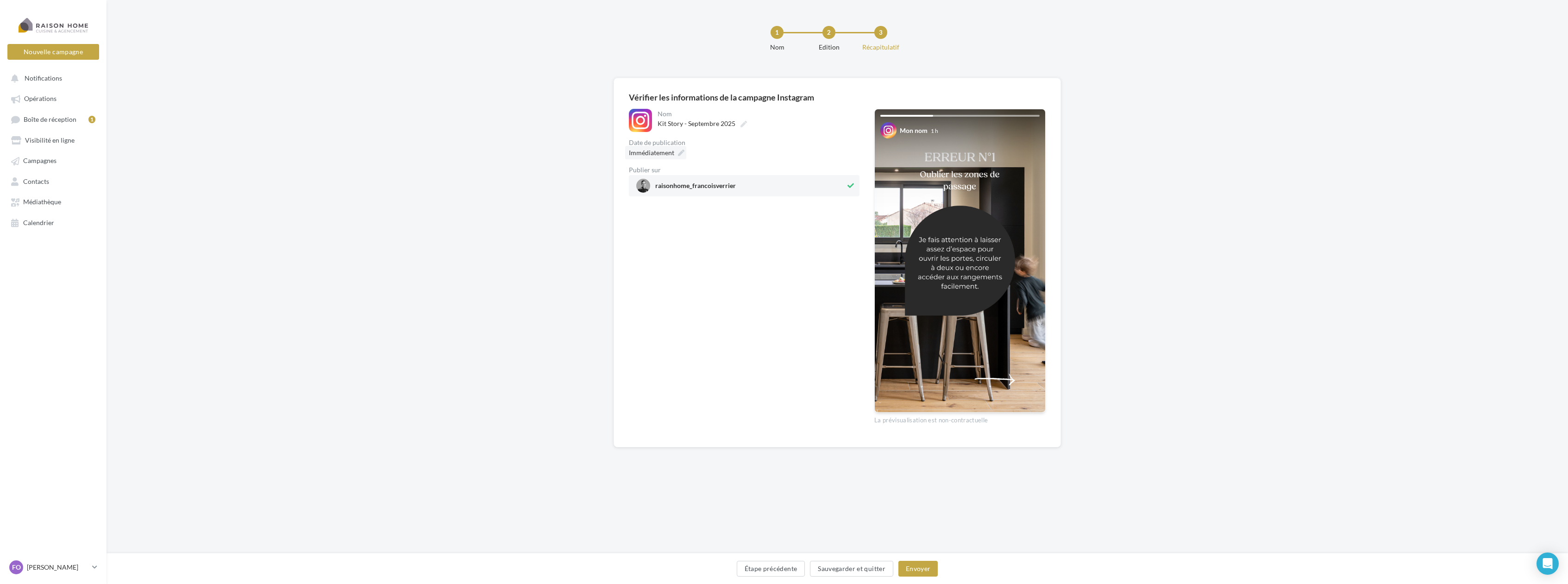
click at [678, 152] on icon at bounding box center [681, 153] width 7 height 7
click at [633, 298] on td "22" at bounding box center [628, 294] width 15 height 17
click at [912, 568] on button "Envoyer" at bounding box center [918, 569] width 40 height 16
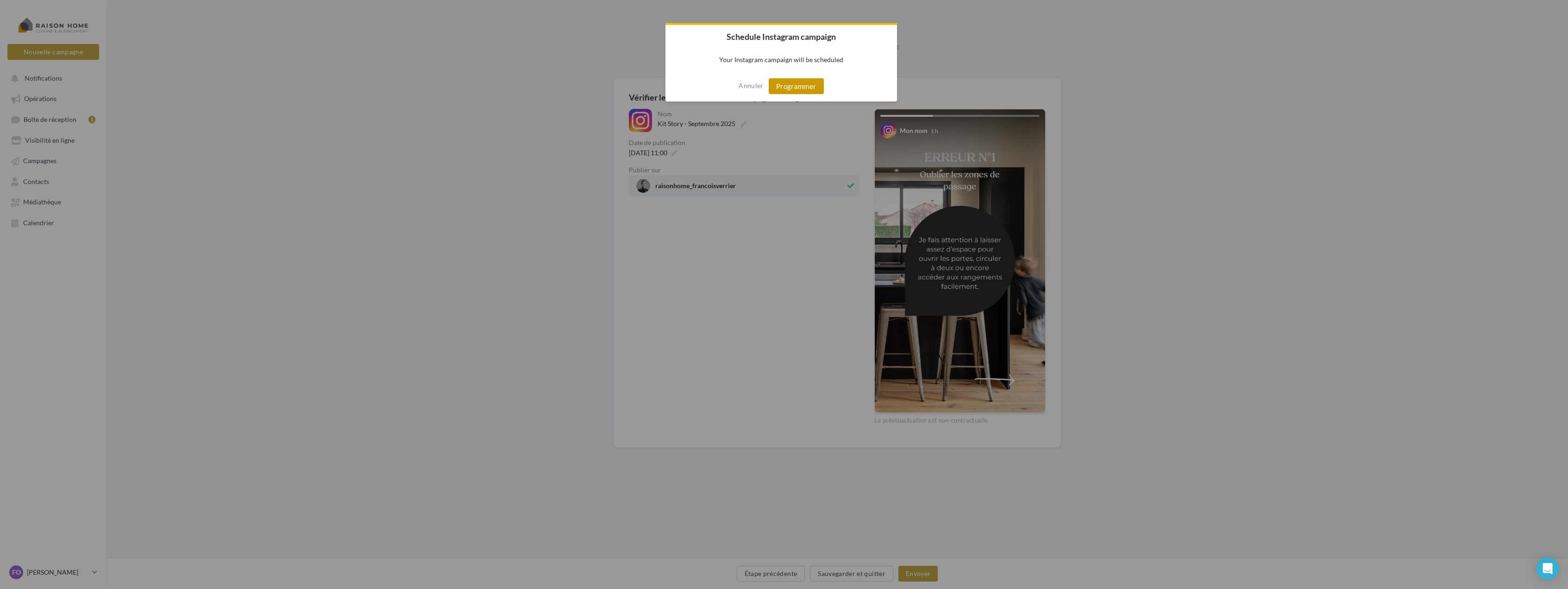
click at [803, 80] on button "Programmer" at bounding box center [796, 86] width 55 height 16
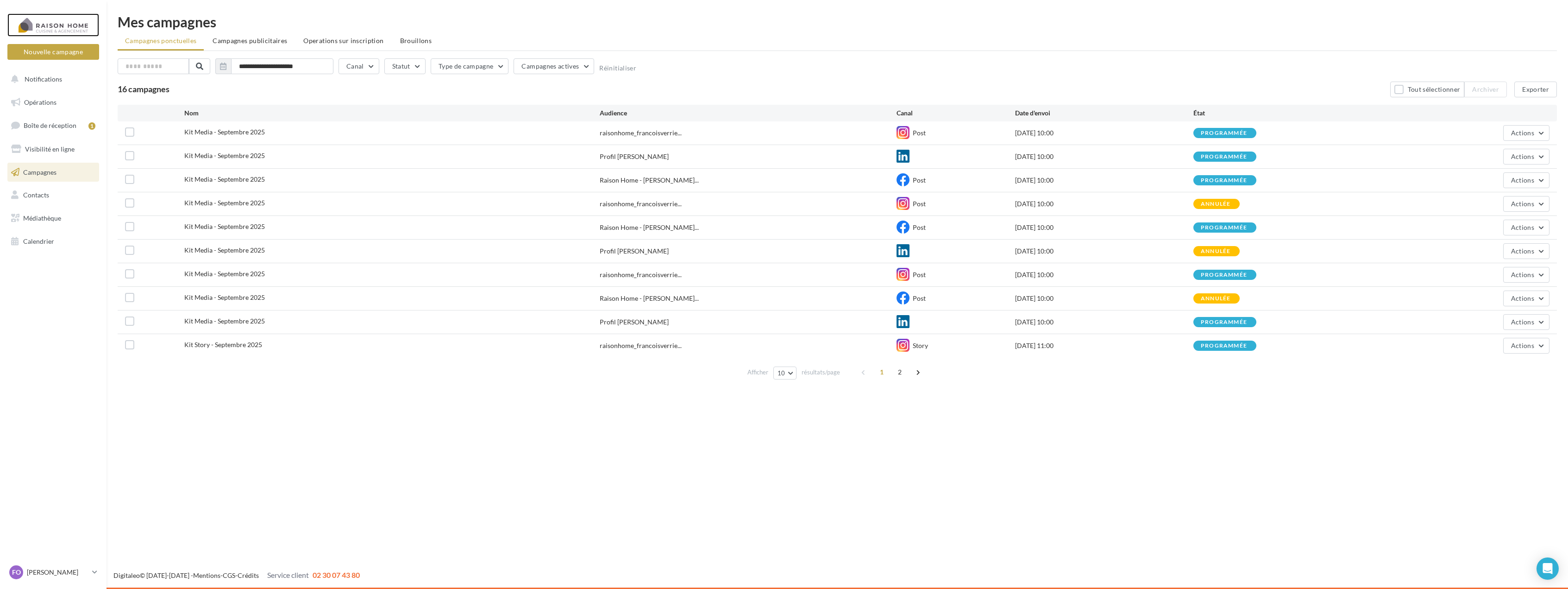
click at [76, 18] on div at bounding box center [54, 25] width 74 height 23
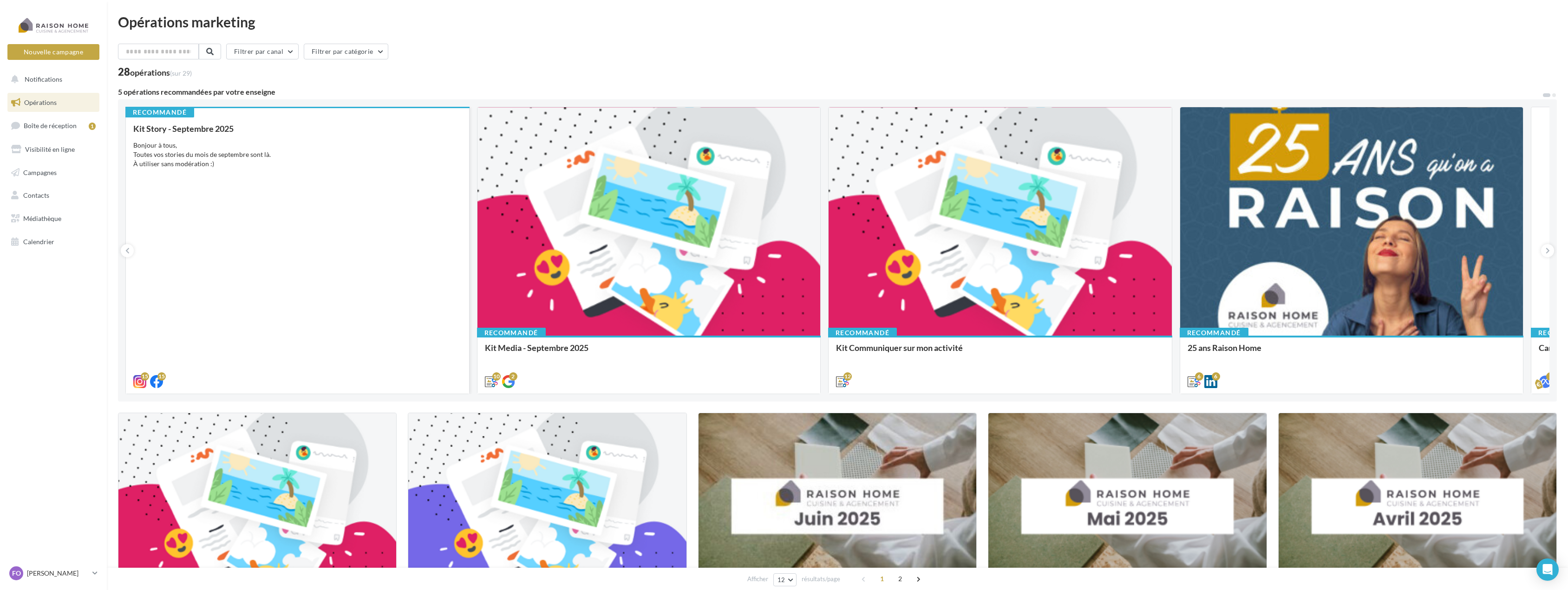
click at [331, 203] on div "Kit Story - [DATE] Bonjour à tous, Toutes vos stories du mois de septembre sont…" at bounding box center [297, 254] width 328 height 261
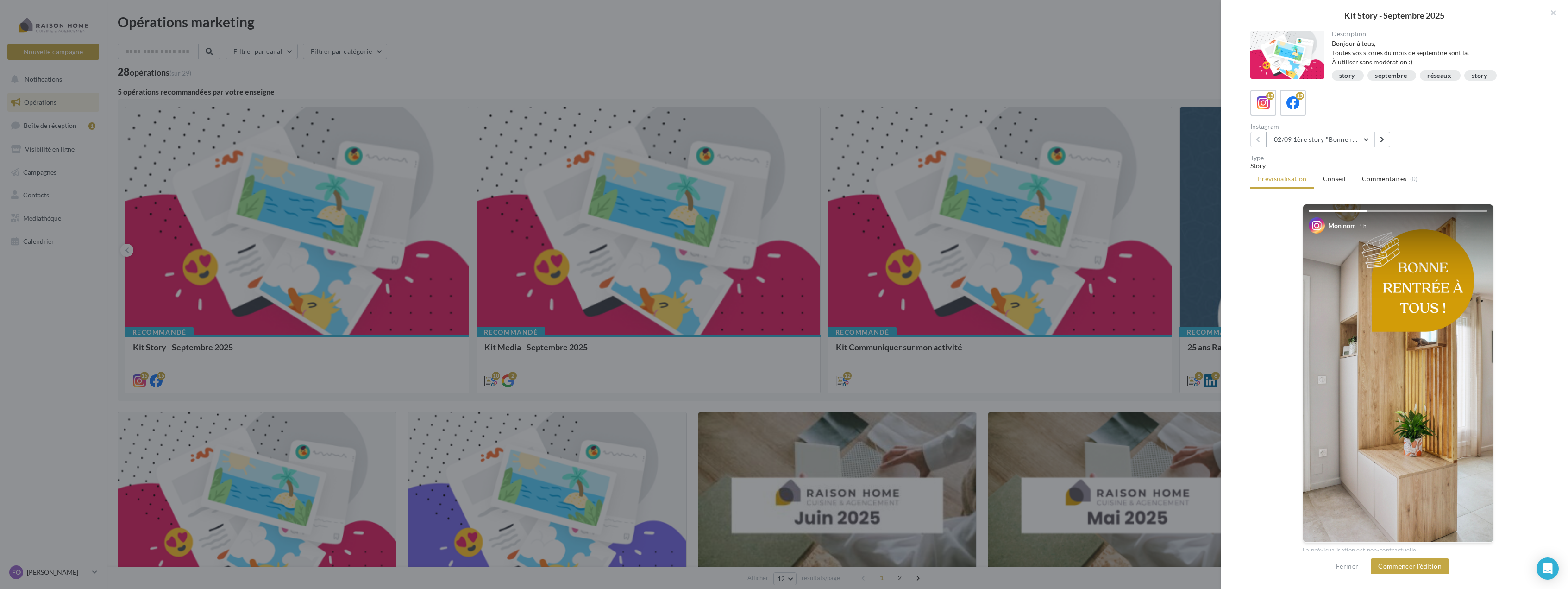
click at [1363, 140] on button "02/09 1ère story "Bonne rentrée"" at bounding box center [1320, 139] width 108 height 16
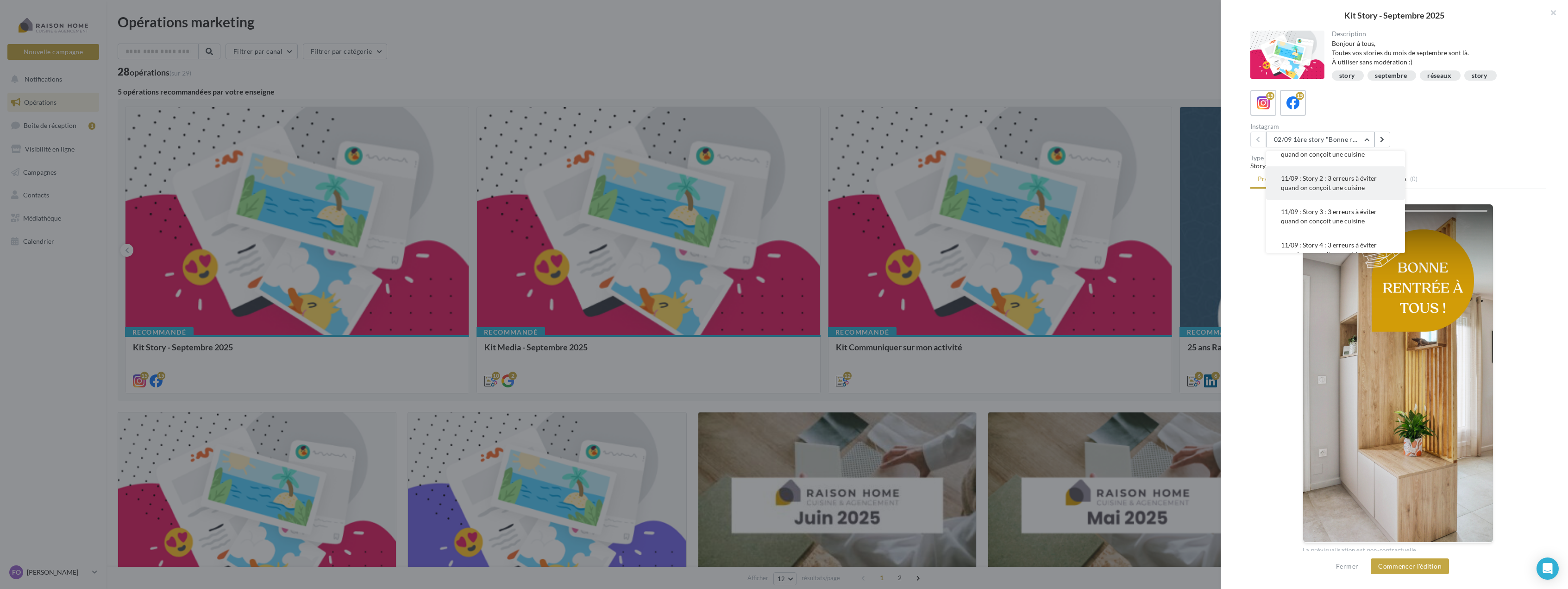
scroll to position [93, 0]
click at [1350, 219] on span "11/09 : Story 3 : 3 erreurs à éviter quand on conçoit une cuisine" at bounding box center [1328, 214] width 96 height 17
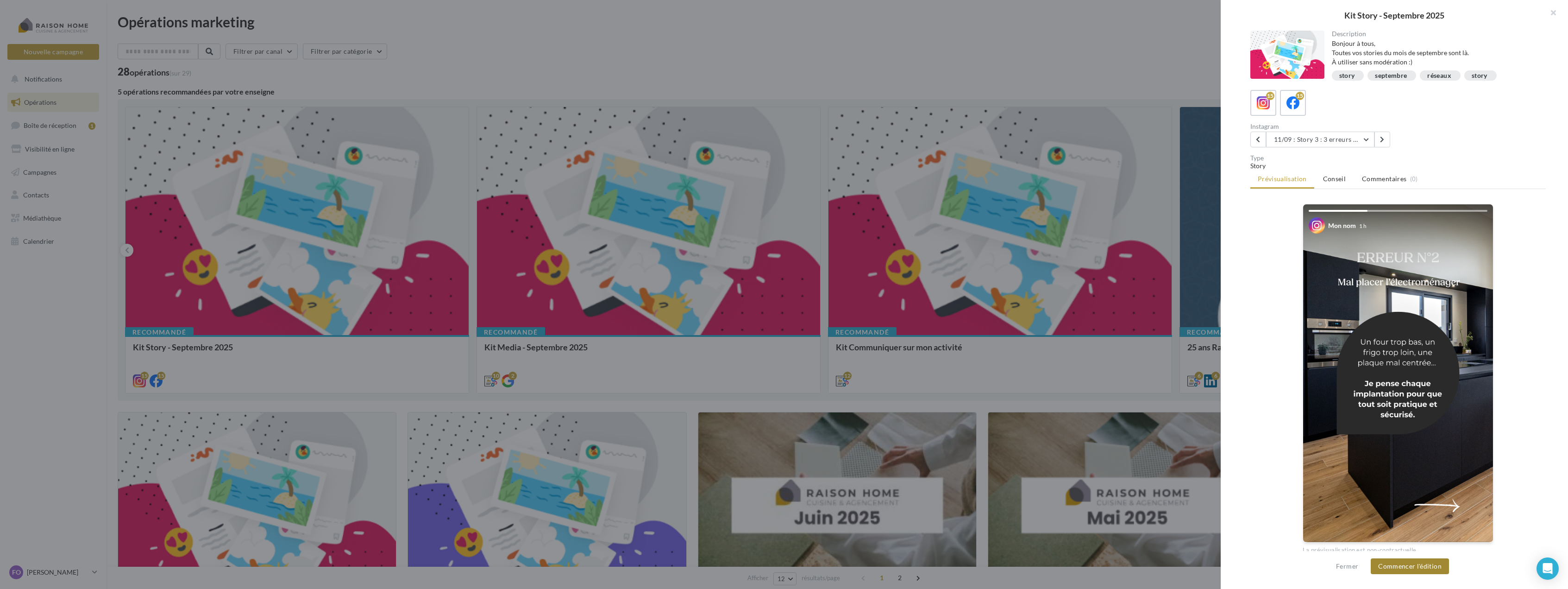
click at [1412, 563] on button "Commencer l'édition" at bounding box center [1410, 566] width 79 height 16
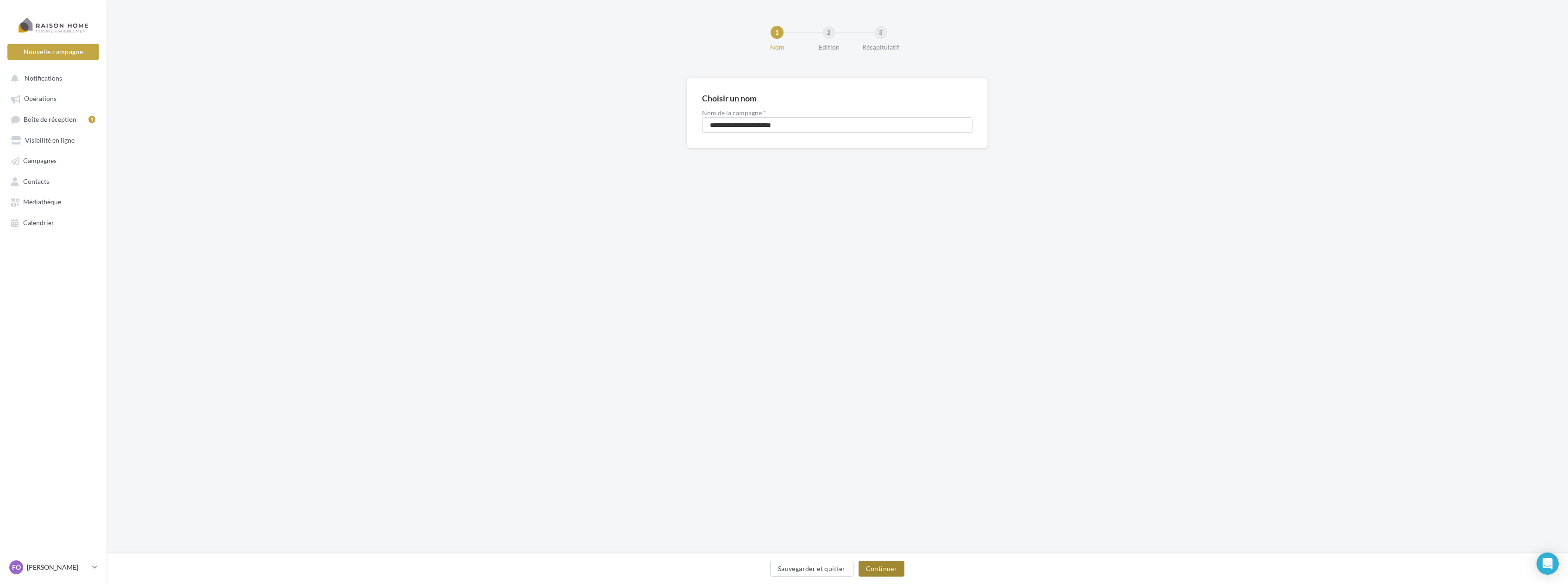
click at [872, 569] on button "Continuer" at bounding box center [881, 569] width 46 height 16
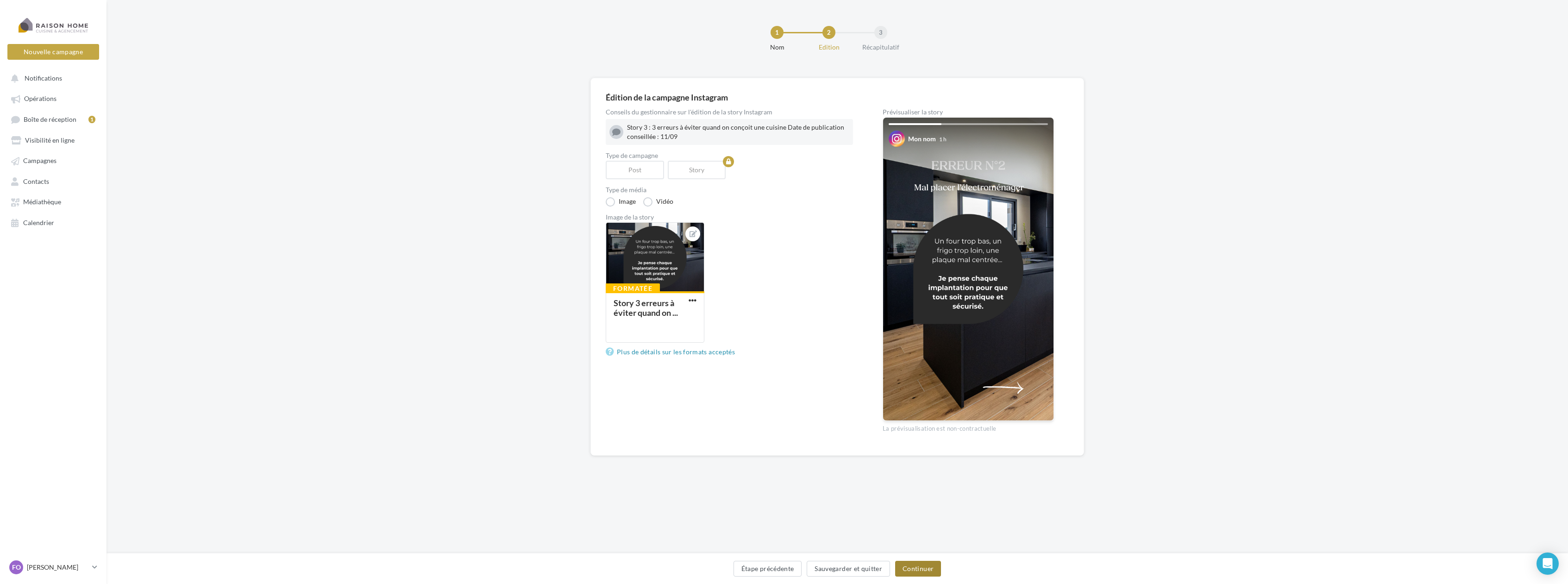
click at [914, 571] on button "Continuer" at bounding box center [918, 569] width 46 height 16
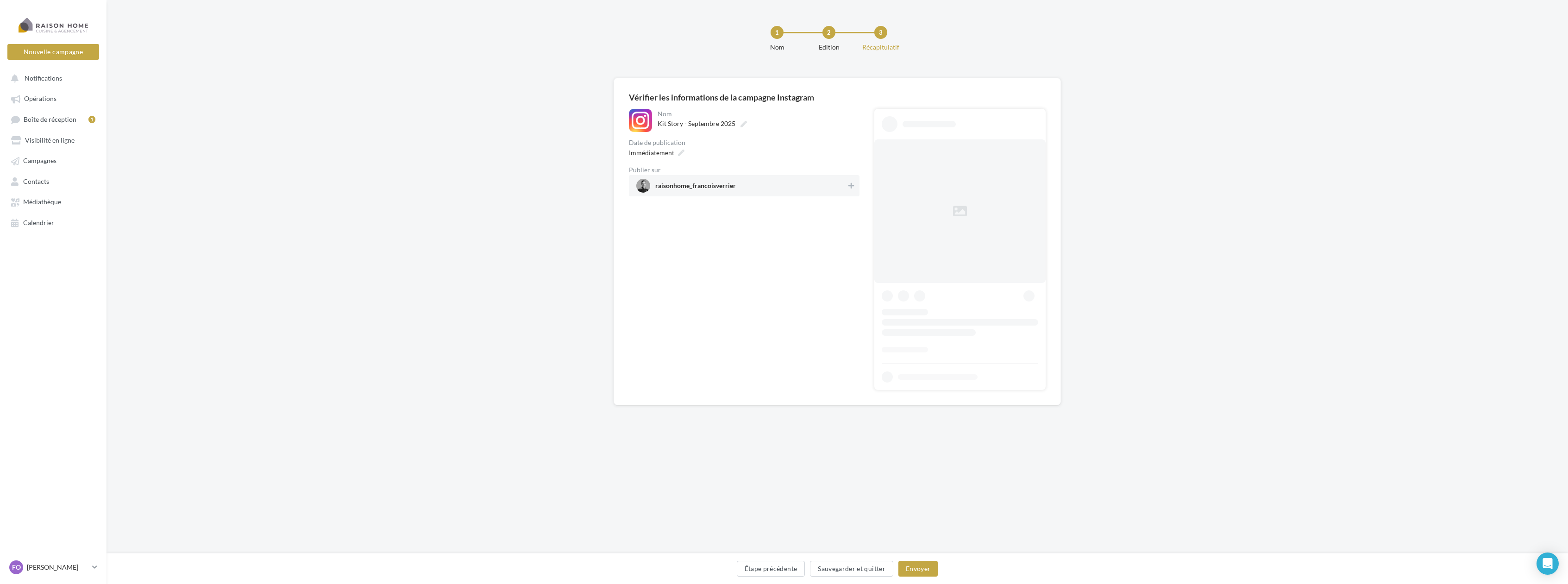
click at [852, 178] on div "raisonhome_francoisverrier" at bounding box center [744, 186] width 231 height 21
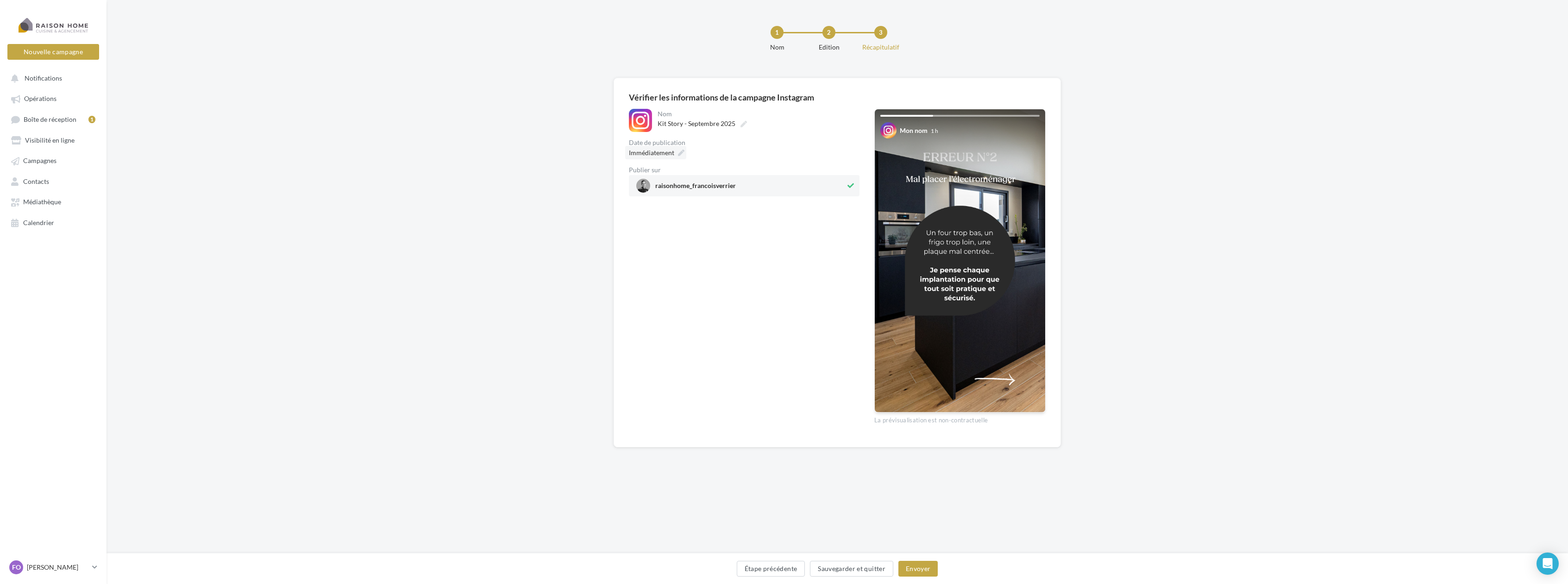
click at [678, 153] on icon at bounding box center [681, 153] width 7 height 7
click at [649, 287] on td "23" at bounding box center [643, 294] width 16 height 17
click at [638, 329] on button "Valider" at bounding box center [635, 331] width 34 height 16
click at [923, 571] on button "Envoyer" at bounding box center [918, 569] width 40 height 16
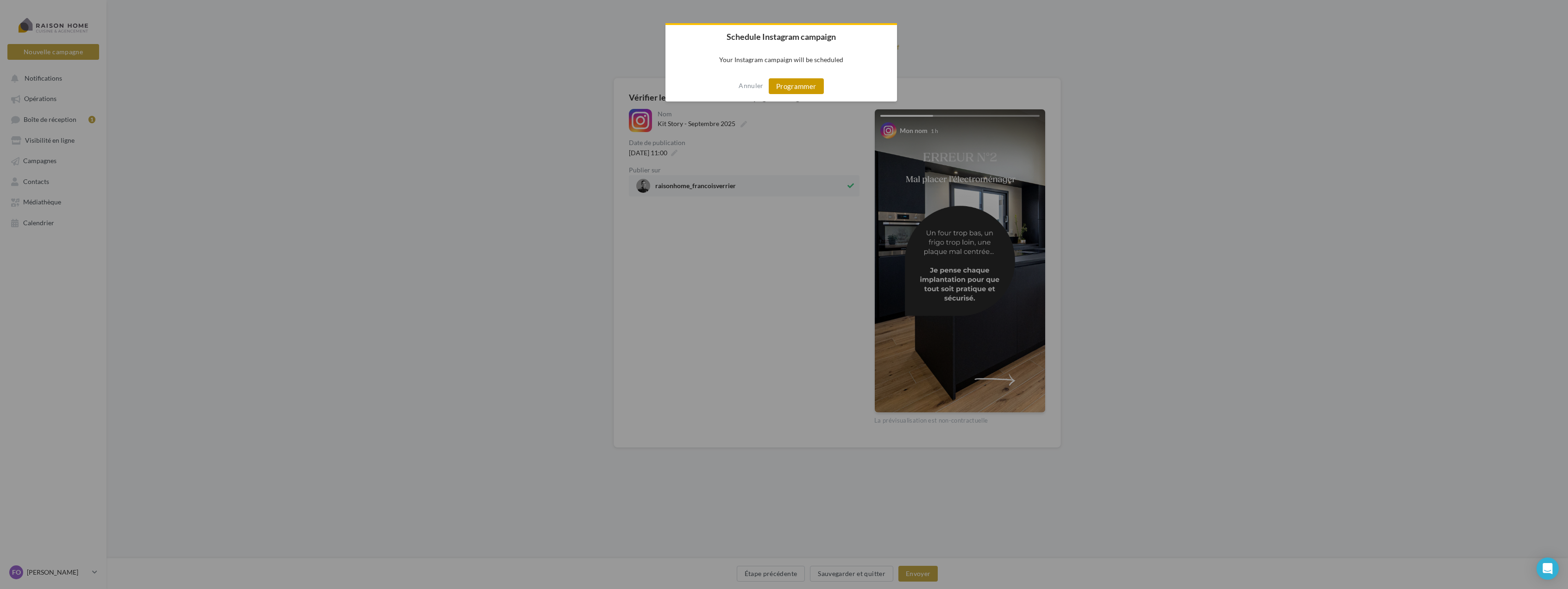
click at [791, 79] on button "Programmer" at bounding box center [796, 86] width 55 height 16
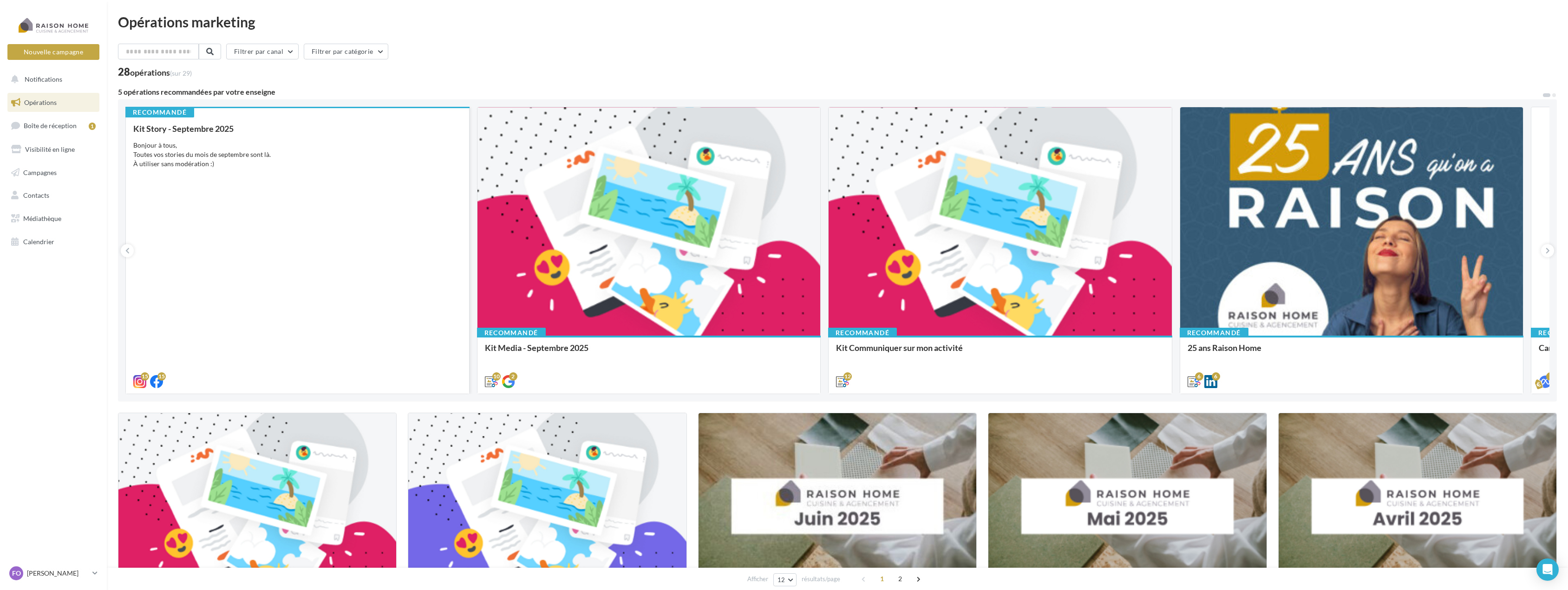
click at [337, 232] on div "Kit Story - [DATE] Bonjour à tous, Toutes vos stories du mois de septembre sont…" at bounding box center [297, 254] width 328 height 261
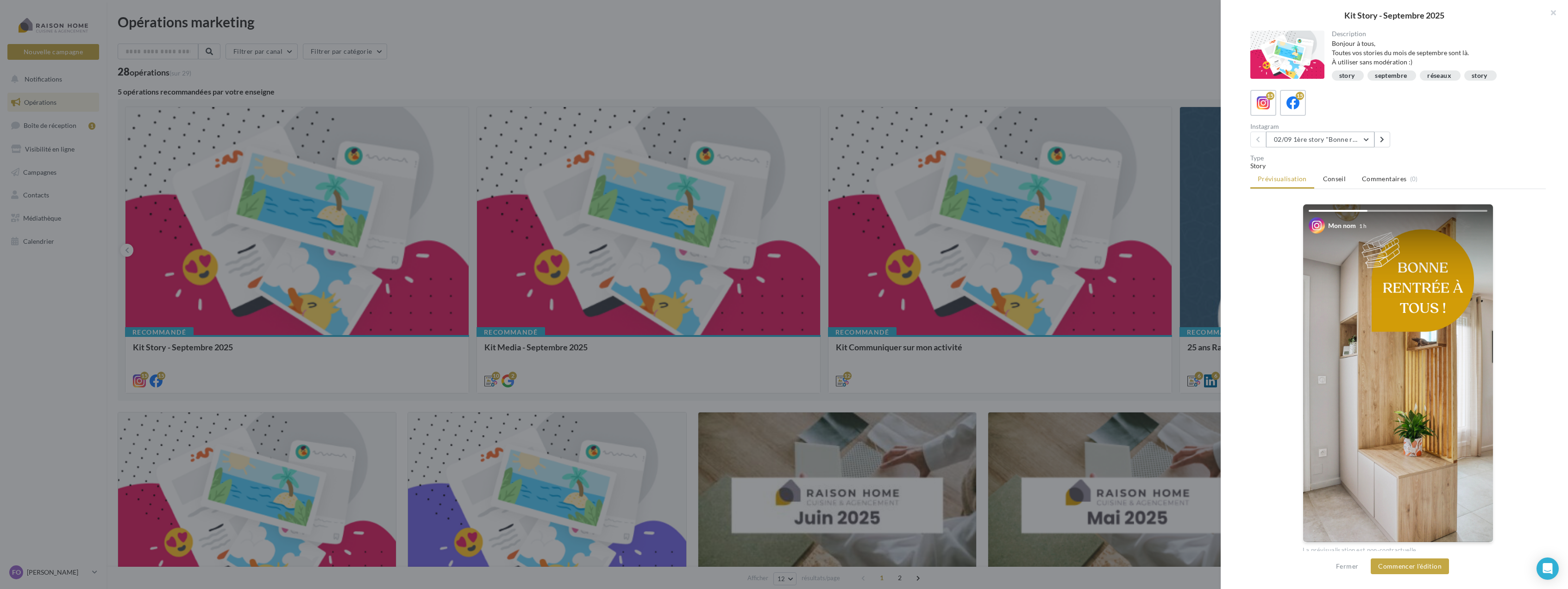
click at [1373, 140] on button "02/09 1ère story "Bonne rentrée"" at bounding box center [1320, 139] width 108 height 16
click at [1363, 203] on button "11/09 : Story 4 : 3 erreurs à éviter quand on conçoit une cuisine" at bounding box center [1335, 201] width 139 height 34
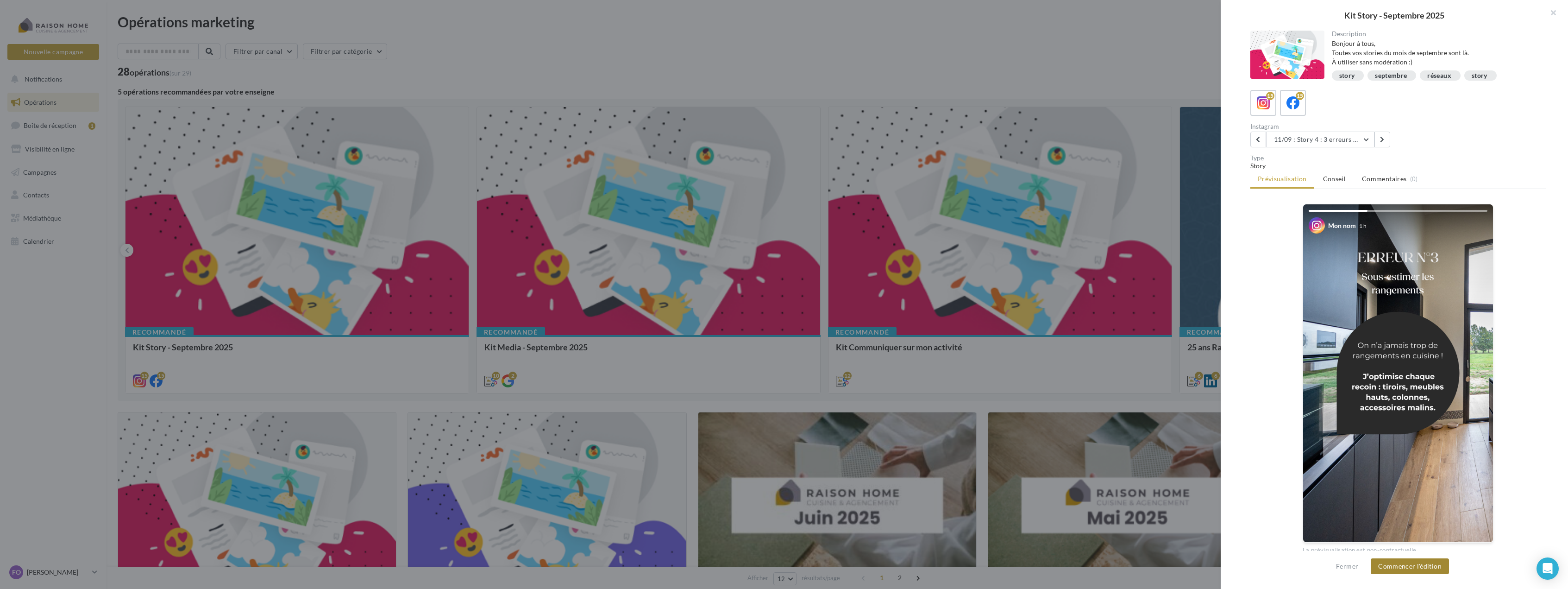
click at [1430, 565] on button "Commencer l'édition" at bounding box center [1410, 566] width 79 height 16
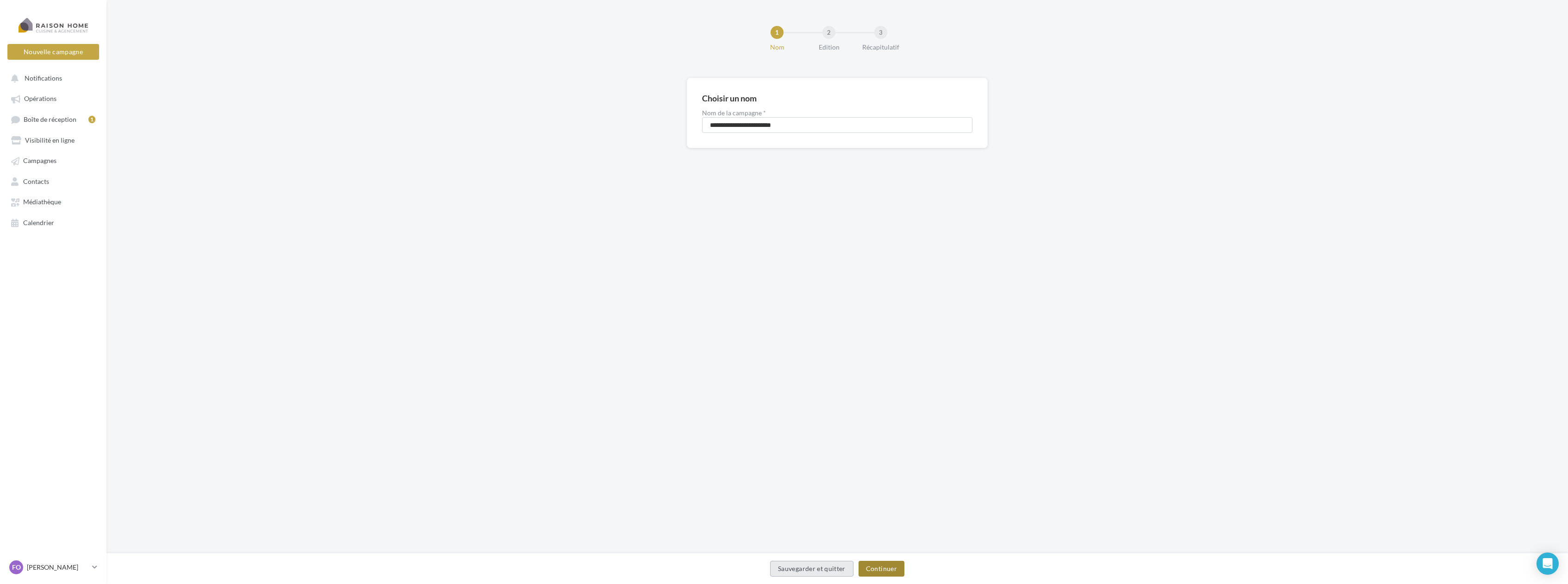
click at [883, 567] on button "Continuer" at bounding box center [881, 569] width 46 height 16
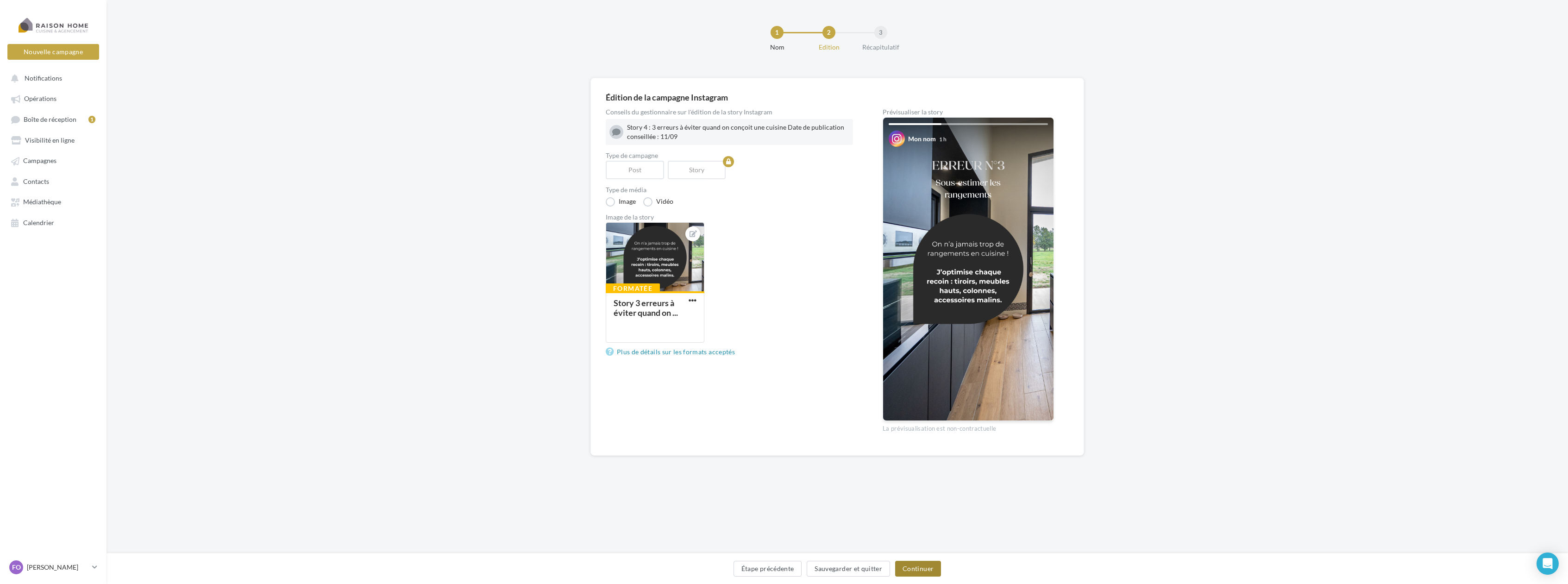
click at [919, 565] on button "Continuer" at bounding box center [918, 569] width 46 height 16
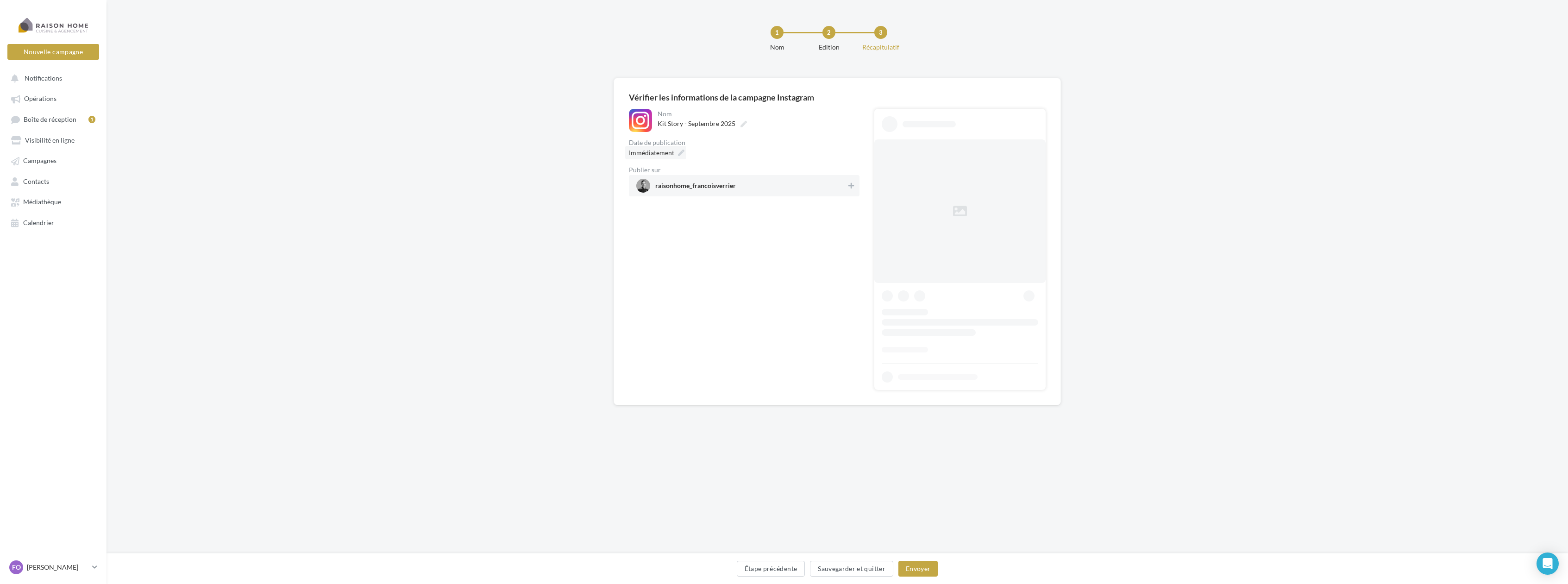
click at [682, 151] on icon at bounding box center [681, 153] width 7 height 7
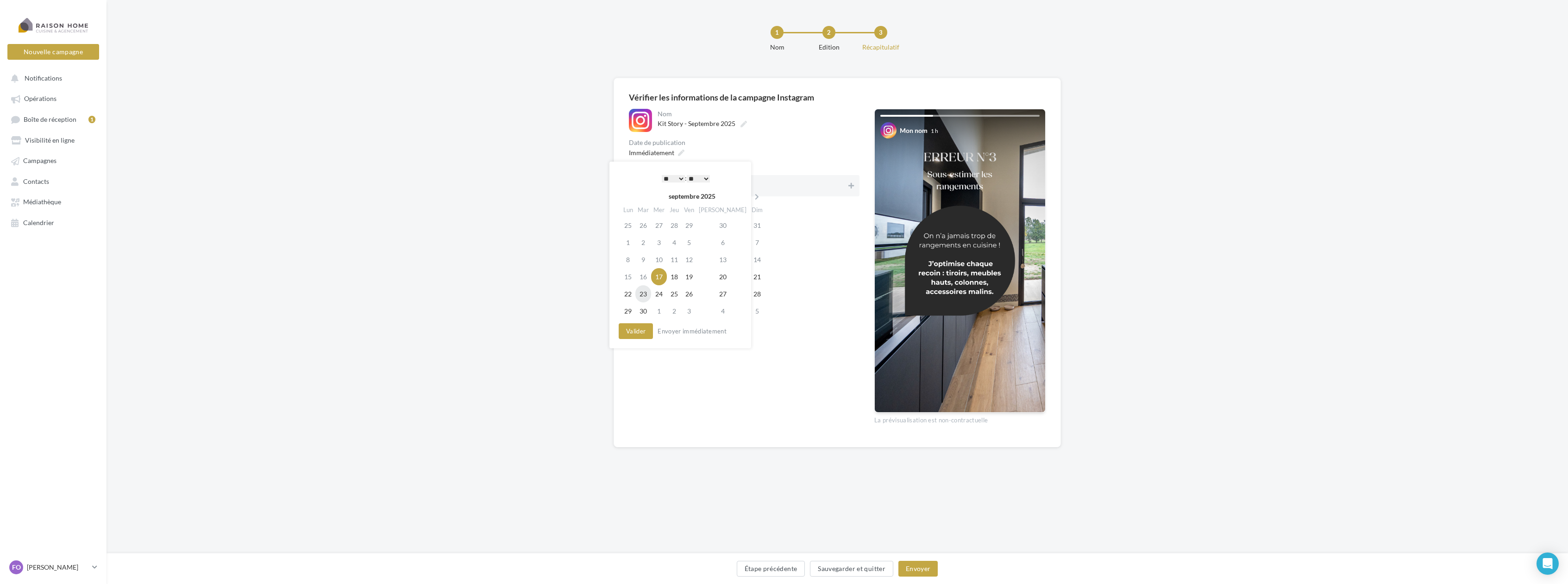
click at [646, 294] on td "23" at bounding box center [643, 294] width 16 height 17
drag, startPoint x: 936, startPoint y: 531, endPoint x: 953, endPoint y: 551, distance: 26.2
click at [954, 547] on div "**********" at bounding box center [837, 276] width 1461 height 554
click at [849, 187] on icon at bounding box center [851, 186] width 5 height 7
click at [919, 568] on button "Envoyer" at bounding box center [918, 569] width 40 height 16
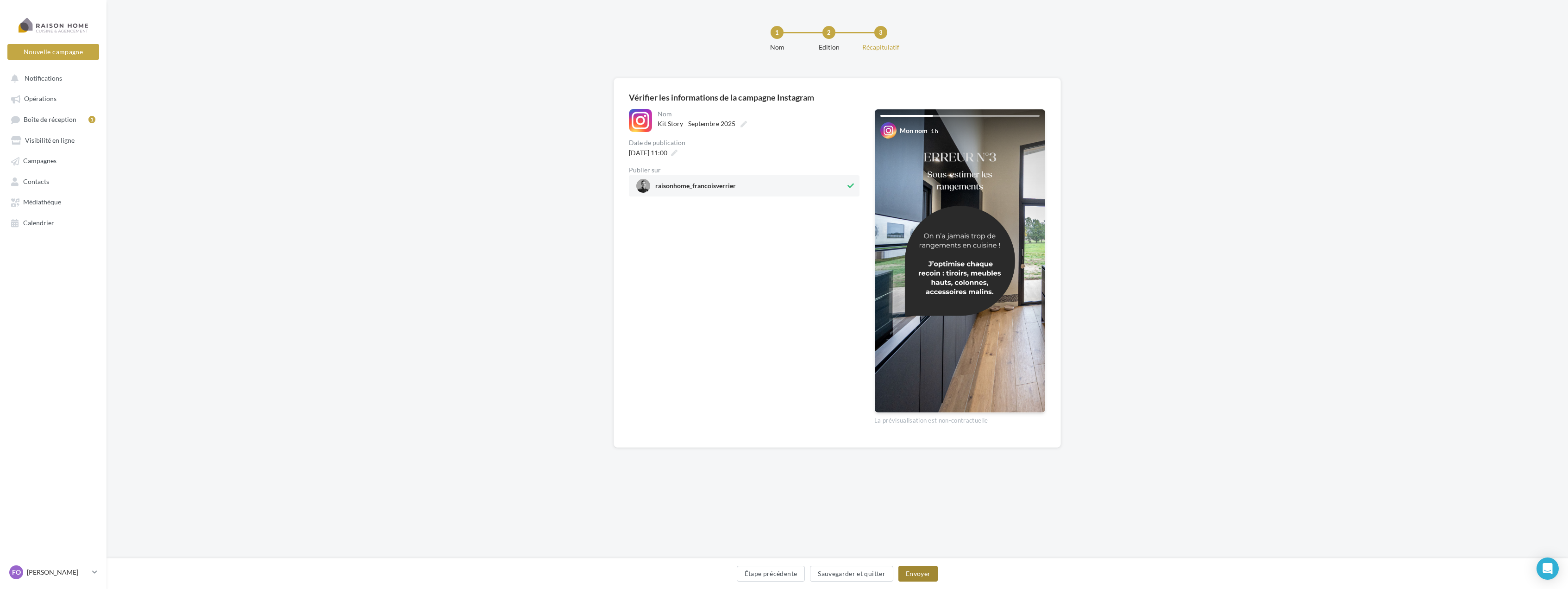
click at [0, 0] on div at bounding box center [0, 0] width 0 height 0
click at [925, 563] on button "Envoyer" at bounding box center [918, 569] width 40 height 16
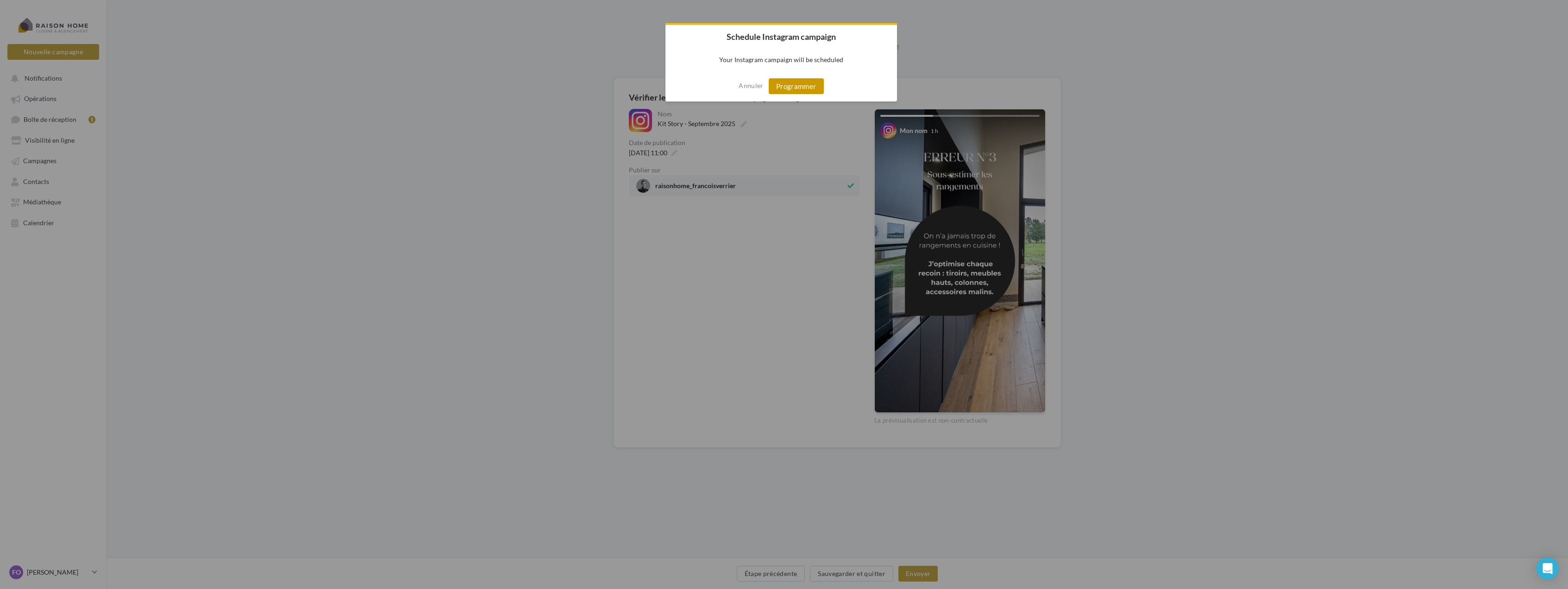
click at [804, 91] on button "Programmer" at bounding box center [796, 86] width 55 height 16
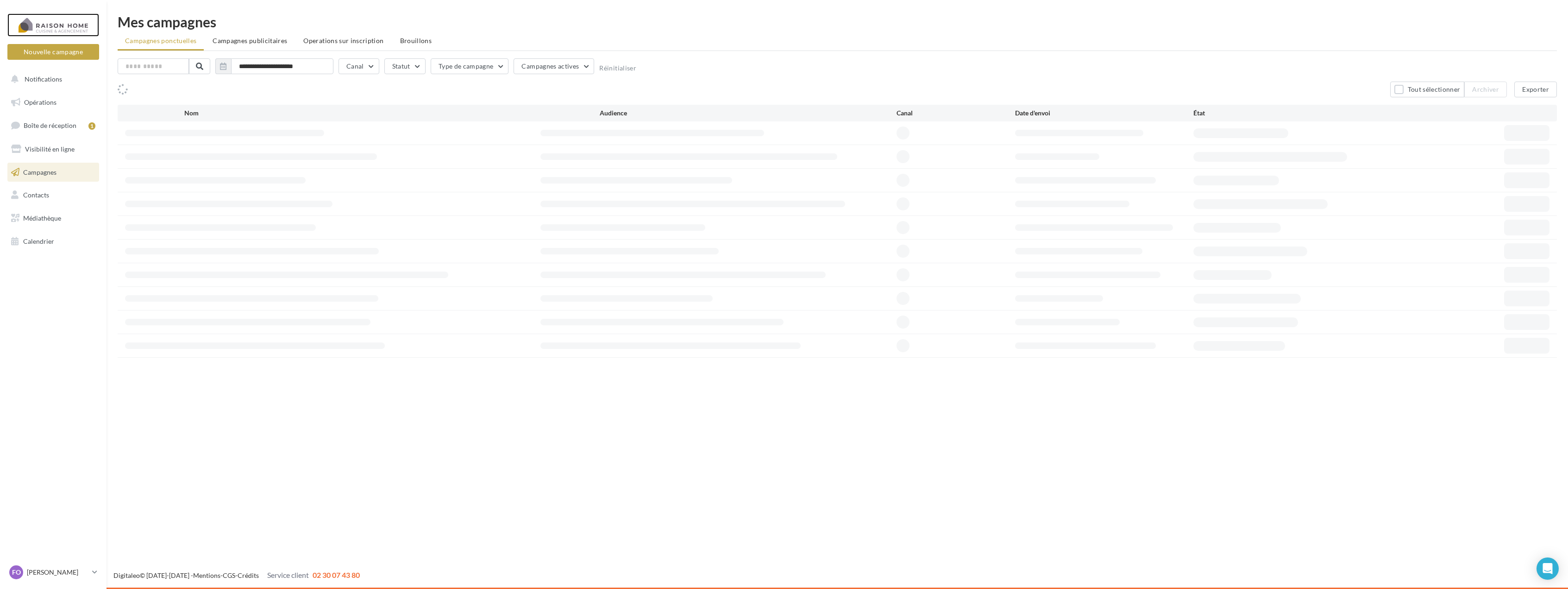
click at [62, 21] on div at bounding box center [54, 25] width 74 height 23
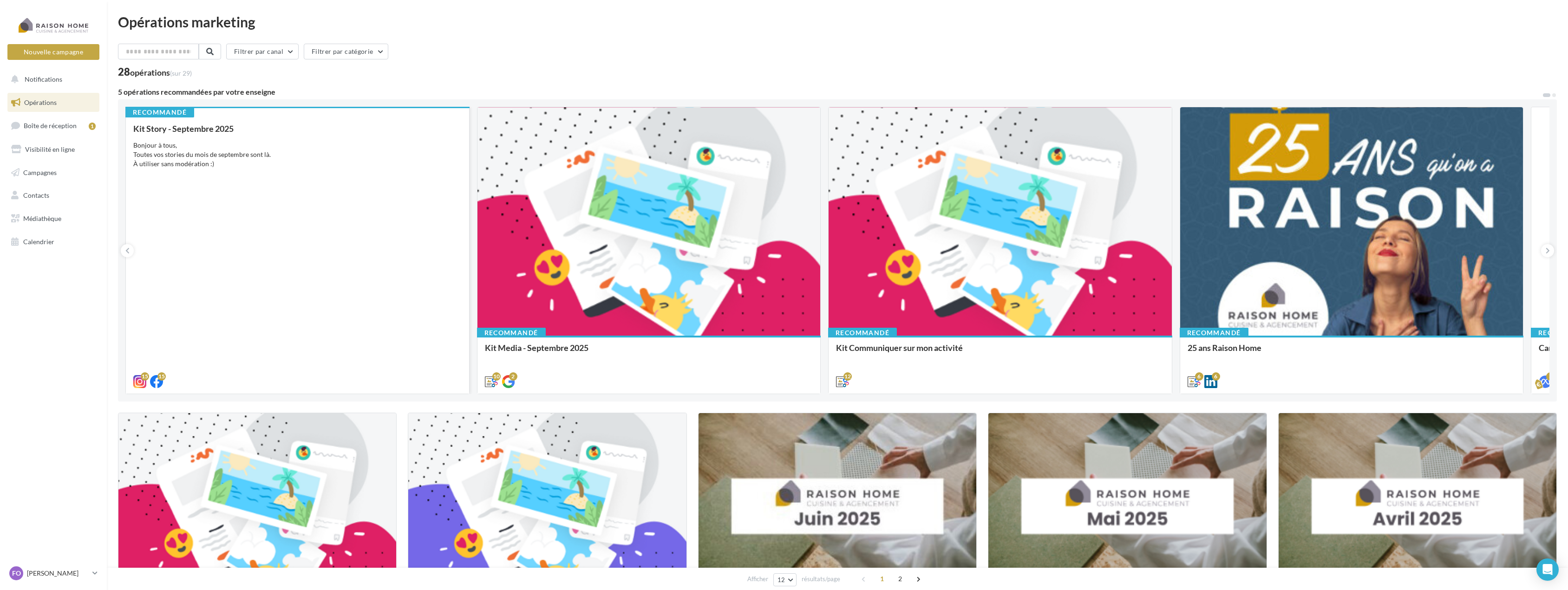
click at [364, 210] on div "Kit Story - Septembre 2025 Bonjour à tous, Toutes vos stories du mois de septem…" at bounding box center [297, 254] width 328 height 261
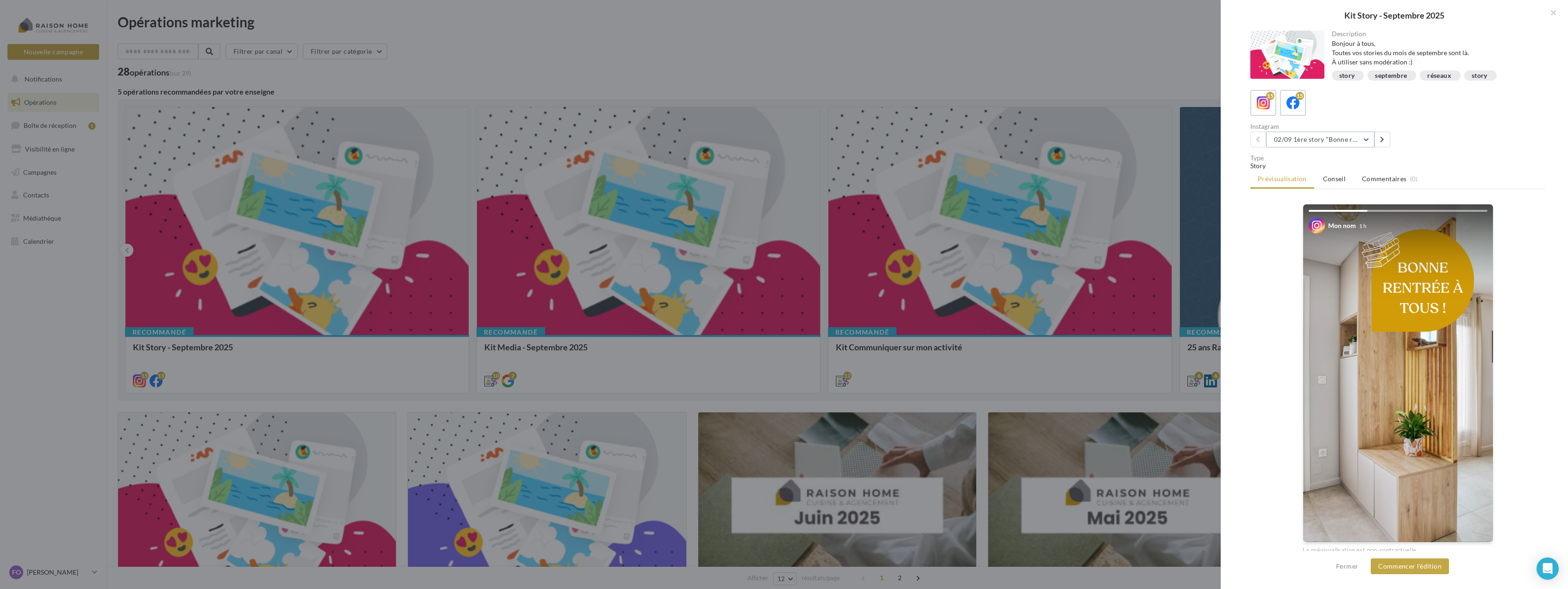
click at [1369, 138] on button "02/09 1ère story "Bonne rentrée"" at bounding box center [1320, 139] width 108 height 16
click at [1346, 244] on button "28/09 : Story 1 : Pourquoi c'est différent avec moi ?" at bounding box center [1335, 235] width 139 height 34
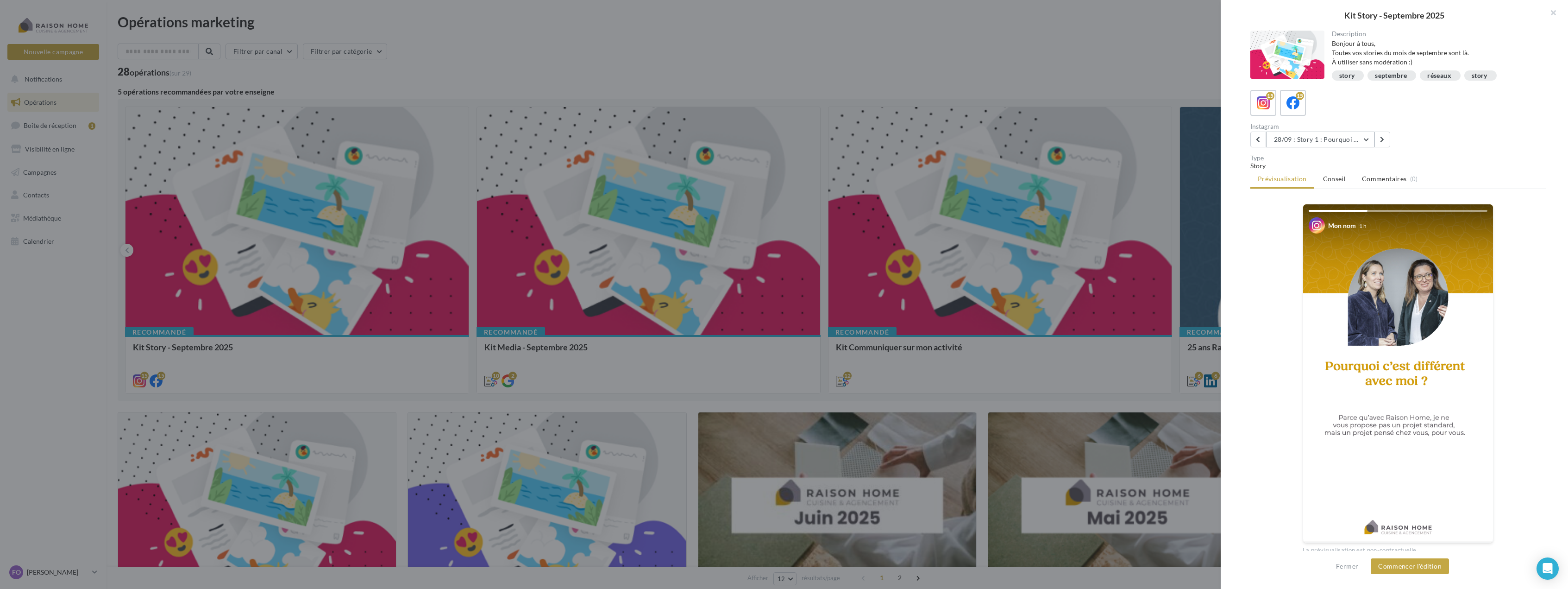
click at [1368, 139] on button "28/09 : Story 1 : Pourquoi c'est différent avec moi ?" at bounding box center [1320, 139] width 108 height 16
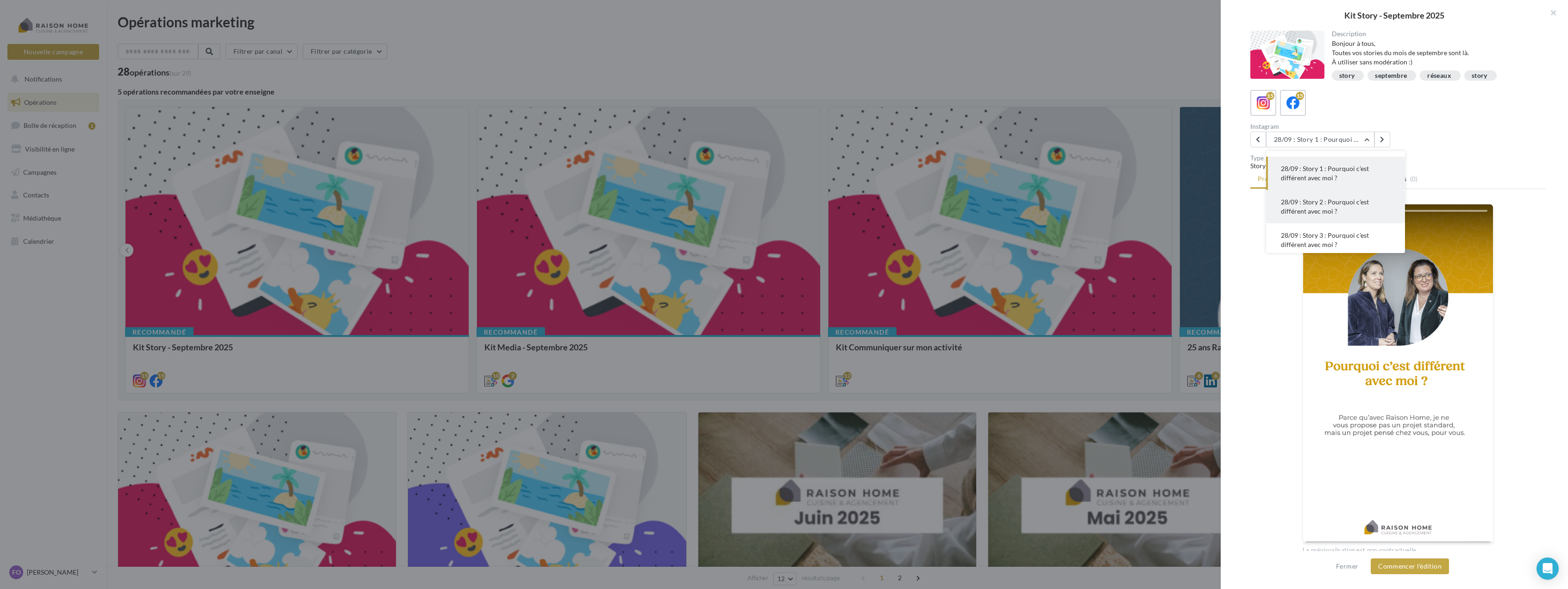
click at [1348, 204] on span "28/09 : Story 2 : Pourquoi c'est différent avec moi ?" at bounding box center [1325, 206] width 88 height 17
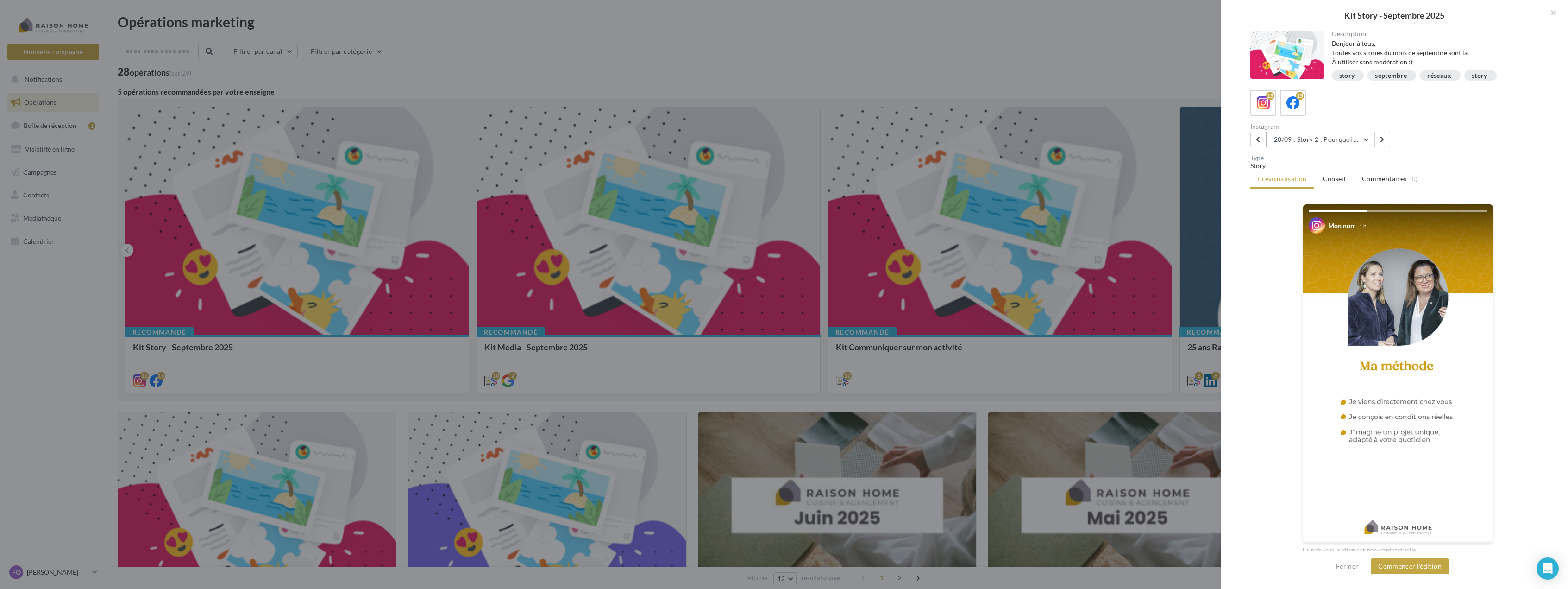
click at [1363, 136] on button "28/09 : Story 2 : Pourquoi c'est différent avec moi ?" at bounding box center [1320, 139] width 108 height 16
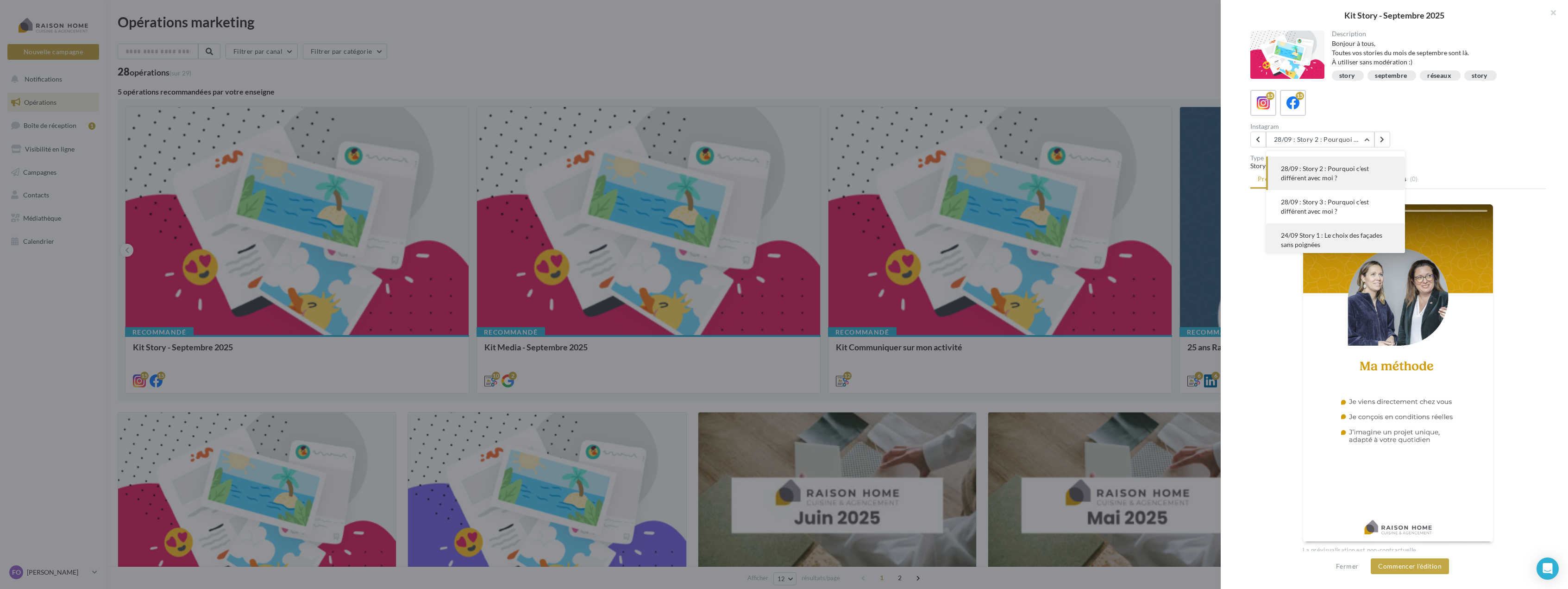
click at [1363, 239] on span "24/09 Story 1 : Le choix des façades sans poignées" at bounding box center [1331, 240] width 102 height 17
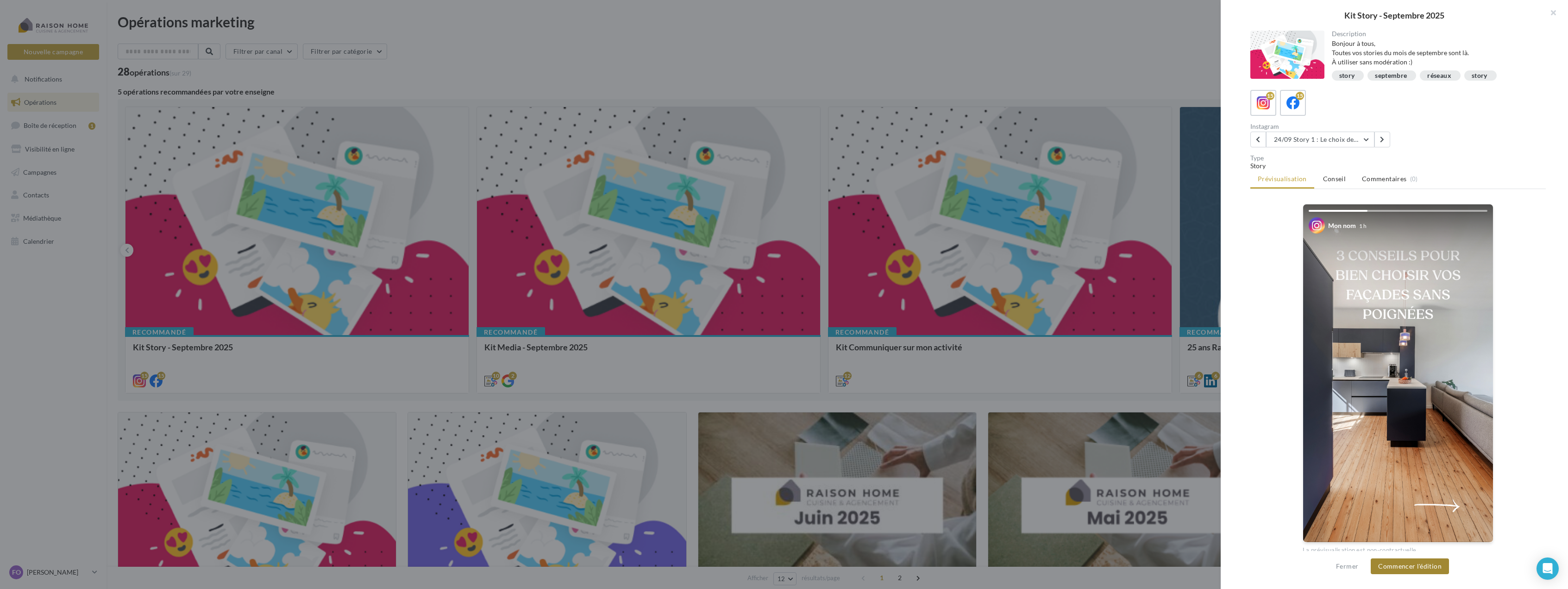
click at [1416, 565] on button "Commencer l'édition" at bounding box center [1410, 566] width 79 height 16
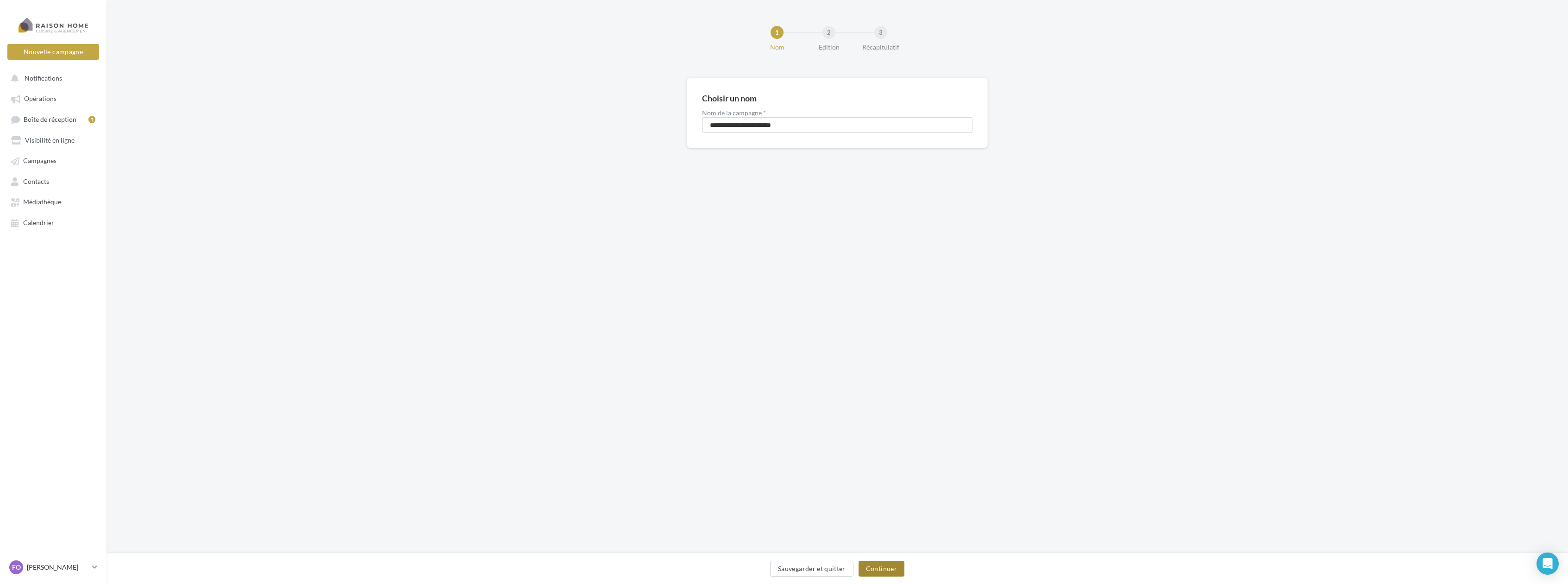
click at [892, 572] on button "Continuer" at bounding box center [881, 569] width 46 height 16
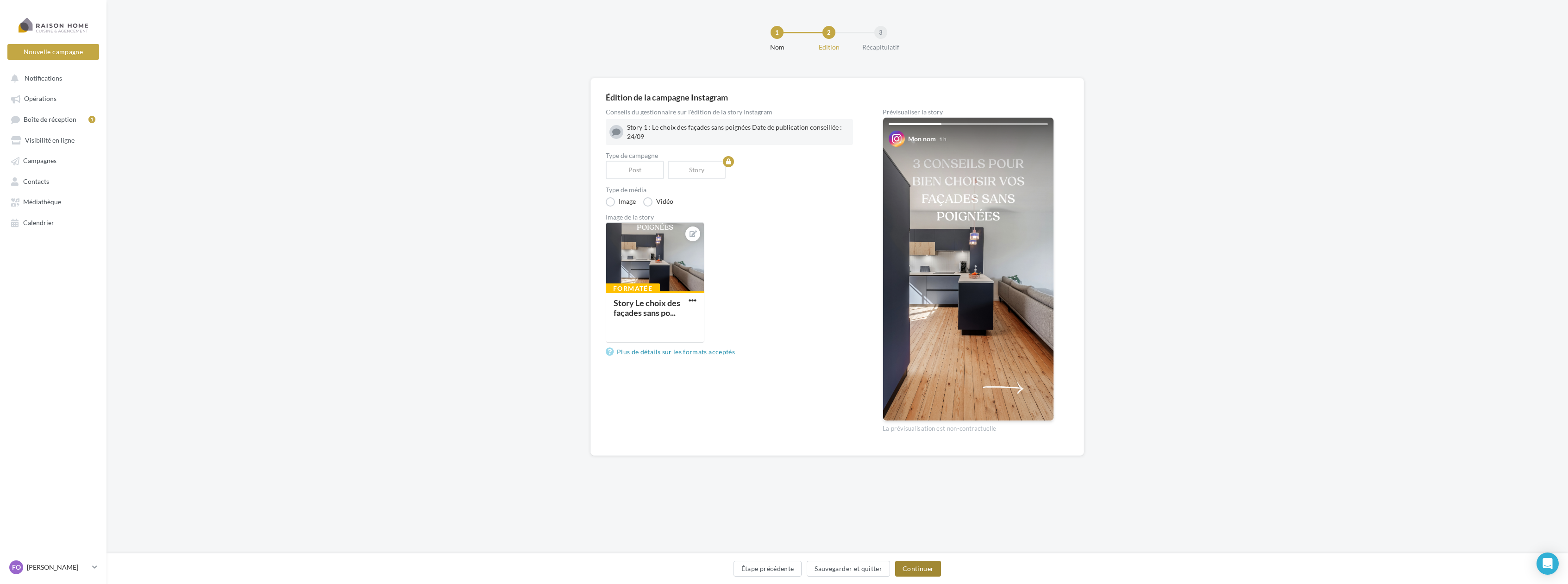
click at [911, 564] on button "Continuer" at bounding box center [918, 569] width 46 height 16
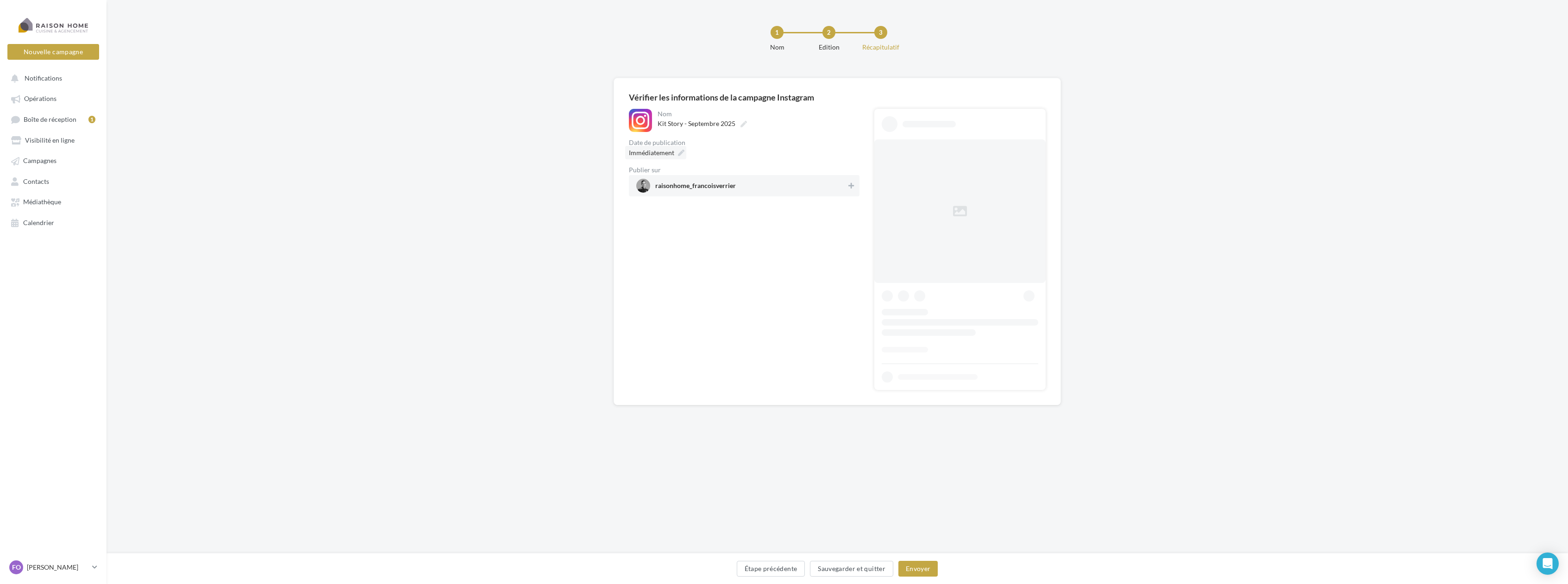
click at [675, 150] on div "Immédiatement" at bounding box center [656, 153] width 61 height 13
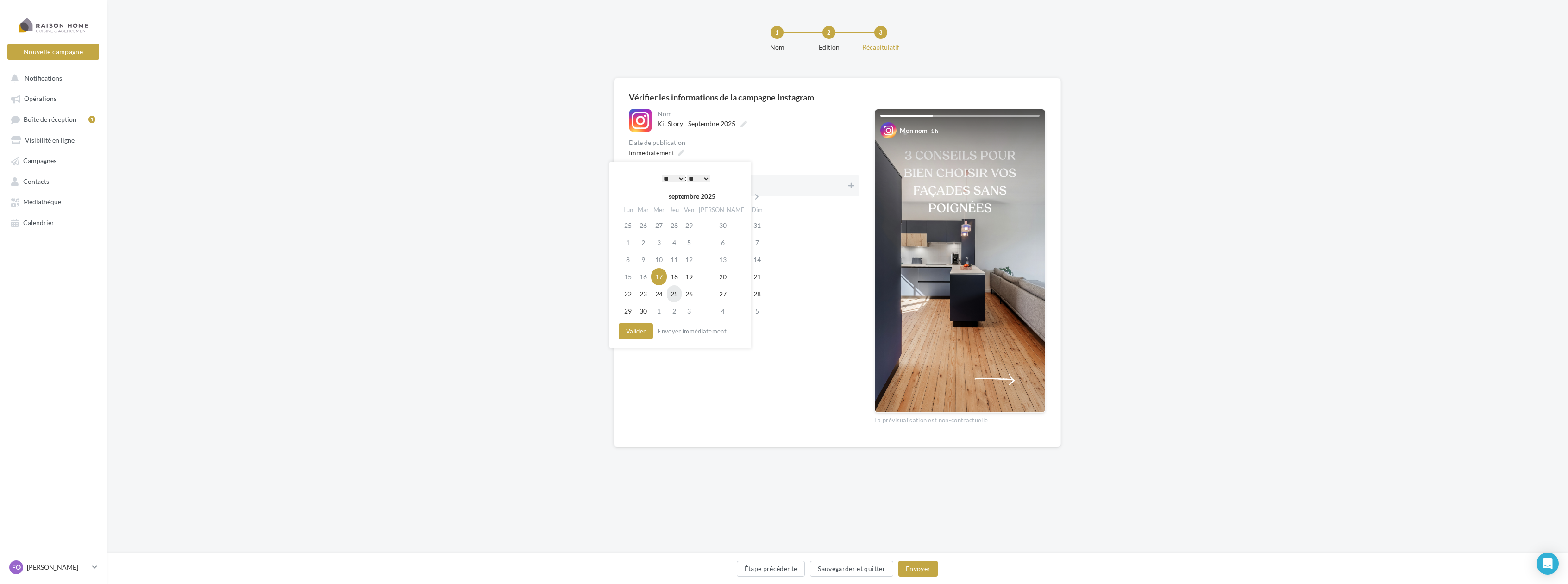
click at [680, 298] on td "25" at bounding box center [674, 294] width 15 height 17
click at [648, 334] on button "Valider" at bounding box center [635, 331] width 34 height 16
click at [855, 186] on button at bounding box center [851, 186] width 9 height 11
click at [930, 569] on button "Envoyer" at bounding box center [918, 569] width 40 height 16
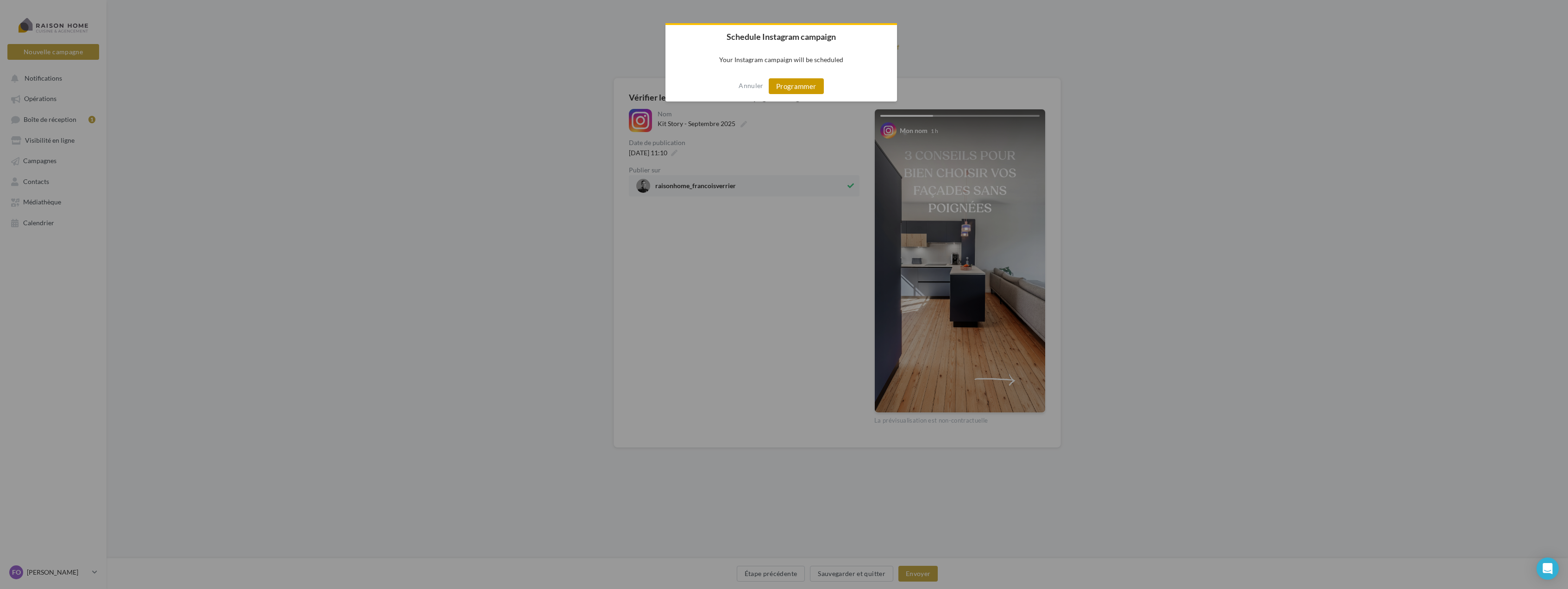
click at [800, 88] on button "Programmer" at bounding box center [796, 86] width 55 height 16
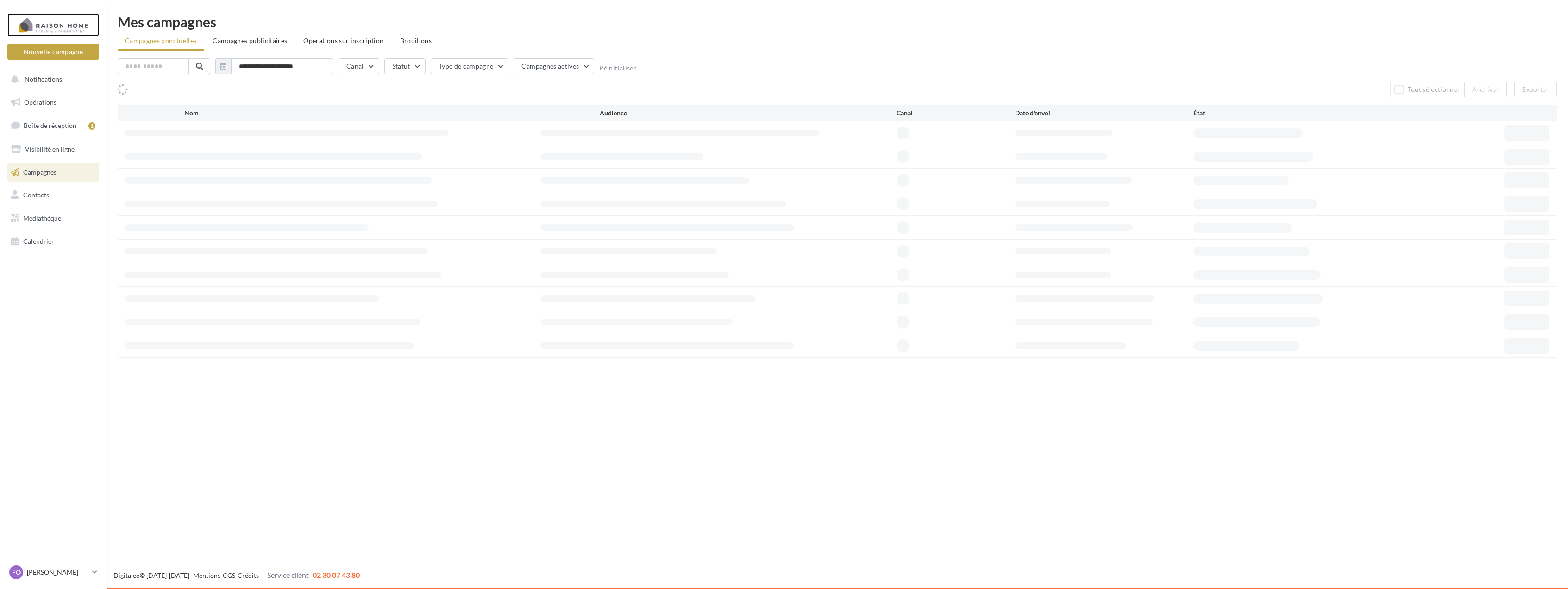
click at [66, 26] on div at bounding box center [54, 25] width 74 height 23
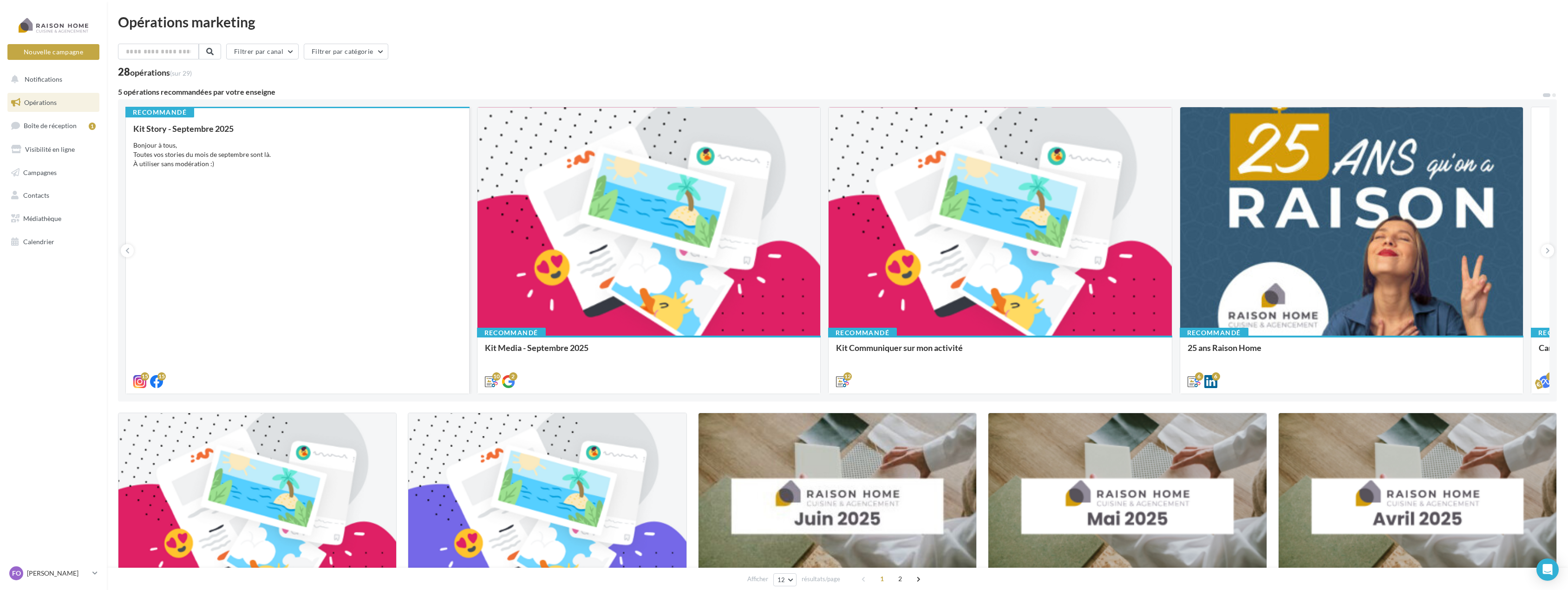
click at [375, 212] on div "Kit Story - Septembre 2025 Bonjour à tous, Toutes vos stories du mois de septem…" at bounding box center [297, 254] width 328 height 261
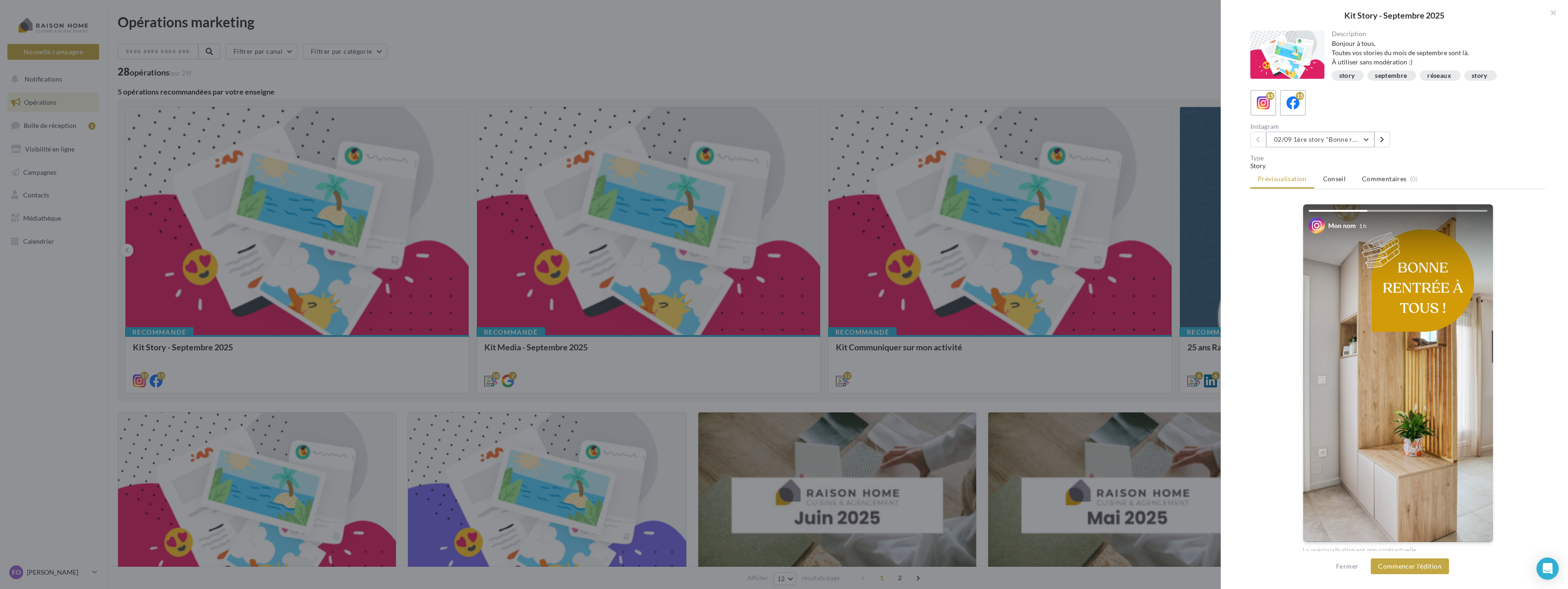
click at [1363, 136] on button "02/09 1ère story "Bonne rentrée"" at bounding box center [1320, 139] width 108 height 16
click at [1350, 228] on span "24/09 Story 2 : Le choix des façades sans poignées" at bounding box center [1331, 228] width 102 height 17
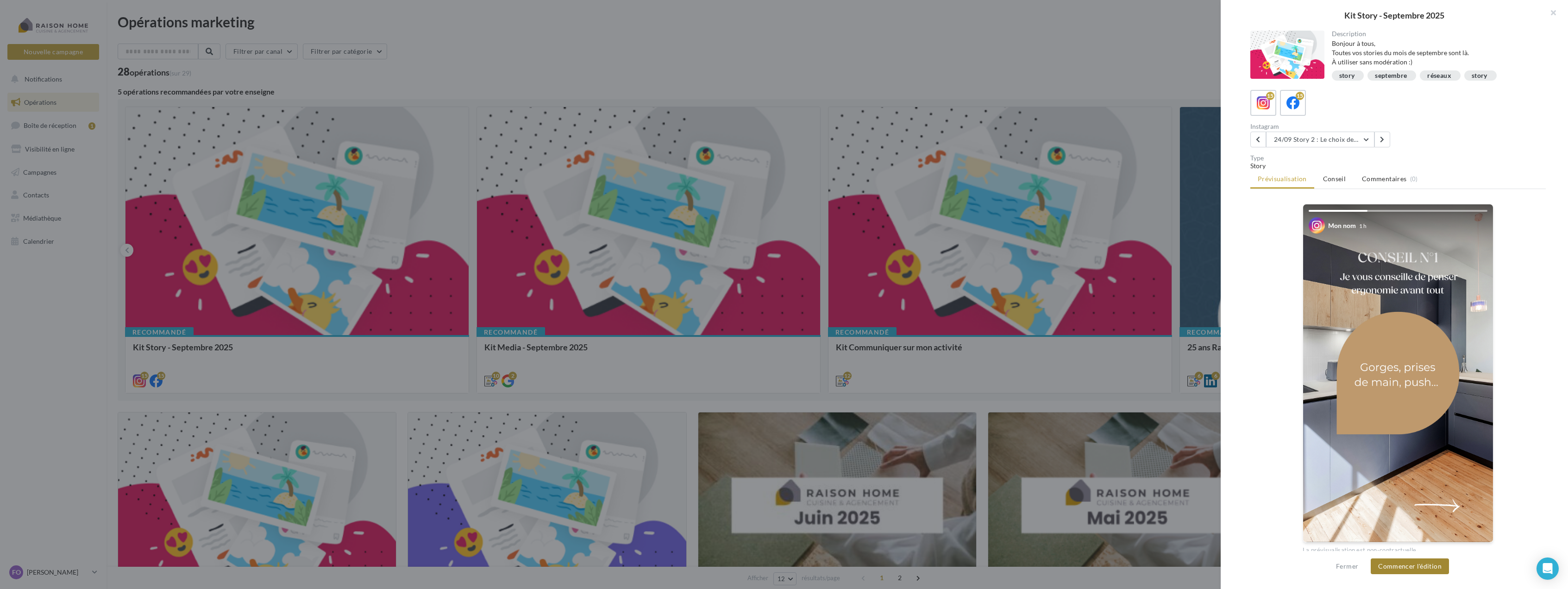
click at [1423, 565] on button "Commencer l'édition" at bounding box center [1410, 566] width 79 height 16
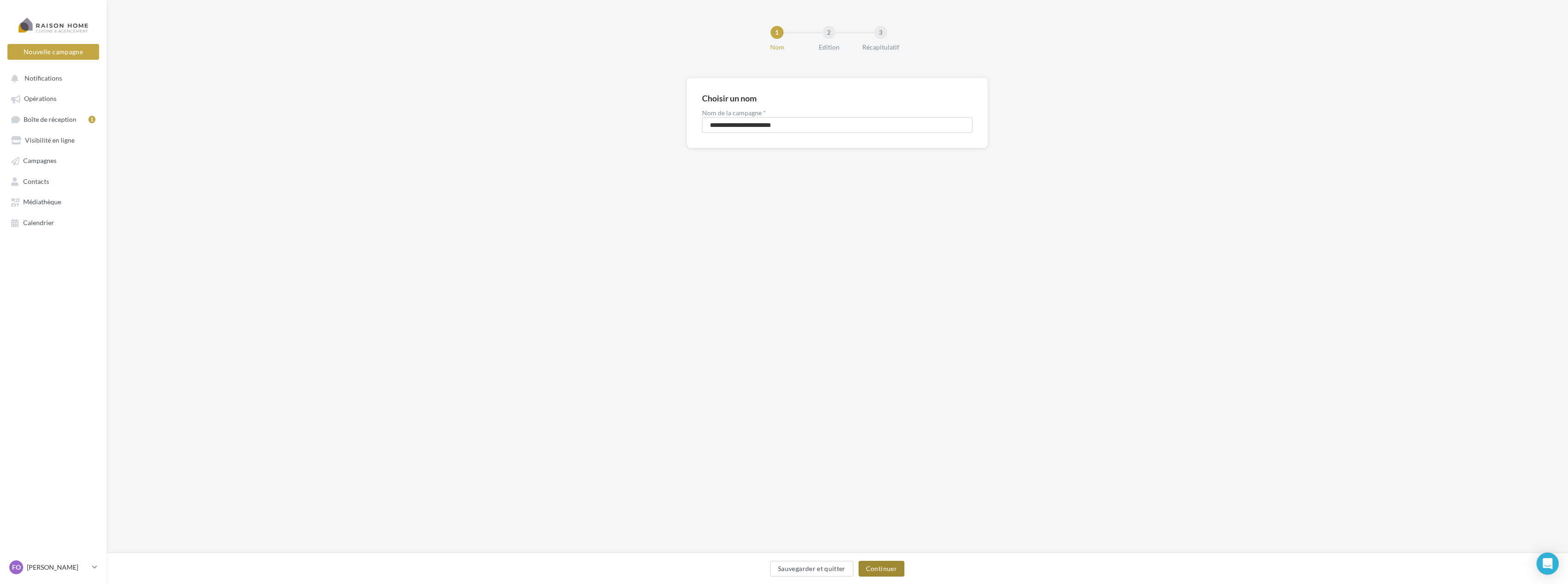
click at [887, 565] on button "Continuer" at bounding box center [881, 569] width 46 height 16
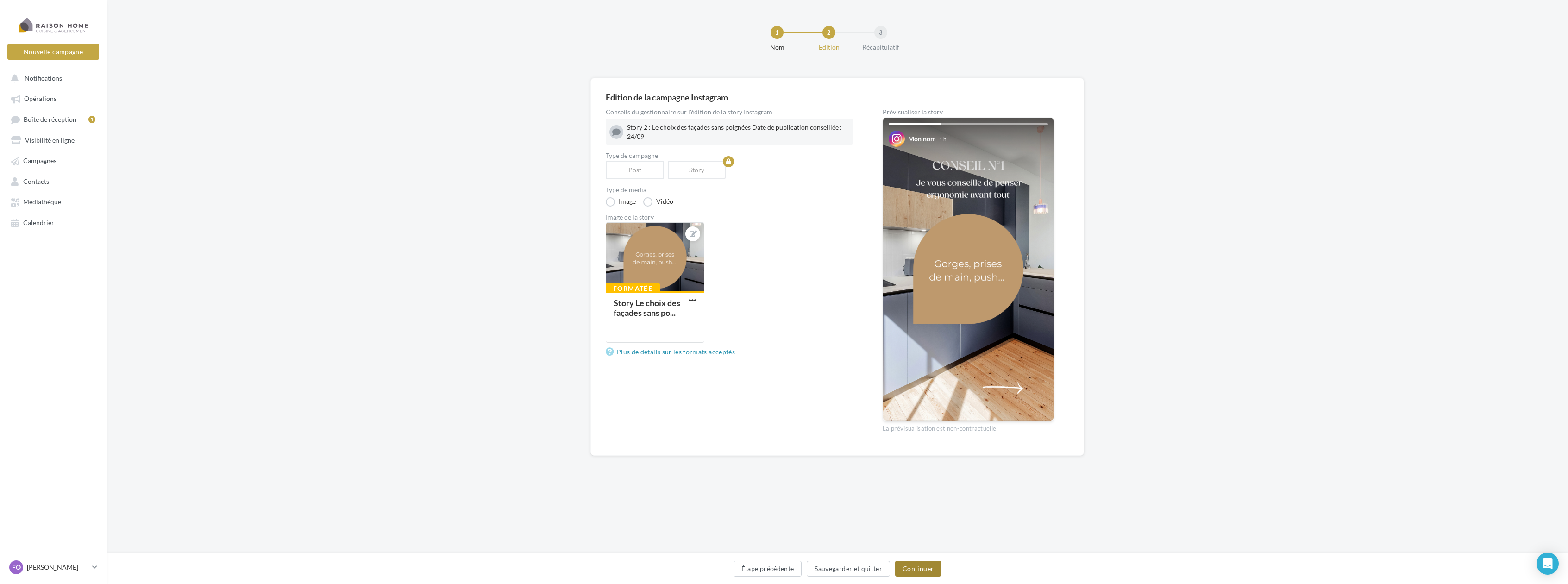
click at [925, 568] on button "Continuer" at bounding box center [918, 569] width 46 height 16
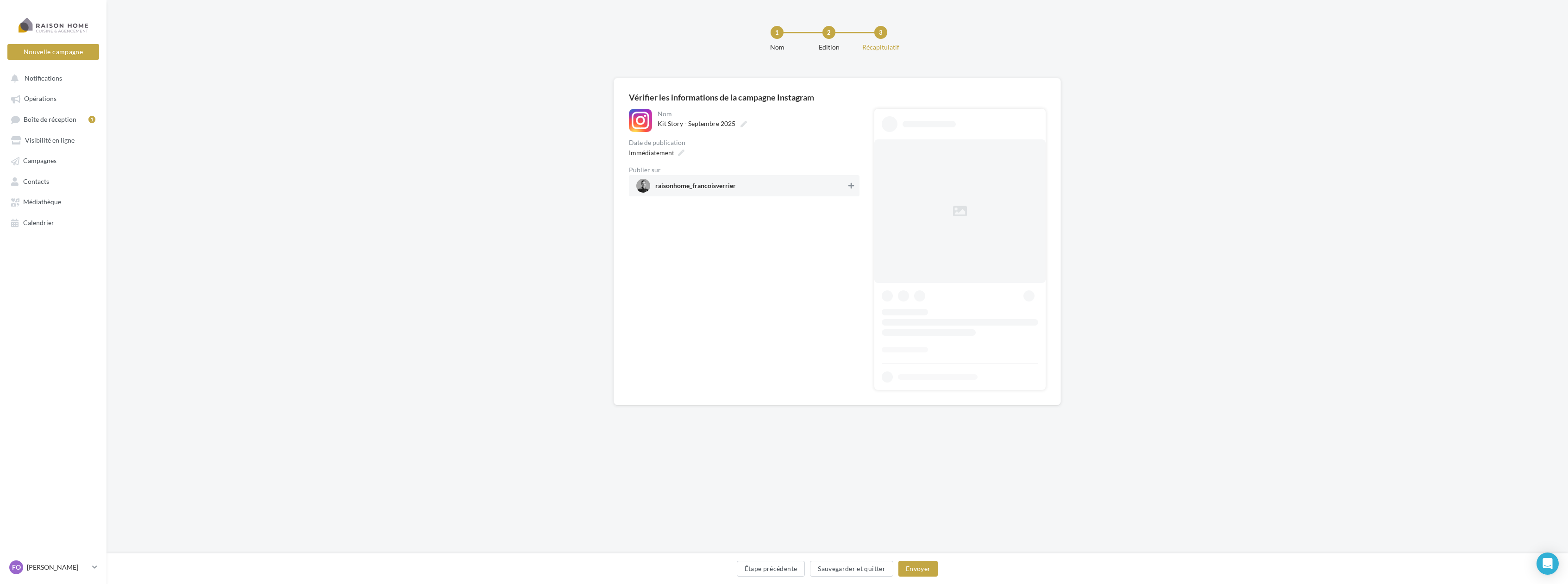
click at [855, 187] on button at bounding box center [851, 186] width 9 height 11
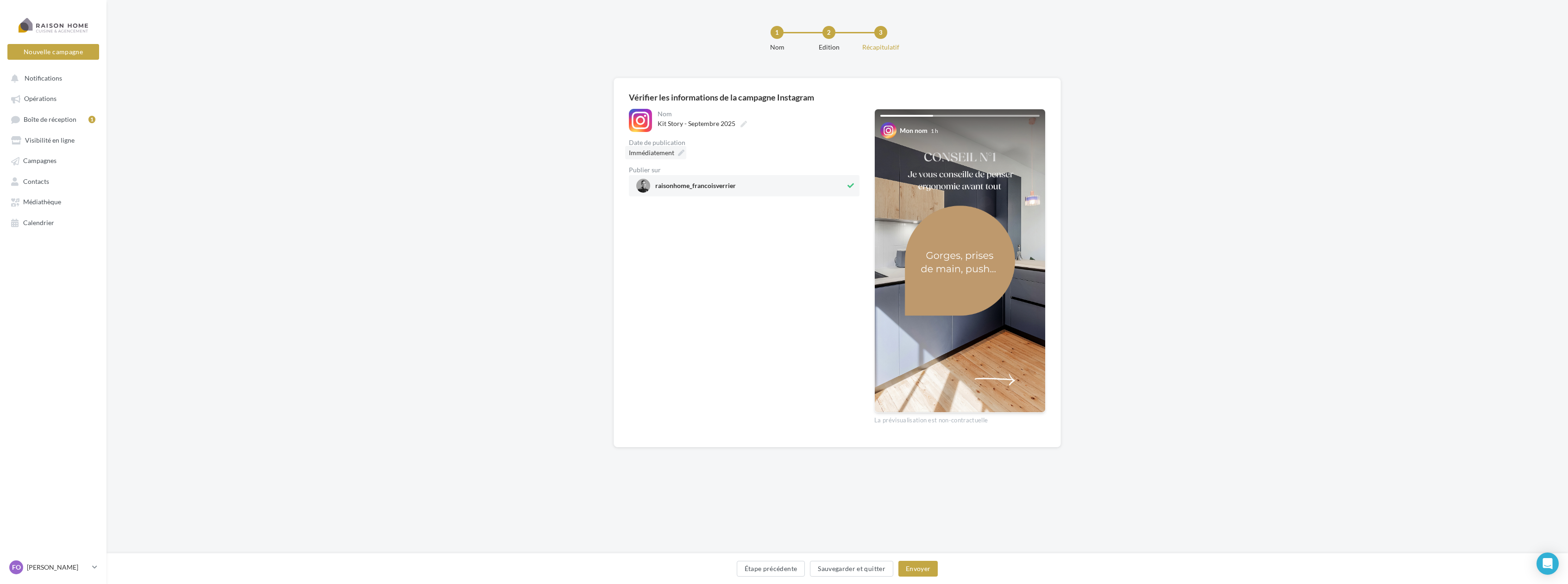
click at [681, 156] on icon at bounding box center [681, 153] width 7 height 7
click at [682, 295] on td "25" at bounding box center [674, 294] width 15 height 17
click at [632, 325] on button "Valider" at bounding box center [635, 331] width 34 height 16
click at [915, 563] on button "Envoyer" at bounding box center [918, 569] width 40 height 16
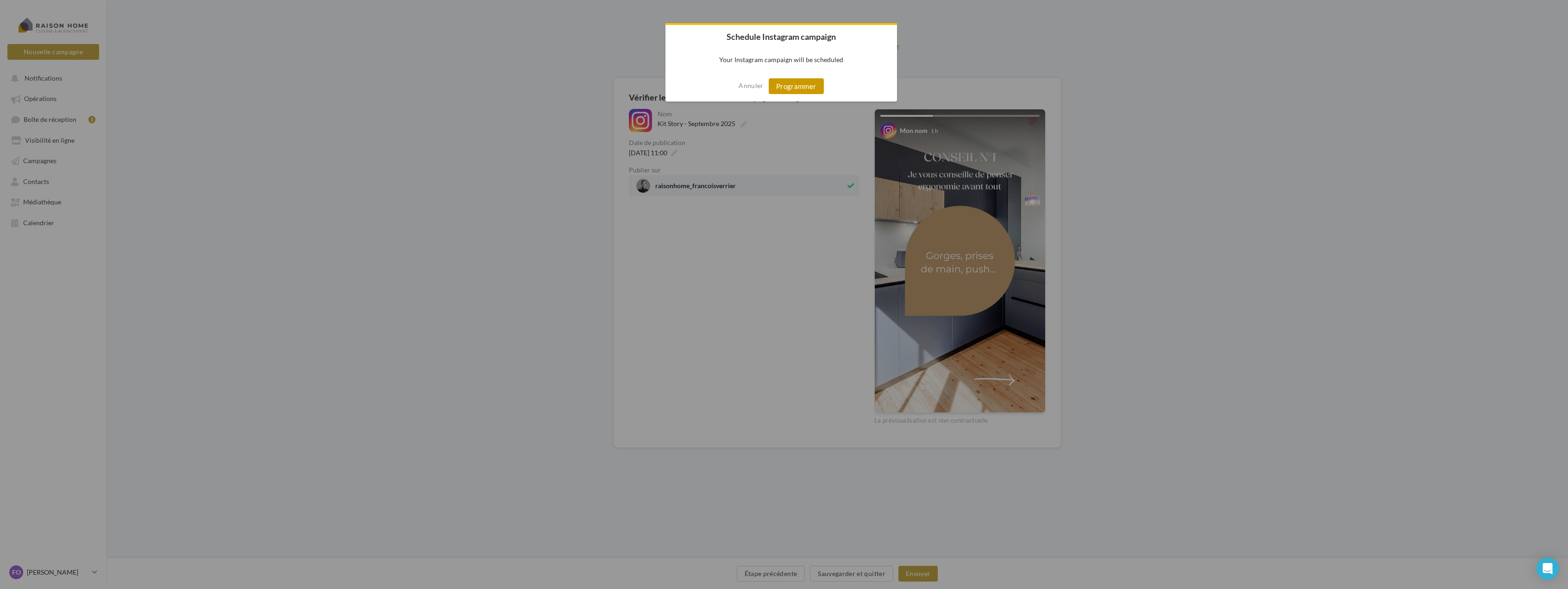
click at [801, 82] on button "Programmer" at bounding box center [796, 86] width 55 height 16
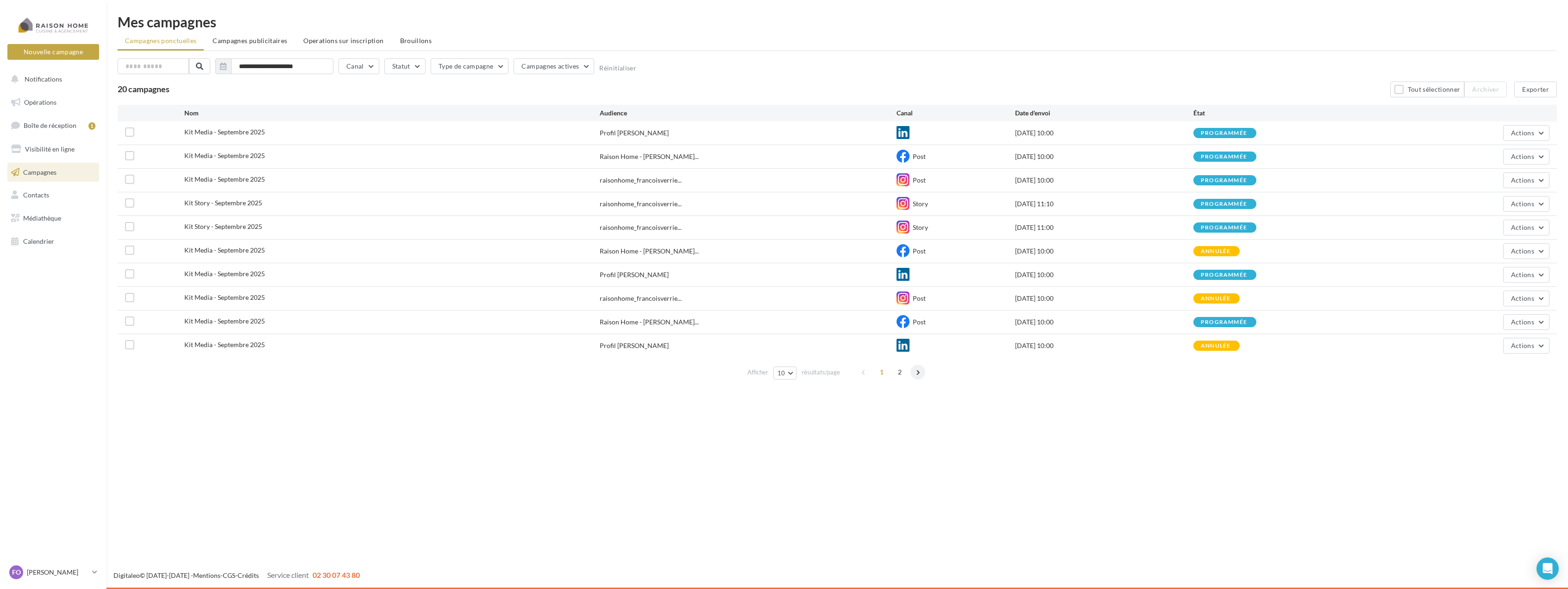
click at [916, 373] on span at bounding box center [918, 372] width 15 height 15
click at [861, 372] on span at bounding box center [864, 372] width 15 height 15
click at [60, 26] on div at bounding box center [54, 25] width 74 height 23
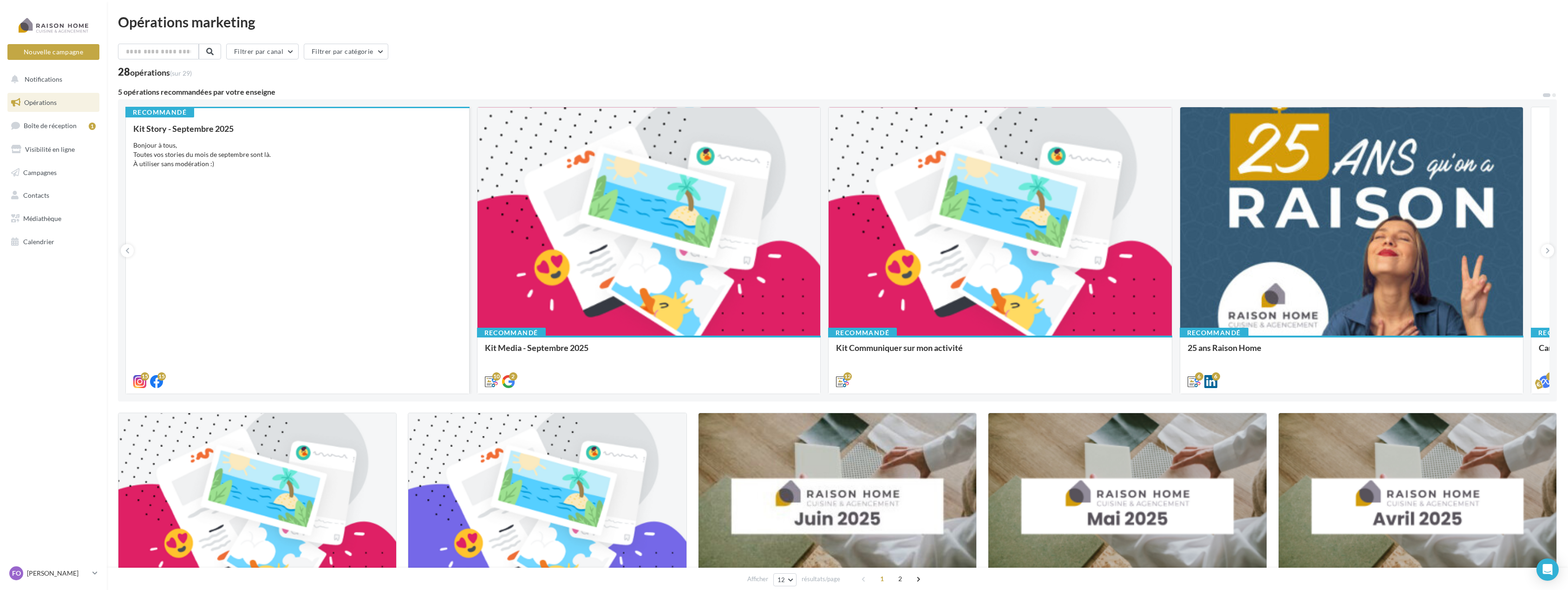
click at [310, 209] on div "Kit Story - Septembre 2025 Bonjour à tous, Toutes vos stories du mois de septem…" at bounding box center [297, 254] width 328 height 261
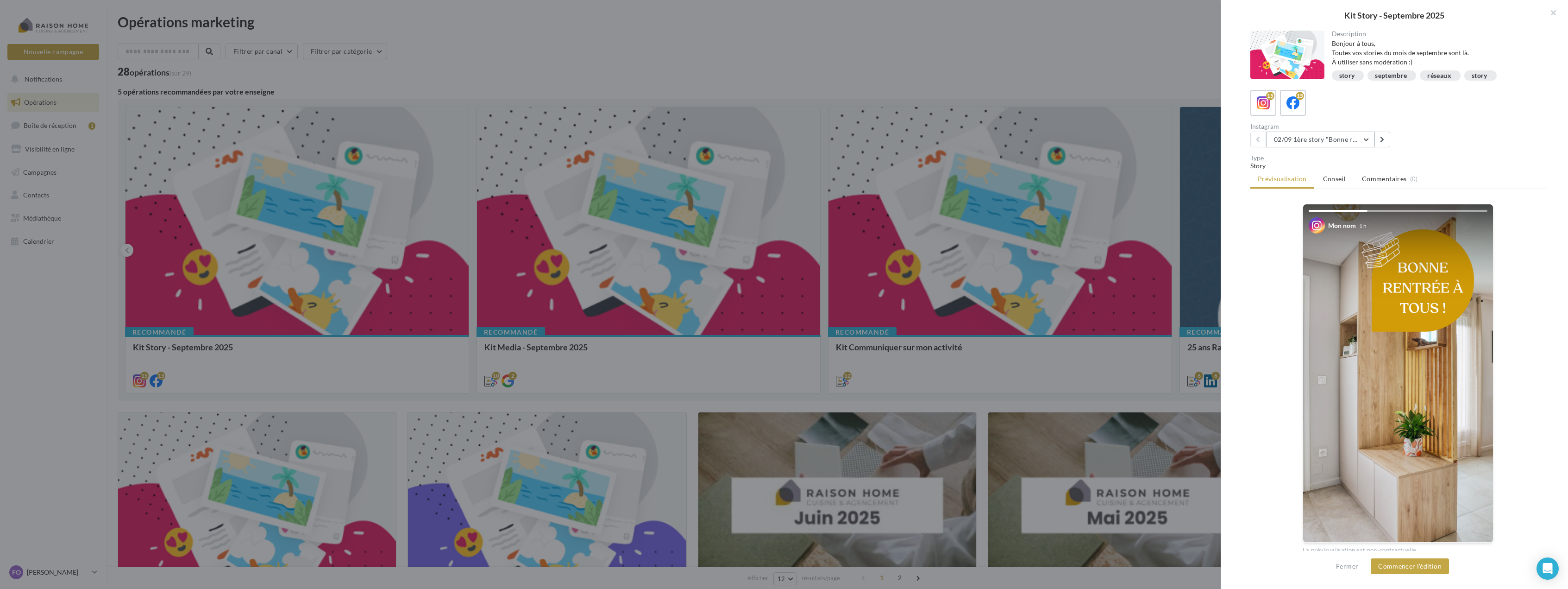
click at [1357, 136] on button "02/09 1ère story "Bonne rentrée"" at bounding box center [1320, 139] width 108 height 16
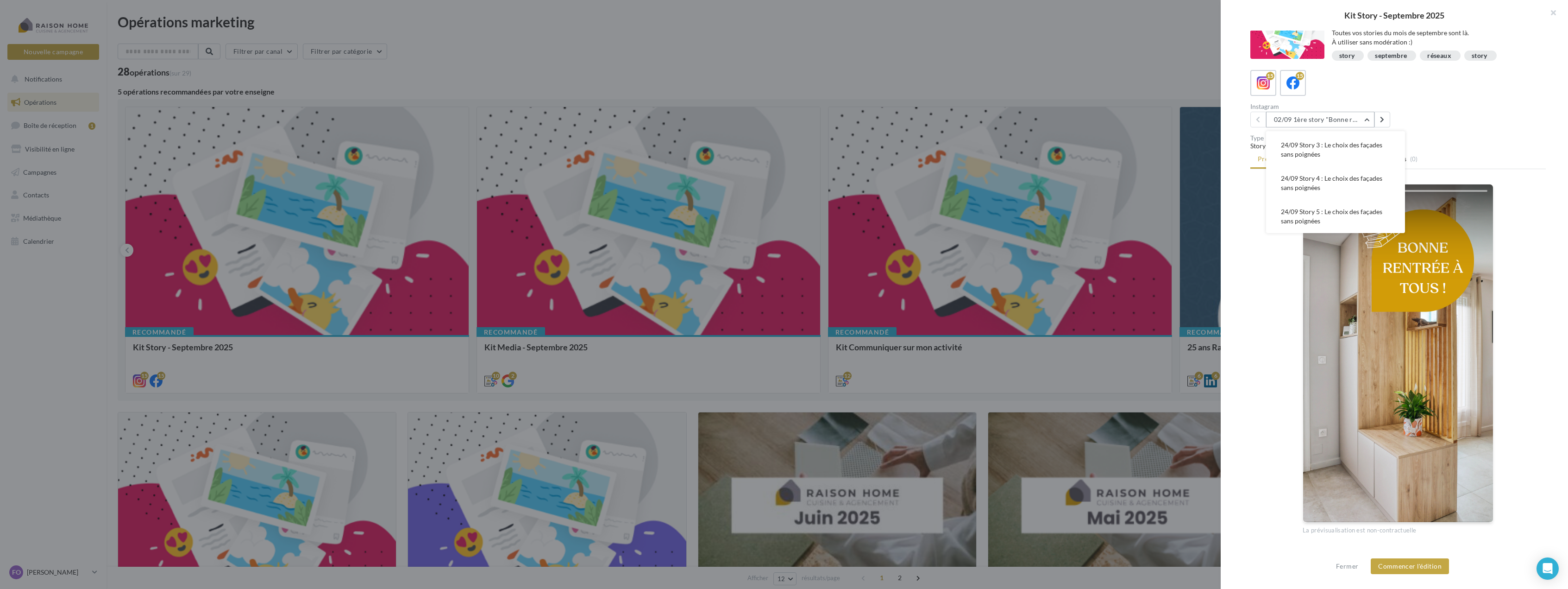
scroll to position [20, 0]
click at [1377, 209] on span "24/09 Story 5 : Le choix des façades sans poignées" at bounding box center [1331, 216] width 102 height 17
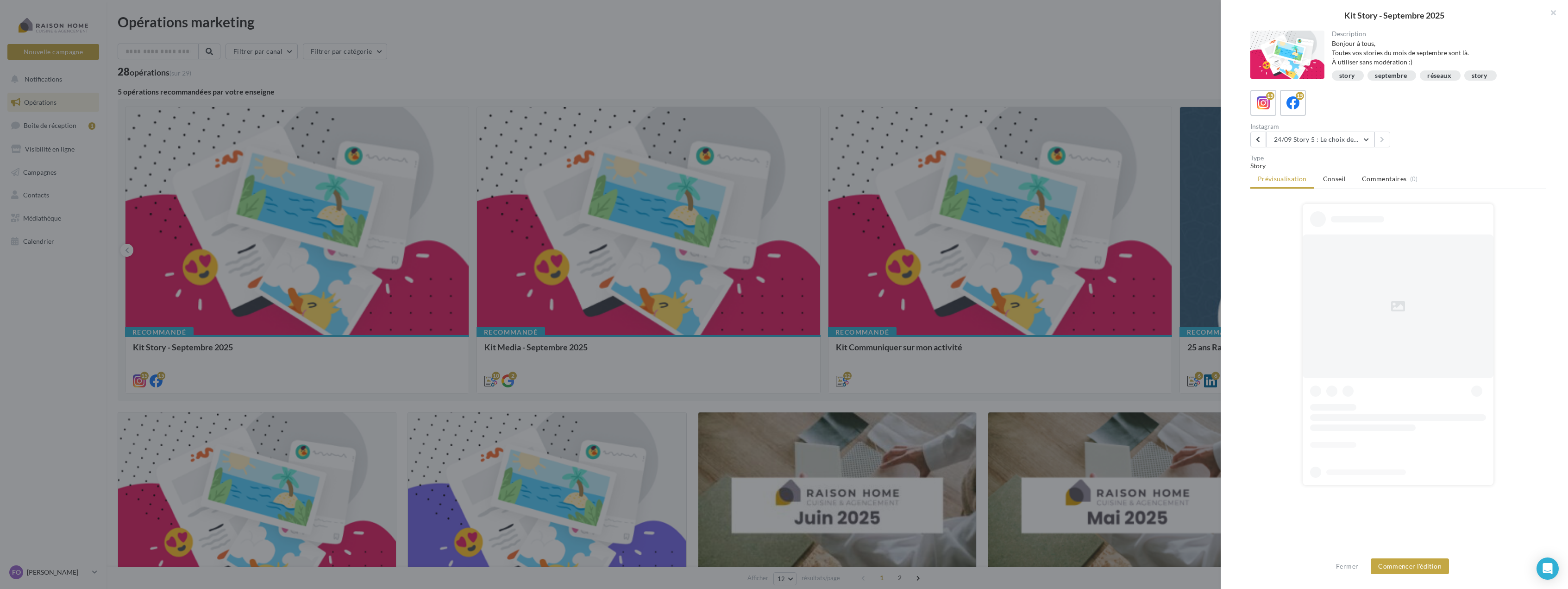
scroll to position [0, 0]
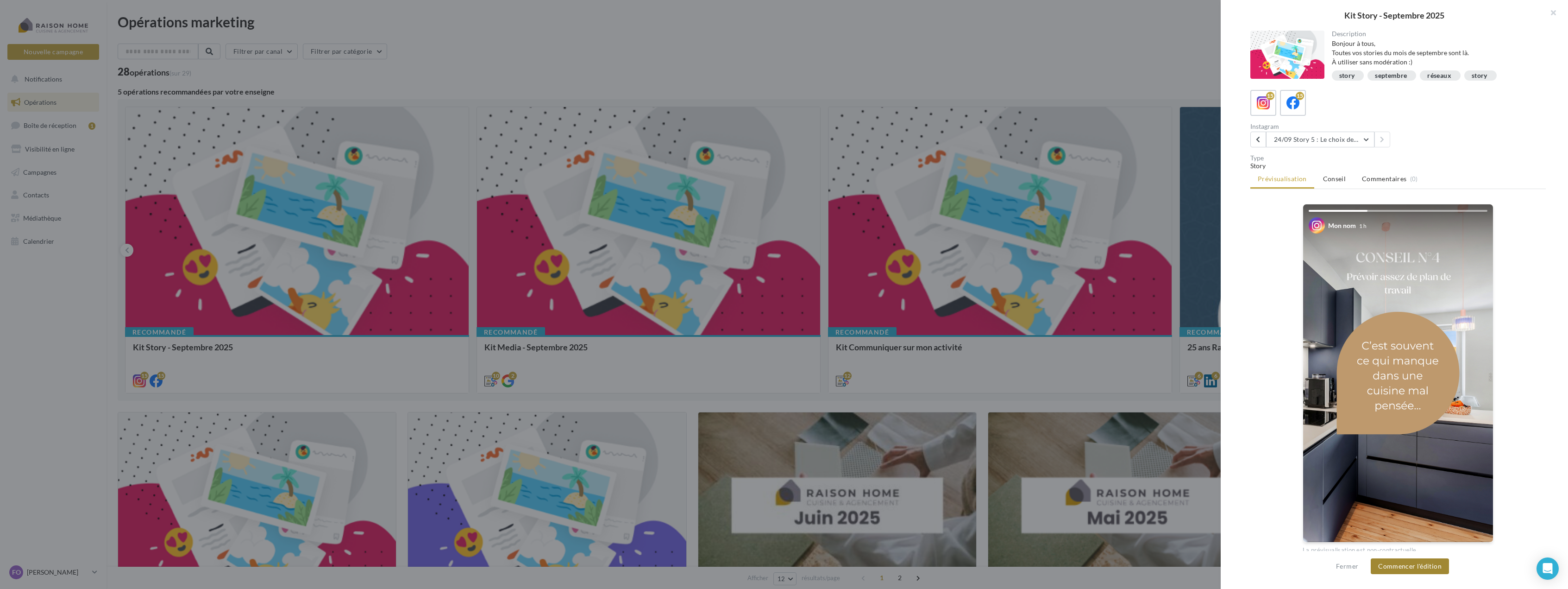
click at [1434, 566] on button "Commencer l'édition" at bounding box center [1410, 566] width 79 height 16
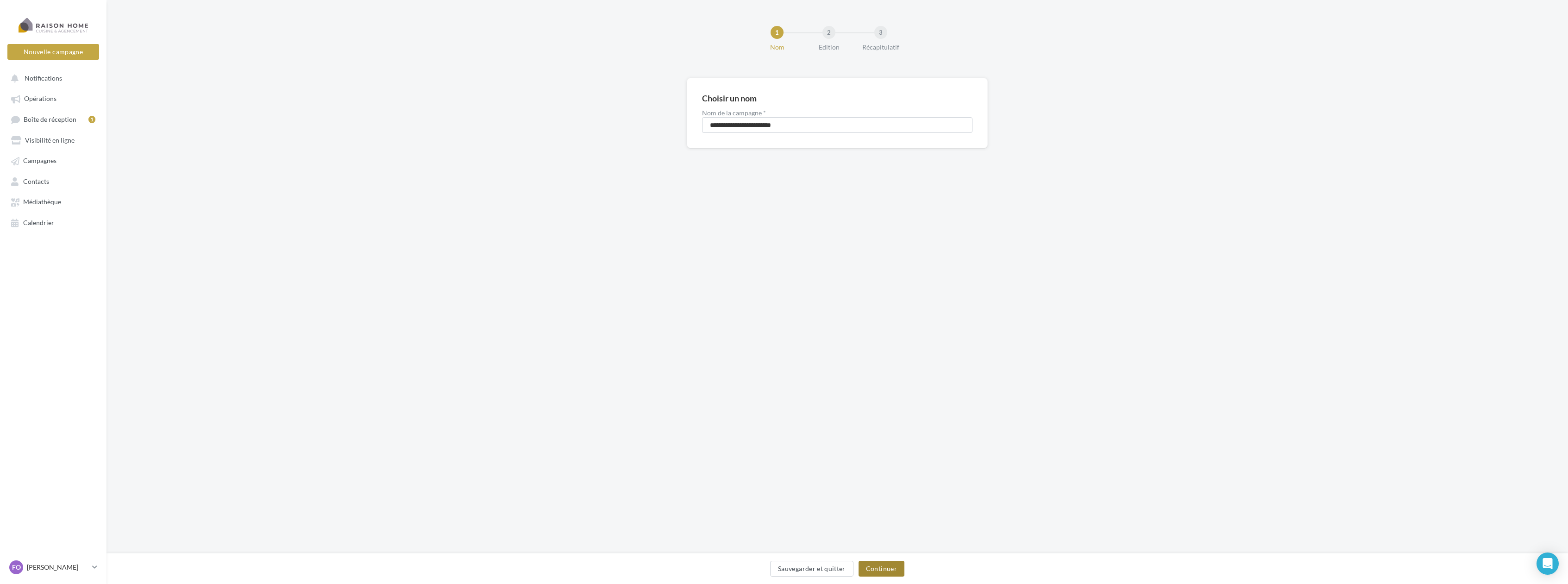
click at [887, 568] on button "Continuer" at bounding box center [881, 569] width 46 height 16
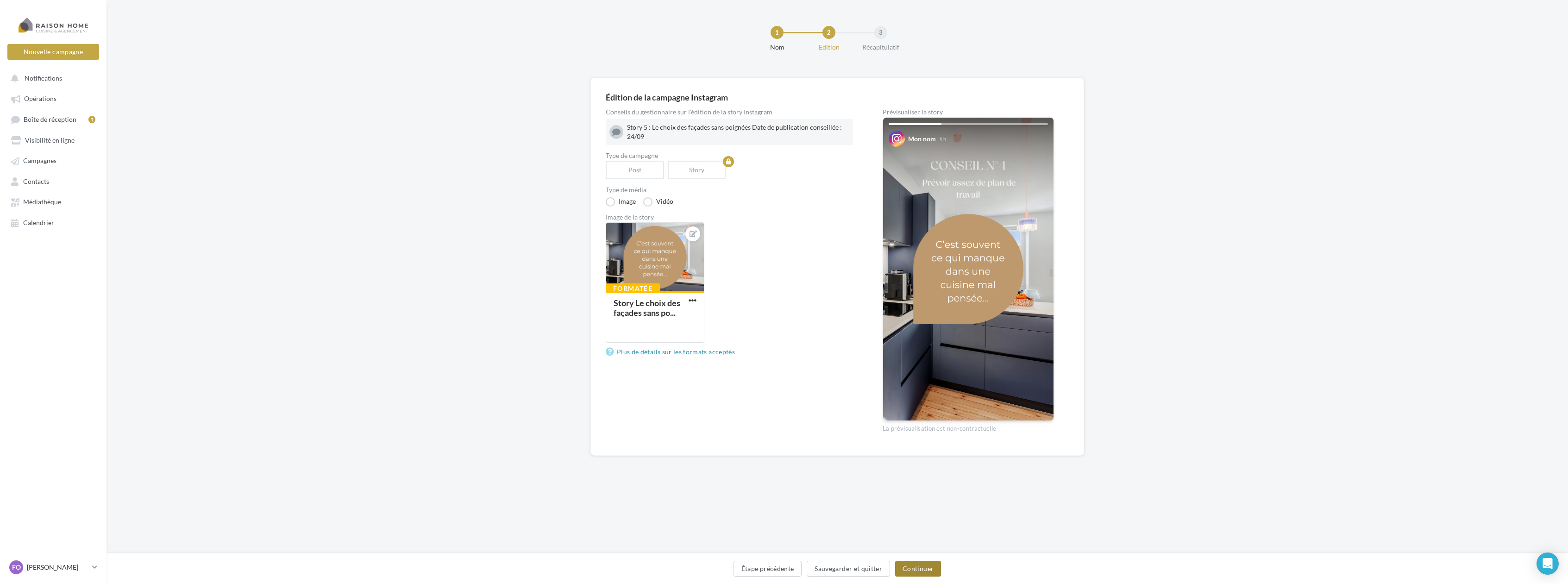
click at [915, 571] on button "Continuer" at bounding box center [918, 569] width 46 height 16
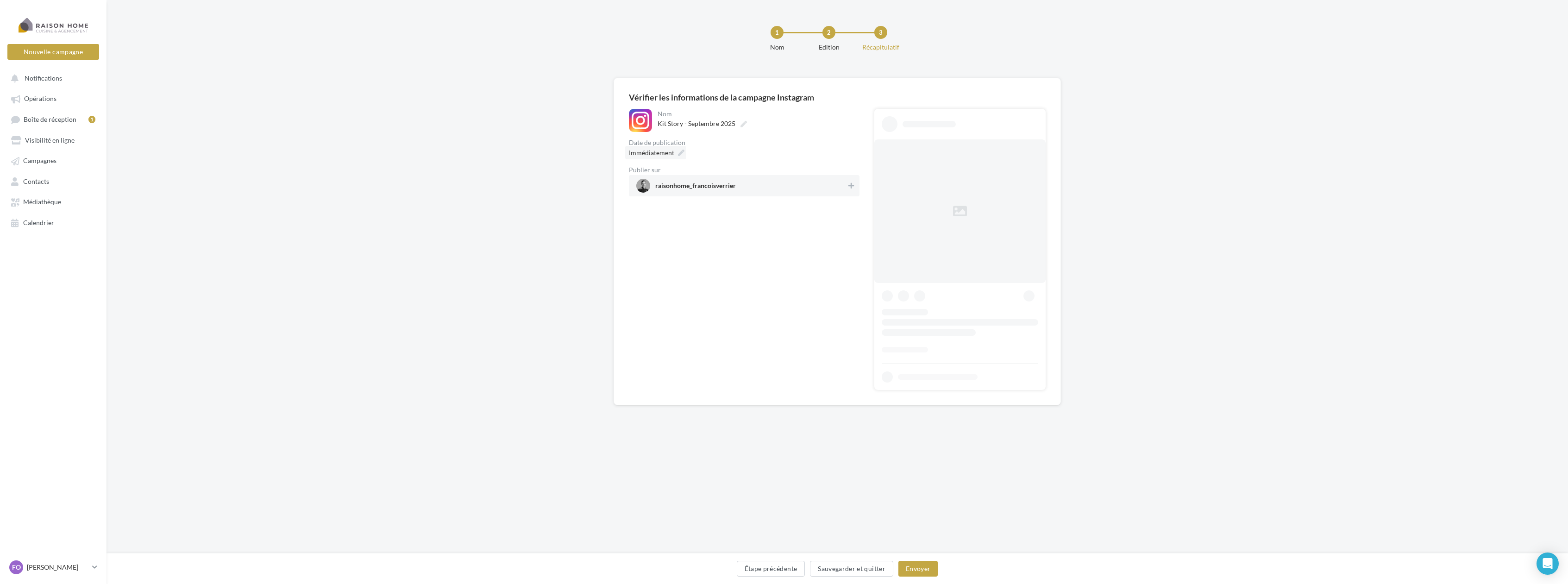
click at [680, 150] on icon at bounding box center [681, 153] width 7 height 7
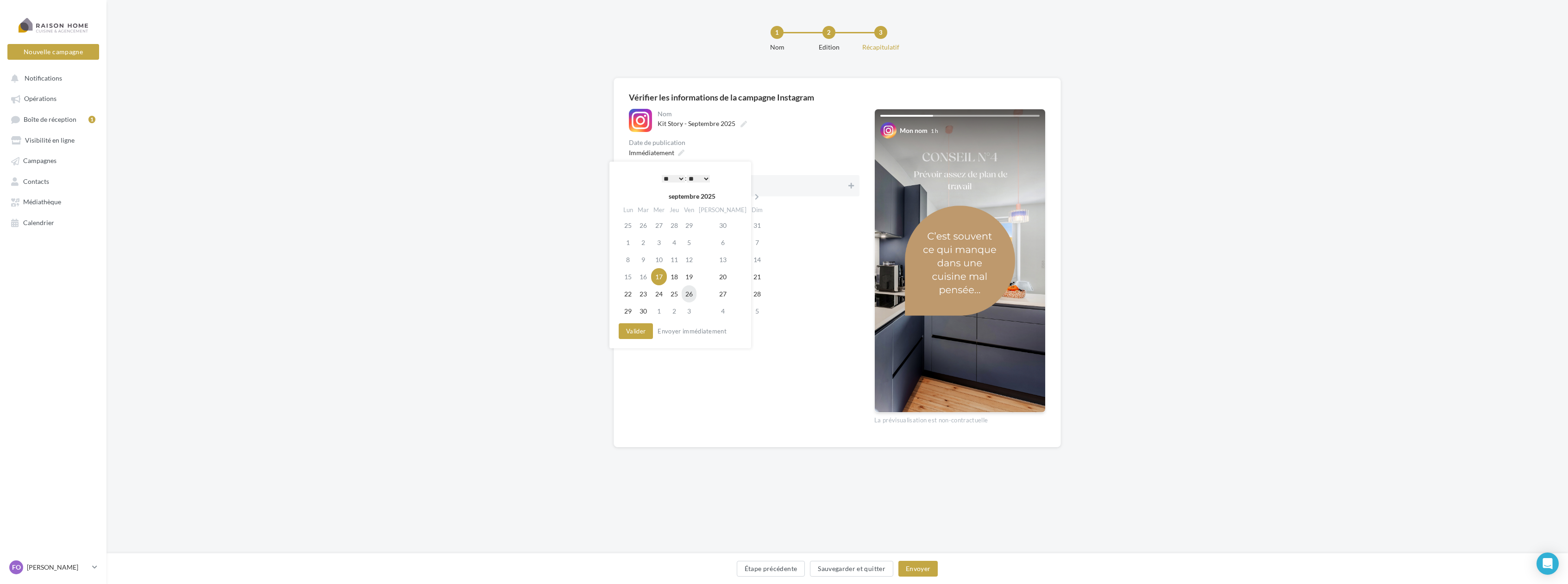
click at [696, 298] on td "26" at bounding box center [689, 294] width 15 height 17
click at [639, 334] on button "Valider" at bounding box center [635, 331] width 34 height 16
click at [847, 178] on div "raisonhome_francoisverrier" at bounding box center [744, 186] width 231 height 21
click at [926, 569] on button "Envoyer" at bounding box center [918, 569] width 40 height 16
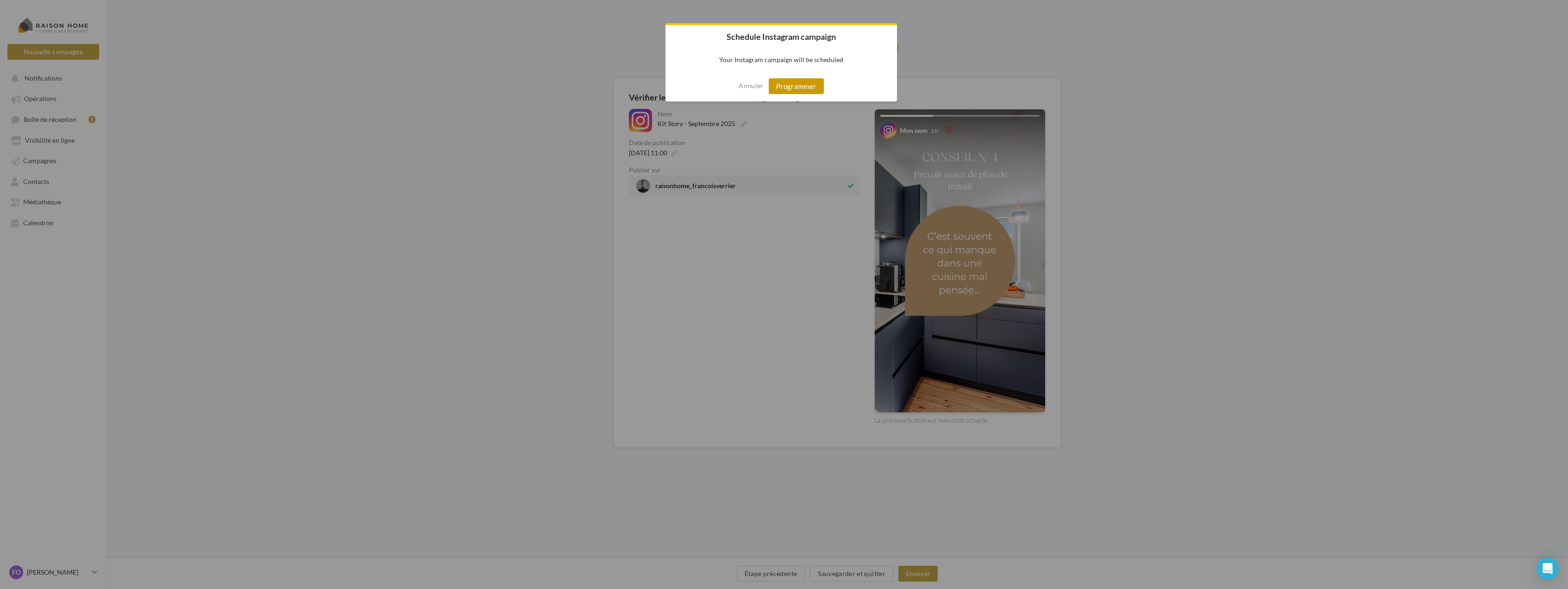
click at [797, 90] on button "Programmer" at bounding box center [796, 86] width 55 height 16
